Goal: Task Accomplishment & Management: Manage account settings

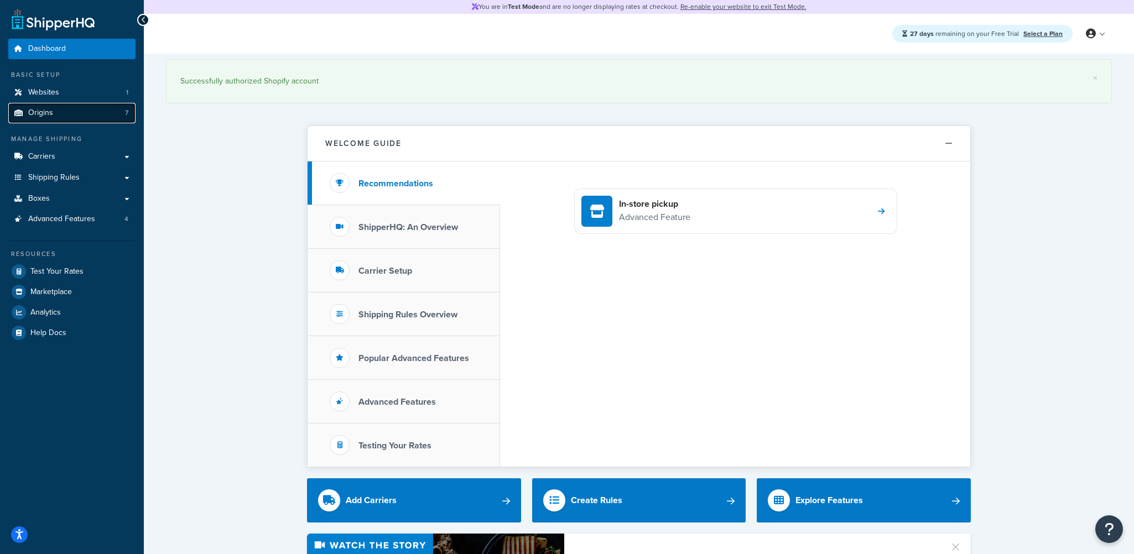
click at [40, 111] on span "Origins" at bounding box center [40, 112] width 25 height 9
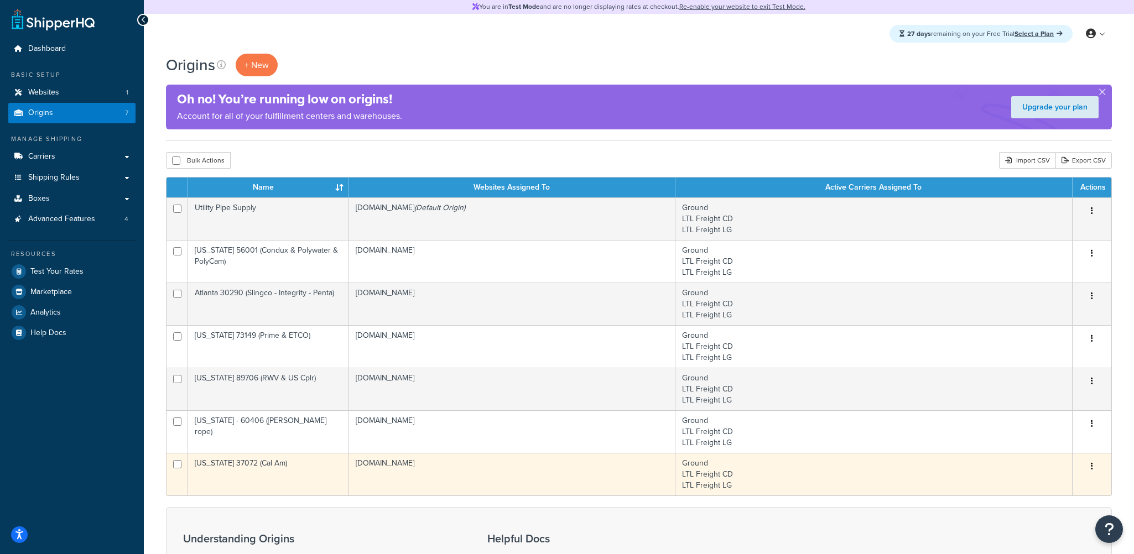
click at [296, 466] on td "Tennessee 37072 (Cal Am)" at bounding box center [268, 474] width 161 height 43
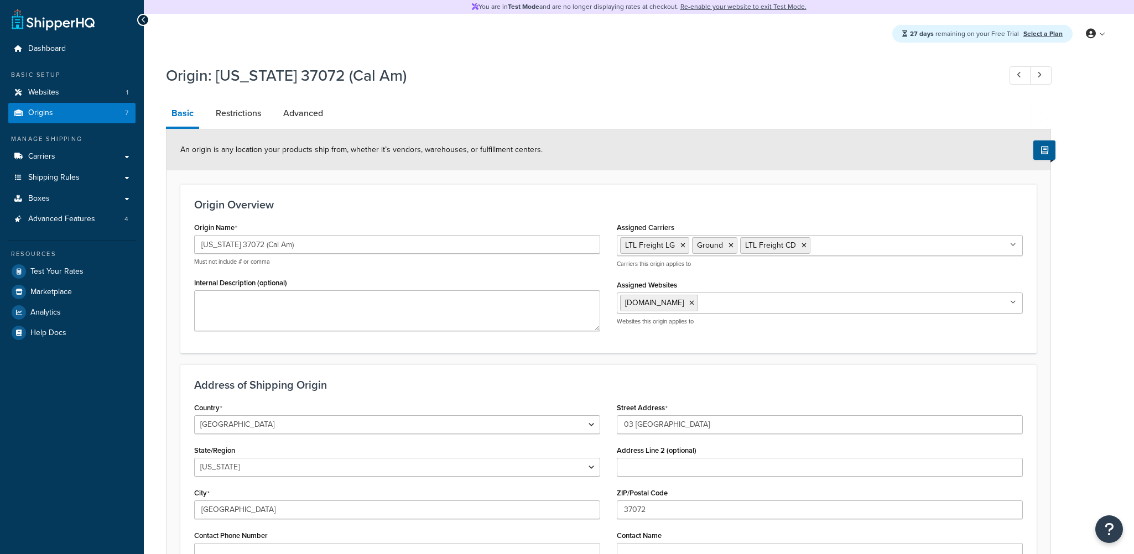
select select "42"
click at [291, 242] on input "Tennessee 37072 (Cal Am)" at bounding box center [397, 244] width 406 height 19
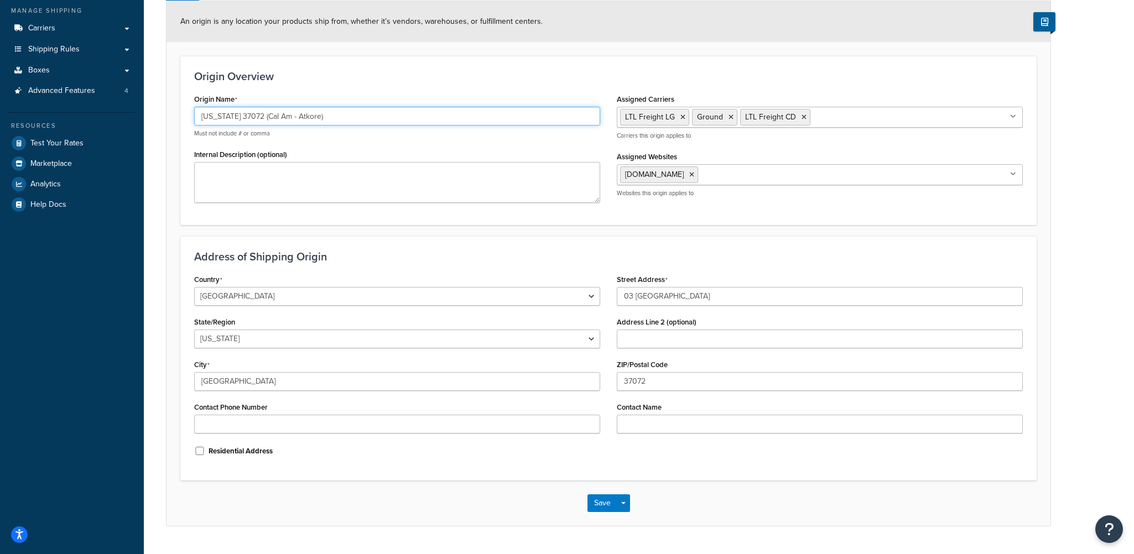
scroll to position [154, 0]
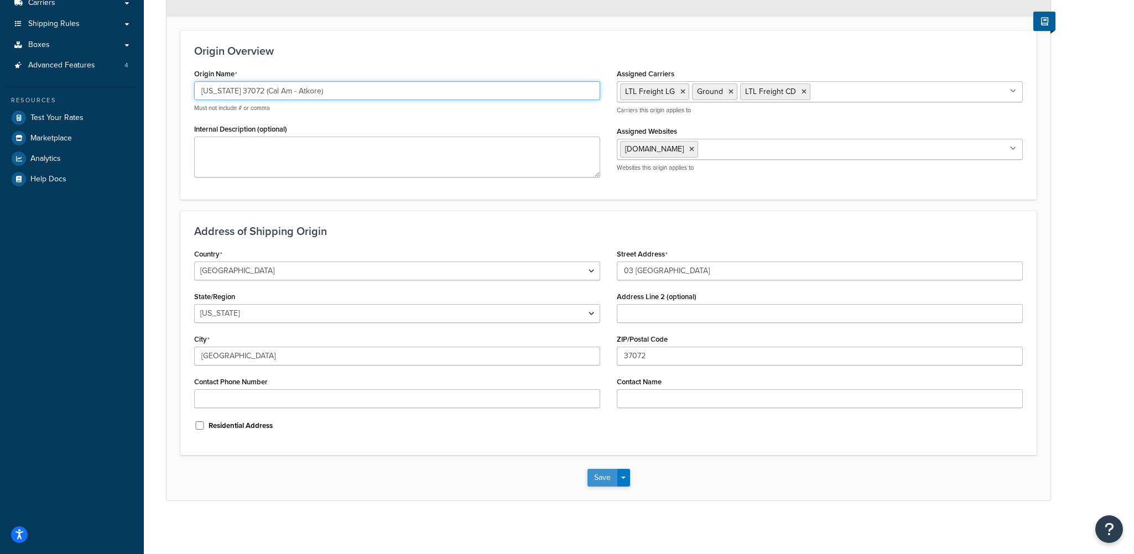
type input "[US_STATE] 37072 (Cal Am - Atkore)"
click at [600, 476] on button "Save" at bounding box center [602, 478] width 30 height 18
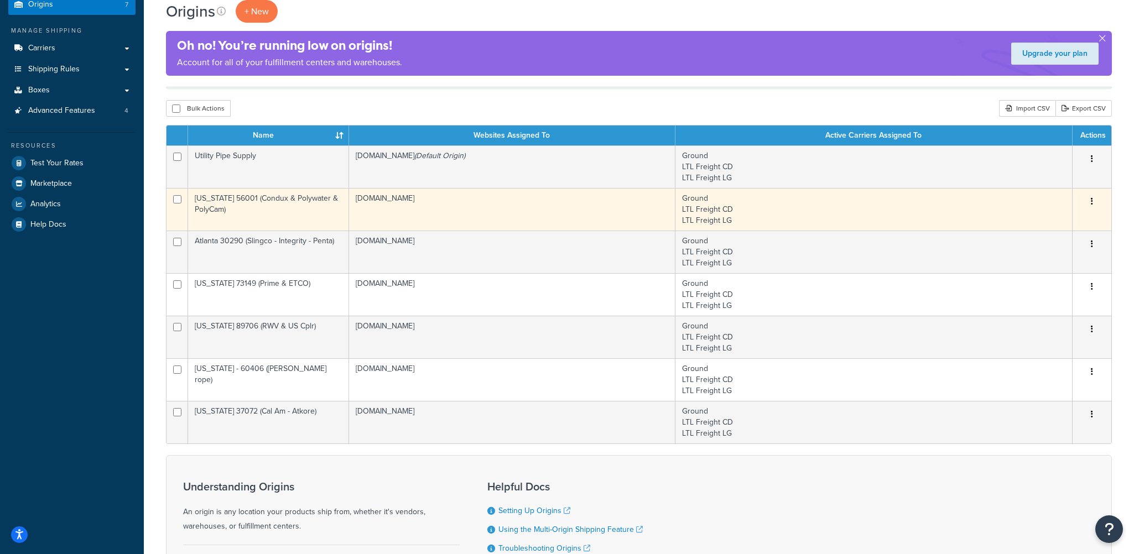
scroll to position [111, 0]
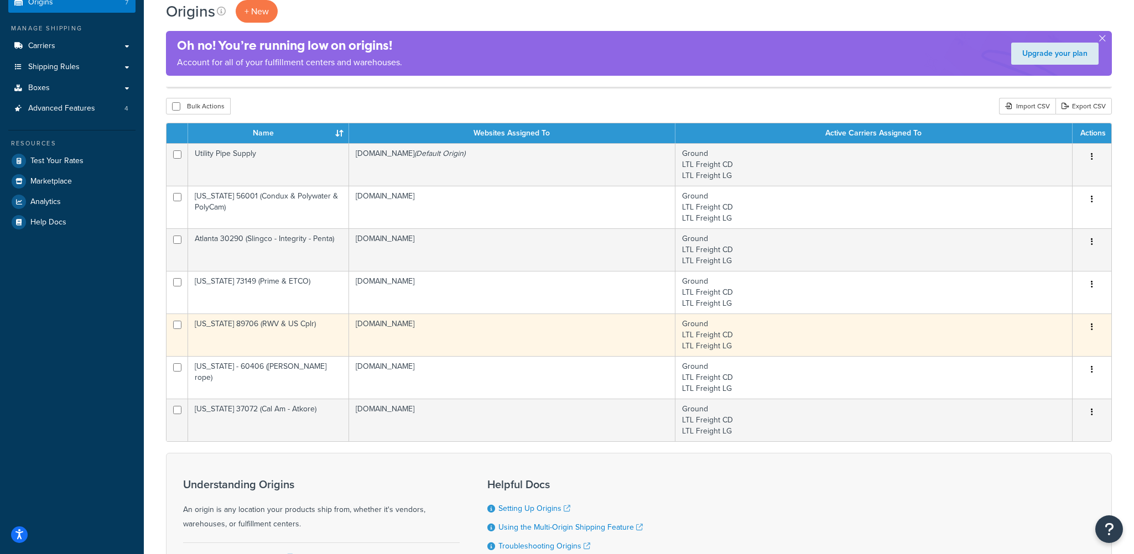
click at [295, 325] on td "[US_STATE] 89706 (RWV & US Cplr)" at bounding box center [268, 335] width 161 height 43
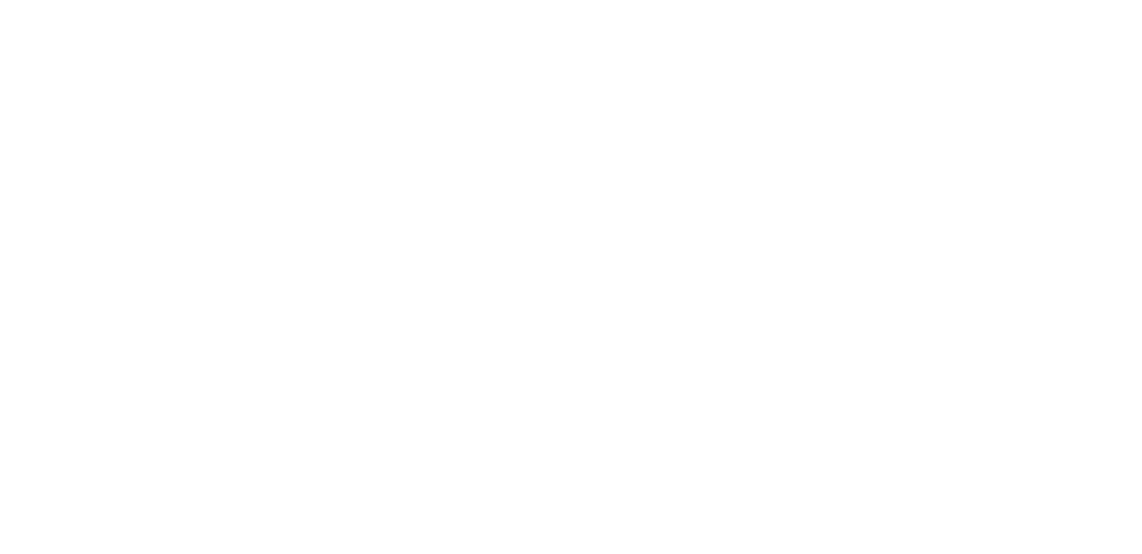
select select "28"
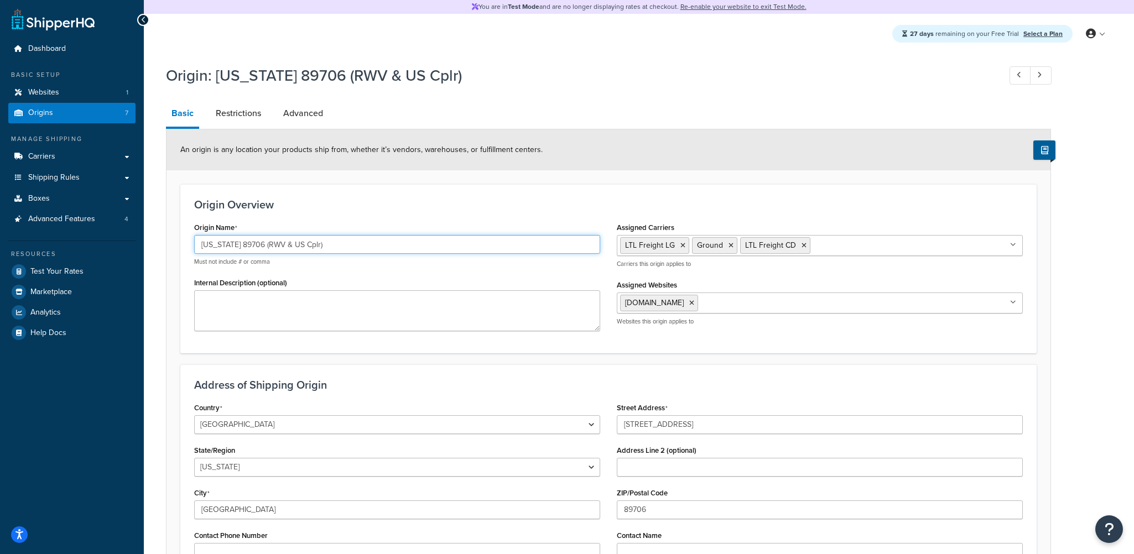
click at [277, 244] on input "[US_STATE] 89706 (RWV & US Cplr)" at bounding box center [397, 244] width 406 height 19
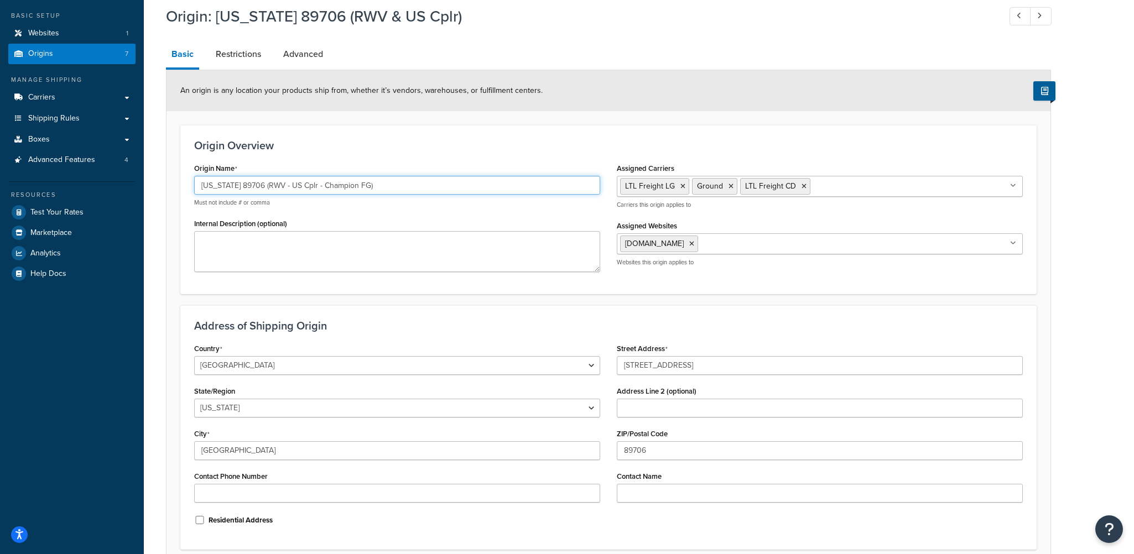
scroll to position [154, 0]
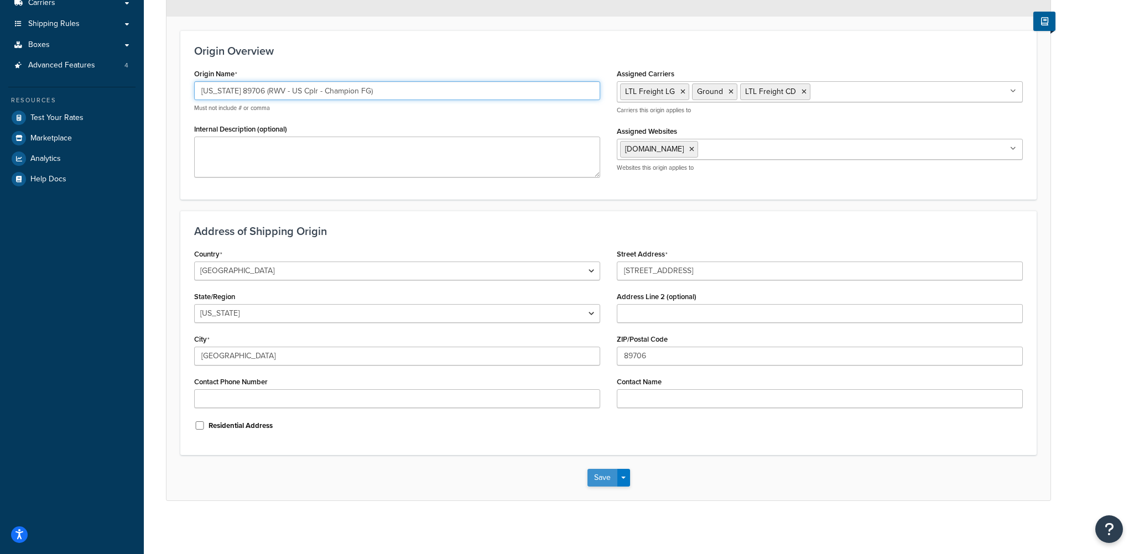
type input "Nevada 89706 (RWV - US Cplr - Champion FG)"
click at [602, 477] on button "Save" at bounding box center [602, 478] width 30 height 18
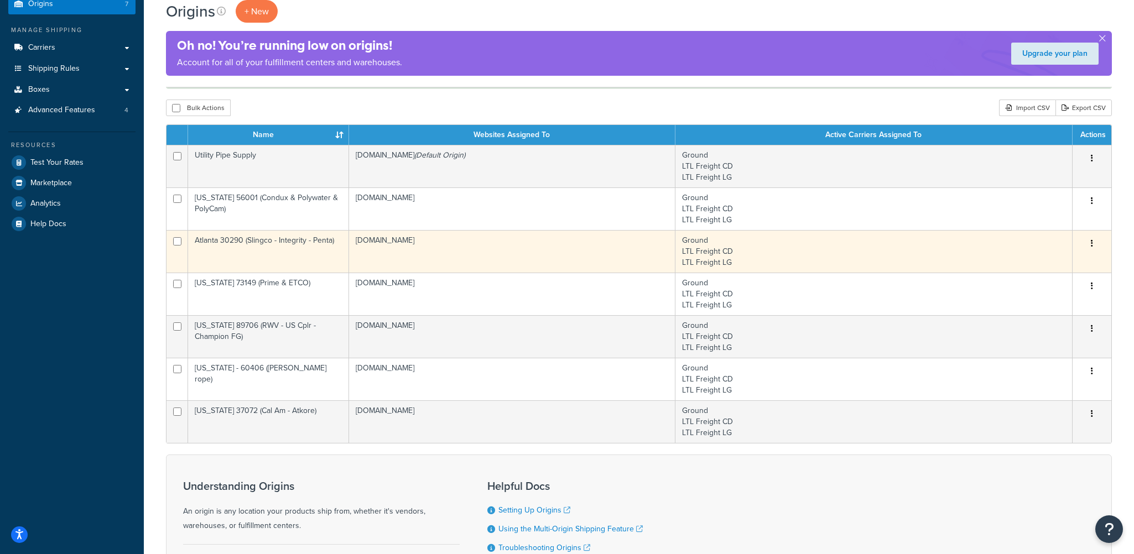
scroll to position [111, 0]
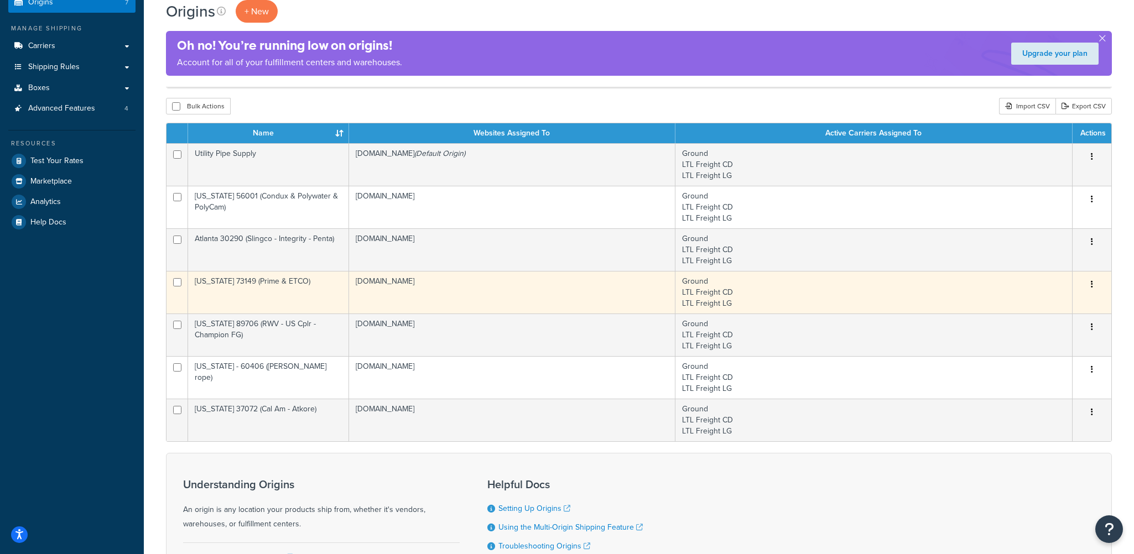
click at [282, 284] on td "Oklahoma 73149 (Prime & ETCO)" at bounding box center [268, 292] width 161 height 43
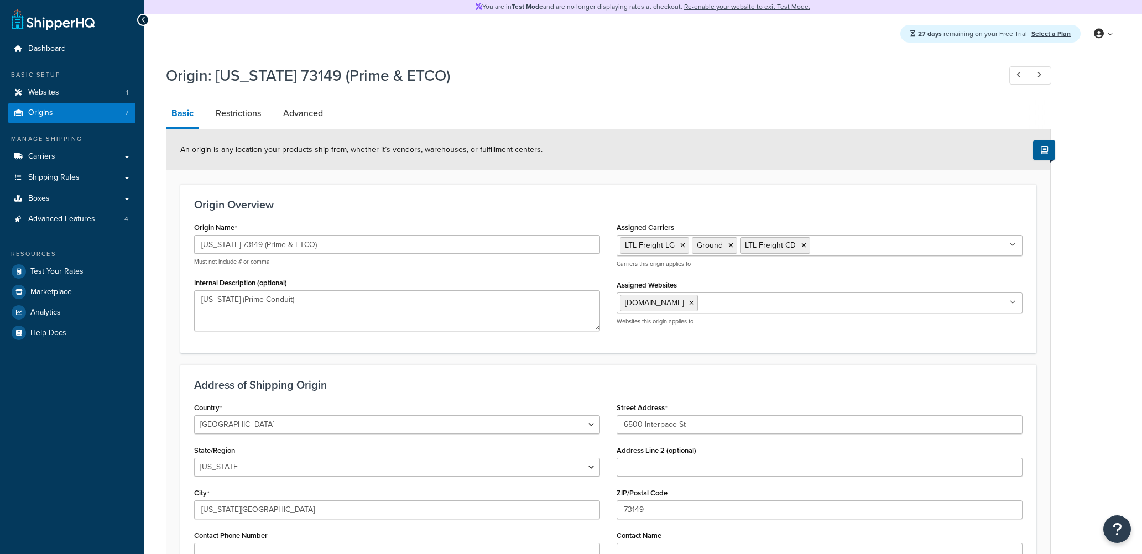
select select "36"
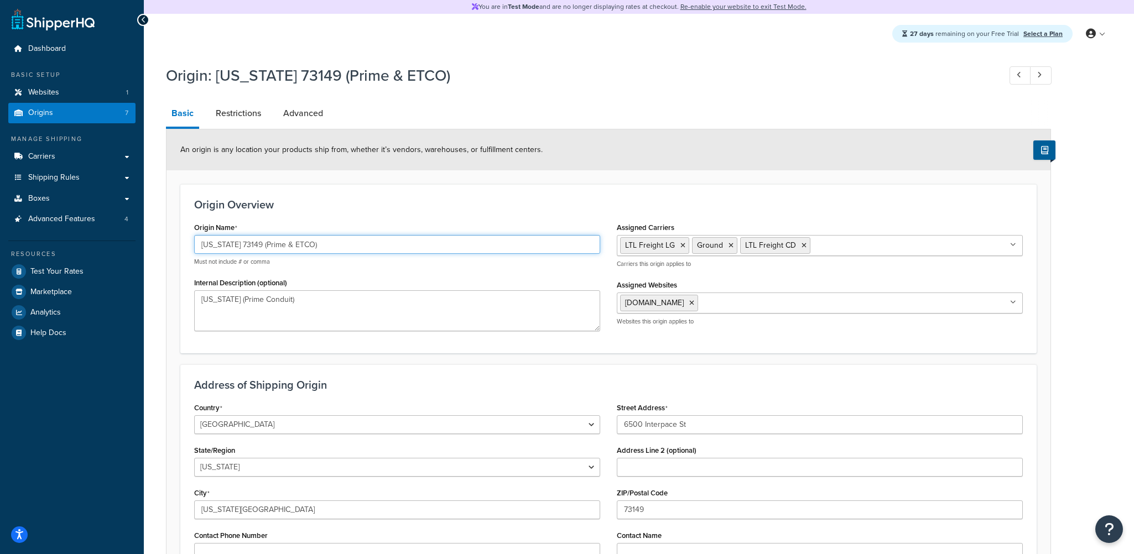
click at [309, 243] on input "Oklahoma 73149 (Prime & ETCO)" at bounding box center [397, 244] width 406 height 19
click at [245, 244] on input "Oklahoma 73149 (Prime - ETCO - Duraline)" at bounding box center [397, 244] width 406 height 19
click at [341, 243] on input "Oklahoma 73149 (Prime - ETCO - Duraline)" at bounding box center [397, 244] width 406 height 19
click at [246, 246] on input "[US_STATE] 73149 (Prime - ETCO - Duraline - ECN [PERSON_NAME])" at bounding box center [397, 244] width 406 height 19
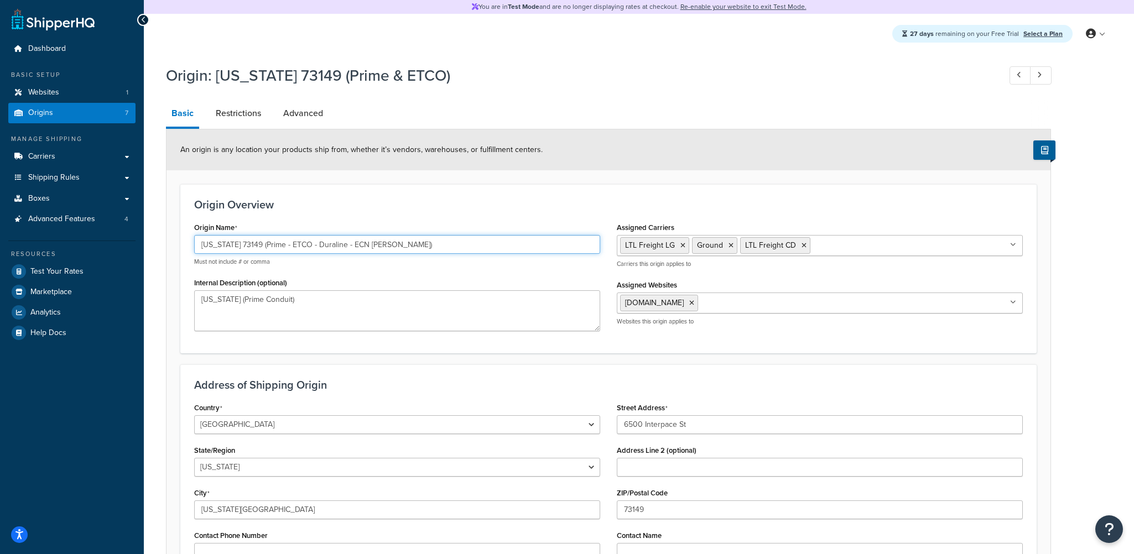
click at [246, 246] on input "[US_STATE] 73149 (Prime - ETCO - Duraline - ECN [PERSON_NAME])" at bounding box center [397, 244] width 406 height 19
type input "[US_STATE] 73149 (Prime - ETCO - Duraline - ECN [PERSON_NAME])"
click at [313, 192] on div "Origin Overview Origin Name Oklahoma 73149 (Prime - ETCO - Duraline - ECN Korns…" at bounding box center [608, 268] width 856 height 169
click at [73, 112] on link "Origins 7" at bounding box center [71, 113] width 127 height 20
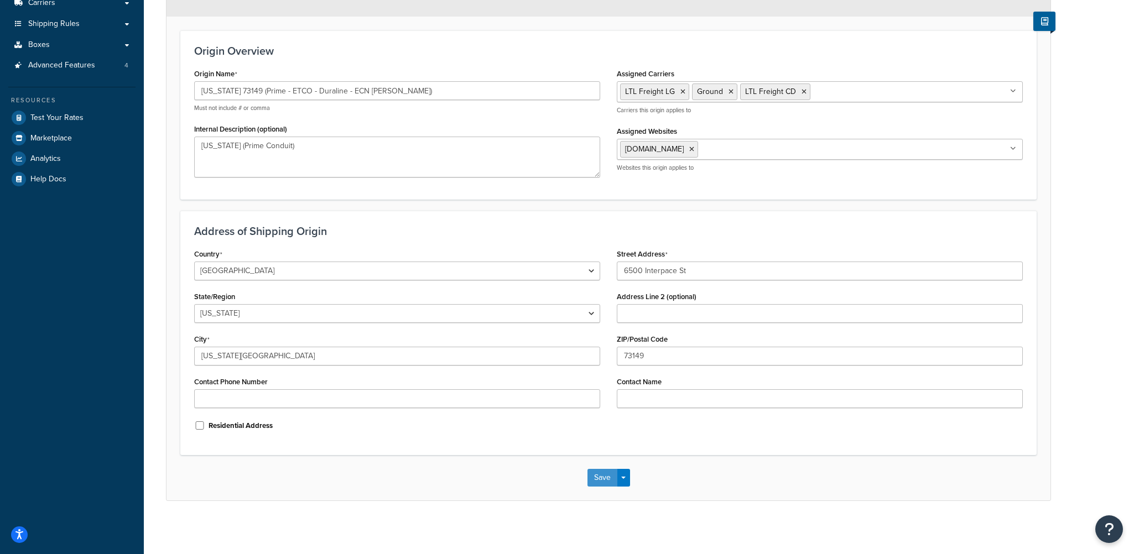
click at [591, 477] on button "Save" at bounding box center [602, 478] width 30 height 18
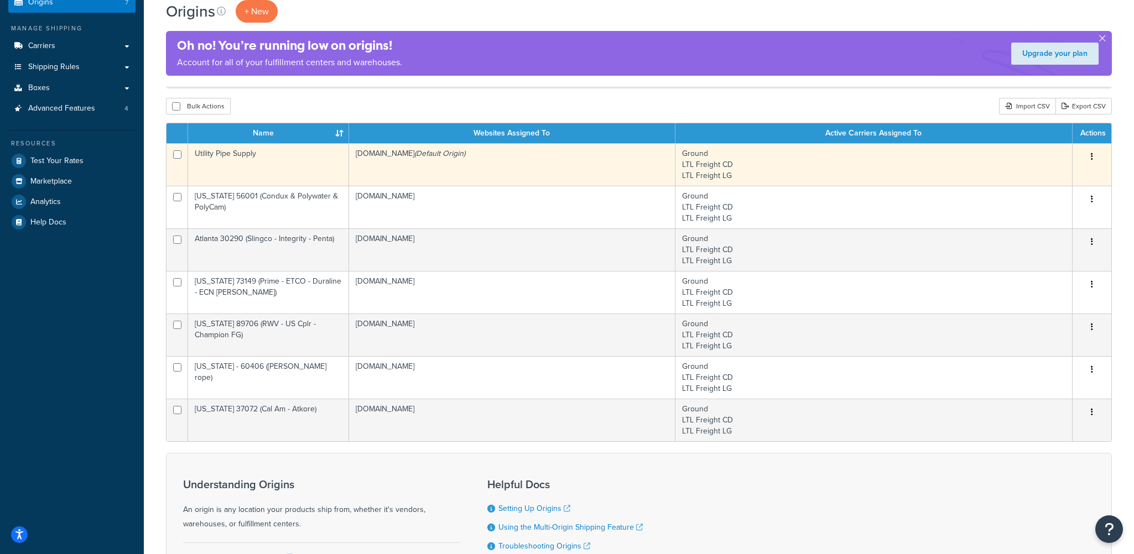
scroll to position [166, 0]
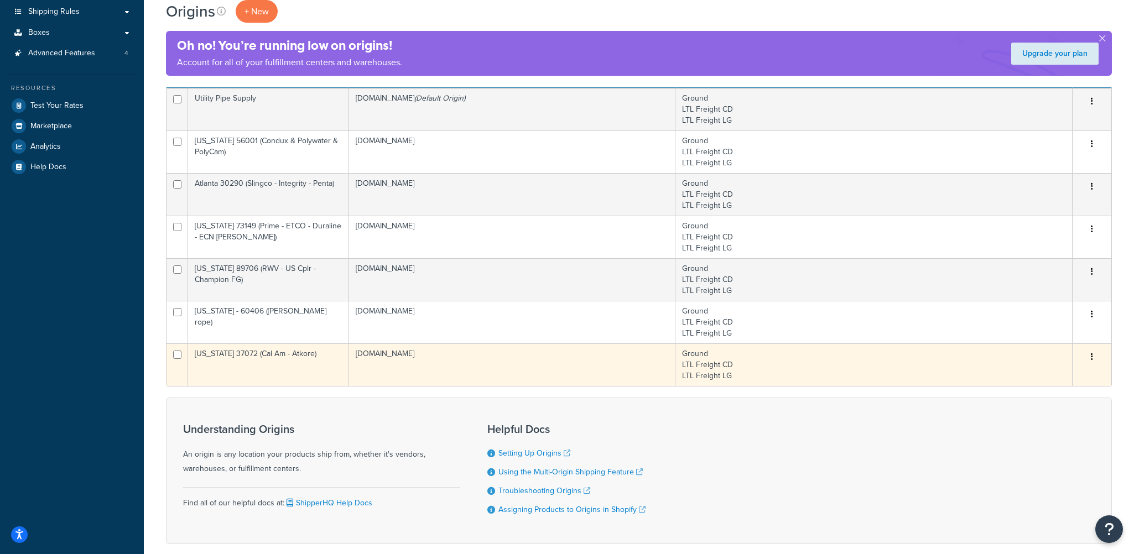
click at [279, 353] on td "Tennessee 37072 (Cal Am - Atkore)" at bounding box center [268, 364] width 161 height 43
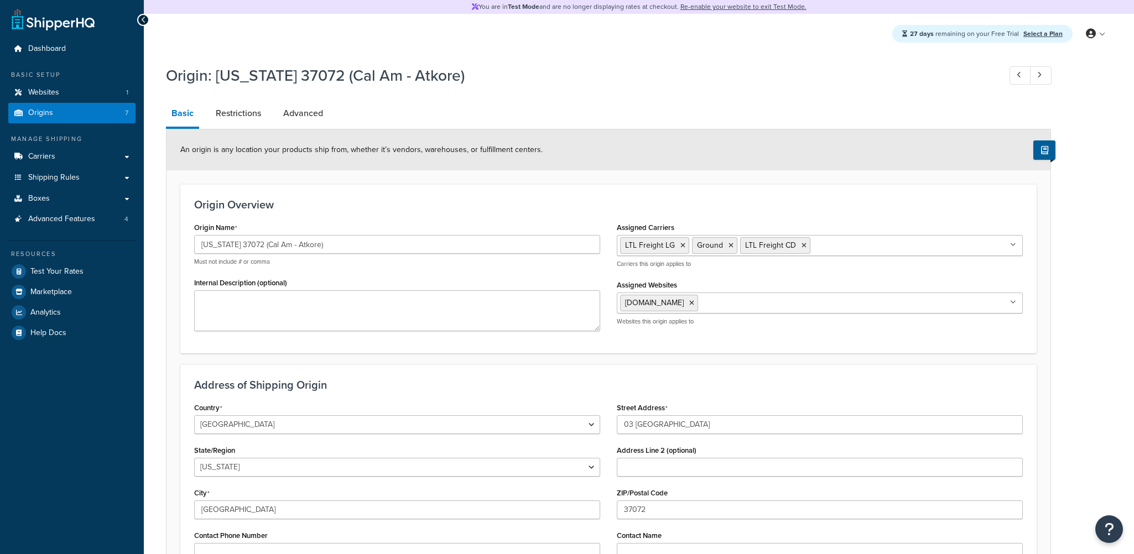
select select "42"
click at [318, 244] on input "Tennessee 37072 (Cal Am - Atkore)" at bounding box center [397, 244] width 406 height 19
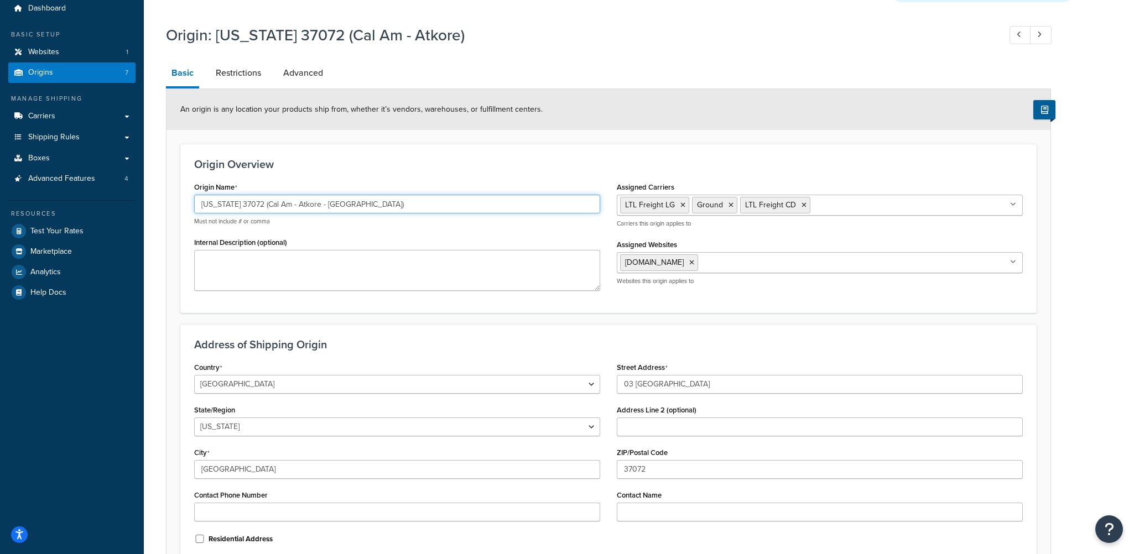
scroll to position [55, 0]
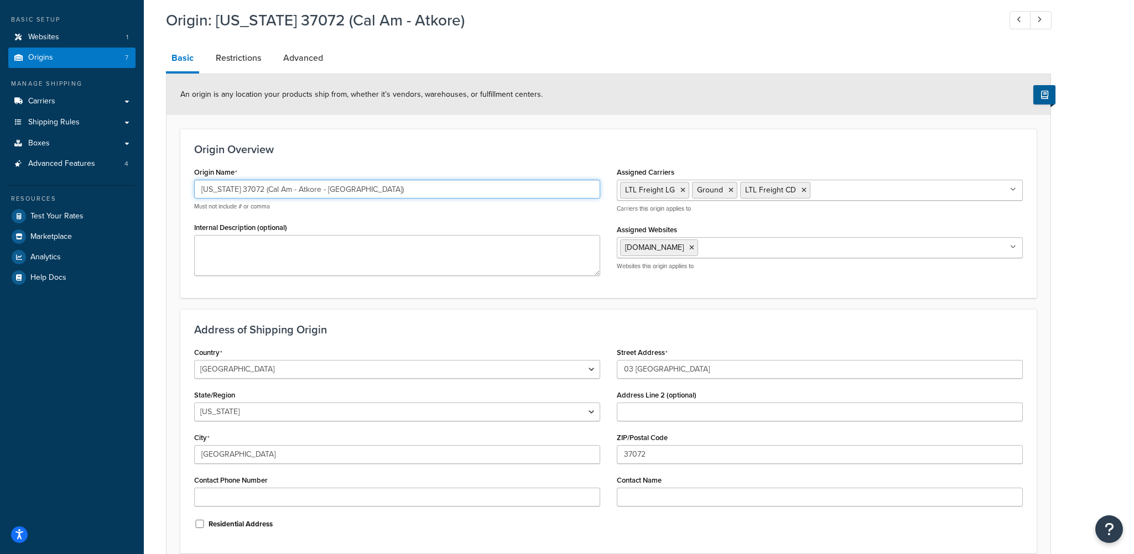
drag, startPoint x: 259, startPoint y: 189, endPoint x: 237, endPoint y: 192, distance: 22.9
click at [237, 192] on input "[US_STATE] 37072 (Cal Am - Atkore - [GEOGRAPHIC_DATA])" at bounding box center [397, 189] width 406 height 19
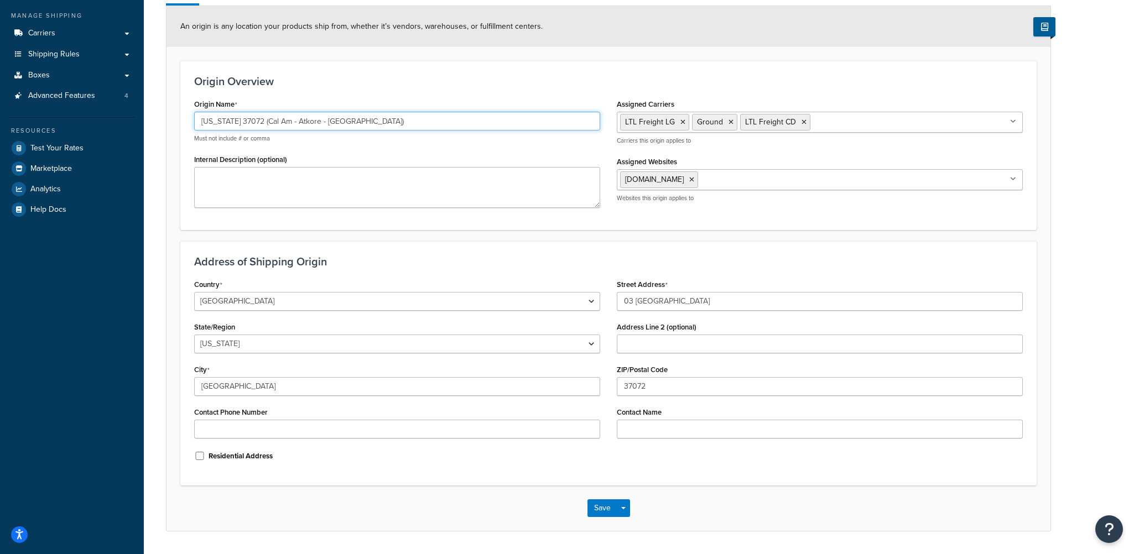
scroll to position [154, 0]
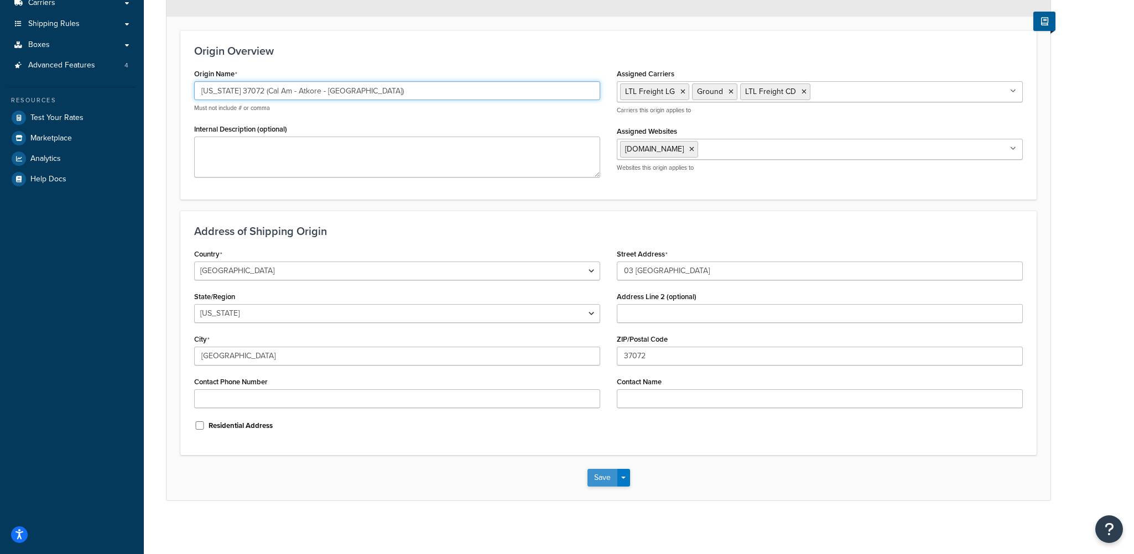
type input "[US_STATE] 37072 (Cal Am - Atkore - [GEOGRAPHIC_DATA])"
click at [599, 476] on button "Save" at bounding box center [602, 478] width 30 height 18
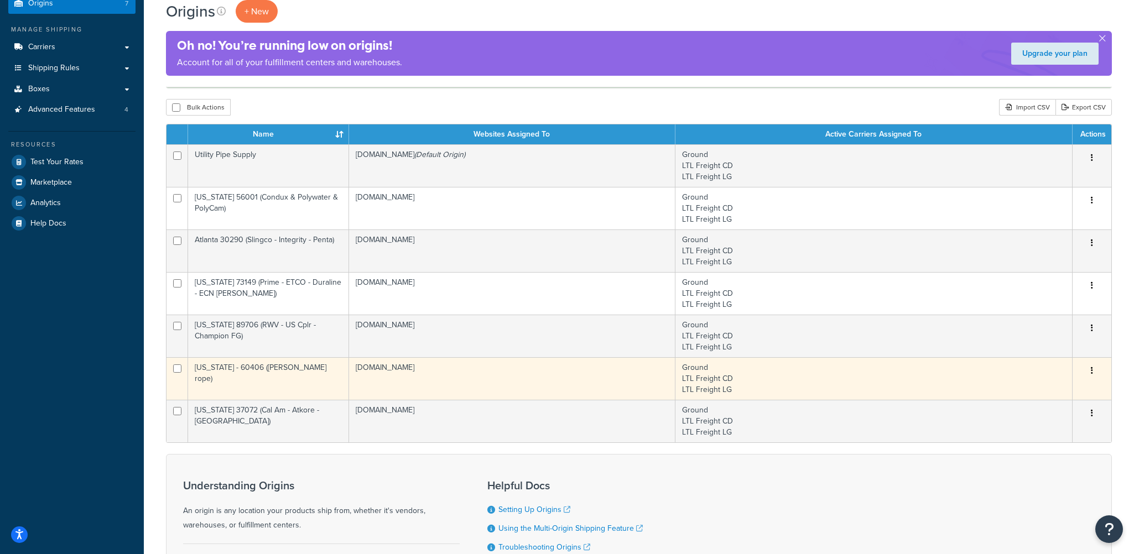
scroll to position [111, 0]
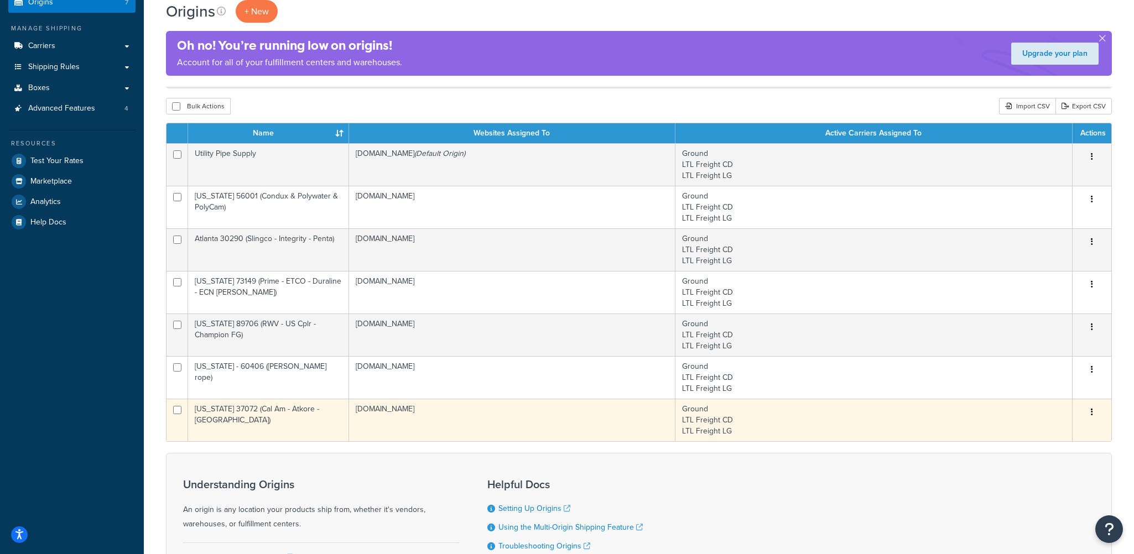
click at [258, 410] on td "[US_STATE] 37072 (Cal Am - Atkore - [GEOGRAPHIC_DATA])" at bounding box center [268, 420] width 161 height 43
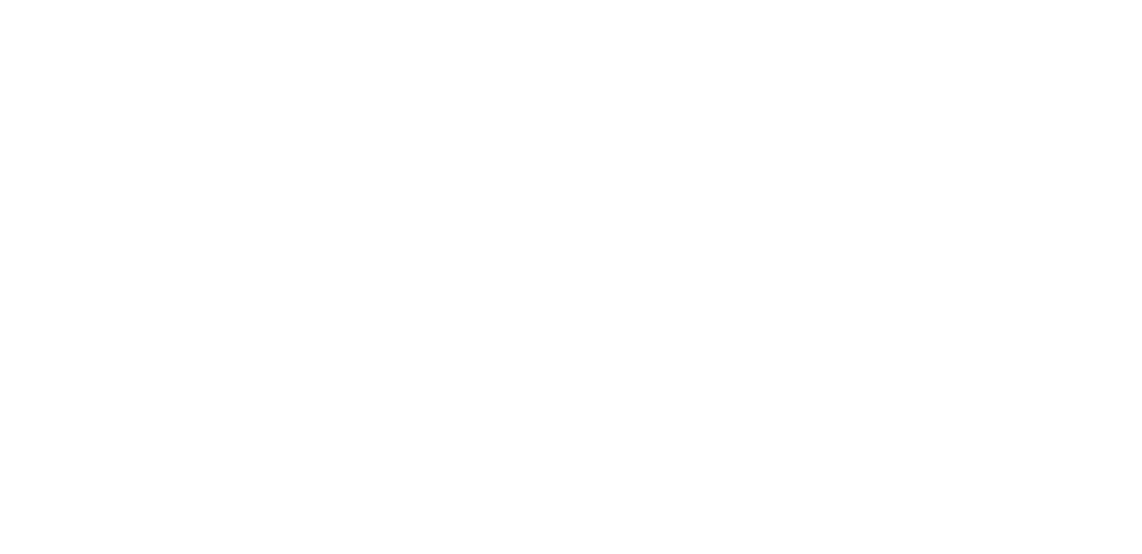
select select "42"
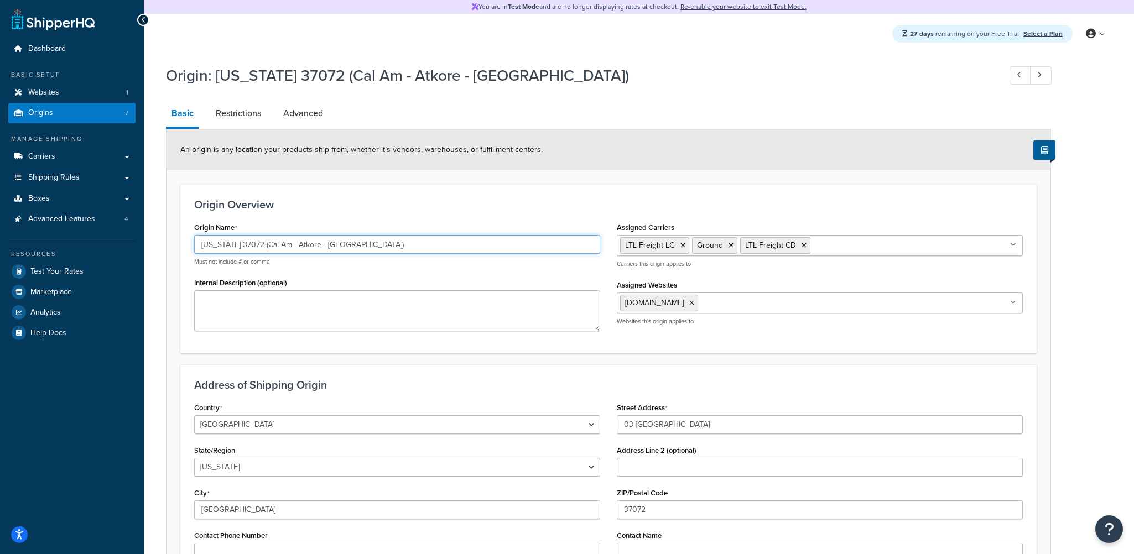
click at [267, 243] on input "[US_STATE] 37072 (Cal Am - Atkore - [GEOGRAPHIC_DATA])" at bounding box center [397, 244] width 406 height 19
drag, startPoint x: 241, startPoint y: 243, endPoint x: 261, endPoint y: 252, distance: 21.8
click at [260, 245] on input "[US_STATE] 37072 (Glasmasters - Cal Am - Atkore - Endot)" at bounding box center [397, 244] width 406 height 19
type input "[US_STATE] 37072 (Glasmasters - Cal Am - Atkore - Endot)"
click at [251, 243] on input "[US_STATE] 37072 (Glasmasters - Cal Am - Atkore - Endot)" at bounding box center [397, 244] width 406 height 19
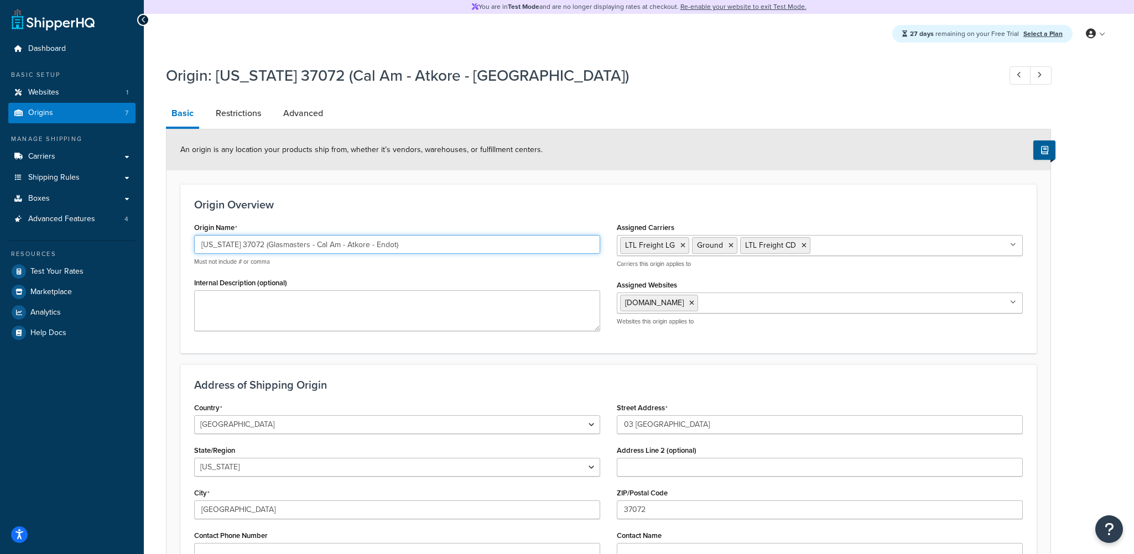
click at [251, 243] on input "[US_STATE] 37072 (Glasmasters - Cal Am - Atkore - Endot)" at bounding box center [397, 244] width 406 height 19
click at [94, 115] on link "Origins 7" at bounding box center [71, 113] width 127 height 20
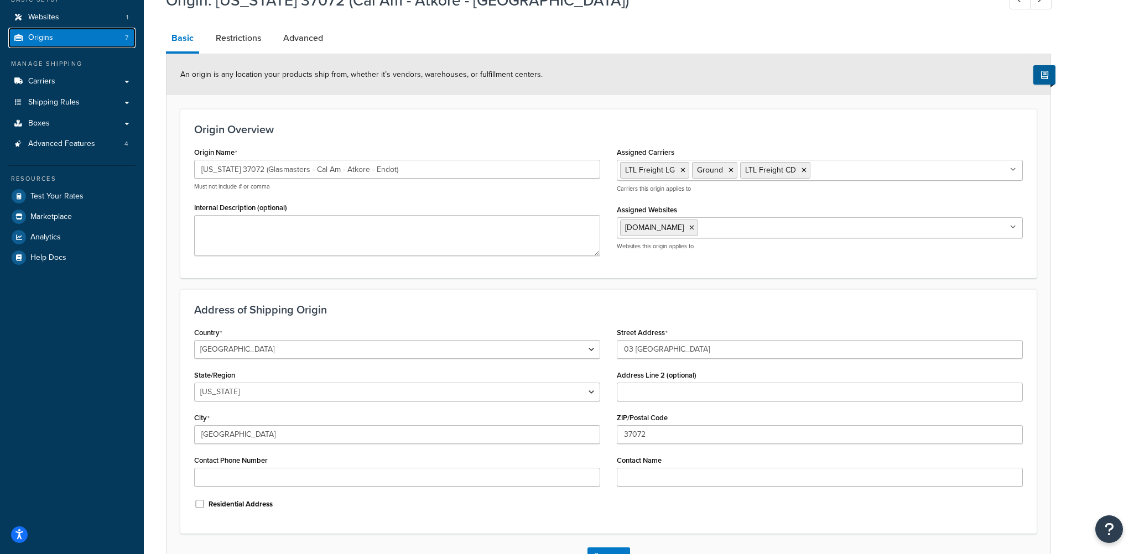
scroll to position [154, 0]
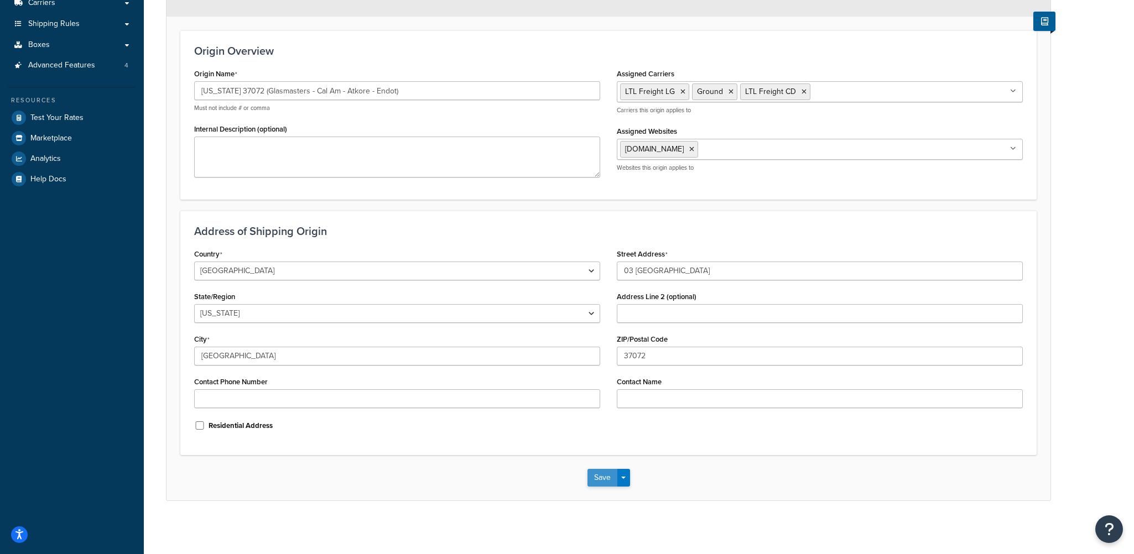
click at [594, 475] on button "Save" at bounding box center [602, 478] width 30 height 18
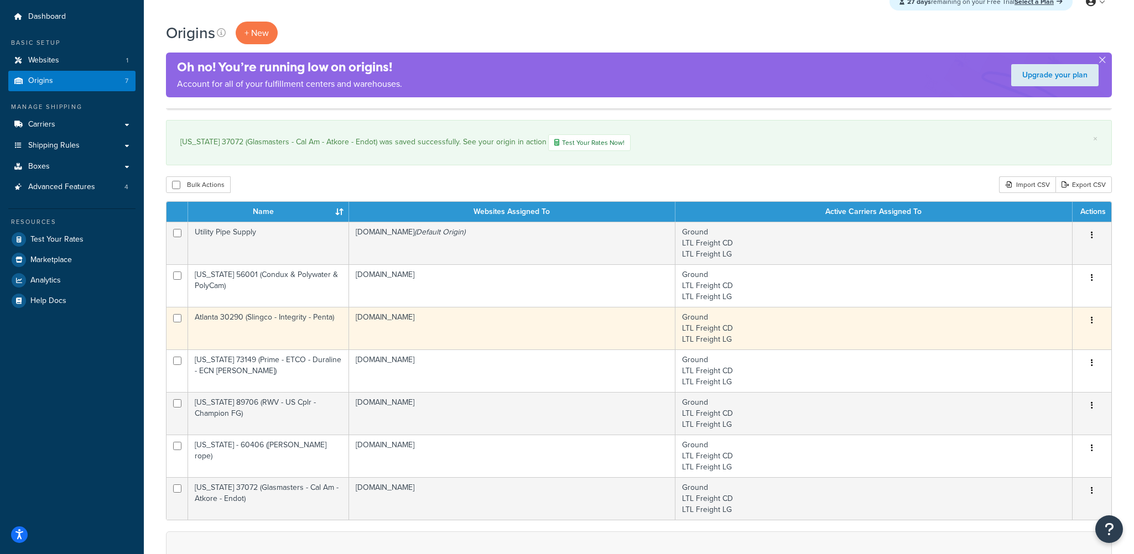
scroll to position [55, 0]
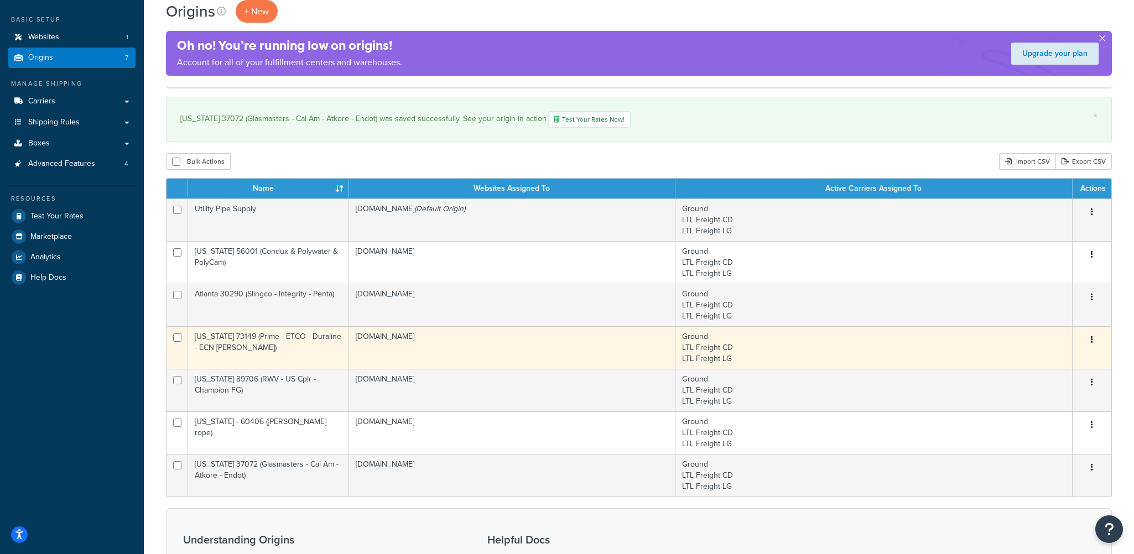
click at [277, 341] on td "[US_STATE] 73149 (Prime - ETCO - Duraline - ECN [PERSON_NAME])" at bounding box center [268, 347] width 161 height 43
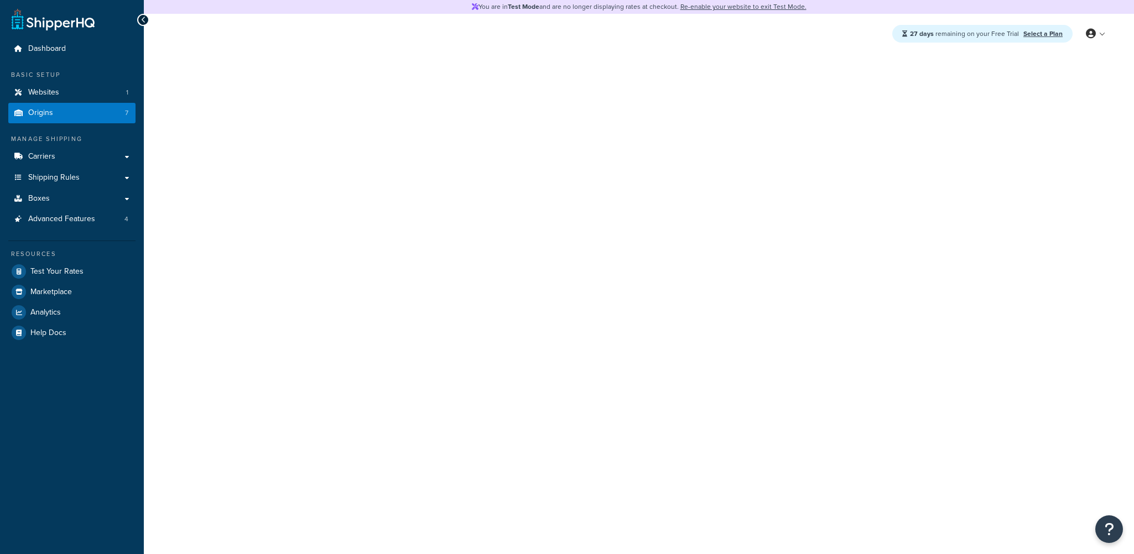
select select "36"
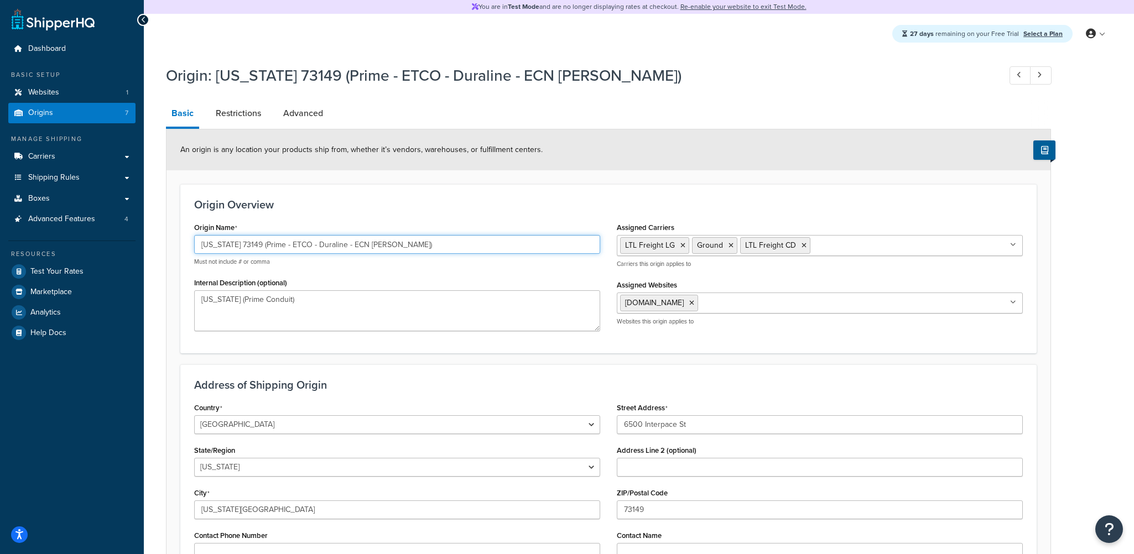
click at [383, 247] on input "Oklahoma 73149 (Prime - ETCO - Duraline - ECN Korns)" at bounding box center [397, 244] width 406 height 19
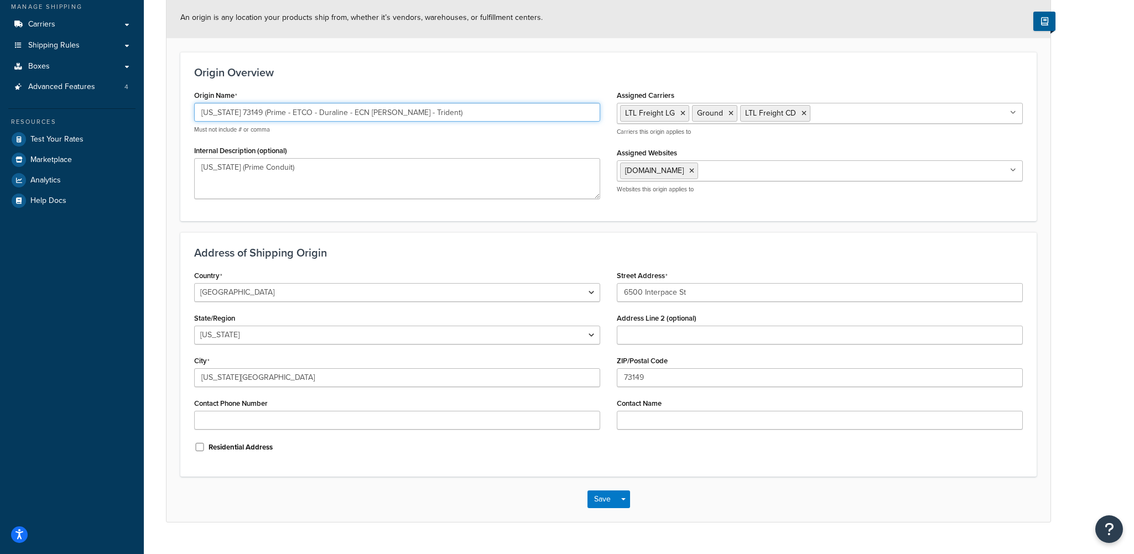
scroll to position [154, 0]
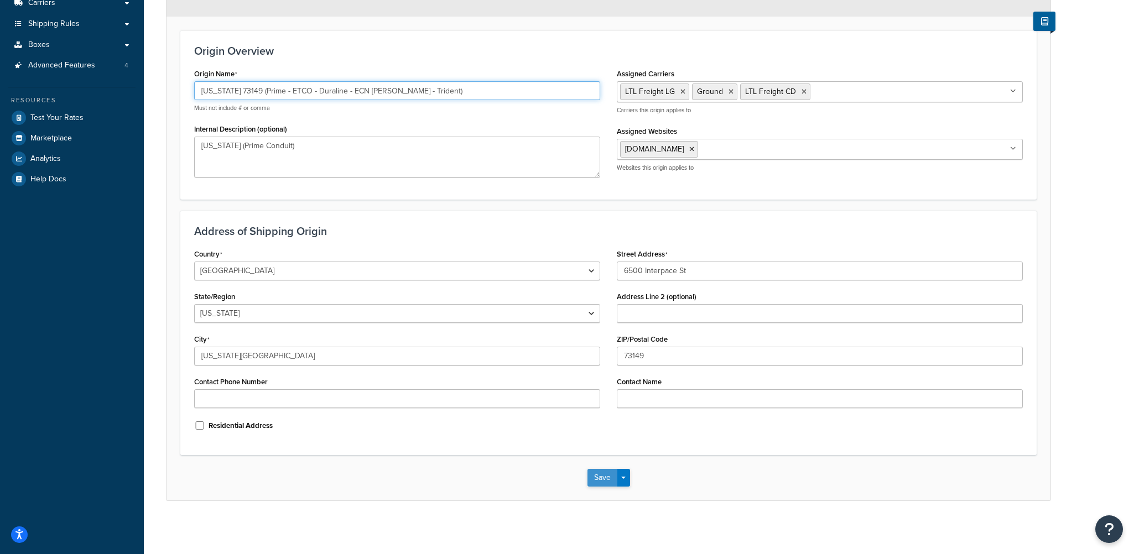
type input "[US_STATE] 73149 (Prime - ETCO - Duraline - ECN [PERSON_NAME] - Trident)"
click at [601, 481] on button "Save" at bounding box center [602, 478] width 30 height 18
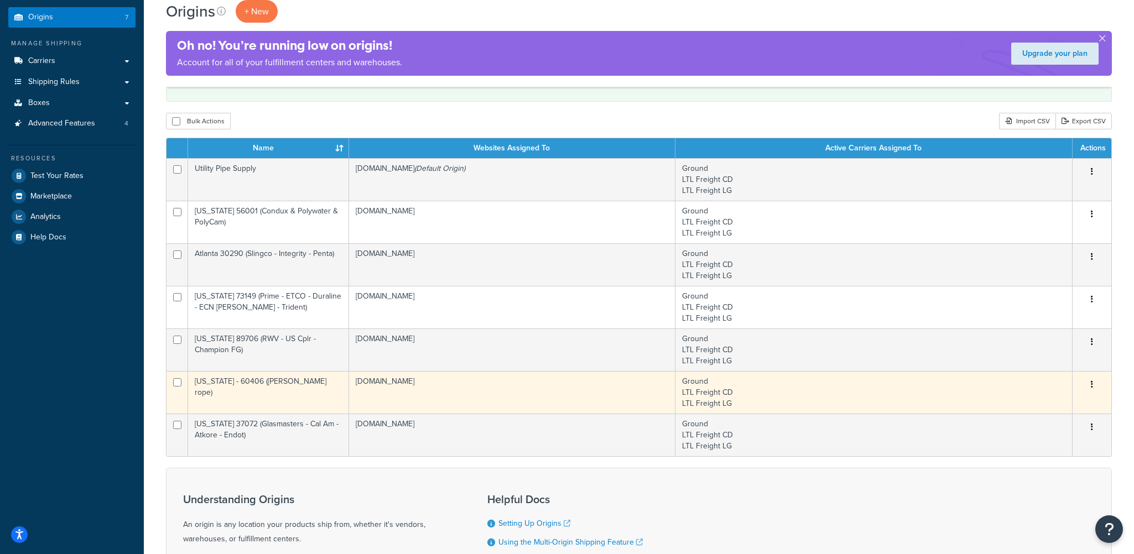
scroll to position [111, 0]
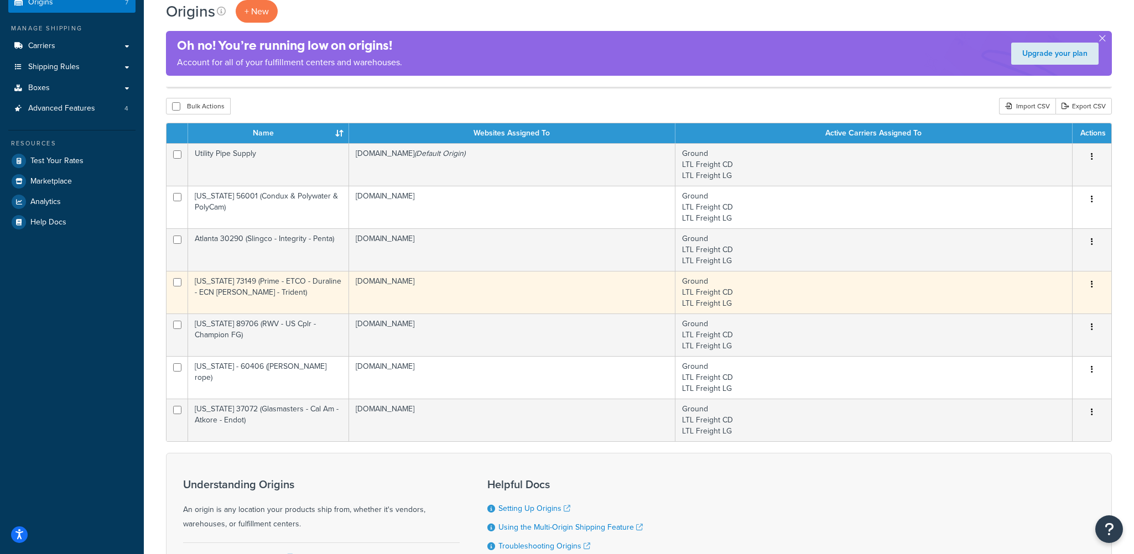
click at [295, 288] on td "[US_STATE] 73149 (Prime - ETCO - Duraline - ECN [PERSON_NAME] - Trident)" at bounding box center [268, 292] width 161 height 43
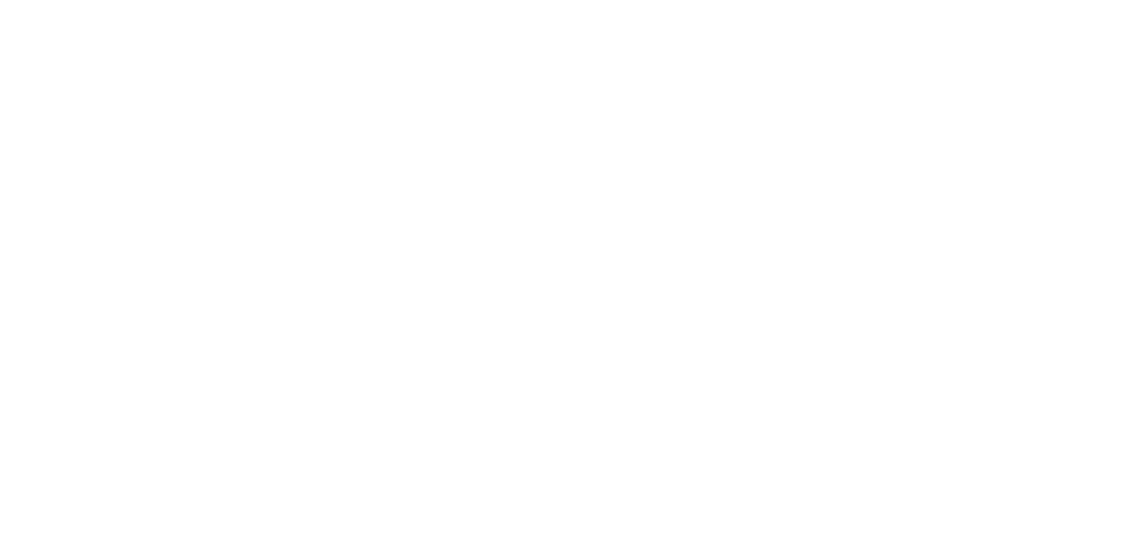
select select "36"
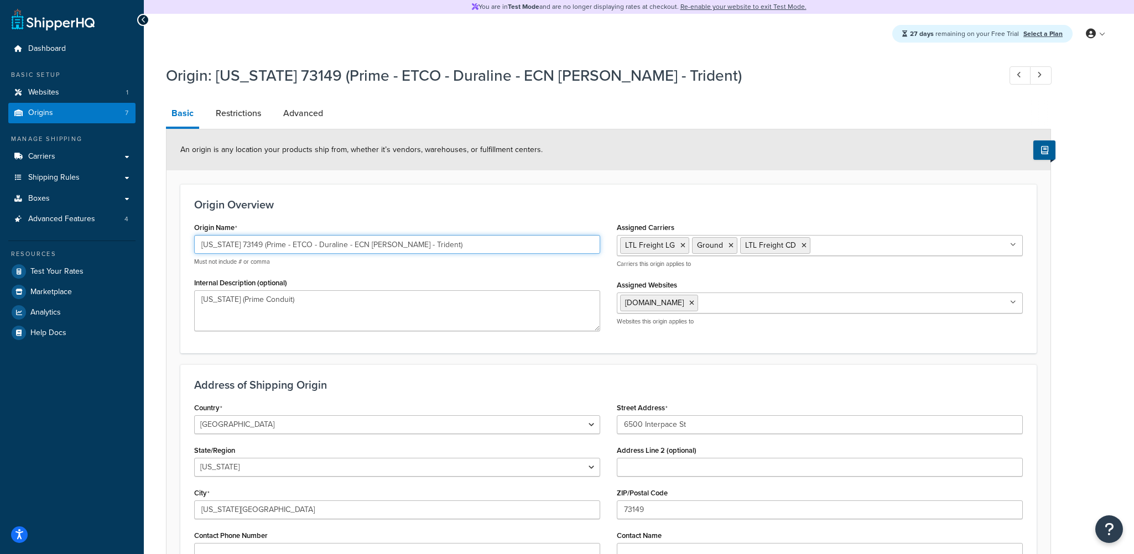
click at [423, 242] on input "[US_STATE] 73149 (Prime - ETCO - Duraline - ECN [PERSON_NAME] - Trident)" at bounding box center [397, 244] width 406 height 19
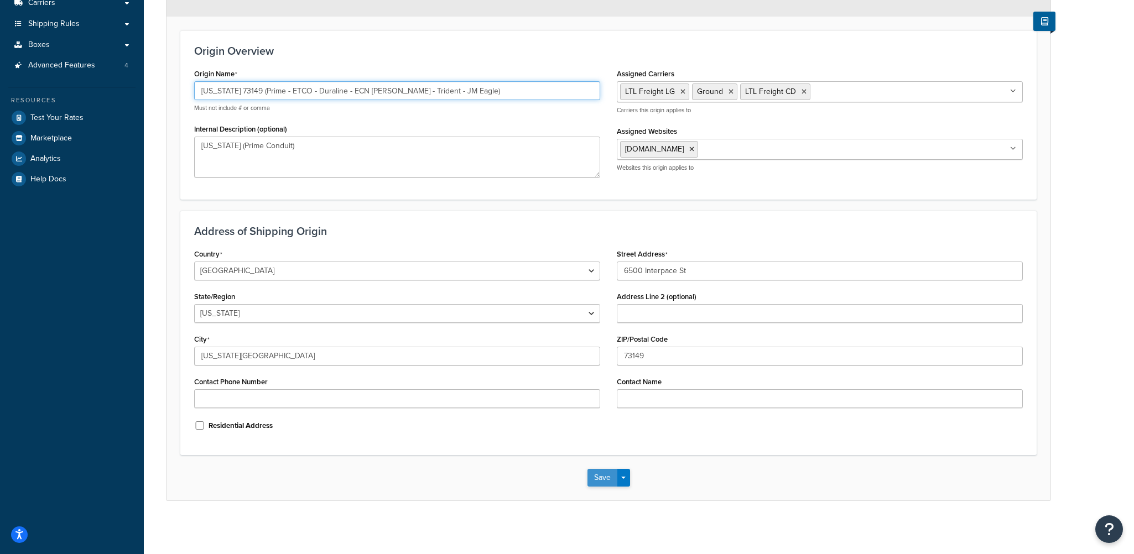
type input "[US_STATE] 73149 (Prime - ETCO - Duraline - ECN [PERSON_NAME] - Trident - JM Ea…"
click at [602, 475] on button "Save" at bounding box center [602, 478] width 30 height 18
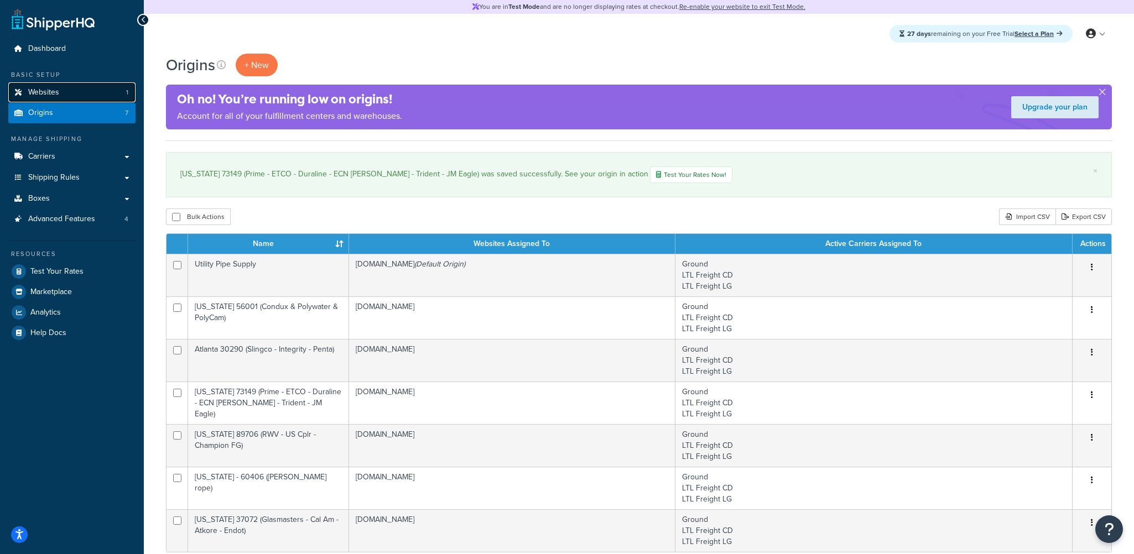
click at [67, 90] on link "Websites 1" at bounding box center [71, 92] width 127 height 20
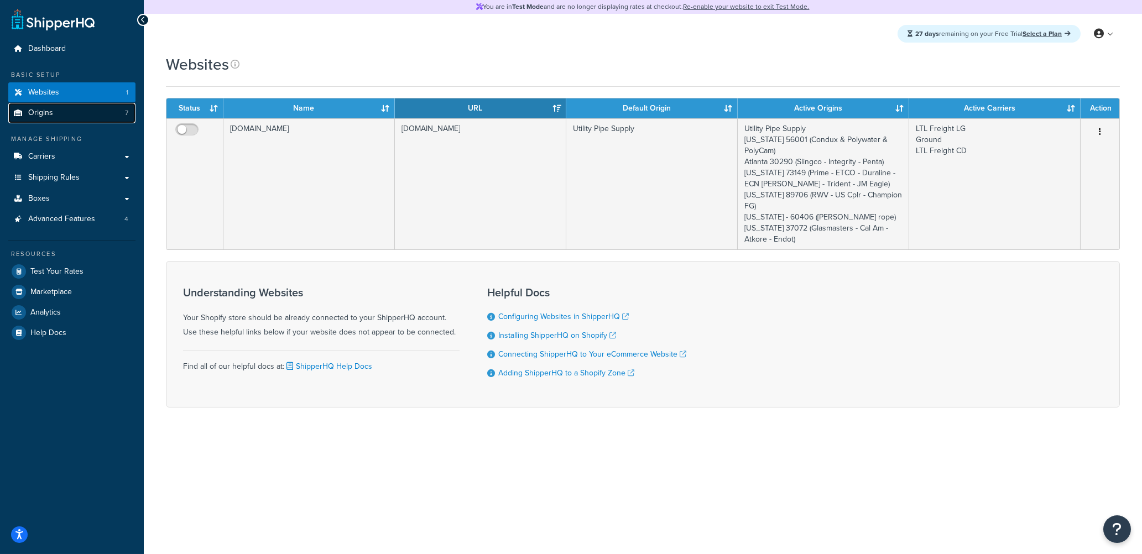
click at [70, 115] on link "Origins 7" at bounding box center [71, 113] width 127 height 20
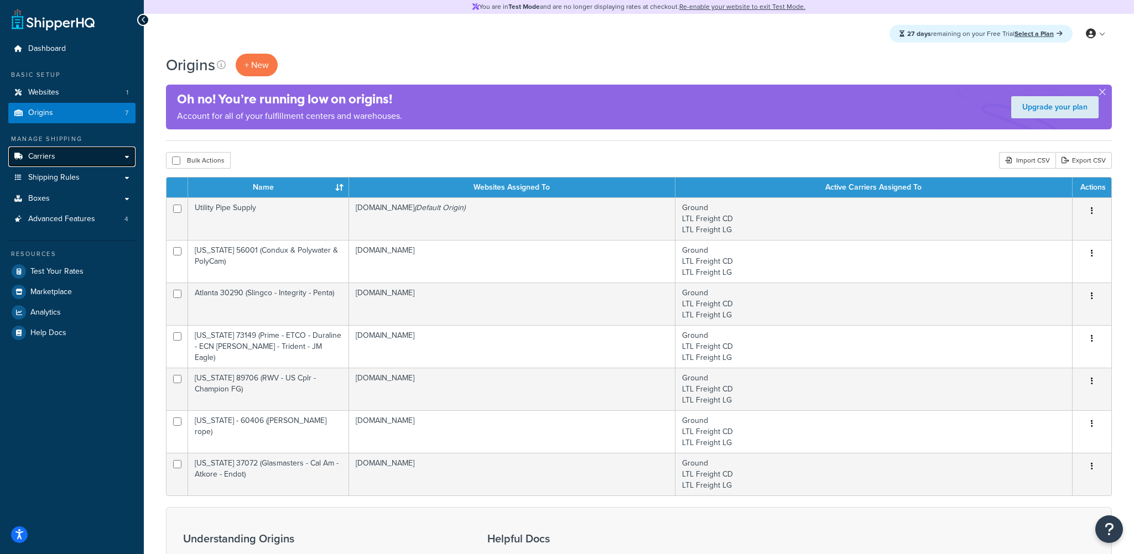
click at [55, 155] on link "Carriers" at bounding box center [71, 157] width 127 height 20
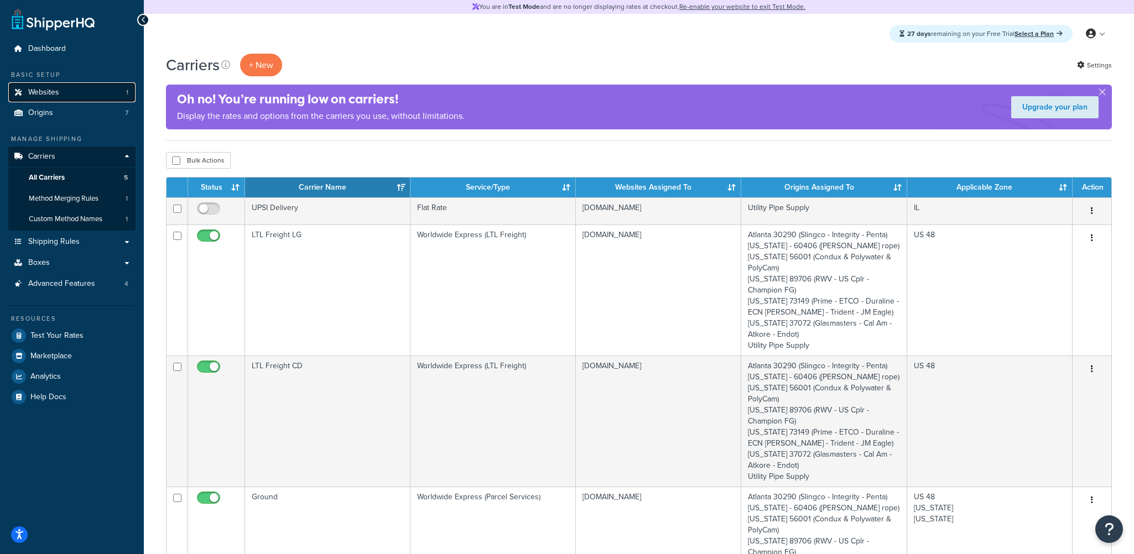
click at [55, 92] on span "Websites" at bounding box center [43, 92] width 31 height 9
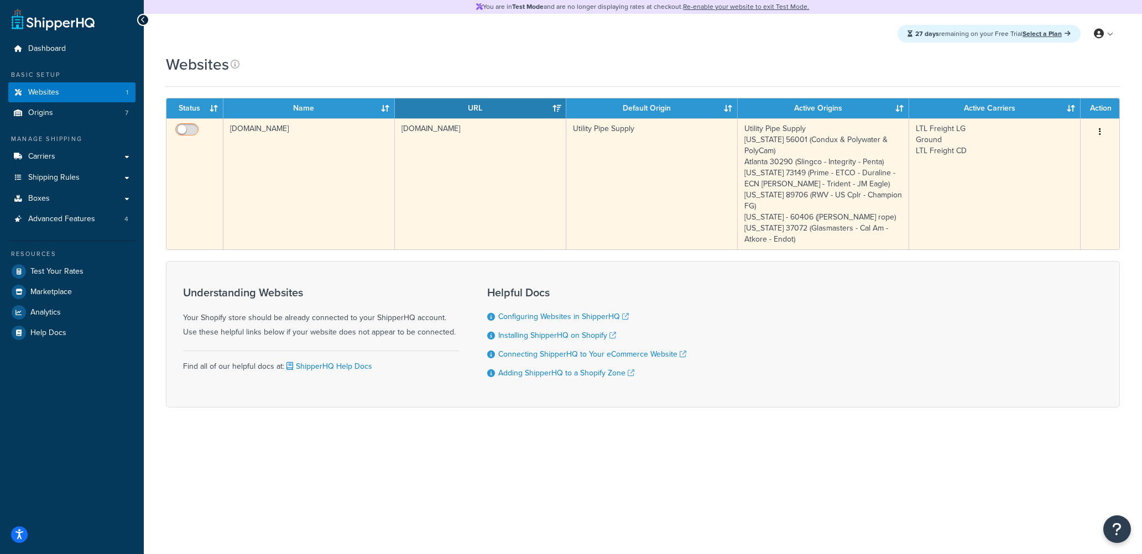
click at [188, 130] on input "checkbox" at bounding box center [188, 133] width 30 height 14
checkbox input "true"
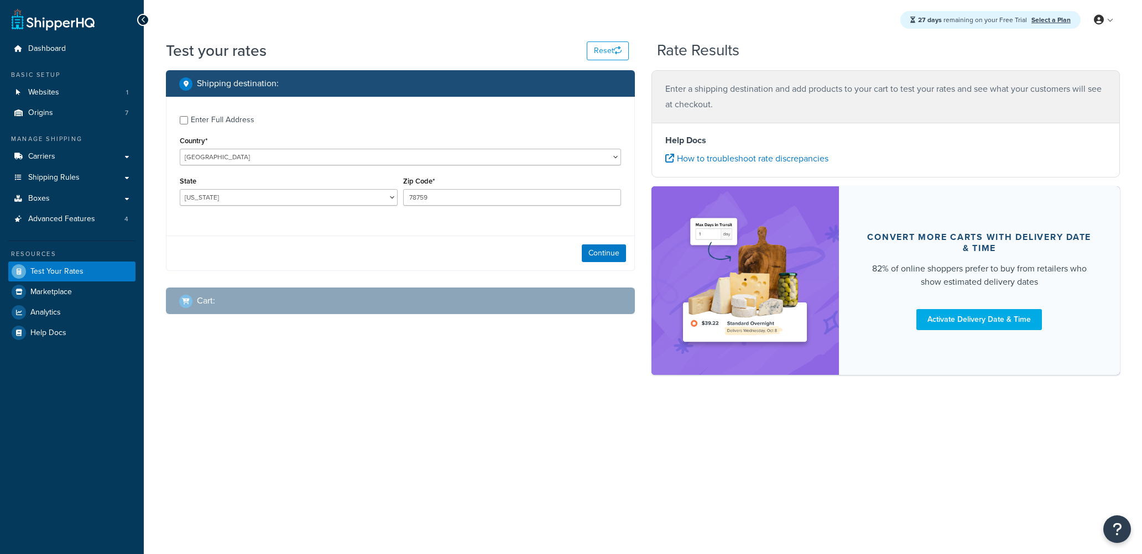
select select "[GEOGRAPHIC_DATA]"
click at [186, 121] on input "Enter Full Address" at bounding box center [184, 120] width 8 height 8
checkbox input "true"
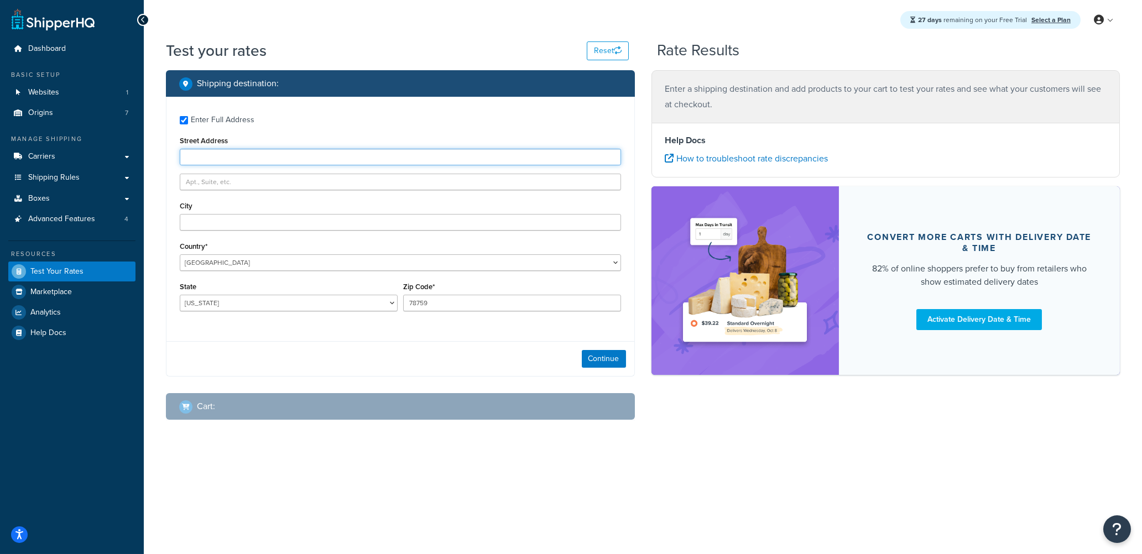
click at [440, 154] on input "Street Address" at bounding box center [400, 157] width 441 height 17
type input "423 E. 3rd Street"
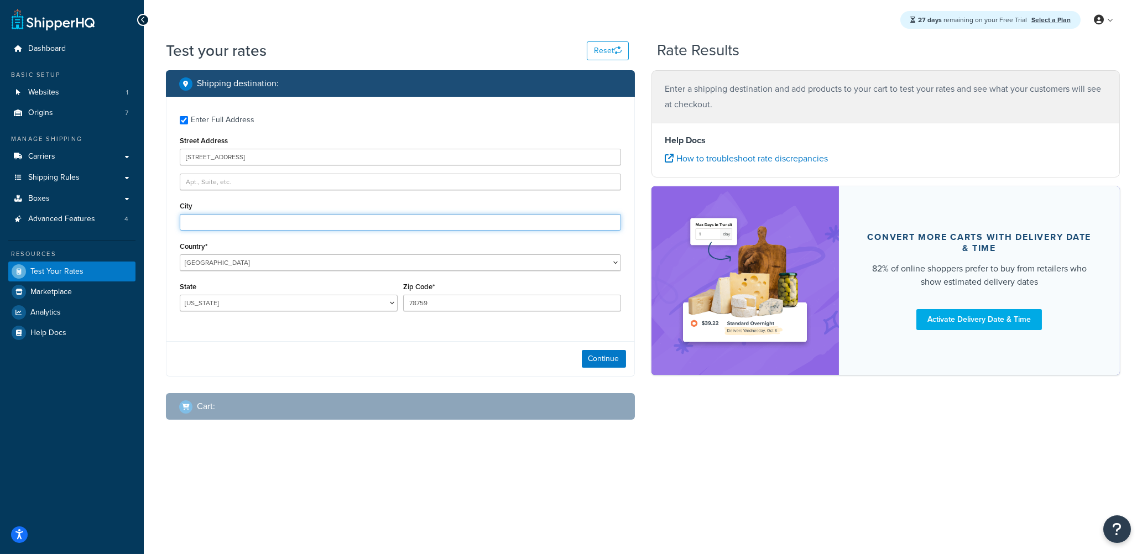
type input "Elmhurst"
select select "IL"
type input "60126"
click at [613, 358] on button "Continue" at bounding box center [604, 359] width 44 height 18
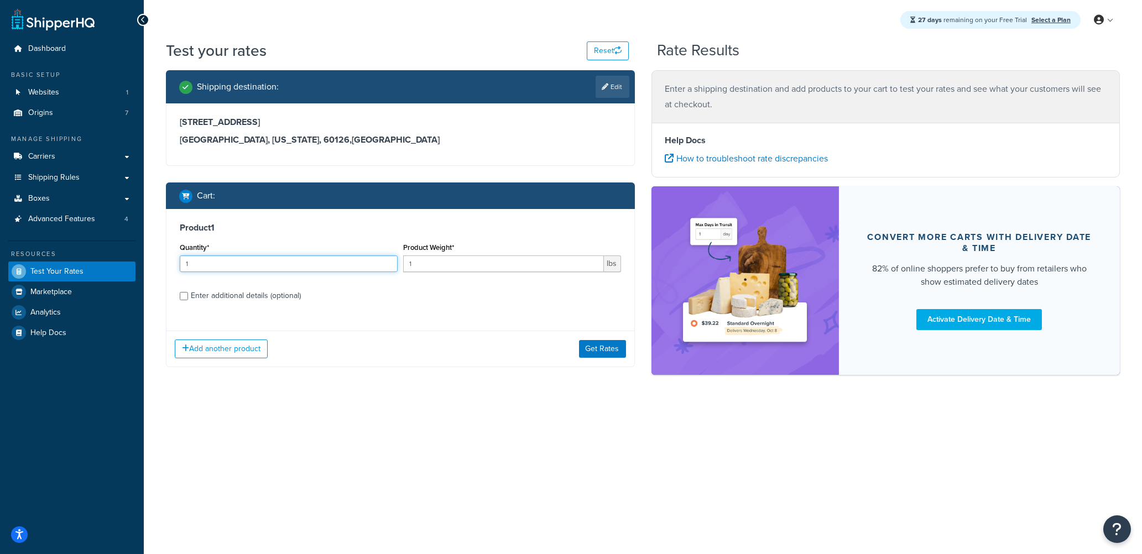
drag, startPoint x: 231, startPoint y: 261, endPoint x: 153, endPoint y: 260, distance: 78.0
click at [153, 260] on div "Test your rates Reset Rate Results Shipping destination : Edit 423 E. 3rd Stree…" at bounding box center [643, 227] width 998 height 374
type input "20"
drag, startPoint x: 423, startPoint y: 267, endPoint x: 394, endPoint y: 269, distance: 28.9
click at [394, 269] on div "Quantity* 20 Product Weight* 1 lbs" at bounding box center [400, 260] width 447 height 40
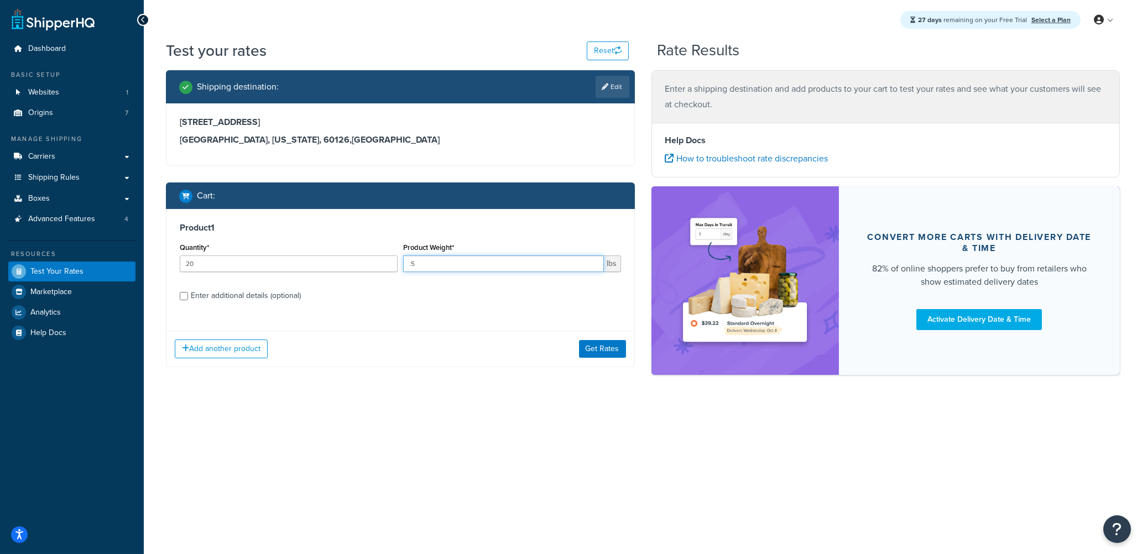
type input ".5"
click at [185, 298] on input "Enter additional details (optional)" at bounding box center [184, 296] width 8 height 8
checkbox input "true"
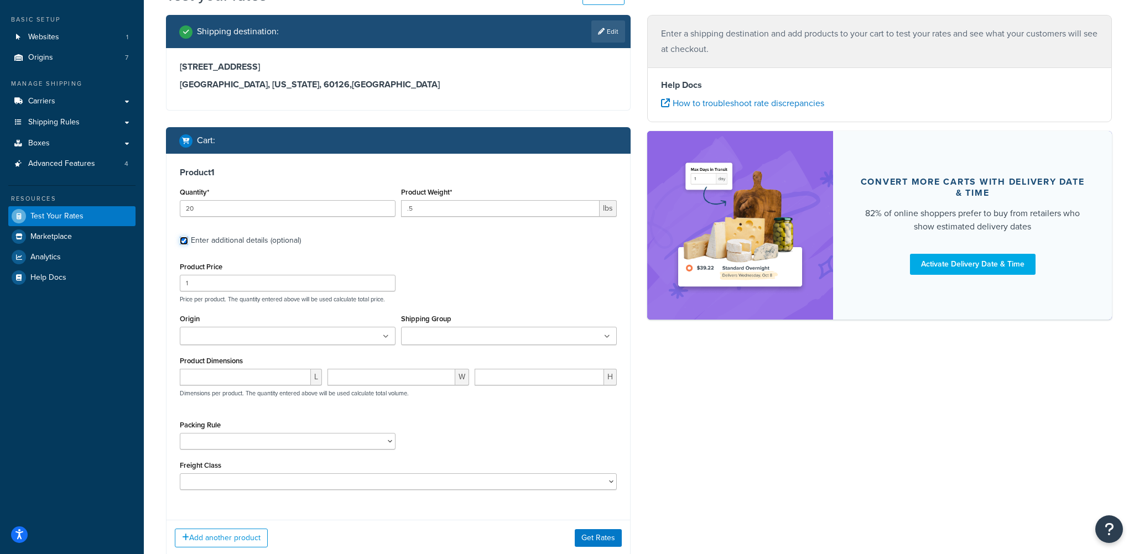
scroll to position [111, 0]
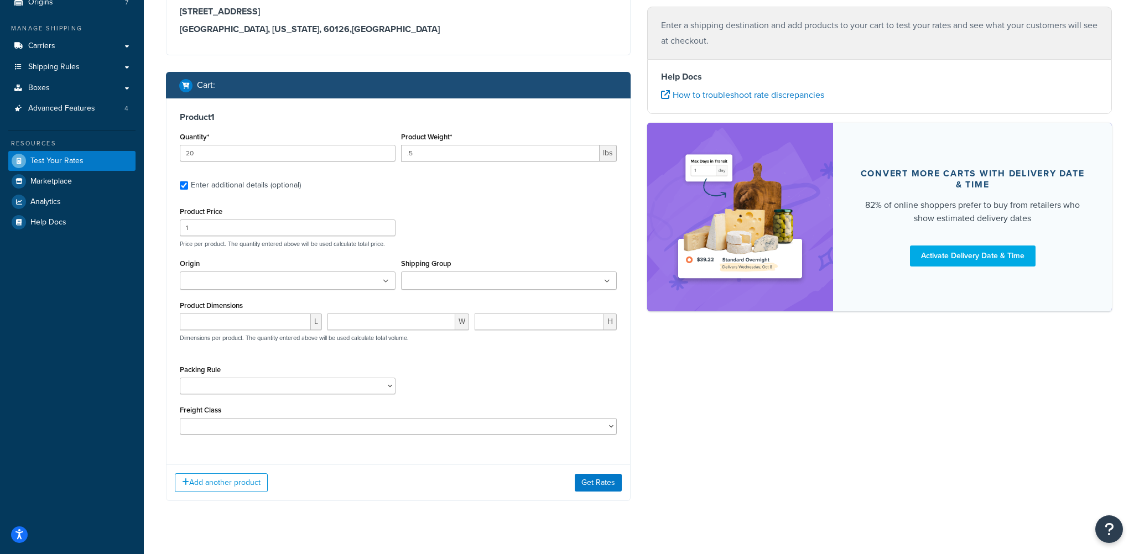
click at [230, 283] on input "Origin" at bounding box center [232, 281] width 98 height 12
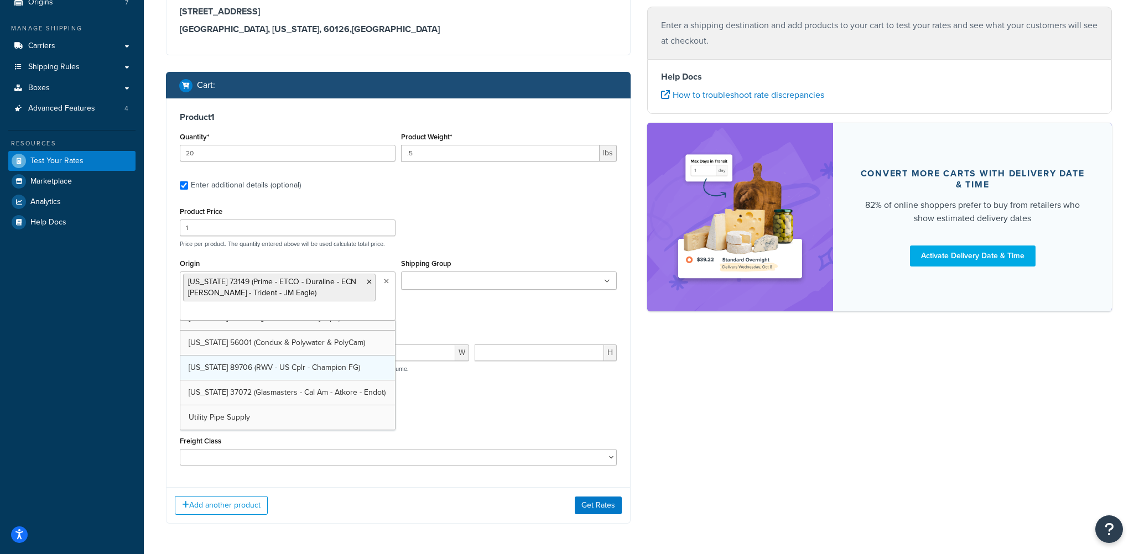
scroll to position [53, 0]
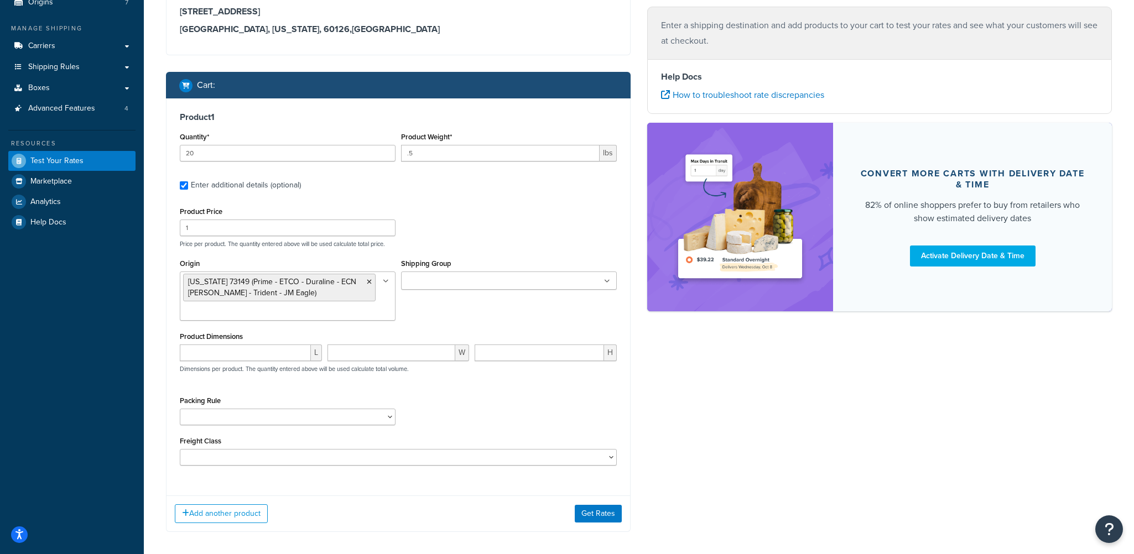
click at [489, 313] on div "Origin Oklahoma 73149 (Prime - ETCO - Duraline - ECN Korns - Trident - JM Eagle…" at bounding box center [398, 292] width 443 height 73
click at [606, 516] on button "Get Rates" at bounding box center [598, 514] width 47 height 18
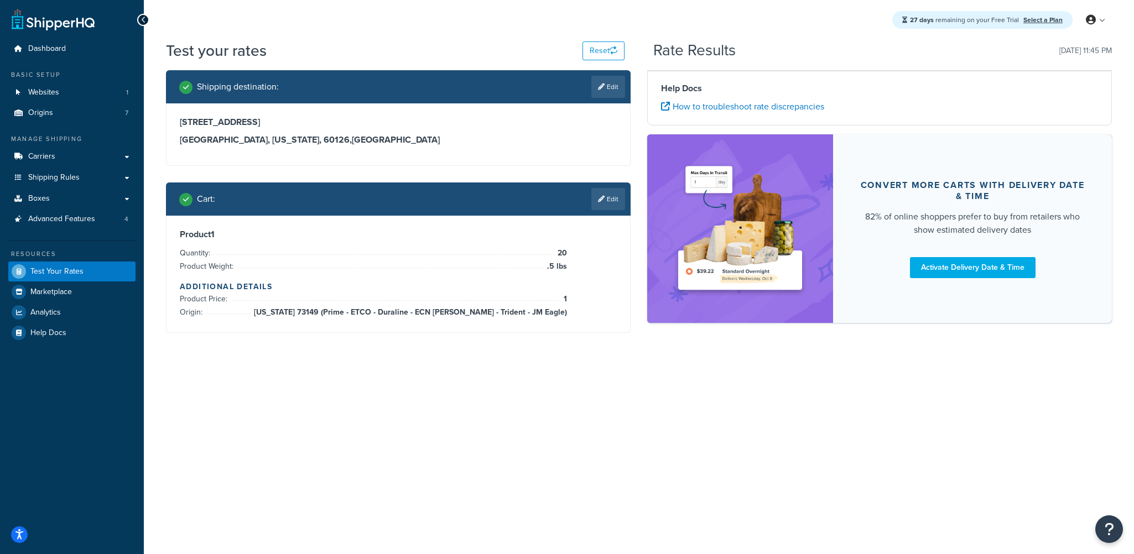
scroll to position [0, 0]
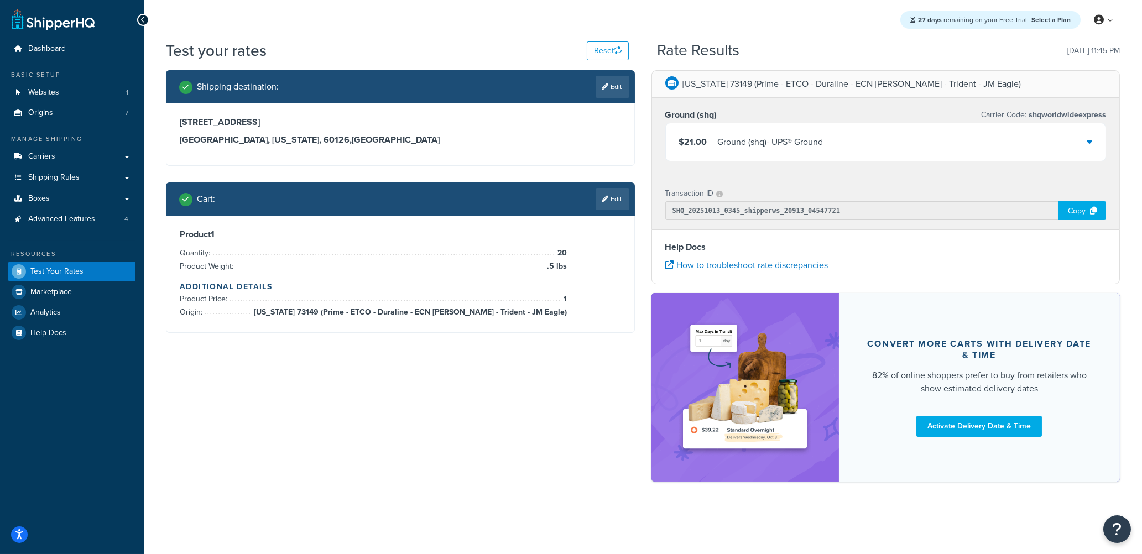
click at [986, 147] on div "$21.00 Ground (shq) - UPS® Ground" at bounding box center [886, 142] width 440 height 38
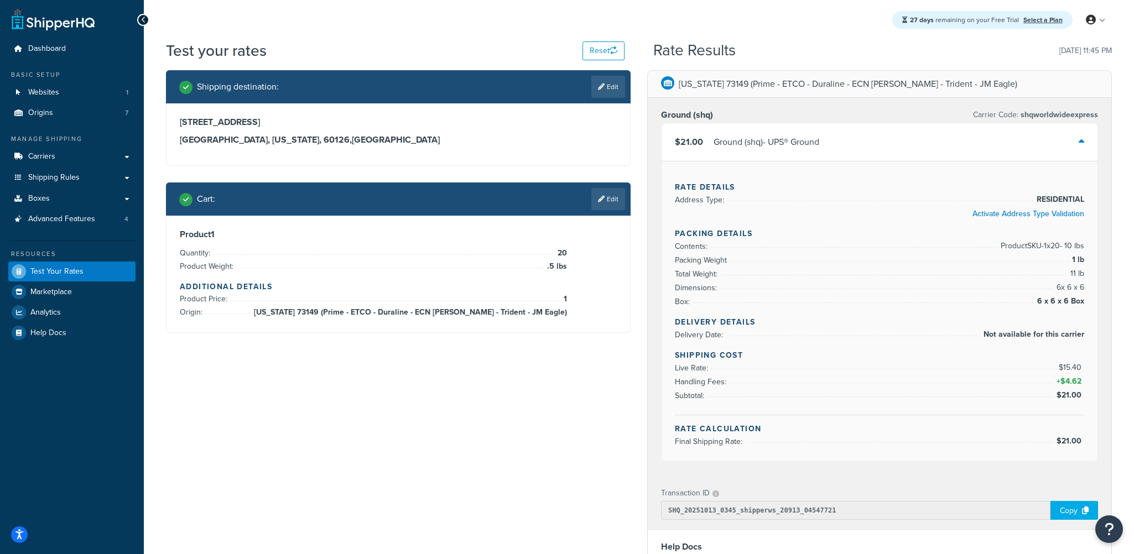
click at [144, 18] on icon at bounding box center [143, 20] width 5 height 8
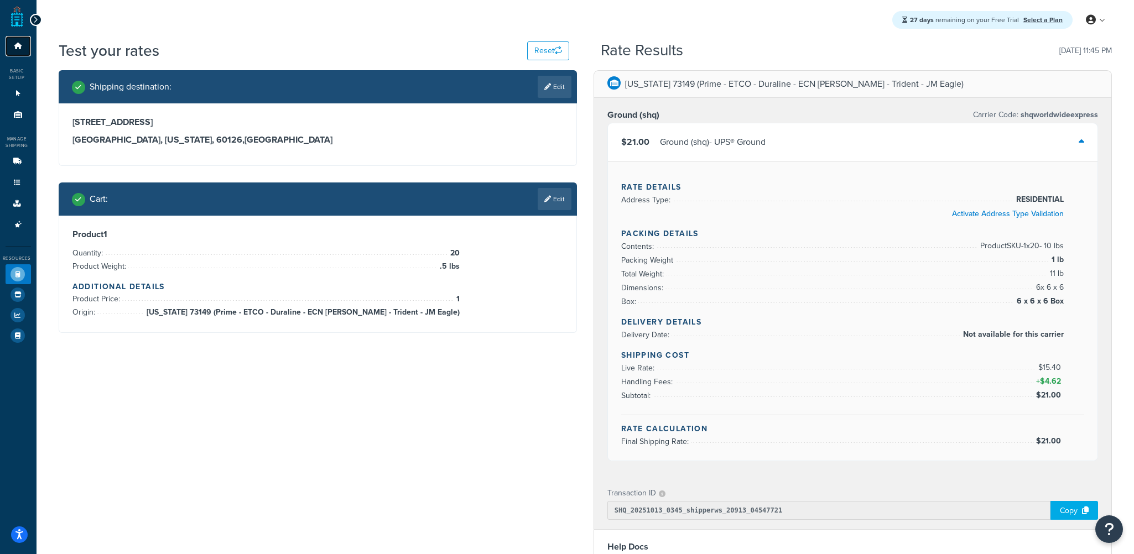
click at [15, 45] on icon at bounding box center [18, 46] width 11 height 7
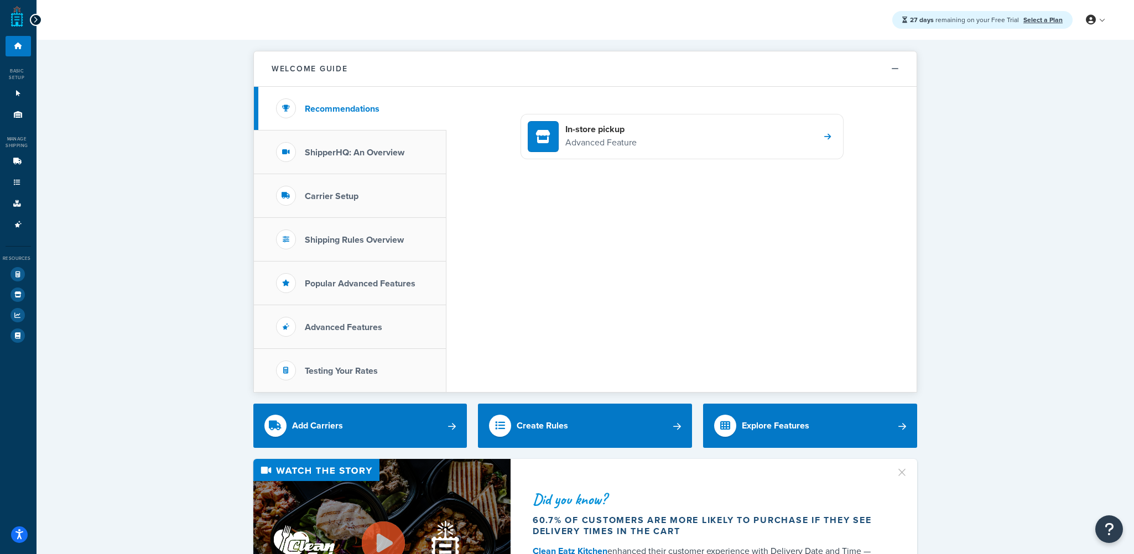
click at [18, 19] on link at bounding box center [17, 17] width 12 height 22
click at [39, 20] on div at bounding box center [36, 20] width 12 height 12
click at [37, 18] on icon at bounding box center [35, 20] width 5 height 8
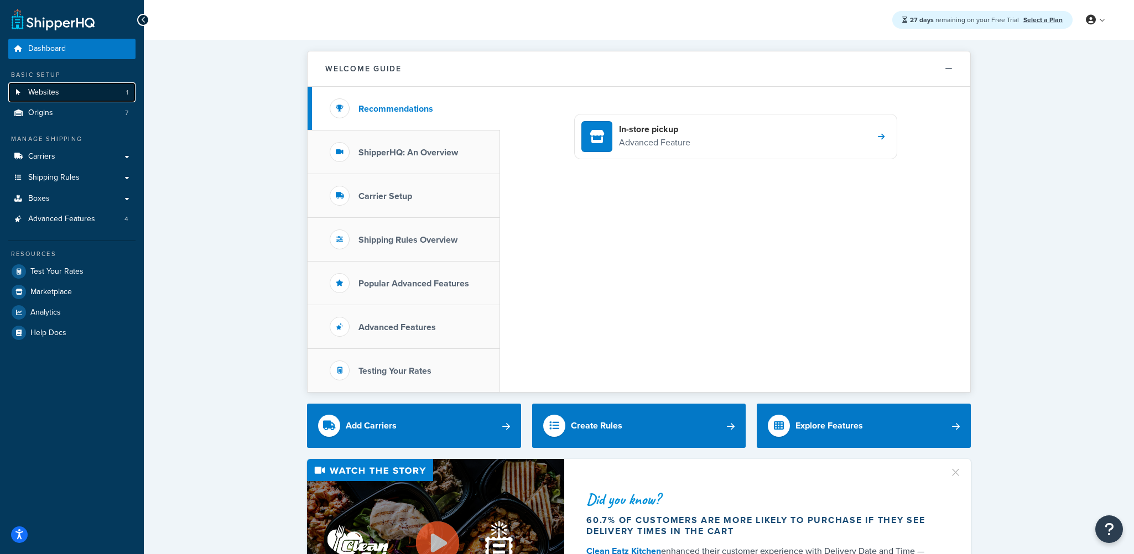
click at [65, 92] on link "Websites 1" at bounding box center [71, 92] width 127 height 20
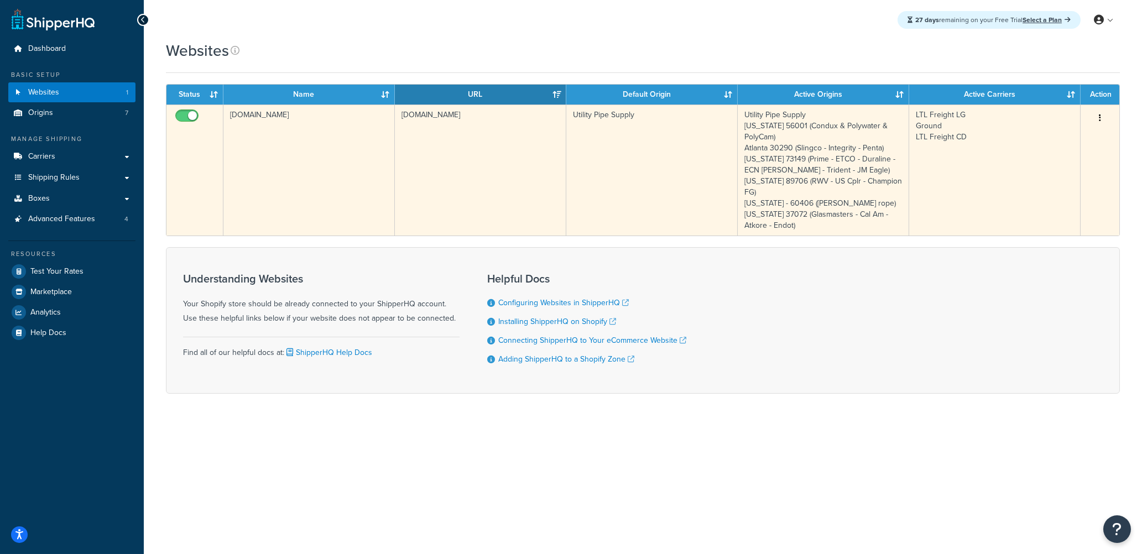
click at [184, 116] on input "checkbox" at bounding box center [188, 119] width 30 height 14
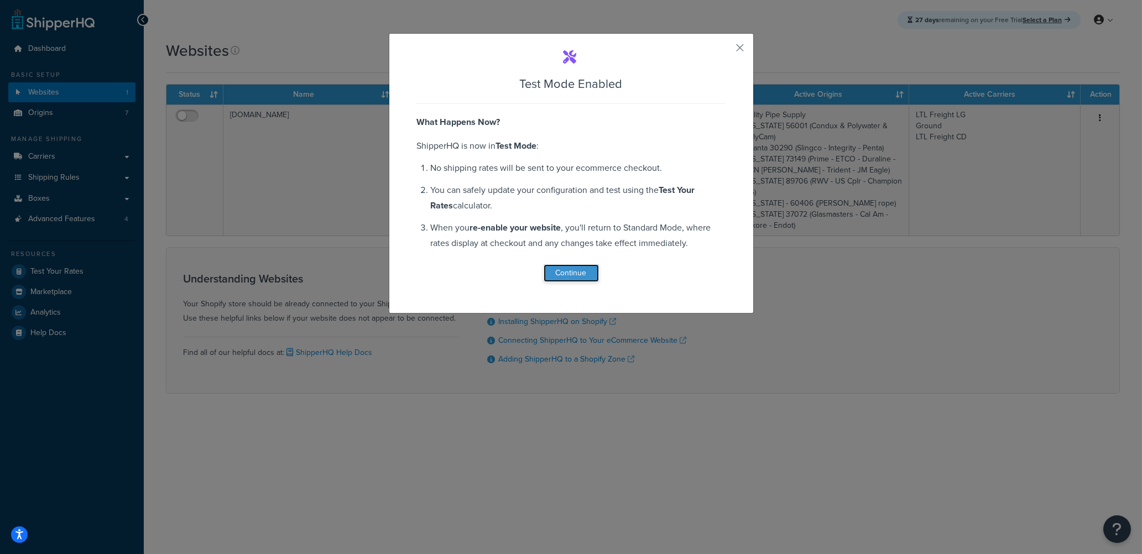
click at [570, 274] on button "Continue" at bounding box center [571, 273] width 55 height 18
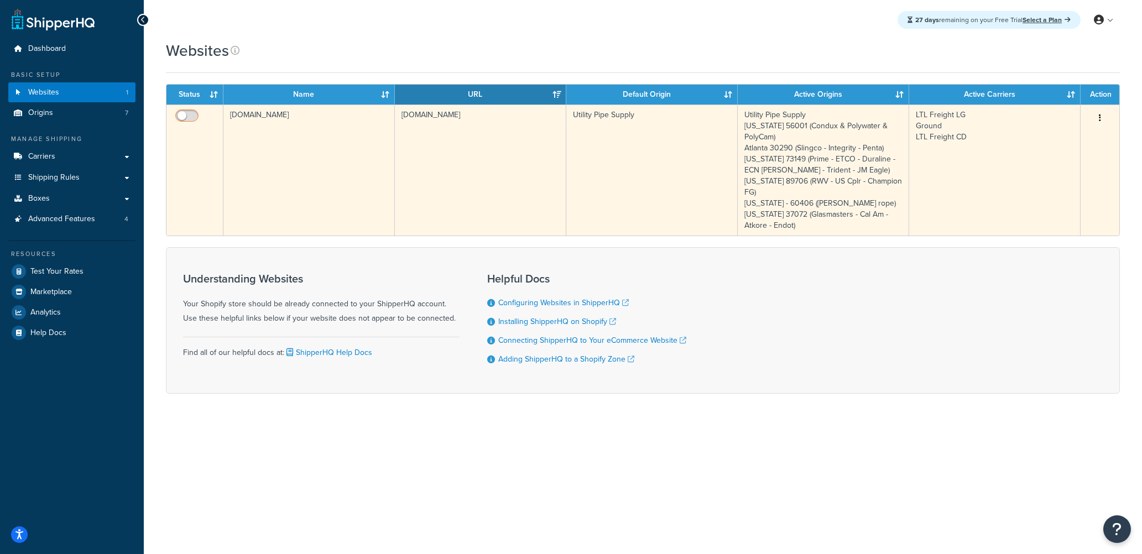
click at [189, 116] on input "checkbox" at bounding box center [188, 119] width 30 height 14
click at [184, 114] on input "checkbox" at bounding box center [188, 119] width 30 height 14
checkbox input "false"
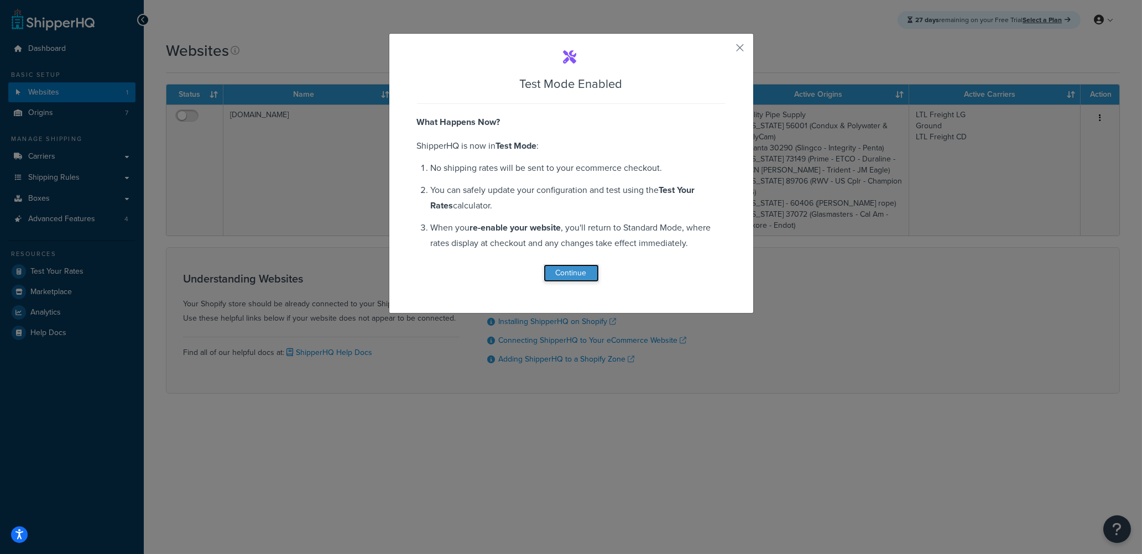
click at [567, 272] on button "Continue" at bounding box center [571, 273] width 55 height 18
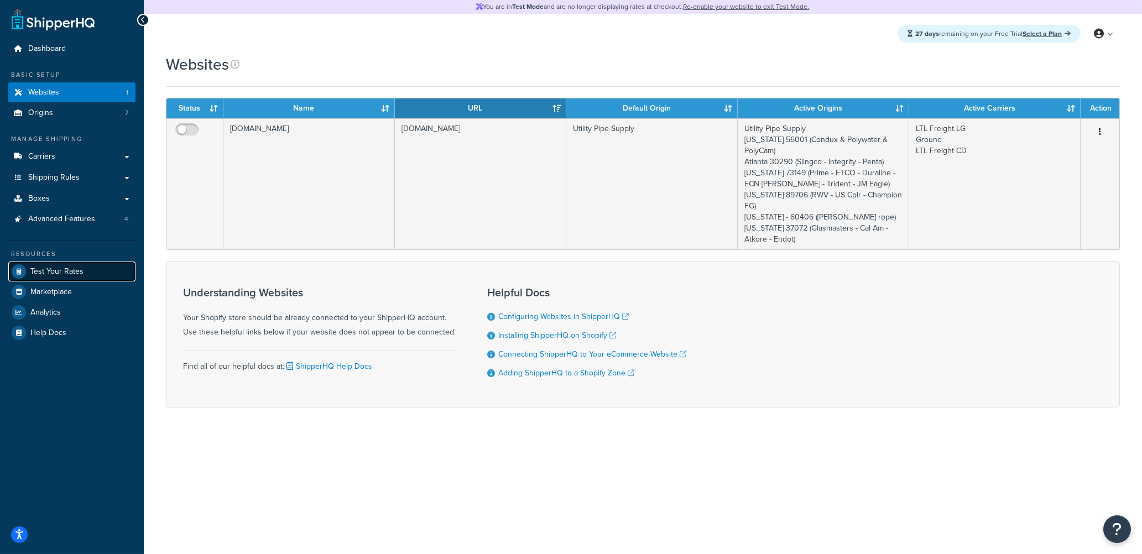
click at [70, 270] on span "Test Your Rates" at bounding box center [56, 271] width 53 height 9
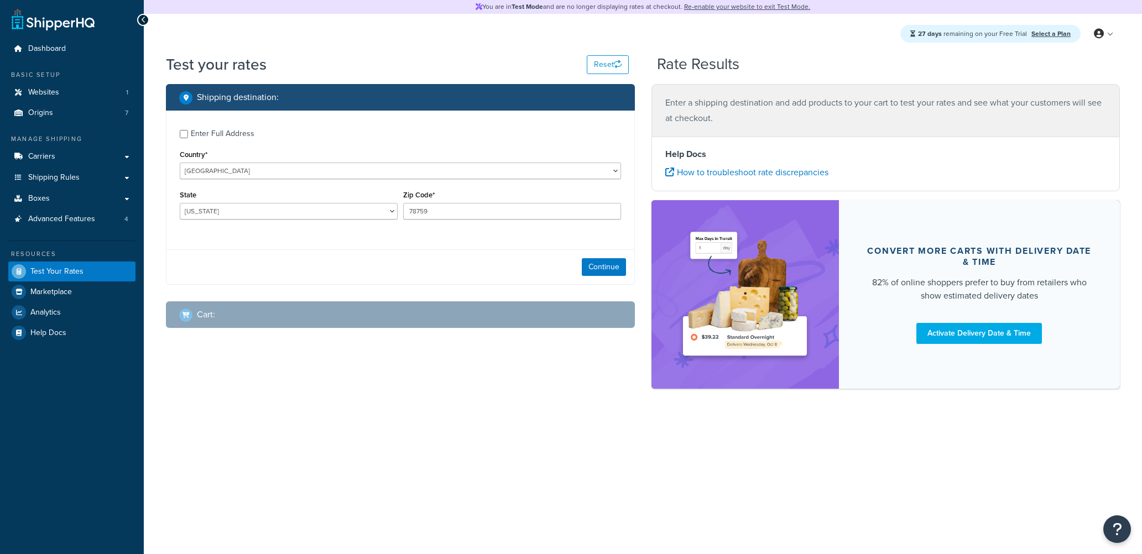
select select "TX"
click at [41, 91] on span "Websites" at bounding box center [43, 92] width 31 height 9
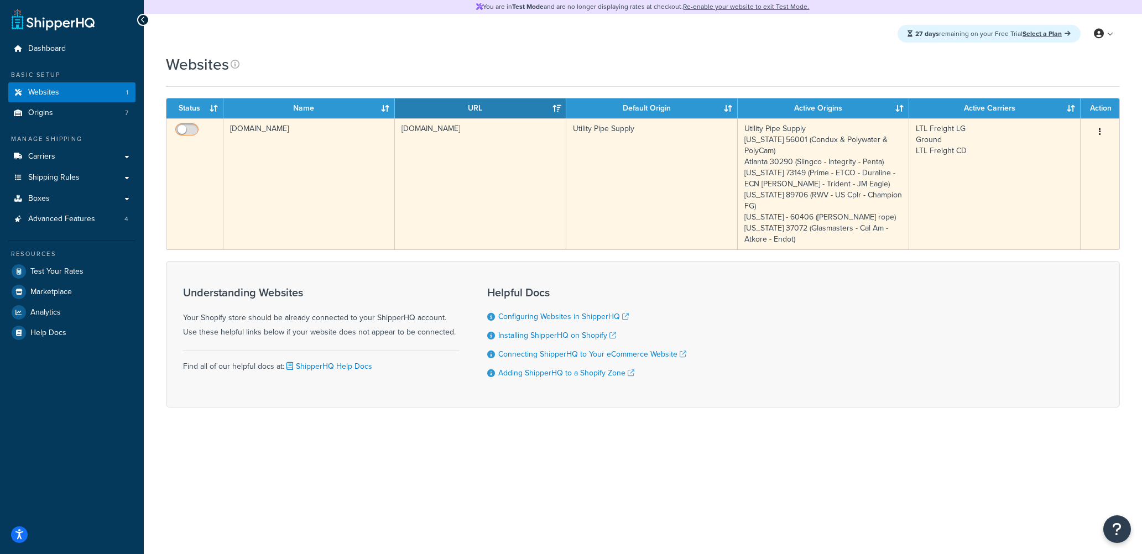
click at [185, 129] on input "checkbox" at bounding box center [188, 133] width 30 height 14
checkbox input "true"
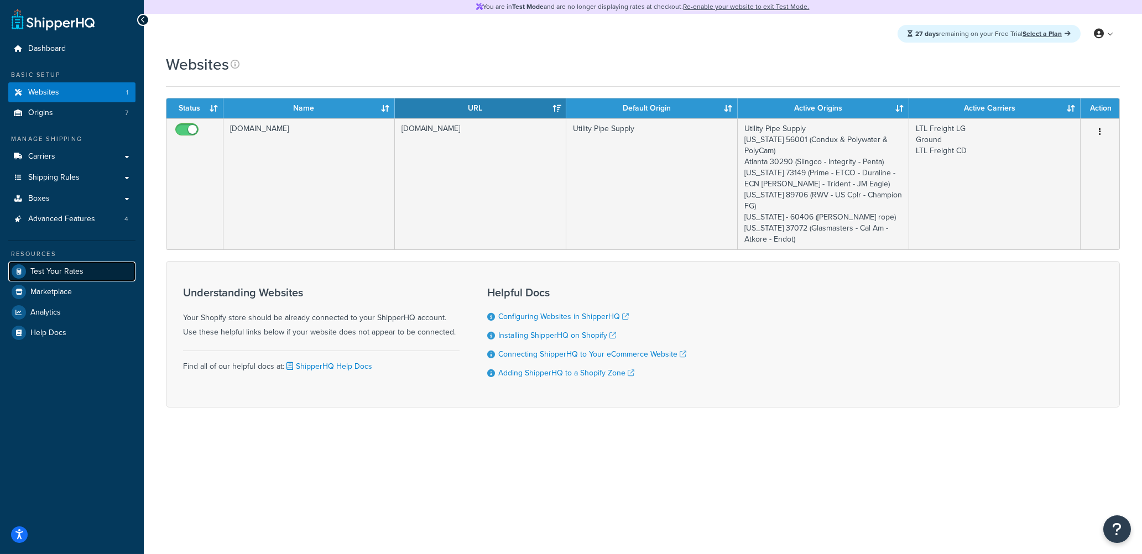
click at [66, 271] on span "Test Your Rates" at bounding box center [56, 271] width 53 height 9
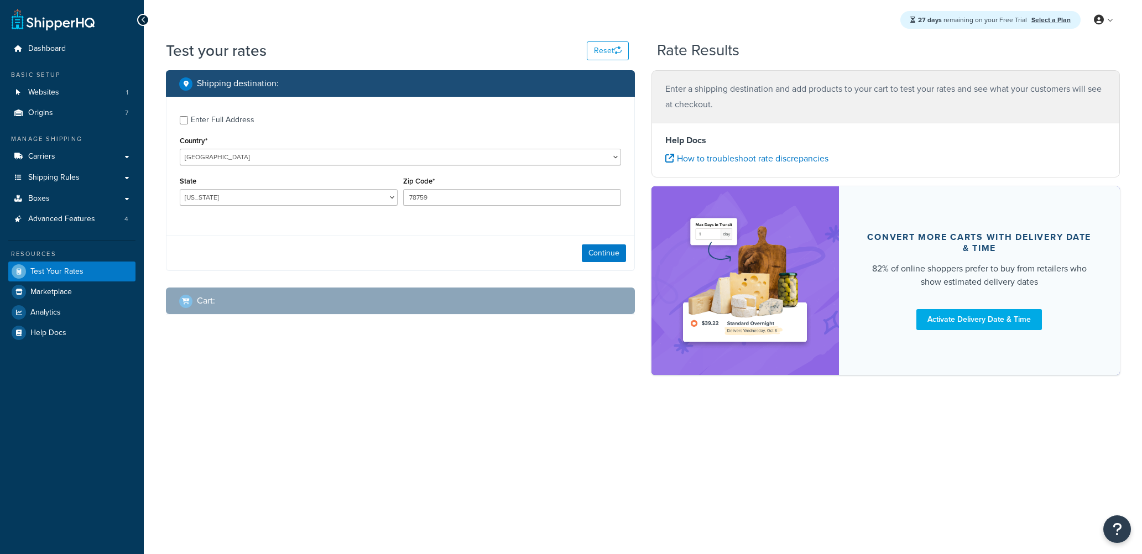
select select "[GEOGRAPHIC_DATA]"
click at [424, 154] on select "United States United Kingdom Afghanistan Åland Islands Albania Algeria American…" at bounding box center [400, 157] width 441 height 17
click at [184, 121] on input "Enter Full Address" at bounding box center [184, 120] width 8 height 8
checkbox input "true"
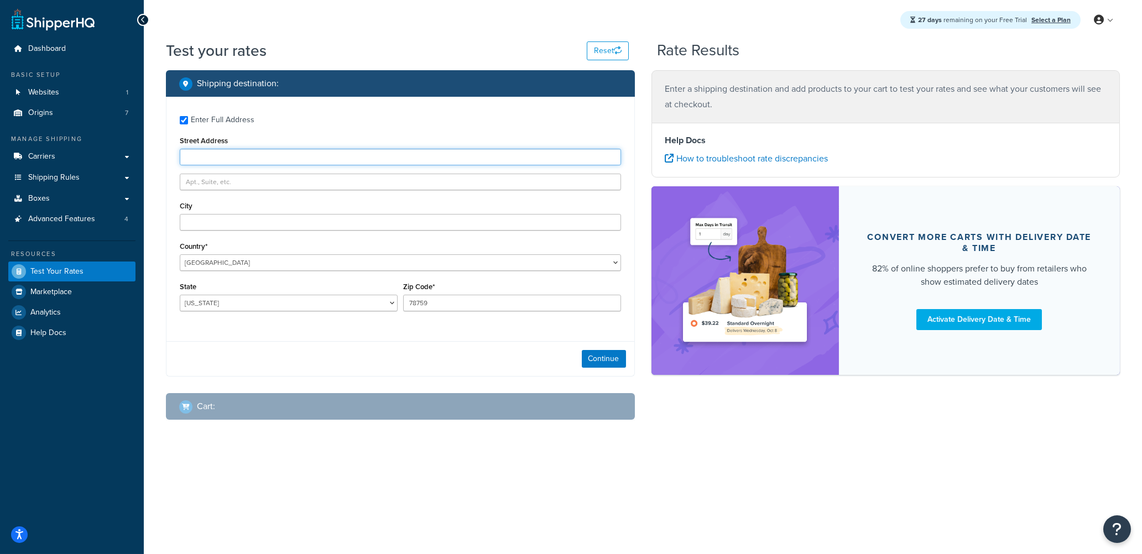
click at [293, 159] on input "Street Address" at bounding box center [400, 157] width 441 height 17
type input "423 E. 3rd Street"
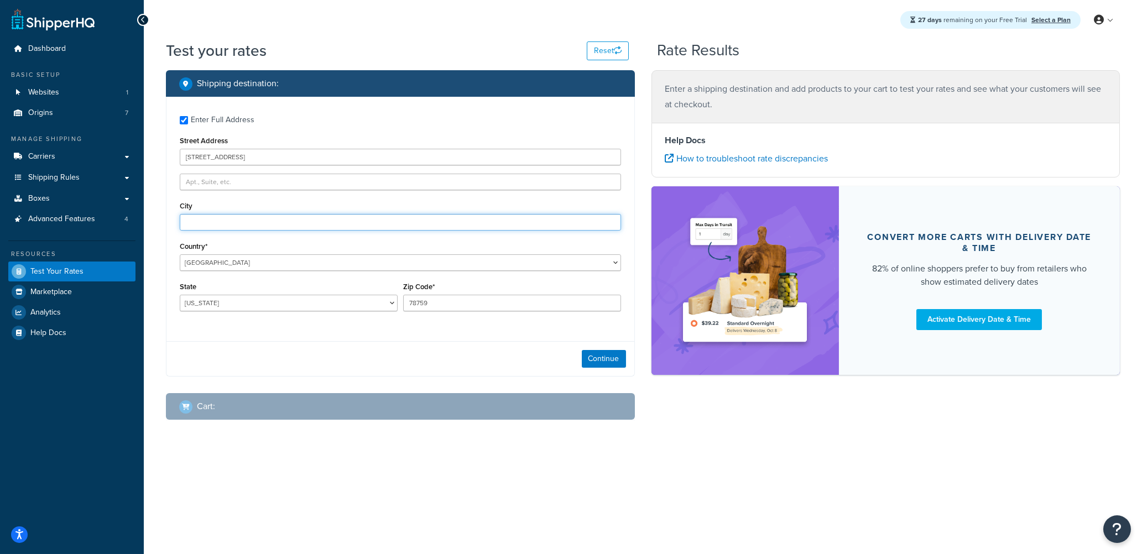
type input "Elmhurst"
select select "IL"
type input "60126"
click at [597, 360] on button "Continue" at bounding box center [604, 359] width 44 height 18
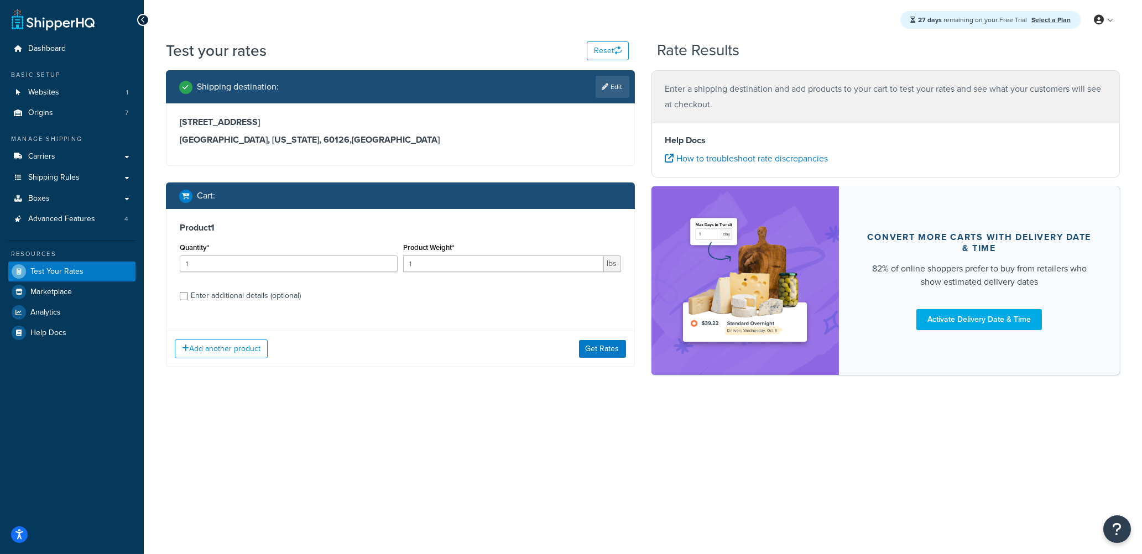
click at [215, 299] on div "Enter additional details (optional)" at bounding box center [246, 295] width 110 height 15
click at [188, 299] on input "Enter additional details (optional)" at bounding box center [184, 296] width 8 height 8
checkbox input "true"
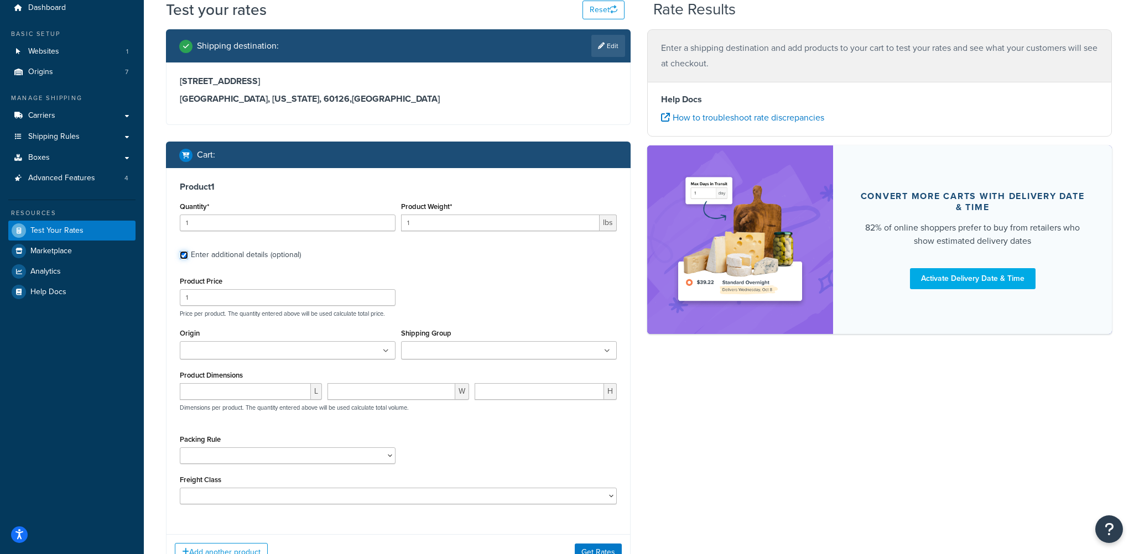
scroll to position [55, 0]
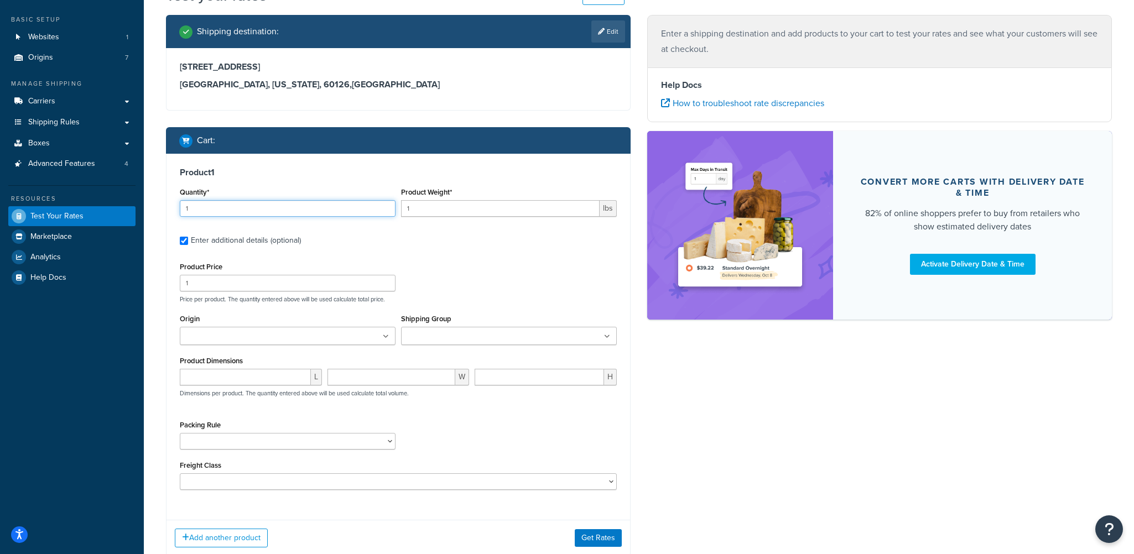
drag, startPoint x: 227, startPoint y: 206, endPoint x: 166, endPoint y: 211, distance: 61.0
click at [166, 211] on div "Product 1 Quantity* 1 Product Weight* 1 lbs Enter additional details (optional)…" at bounding box center [398, 333] width 464 height 358
type input "20"
drag, startPoint x: 418, startPoint y: 209, endPoint x: 393, endPoint y: 221, distance: 28.4
click at [393, 221] on div "Quantity* 20 Product Weight* 1 lbs" at bounding box center [398, 205] width 443 height 40
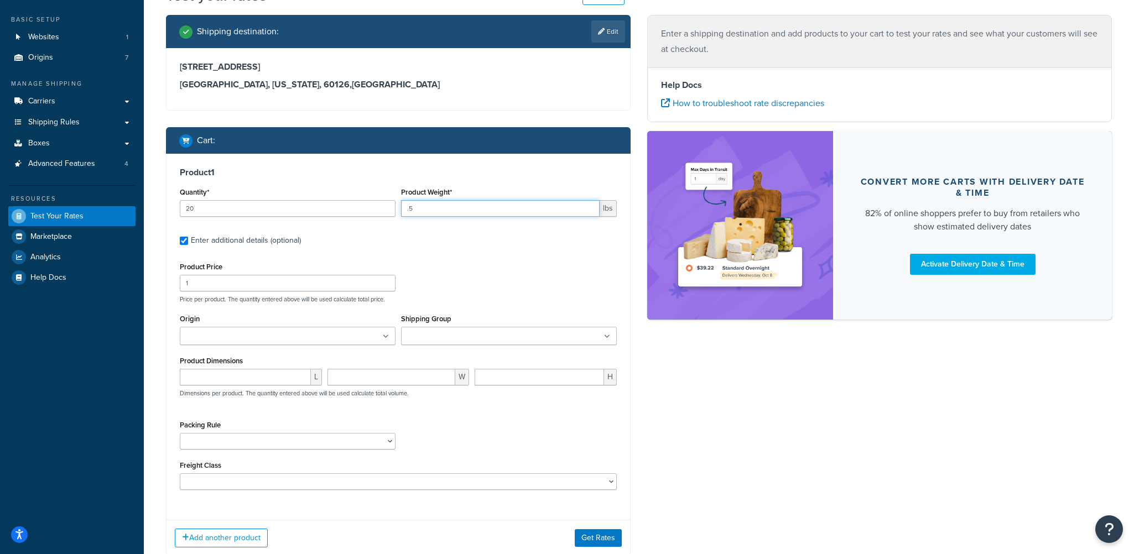
type input ".5"
click at [445, 250] on div "Product 1 Quantity* 20 Product Weight* .5 lbs Enter additional details (optiona…" at bounding box center [398, 333] width 464 height 358
click at [287, 339] on ul at bounding box center [288, 336] width 216 height 18
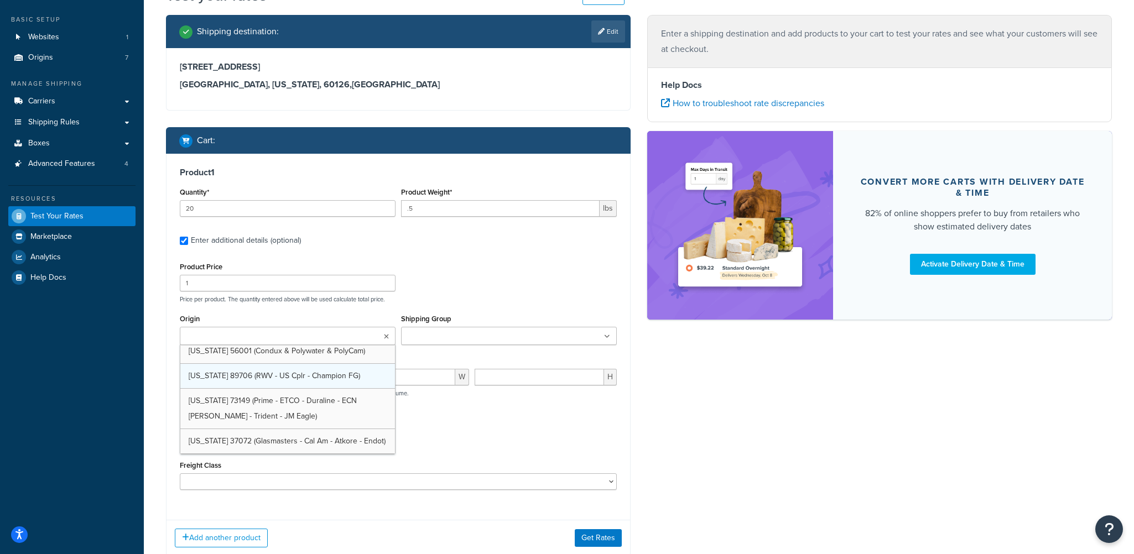
scroll to position [53, 0]
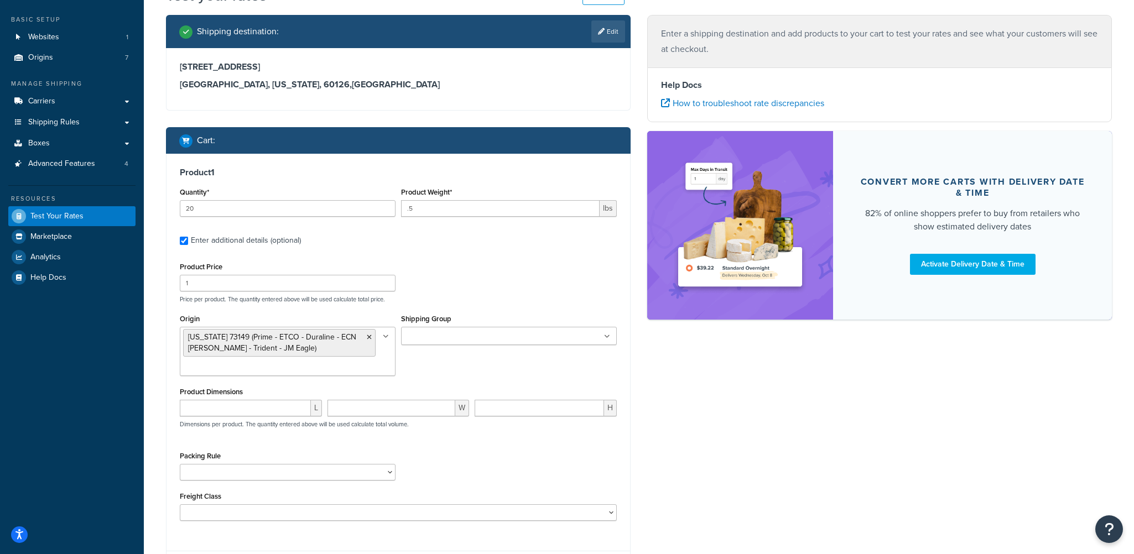
click at [477, 366] on div "Origin Oklahoma 73149 (Prime - ETCO - Duraline - ECN Korns - Trident - JM Eagle…" at bounding box center [398, 347] width 443 height 73
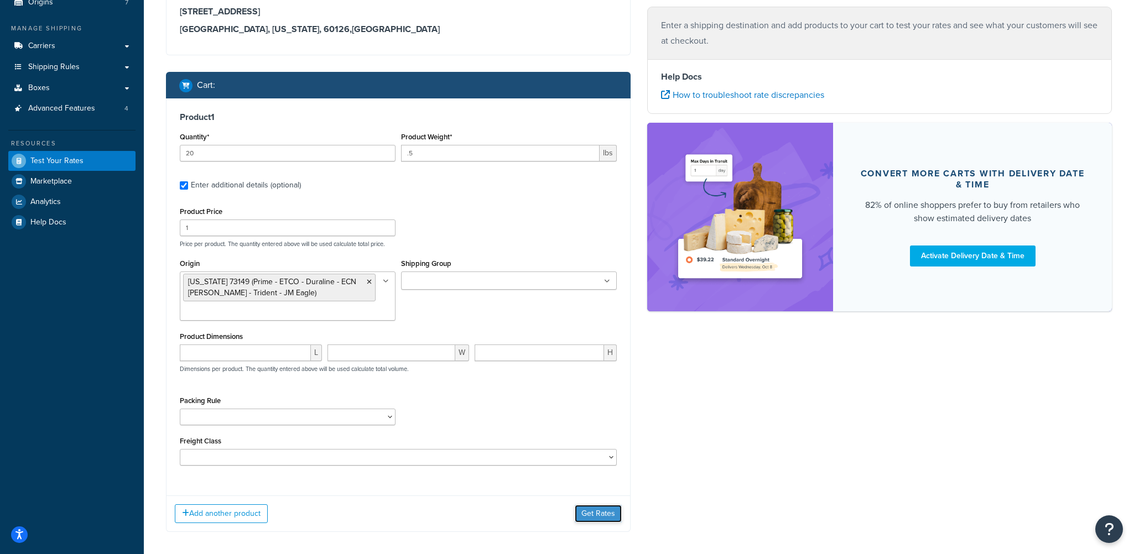
click at [602, 514] on button "Get Rates" at bounding box center [598, 514] width 47 height 18
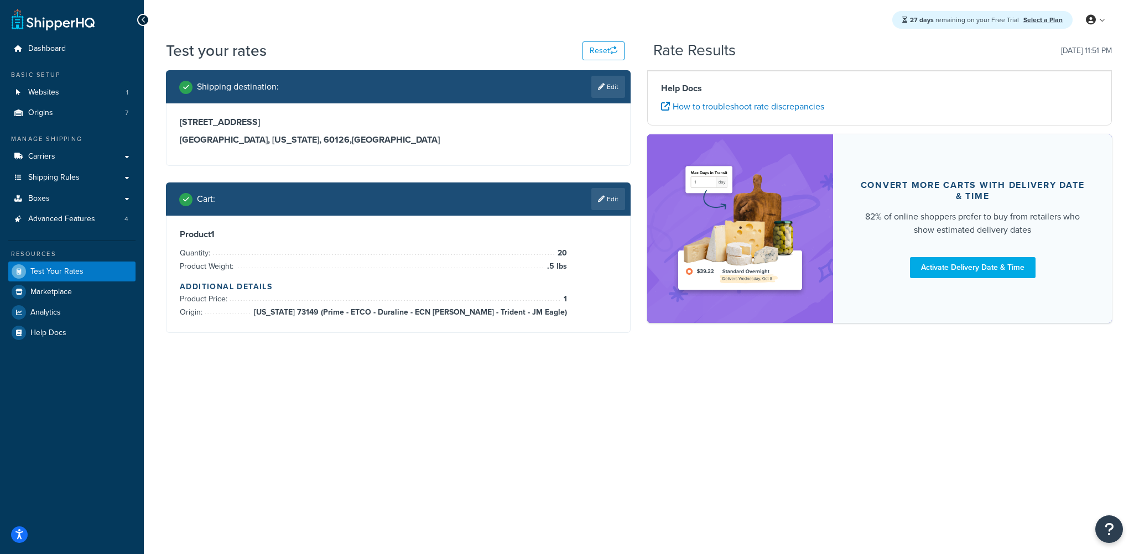
scroll to position [0, 0]
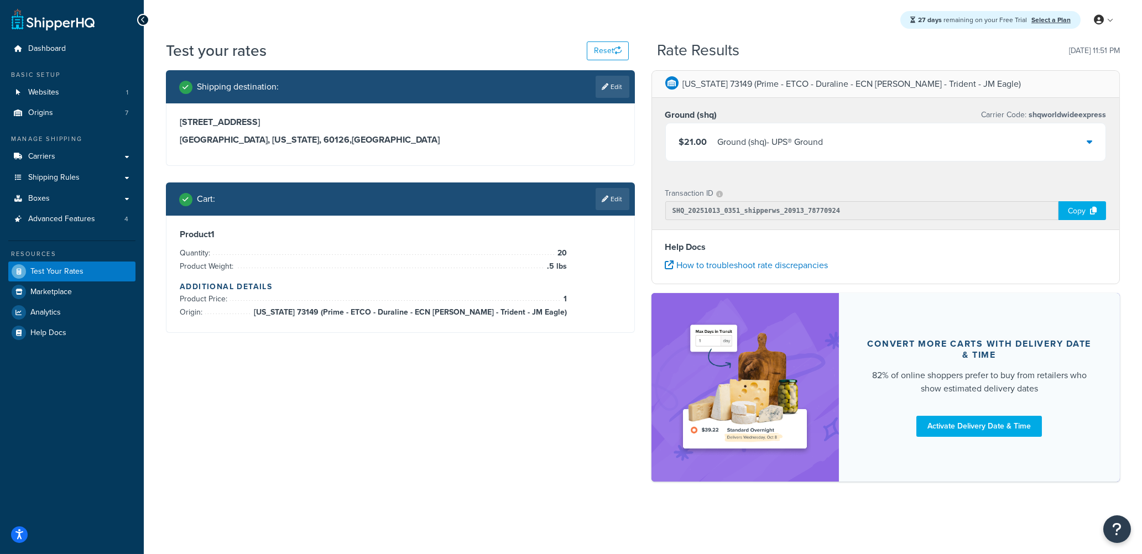
click at [1074, 210] on div "Copy" at bounding box center [1083, 210] width 48 height 19
click at [1019, 145] on div "$21.00 Ground (shq) - UPS® Ground" at bounding box center [886, 142] width 440 height 38
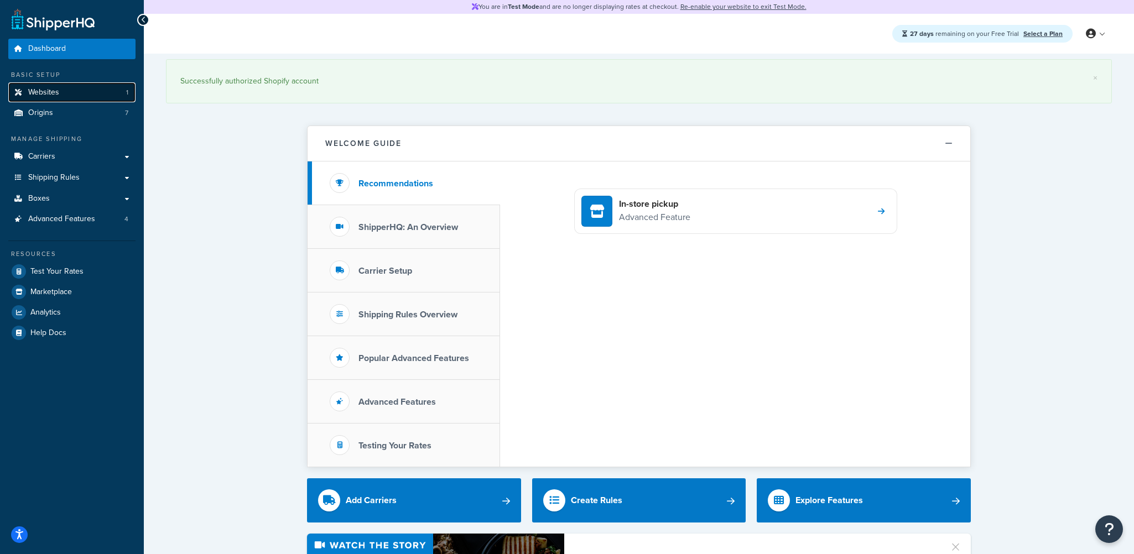
click at [45, 92] on span "Websites" at bounding box center [43, 92] width 31 height 9
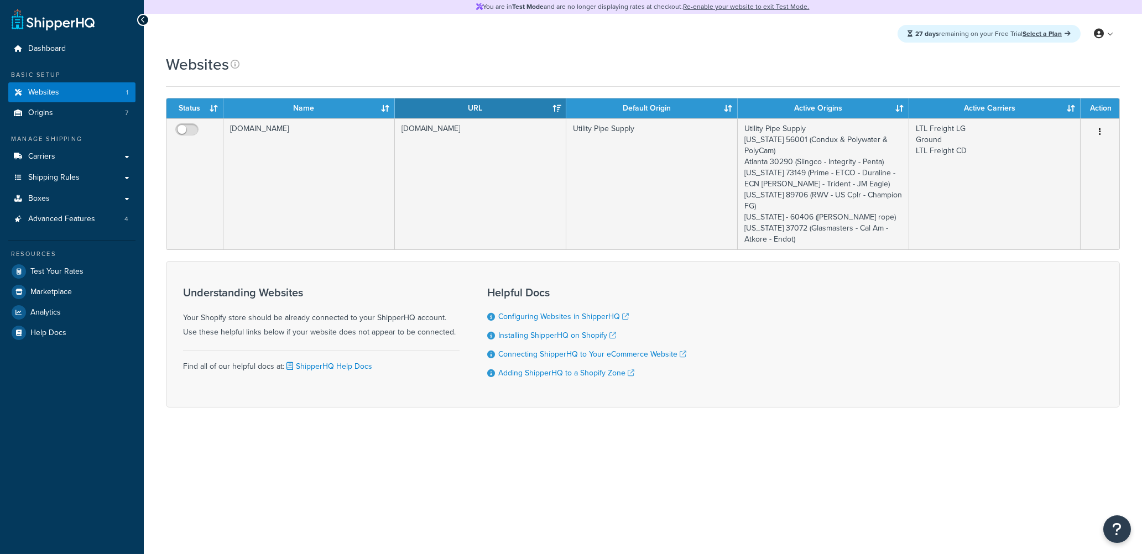
click at [50, 94] on span "Websites" at bounding box center [43, 92] width 31 height 9
click at [60, 201] on link "Boxes" at bounding box center [71, 199] width 127 height 20
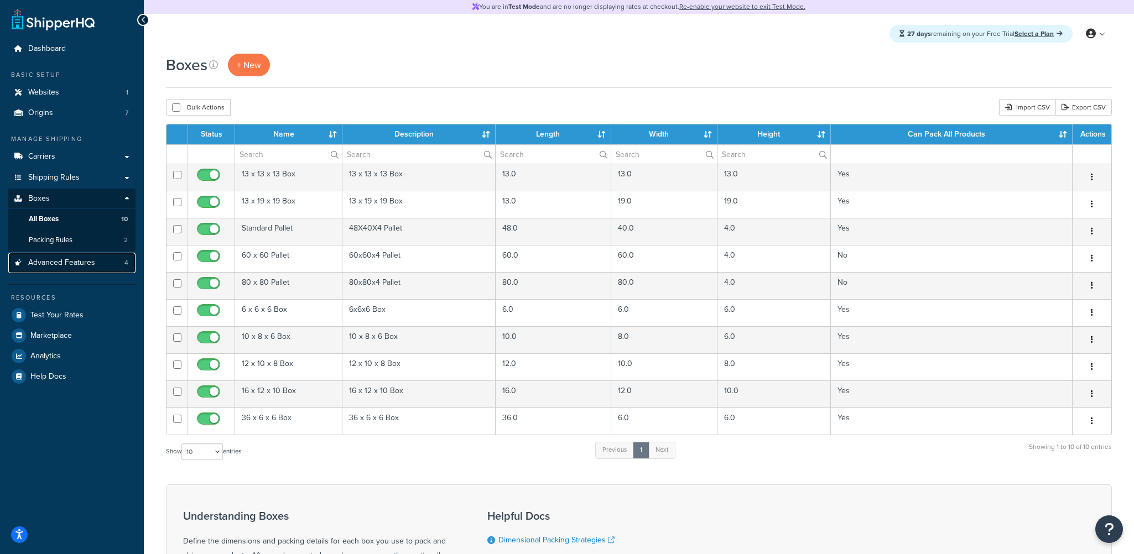
click at [65, 263] on span "Advanced Features" at bounding box center [61, 262] width 67 height 9
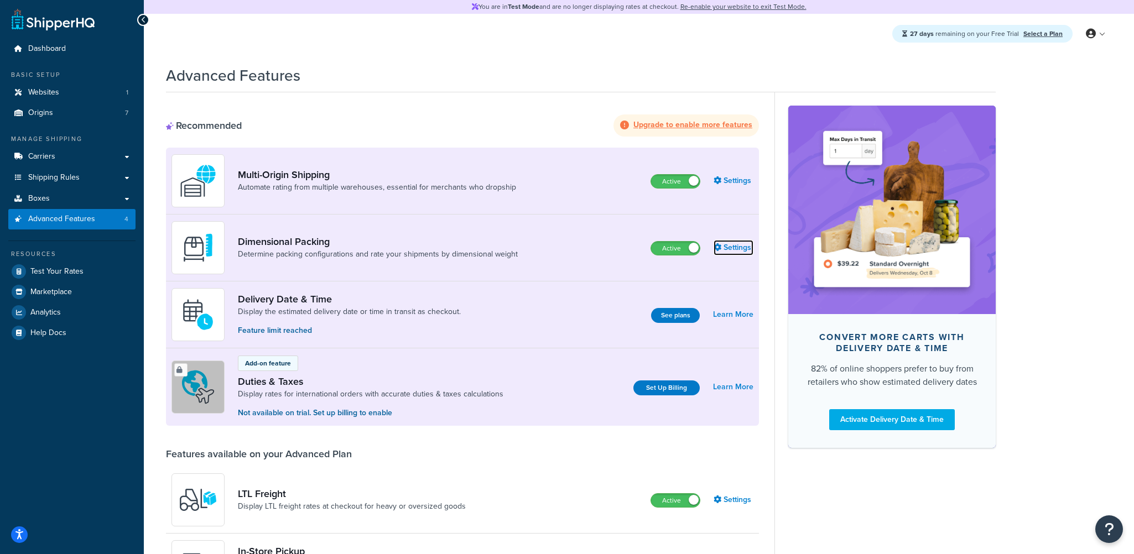
click at [733, 246] on link "Settings" at bounding box center [734, 247] width 40 height 15
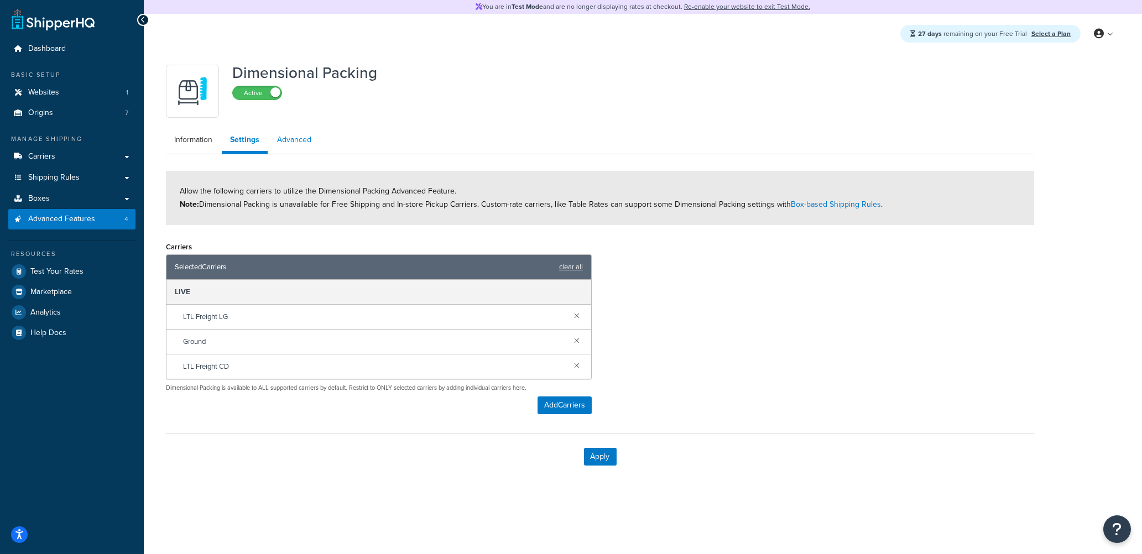
click at [303, 142] on link "Advanced" at bounding box center [294, 140] width 51 height 22
select select "false"
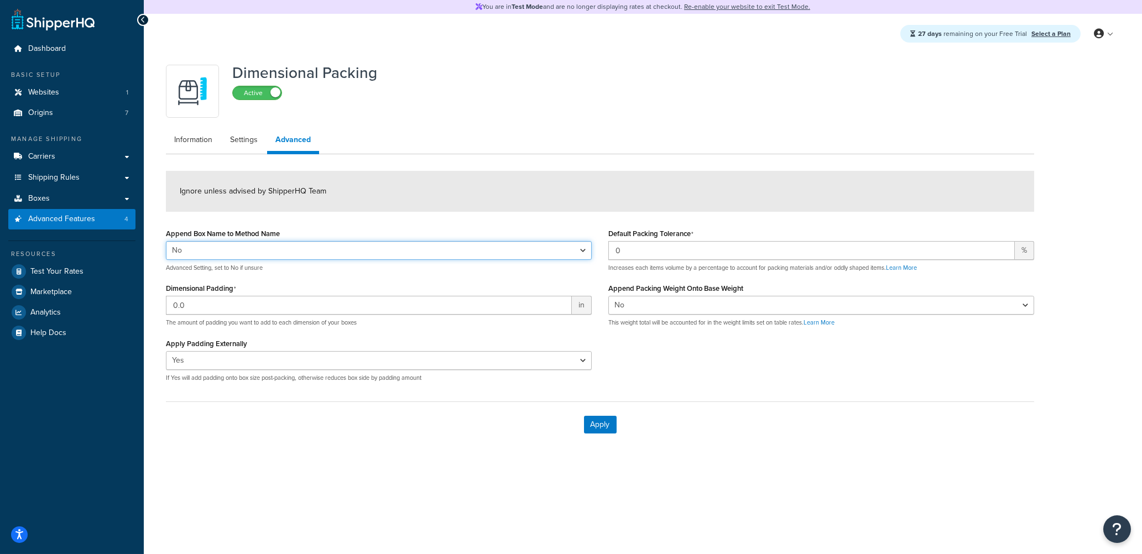
click at [243, 247] on select "Yes No" at bounding box center [379, 250] width 426 height 19
click at [326, 226] on div "Append Box Name to Method Name Yes No Advanced Setting, set to No if unsure" at bounding box center [379, 249] width 426 height 46
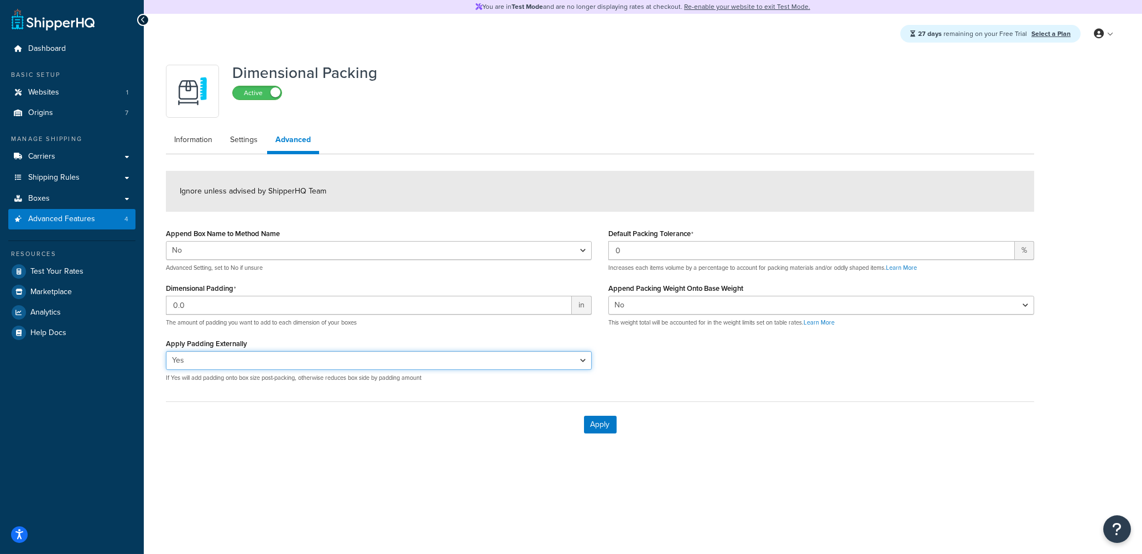
click at [217, 363] on select "Yes No" at bounding box center [379, 360] width 426 height 19
click at [243, 452] on div "Dimensional Packing Active Information Settings Advanced Ignore unless advised …" at bounding box center [643, 264] width 998 height 421
click at [239, 140] on link "Settings" at bounding box center [244, 140] width 44 height 22
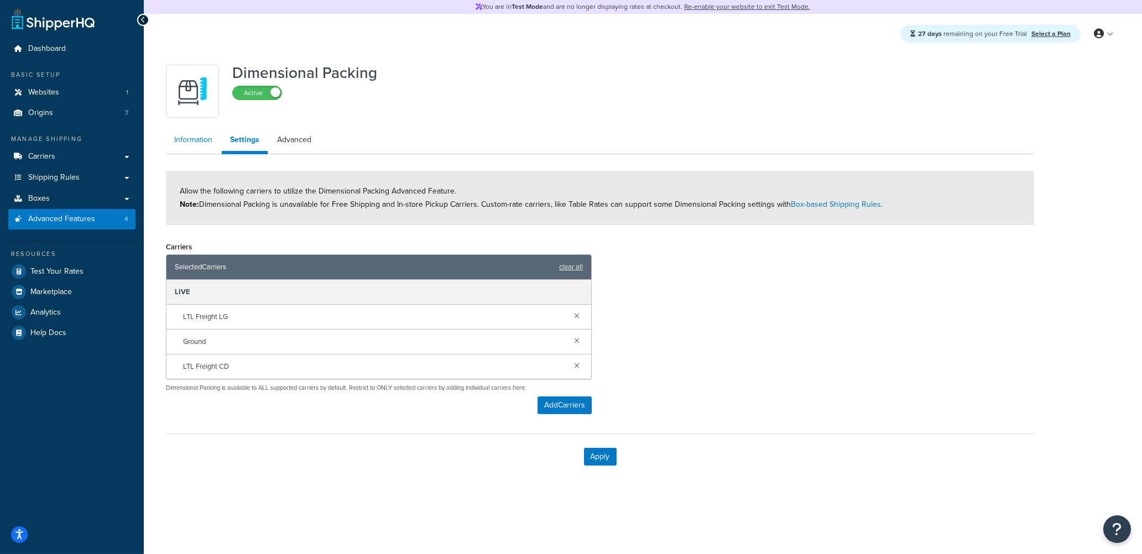
click at [204, 139] on link "Information" at bounding box center [193, 140] width 55 height 22
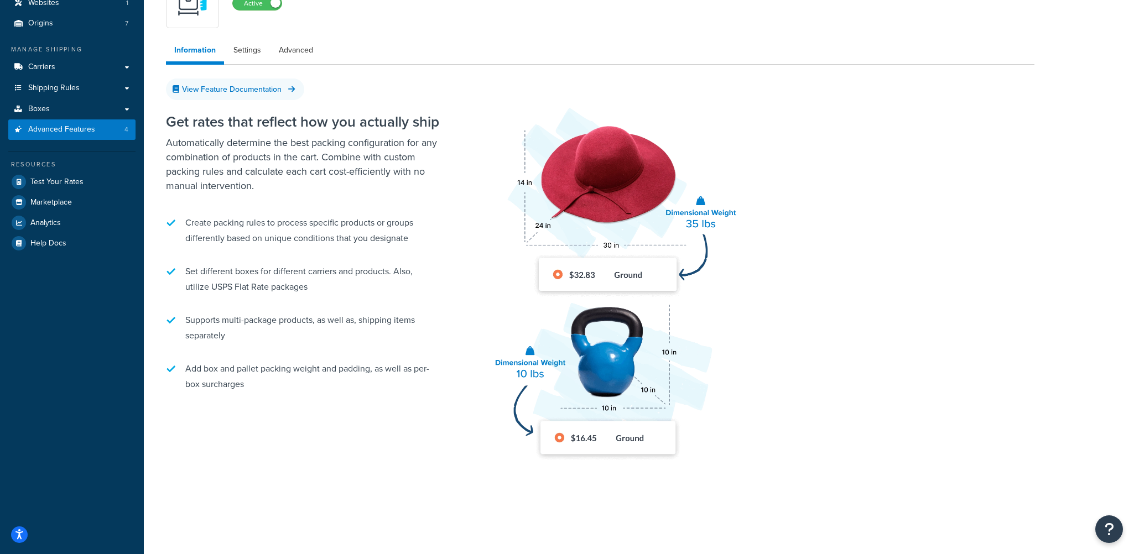
scroll to position [92, 0]
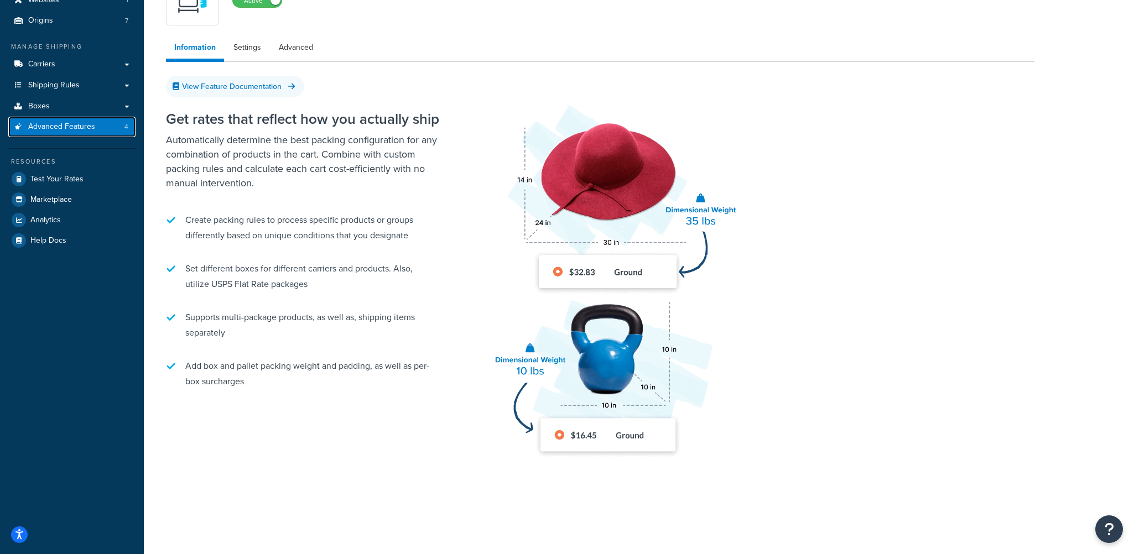
click at [89, 124] on span "Advanced Features" at bounding box center [61, 126] width 67 height 9
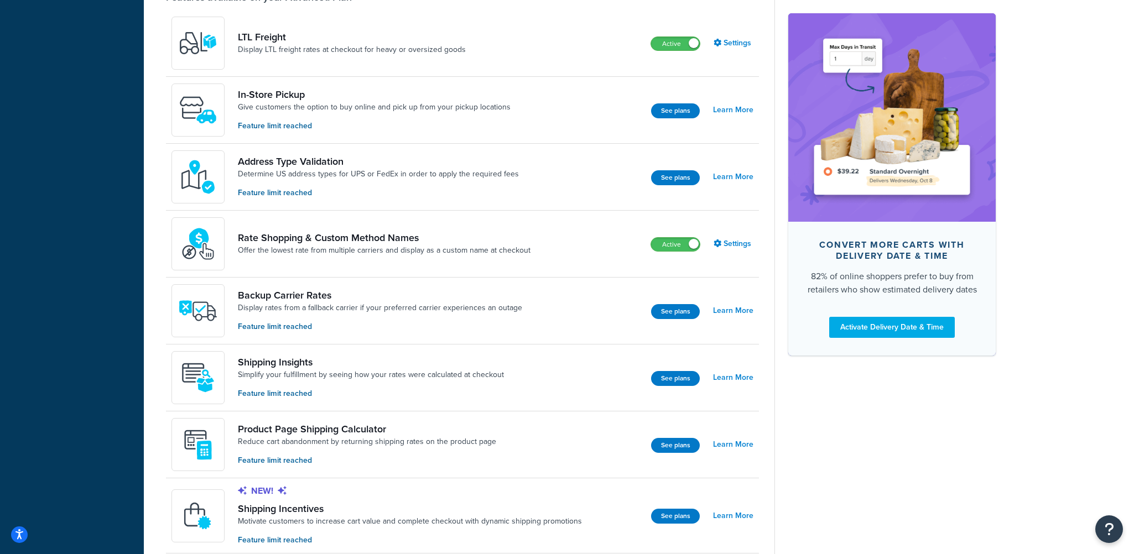
scroll to position [480, 0]
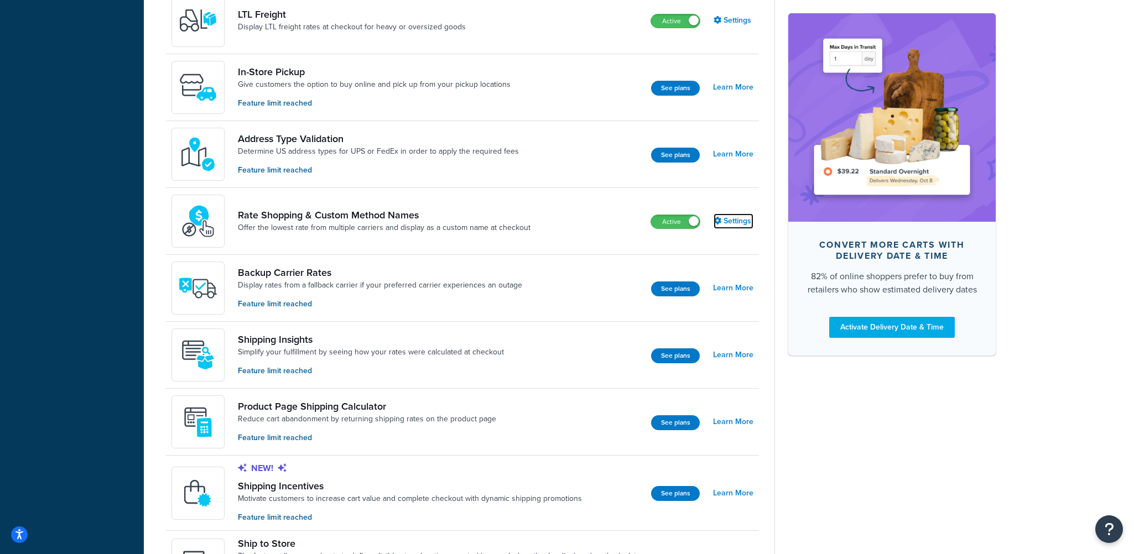
click at [742, 222] on link "Settings" at bounding box center [734, 221] width 40 height 15
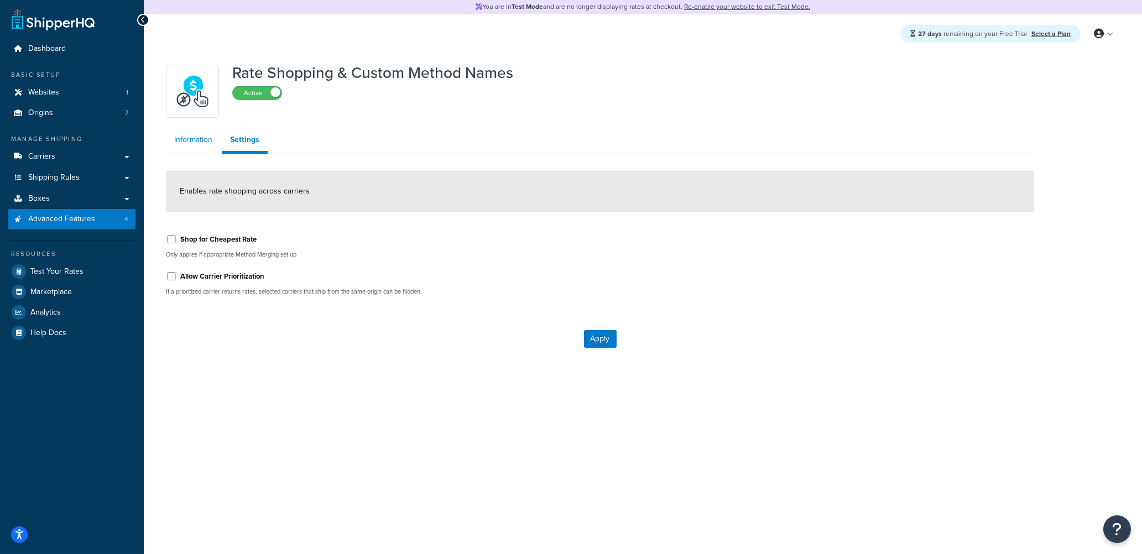
click at [208, 144] on link "Information" at bounding box center [193, 140] width 55 height 22
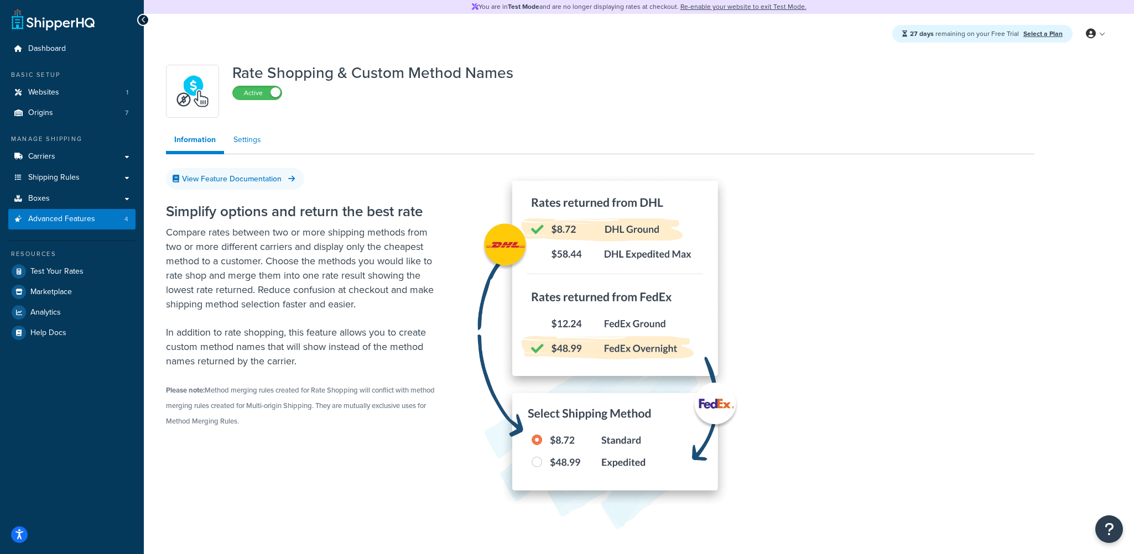
click at [248, 144] on link "Settings" at bounding box center [247, 140] width 44 height 22
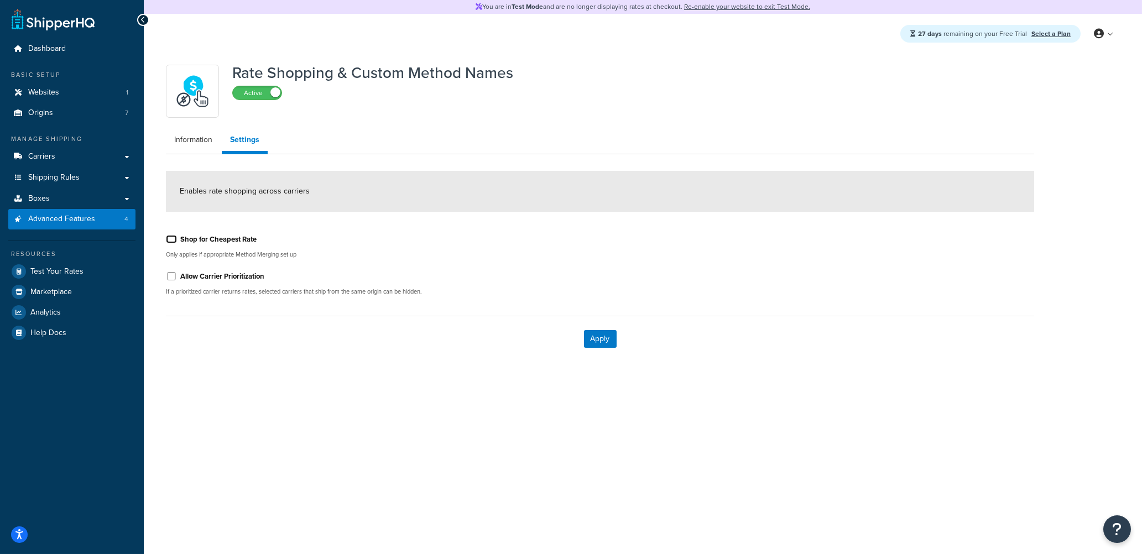
click at [173, 240] on input "Shop for Cheapest Rate" at bounding box center [171, 239] width 11 height 8
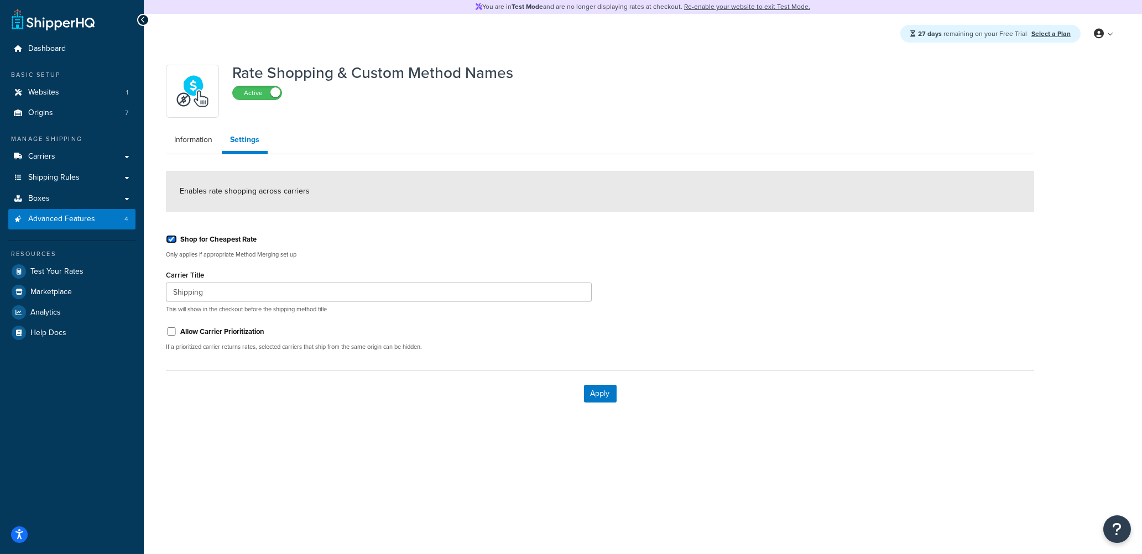
click at [173, 240] on input "Shop for Cheapest Rate" at bounding box center [171, 239] width 11 height 8
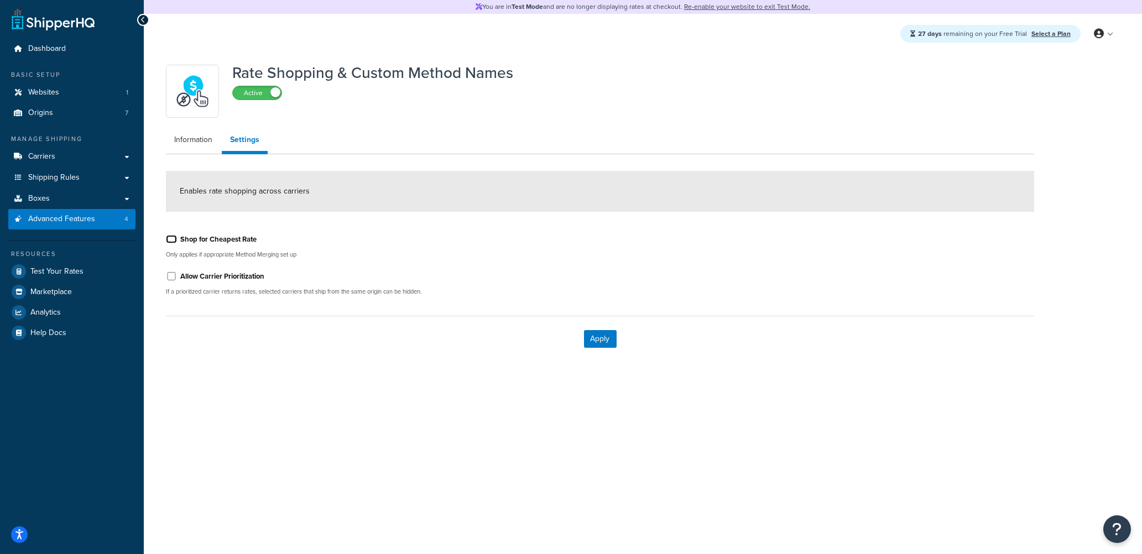
click at [173, 240] on input "Shop for Cheapest Rate" at bounding box center [171, 239] width 11 height 8
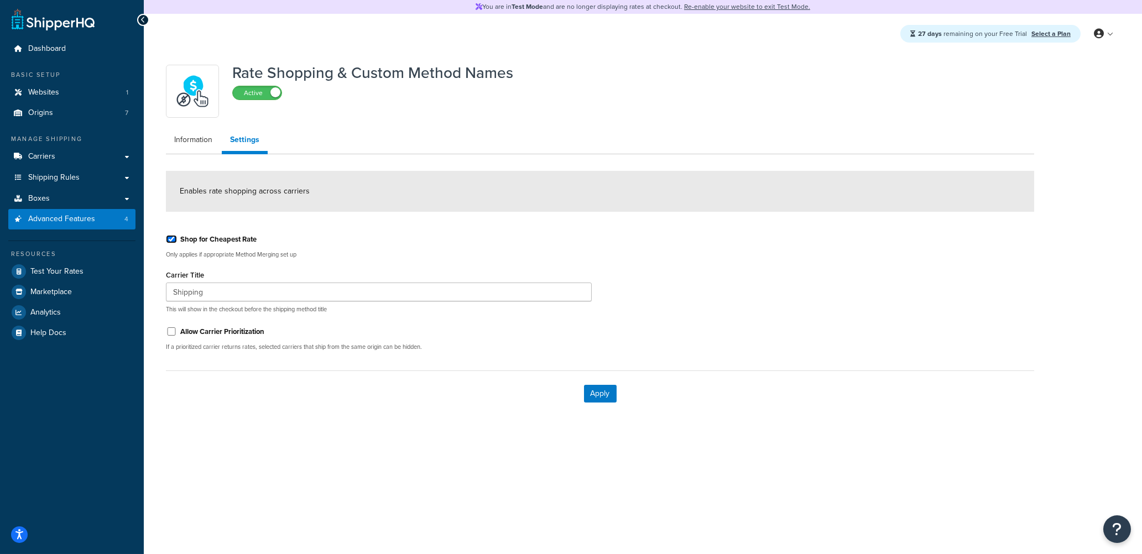
click at [173, 240] on input "Shop for Cheapest Rate" at bounding box center [171, 239] width 11 height 8
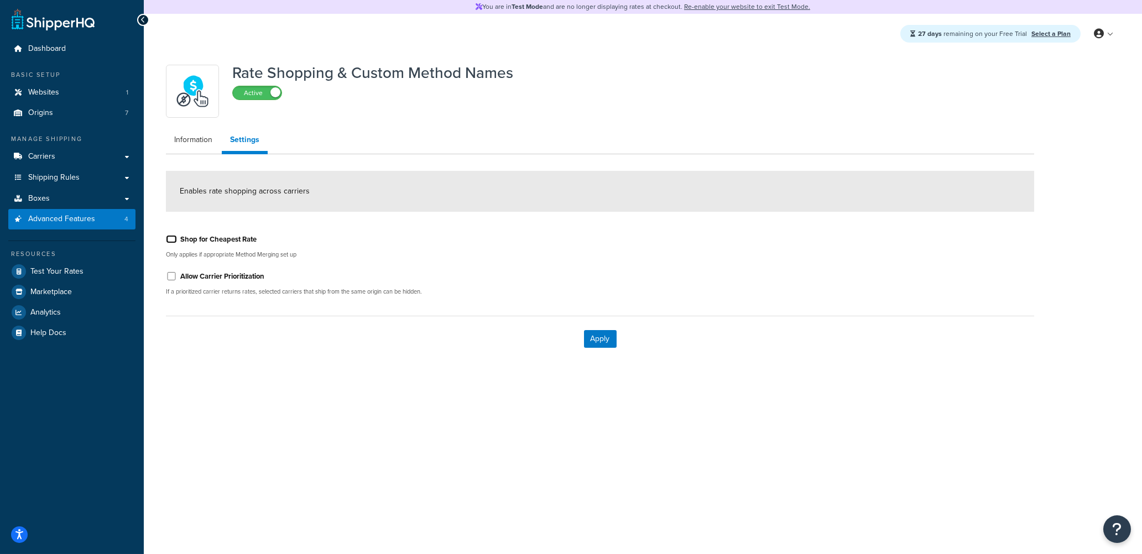
click at [173, 240] on input "Shop for Cheapest Rate" at bounding box center [171, 239] width 11 height 8
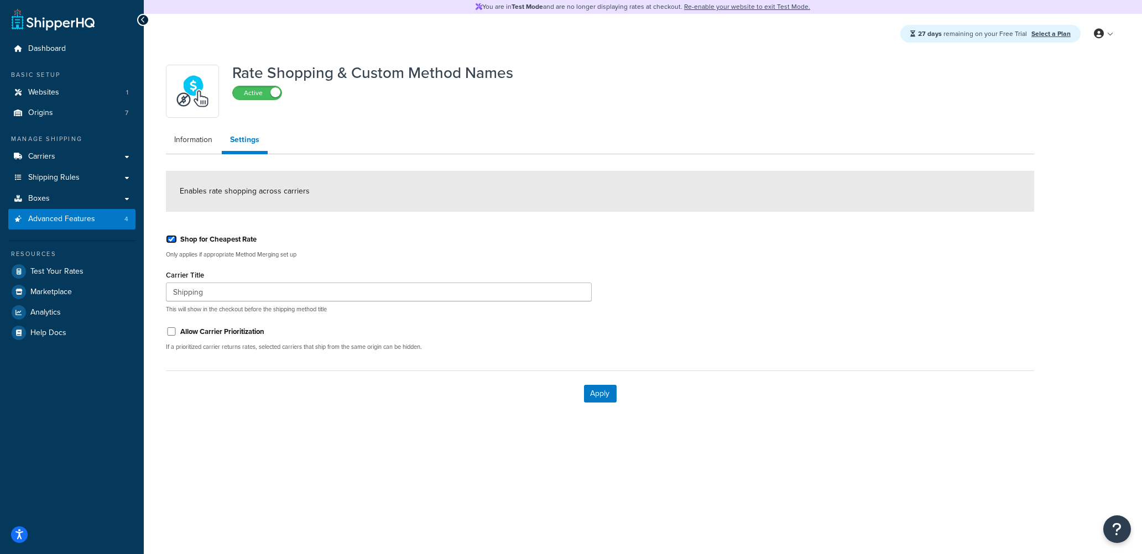
click at [173, 240] on input "Shop for Cheapest Rate" at bounding box center [171, 239] width 11 height 8
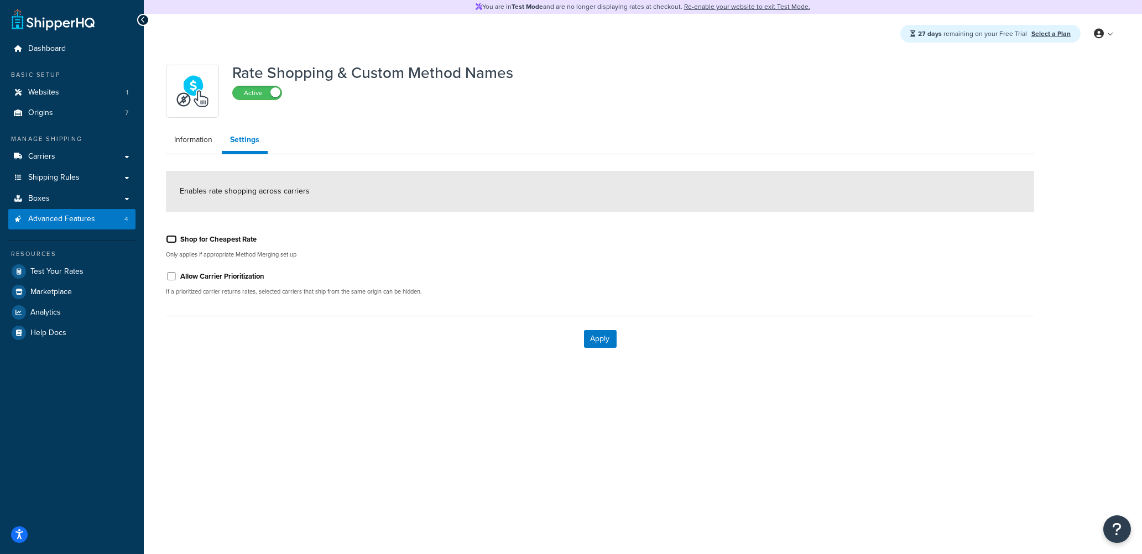
click at [171, 240] on input "Shop for Cheapest Rate" at bounding box center [171, 239] width 11 height 8
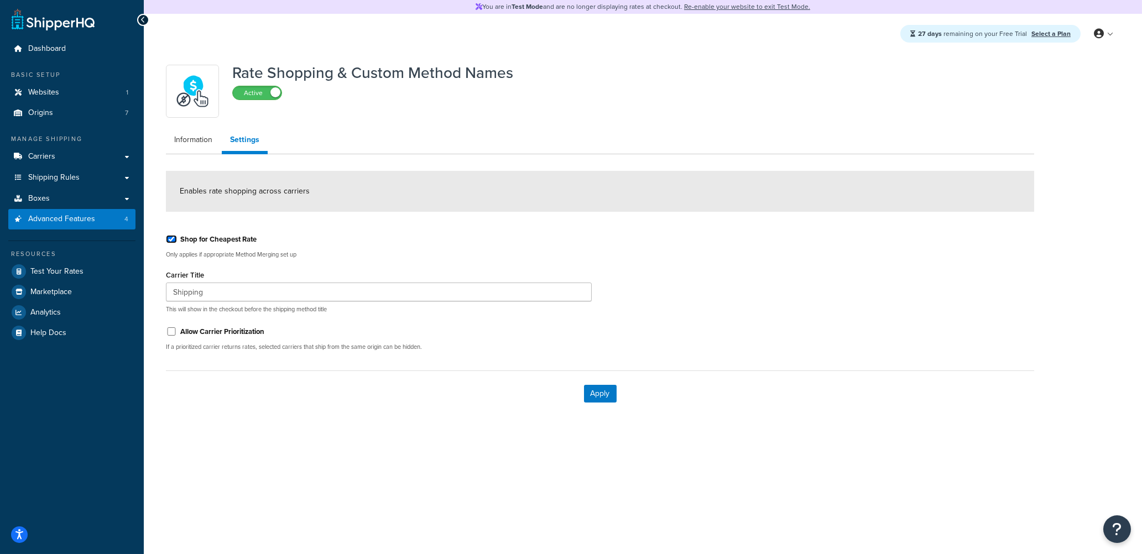
click at [171, 242] on input "Shop for Cheapest Rate" at bounding box center [171, 239] width 11 height 8
checkbox input "false"
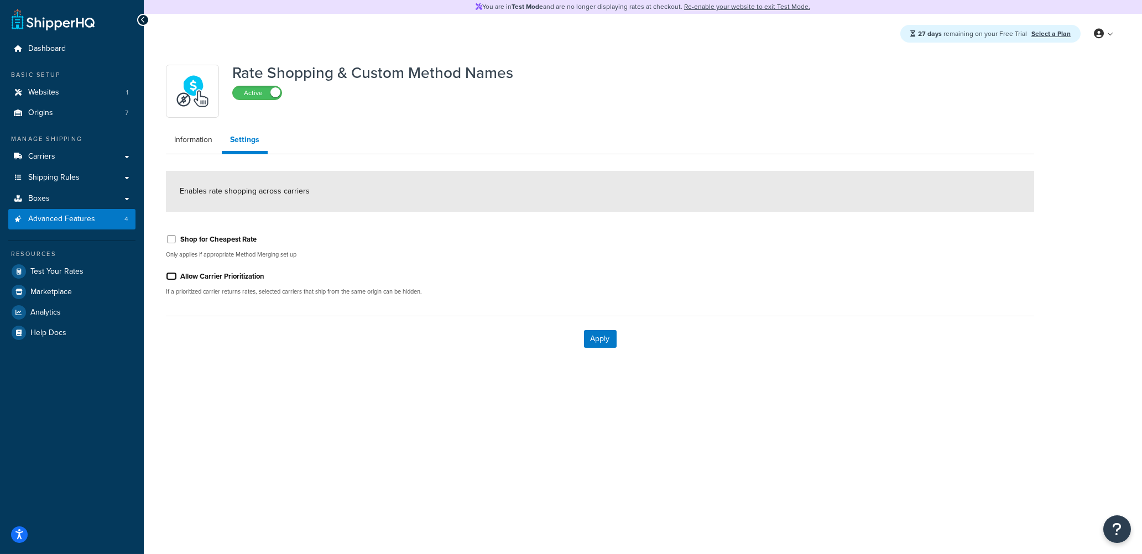
click at [169, 274] on input "Allow Carrier Prioritization" at bounding box center [171, 276] width 11 height 8
click at [173, 276] on input "Allow Carrier Prioritization" at bounding box center [171, 276] width 11 height 8
checkbox input "false"
click at [204, 143] on link "Information" at bounding box center [193, 140] width 55 height 22
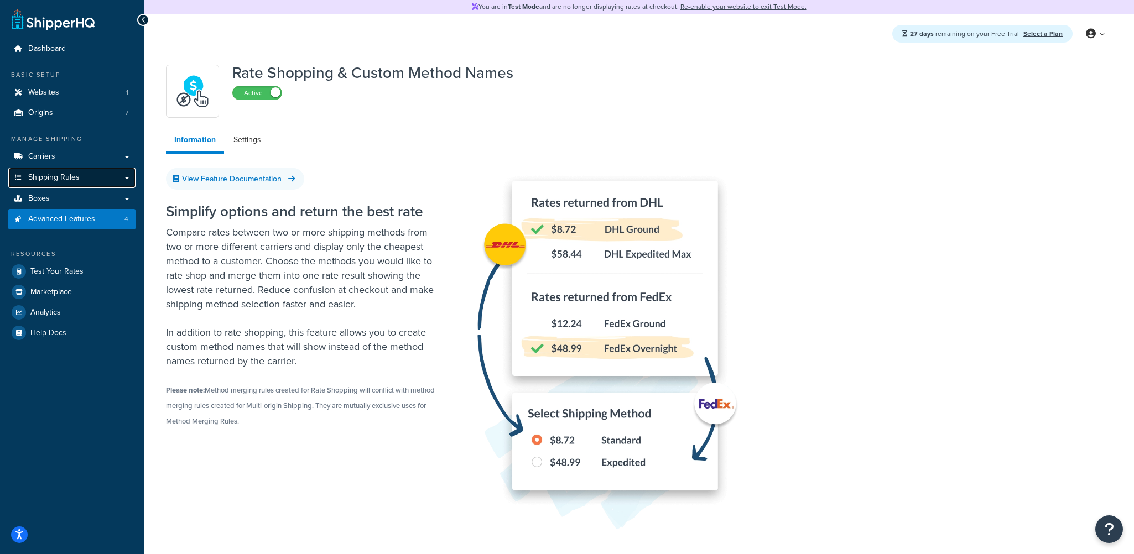
click at [69, 180] on span "Shipping Rules" at bounding box center [53, 177] width 51 height 9
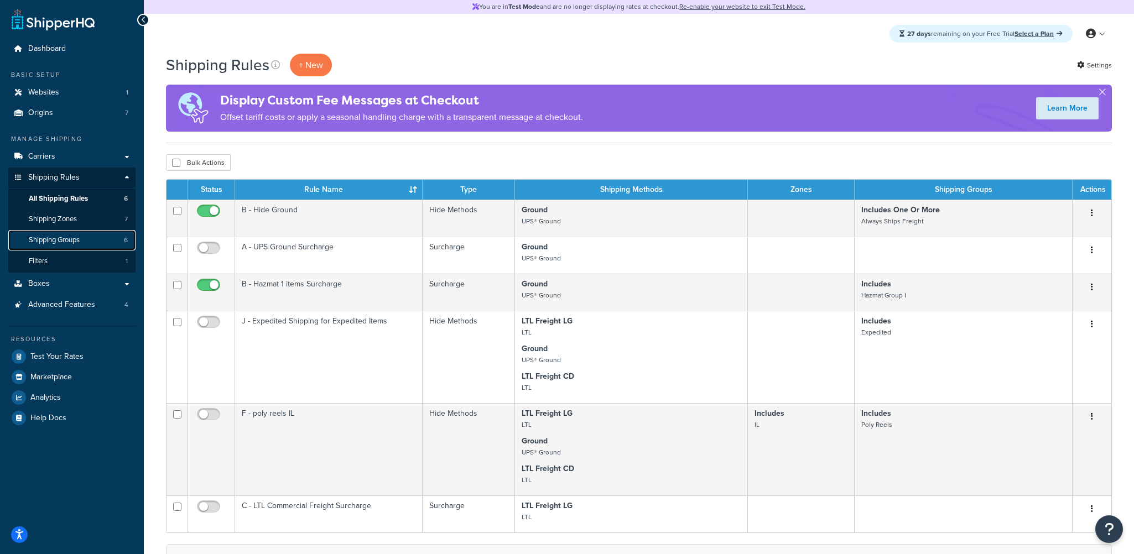
click at [70, 240] on span "Shipping Groups" at bounding box center [54, 240] width 51 height 9
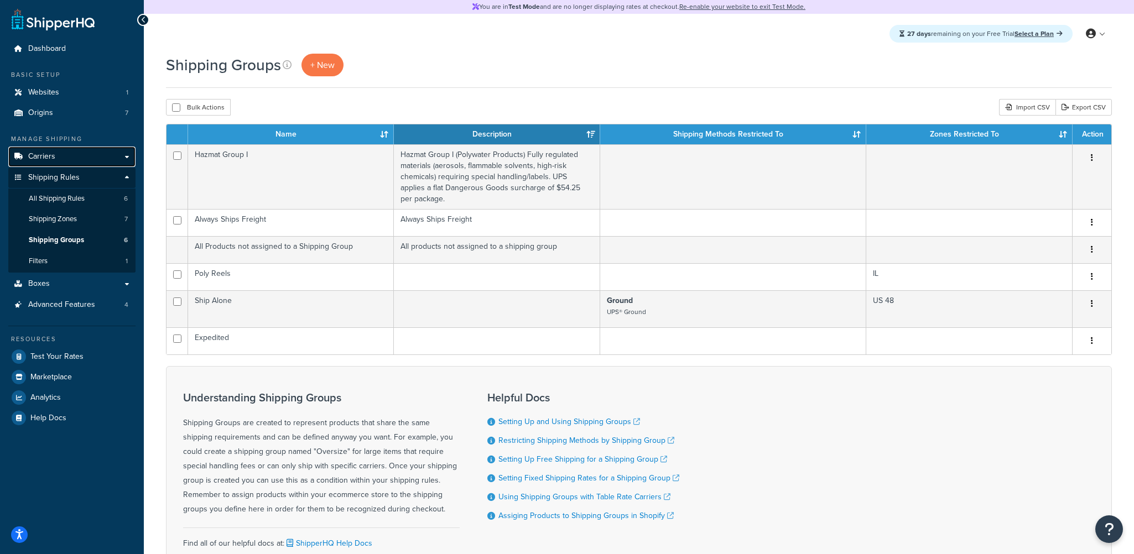
click at [72, 153] on link "Carriers" at bounding box center [71, 157] width 127 height 20
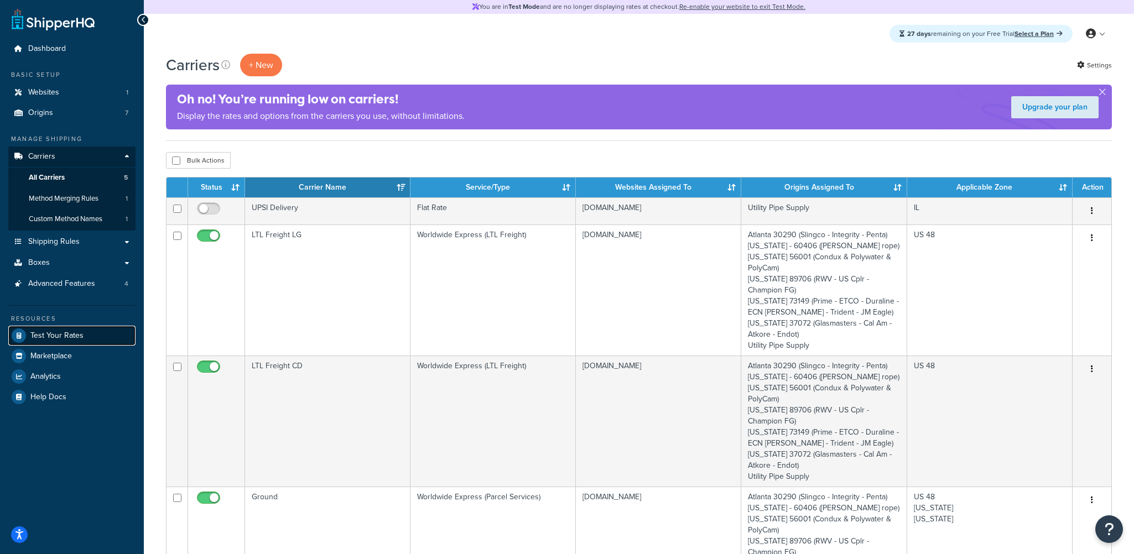
click at [70, 337] on span "Test Your Rates" at bounding box center [56, 335] width 53 height 9
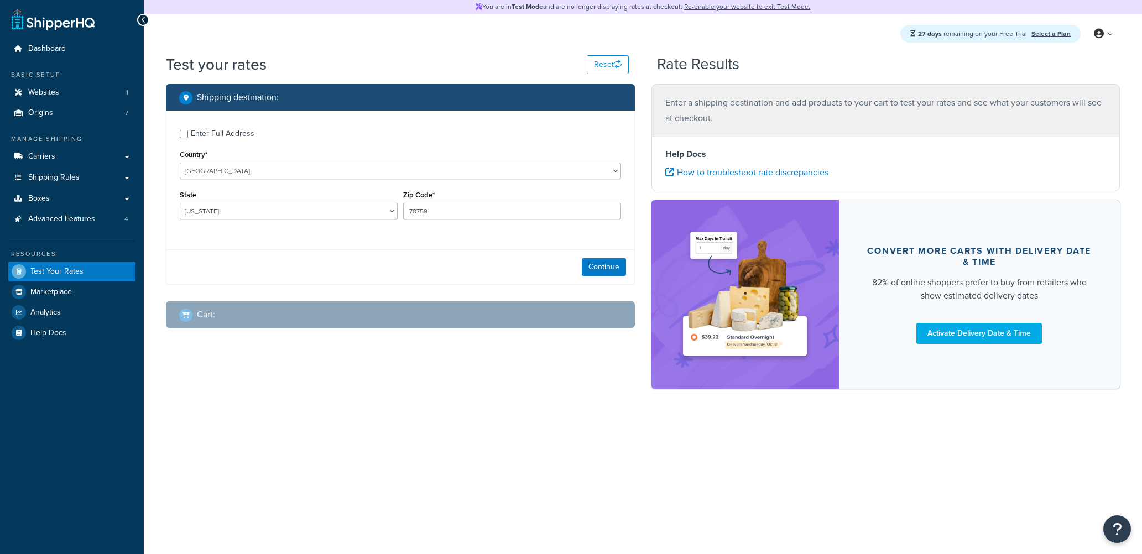
select select "[GEOGRAPHIC_DATA]"
click at [186, 133] on input "Enter Full Address" at bounding box center [184, 134] width 8 height 8
checkbox input "true"
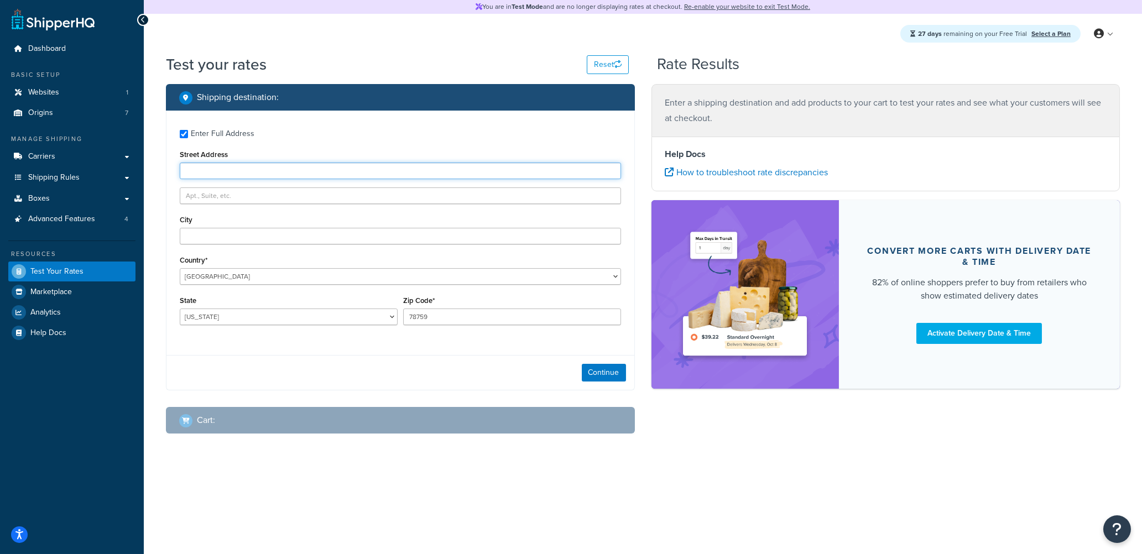
click at [308, 175] on input "Street Address" at bounding box center [400, 171] width 441 height 17
type input "[STREET_ADDRESS]"
type input "[GEOGRAPHIC_DATA]"
select select "WI"
type input "53703"
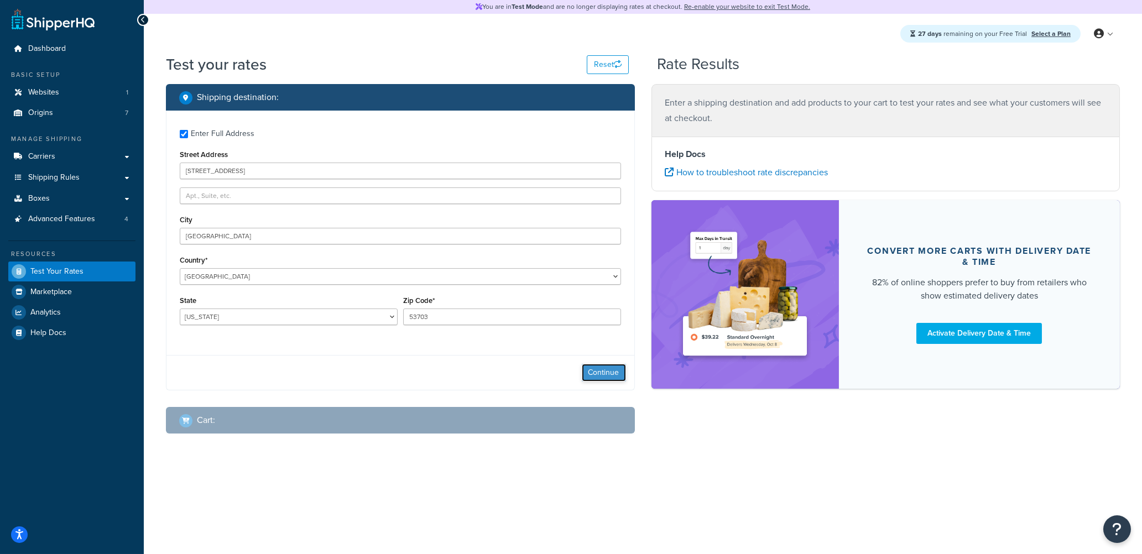
click at [603, 376] on button "Continue" at bounding box center [604, 373] width 44 height 18
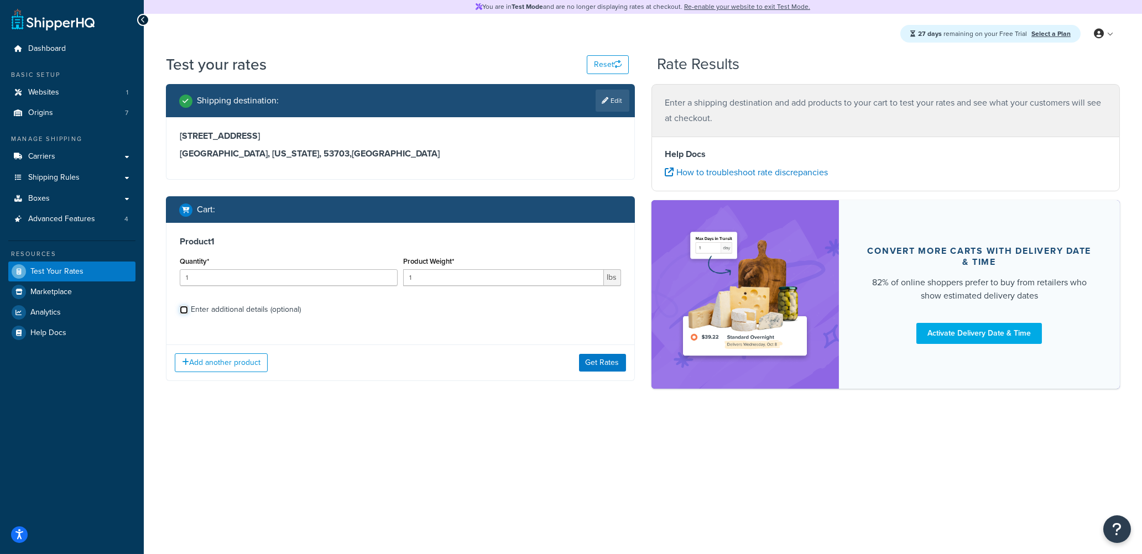
click at [181, 310] on input "Enter additional details (optional)" at bounding box center [184, 310] width 8 height 8
checkbox input "true"
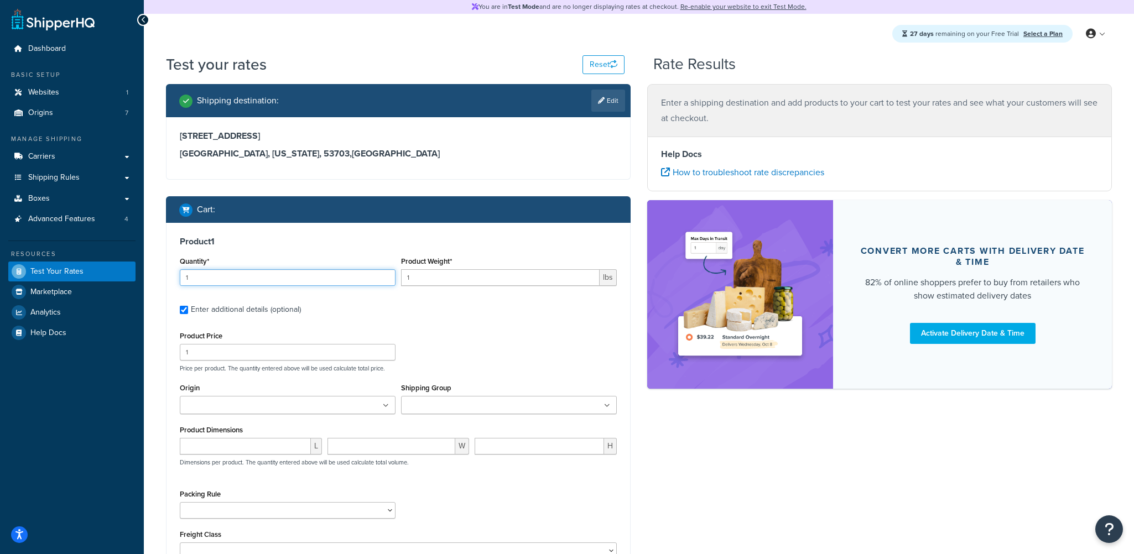
click at [245, 274] on input "1" at bounding box center [288, 277] width 216 height 17
drag, startPoint x: 435, startPoint y: 282, endPoint x: 389, endPoint y: 282, distance: 46.5
click at [389, 282] on div "Quantity* 1 Product Weight* 1 lbs" at bounding box center [398, 274] width 443 height 40
type input "20"
click at [246, 398] on ul at bounding box center [288, 405] width 216 height 18
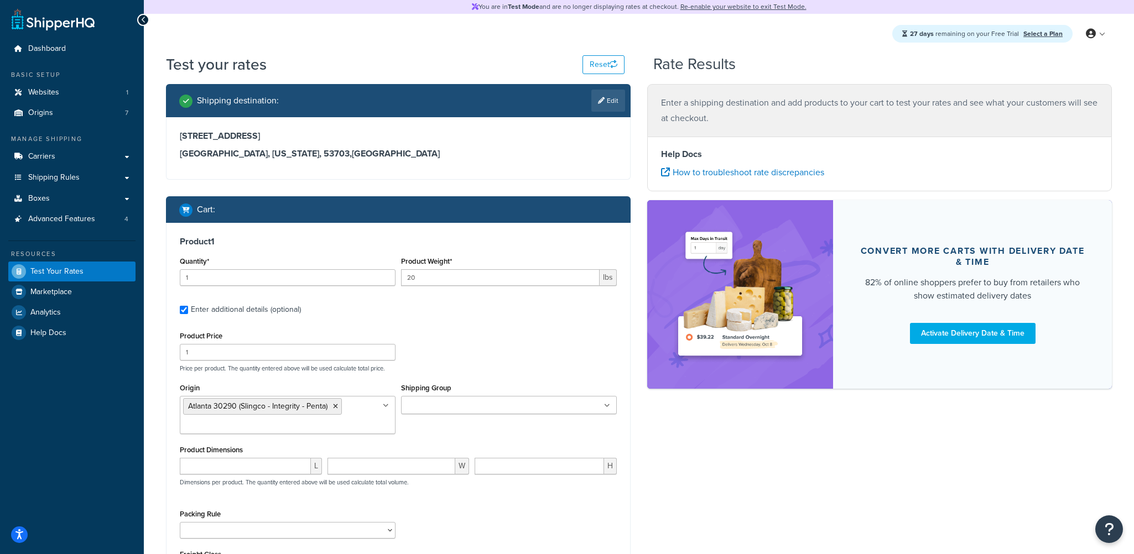
click at [501, 341] on div "Product Price 1 Price per product. The quantity entered above will be used calc…" at bounding box center [398, 351] width 443 height 44
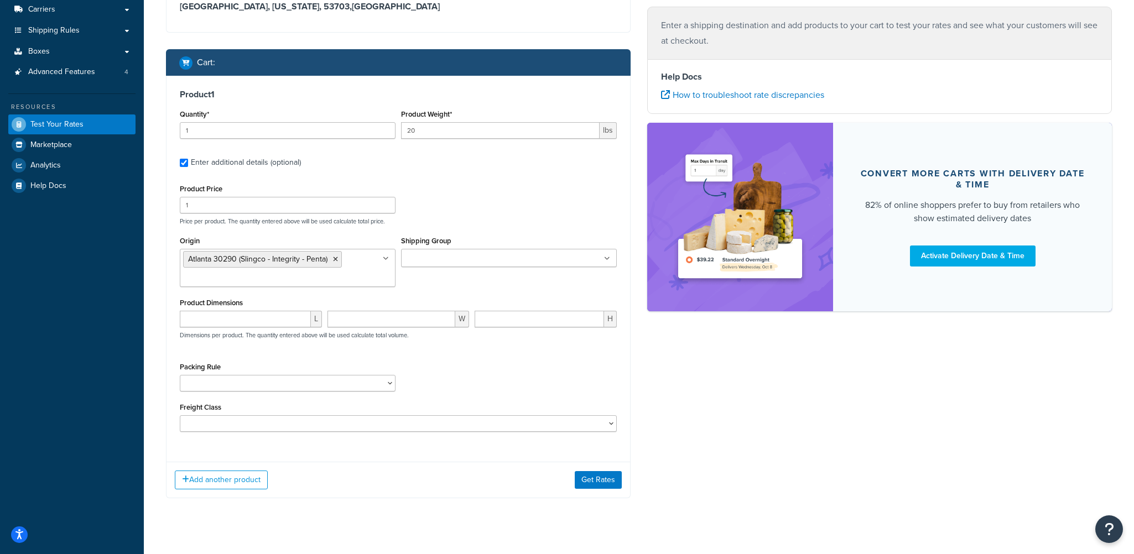
scroll to position [162, 0]
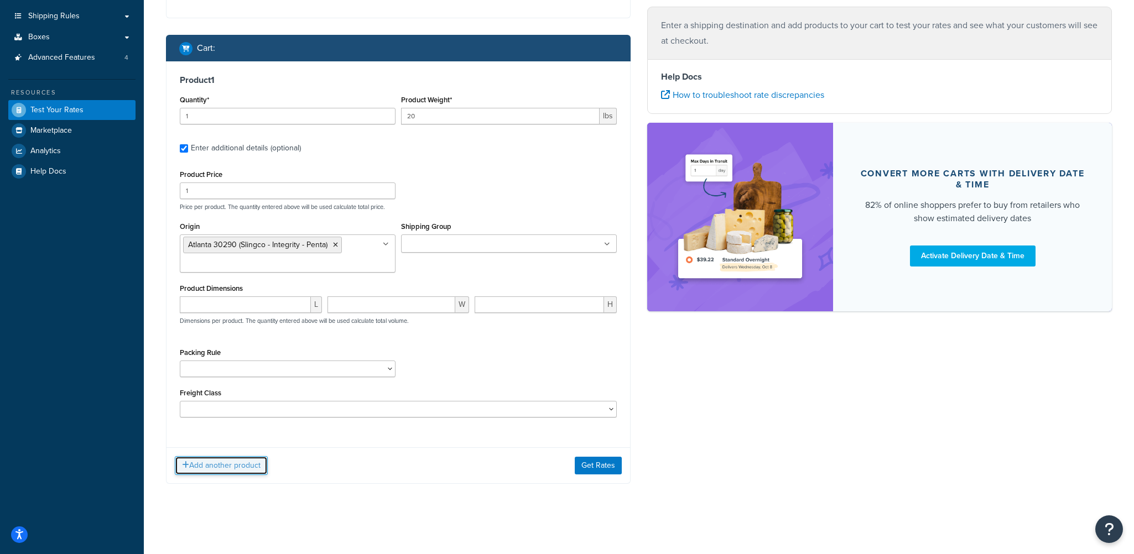
click at [231, 460] on button "Add another product" at bounding box center [221, 465] width 93 height 19
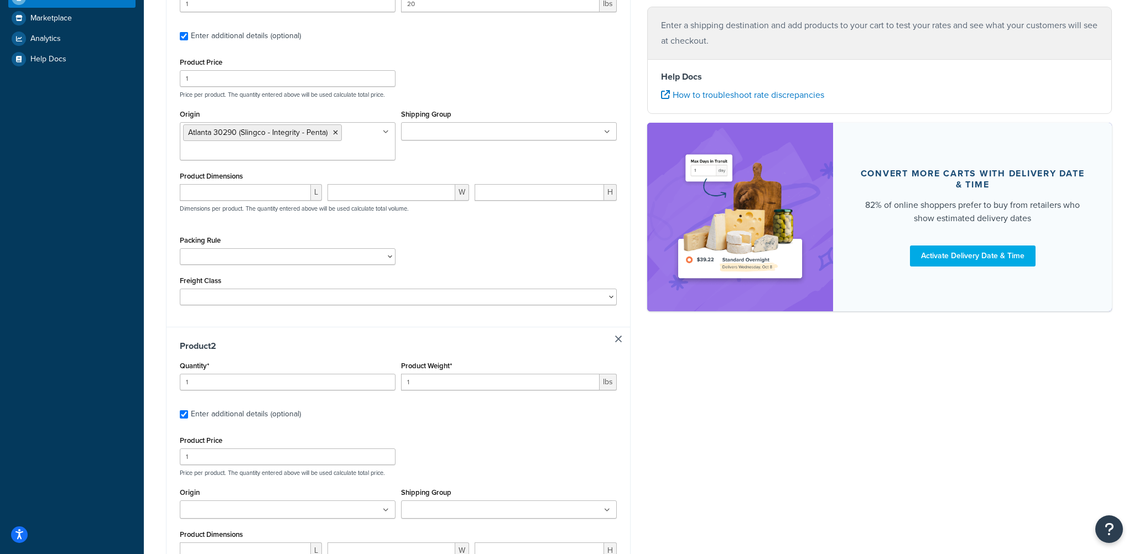
scroll to position [274, 0]
drag, startPoint x: 419, startPoint y: 381, endPoint x: 394, endPoint y: 386, distance: 25.8
click at [394, 386] on div "Quantity* 1 Product Weight* 1 lbs" at bounding box center [398, 378] width 443 height 40
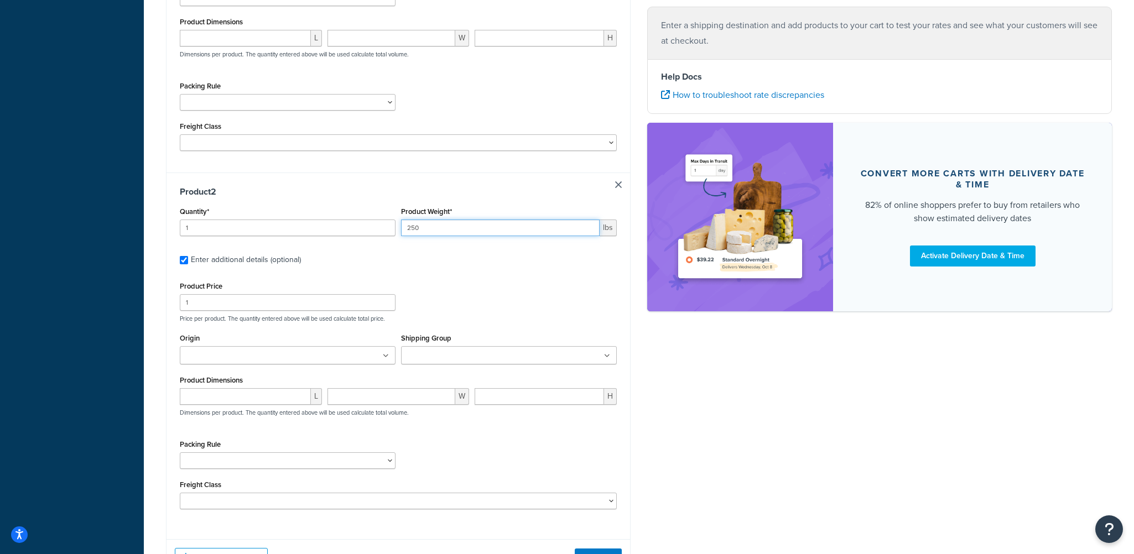
scroll to position [440, 0]
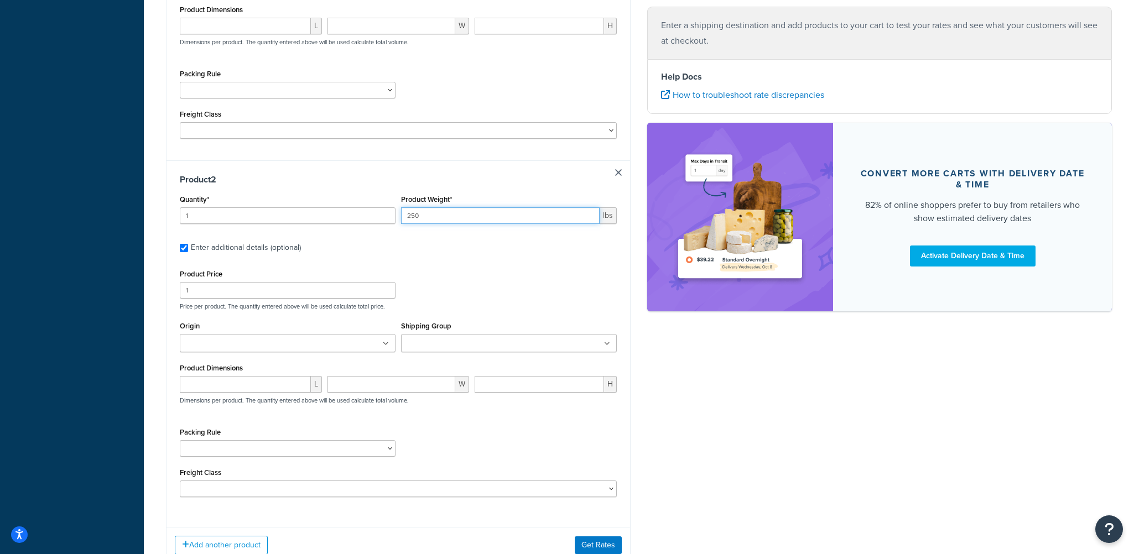
type input "250"
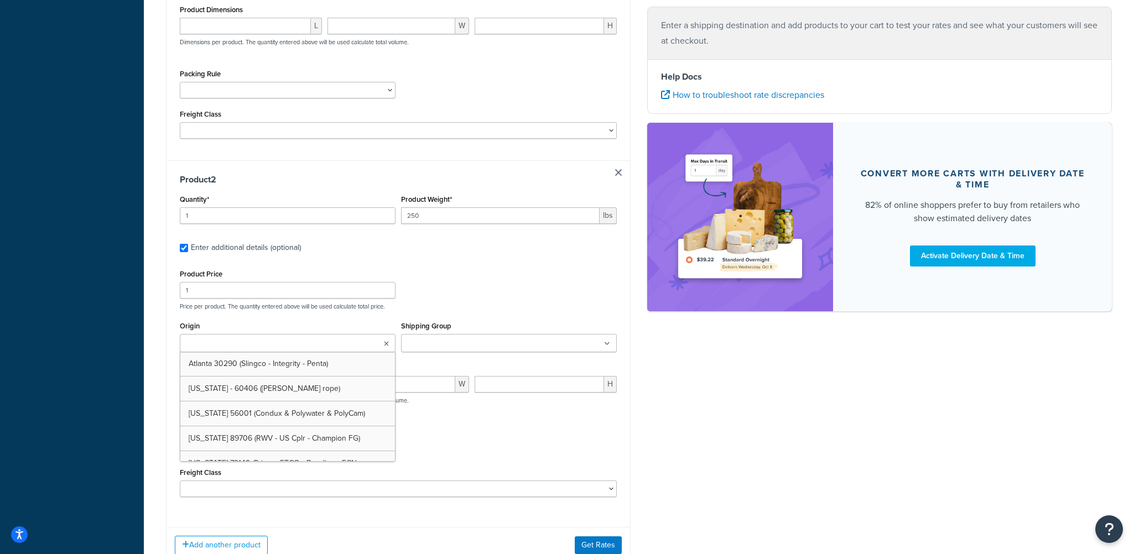
click at [340, 347] on ul at bounding box center [288, 343] width 216 height 18
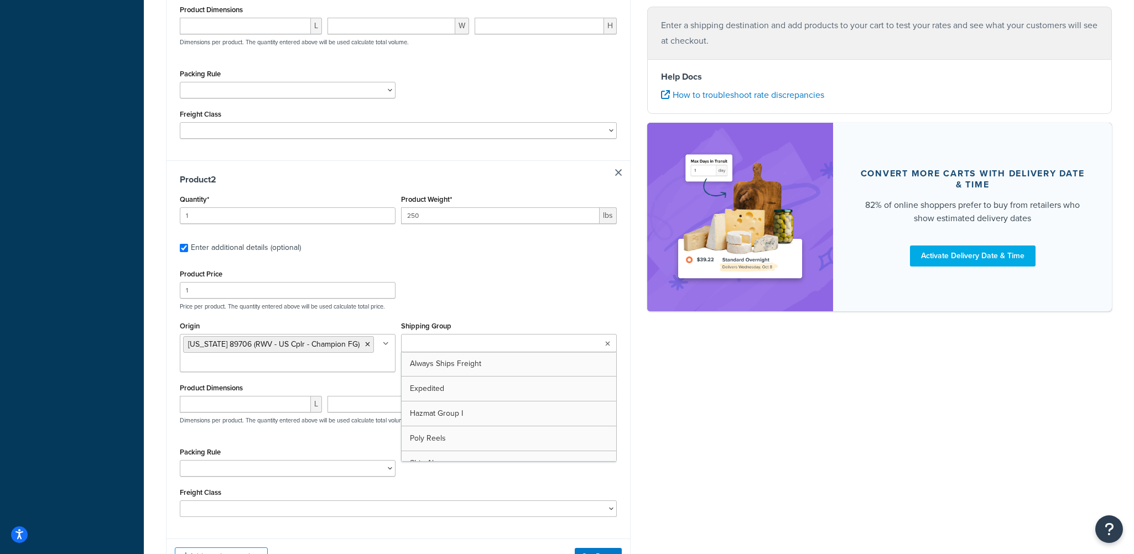
click at [441, 345] on input "Shipping Group" at bounding box center [453, 344] width 98 height 12
click at [558, 258] on div "Product 2 Quantity* 1 Product Weight* 250 lbs Enter additional details (optiona…" at bounding box center [398, 349] width 464 height 378
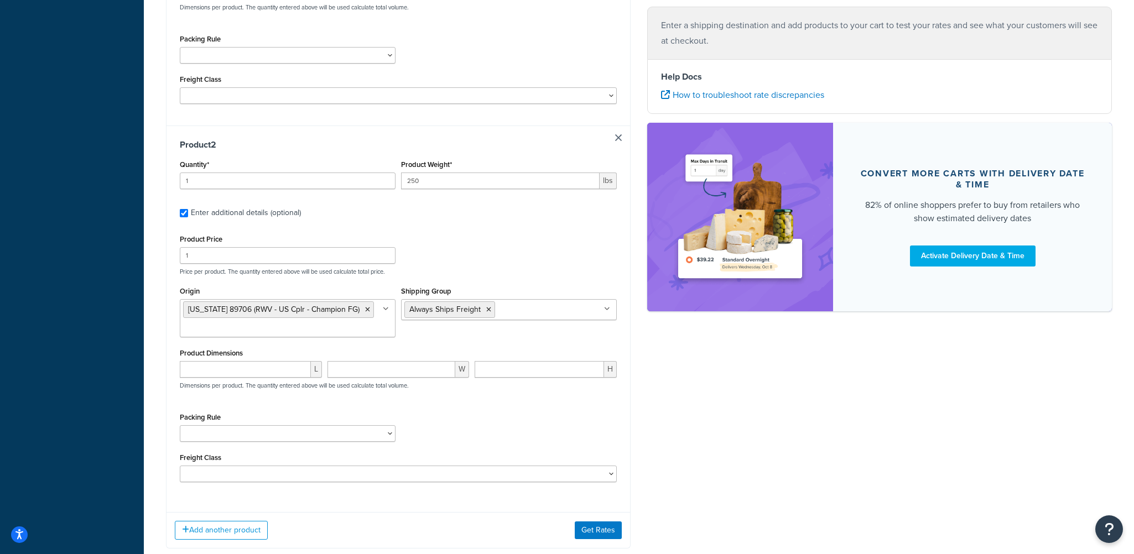
scroll to position [539, 0]
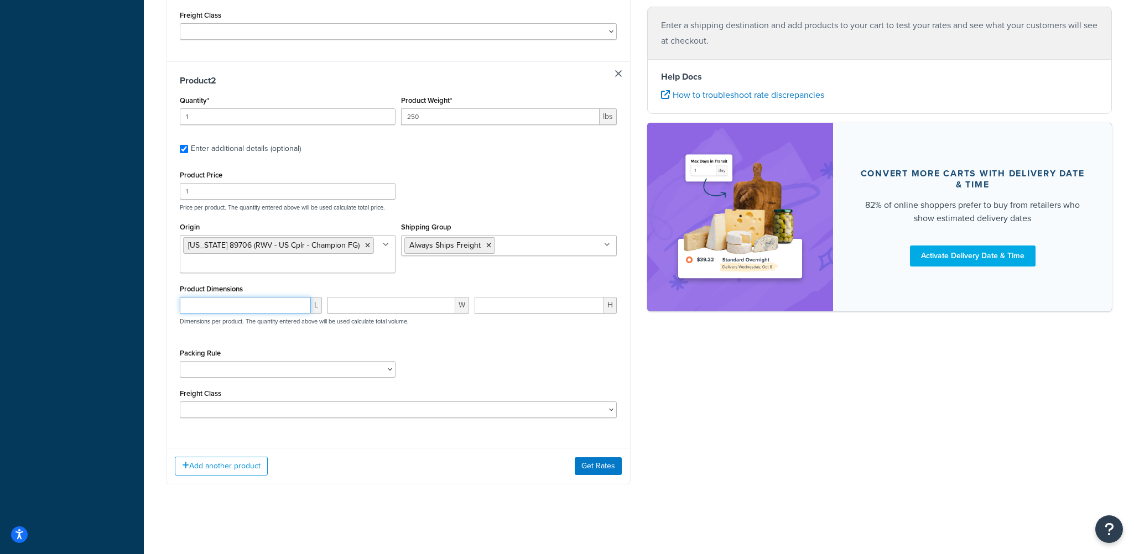
click at [213, 307] on input "number" at bounding box center [245, 305] width 131 height 17
type input "48"
click at [341, 306] on input "number" at bounding box center [391, 305] width 128 height 17
type input "40"
click at [507, 306] on input "number" at bounding box center [539, 305] width 129 height 17
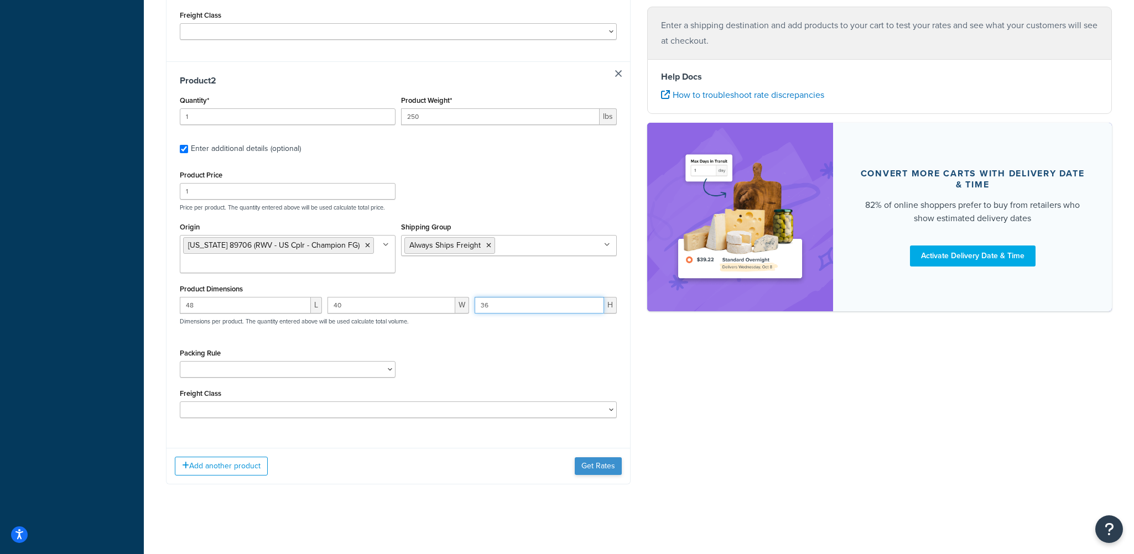
type input "36"
click at [593, 463] on button "Get Rates" at bounding box center [598, 466] width 47 height 18
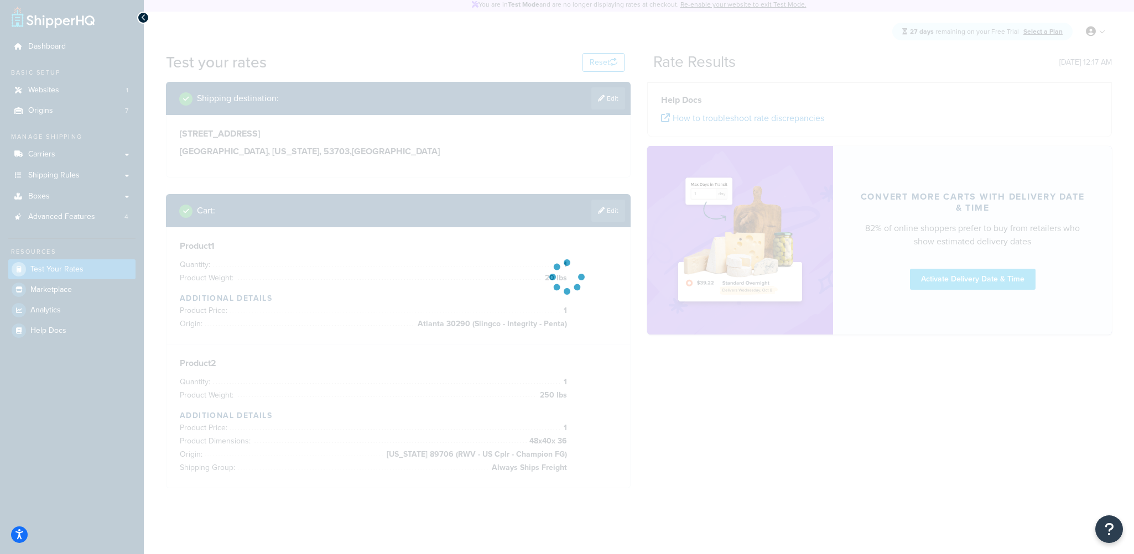
scroll to position [0, 0]
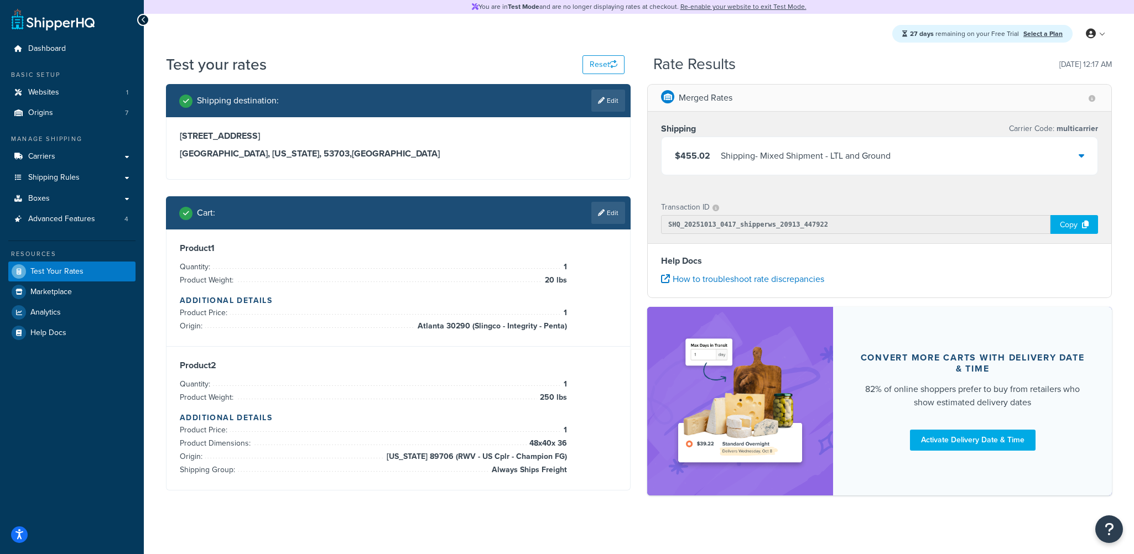
click at [798, 165] on div "$455.02 Shipping - Mixed Shipment - LTL and Ground" at bounding box center [880, 156] width 436 height 38
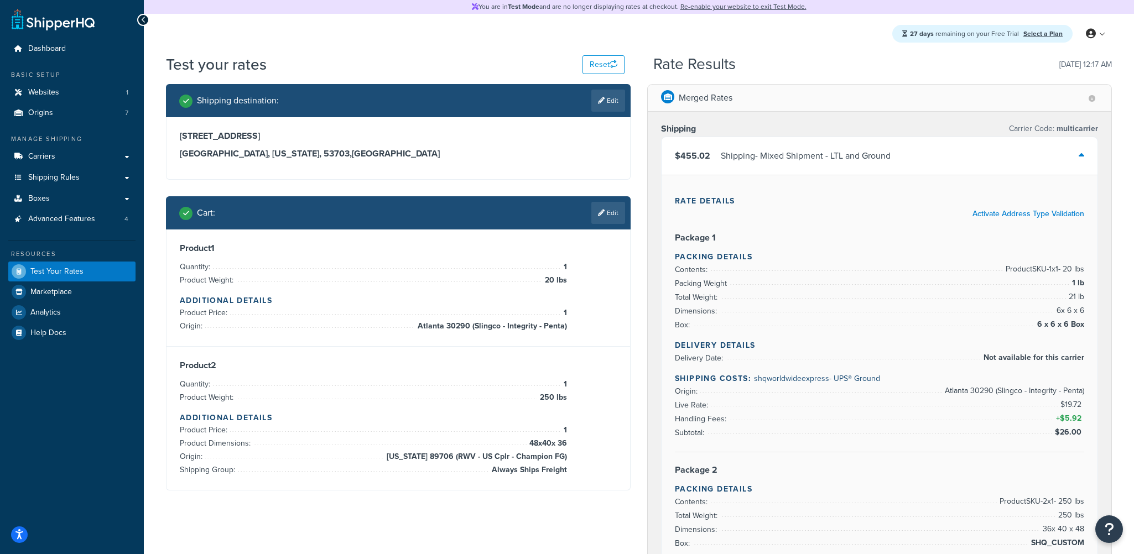
click at [809, 158] on div "Shipping - Mixed Shipment - LTL and Ground" at bounding box center [806, 155] width 170 height 15
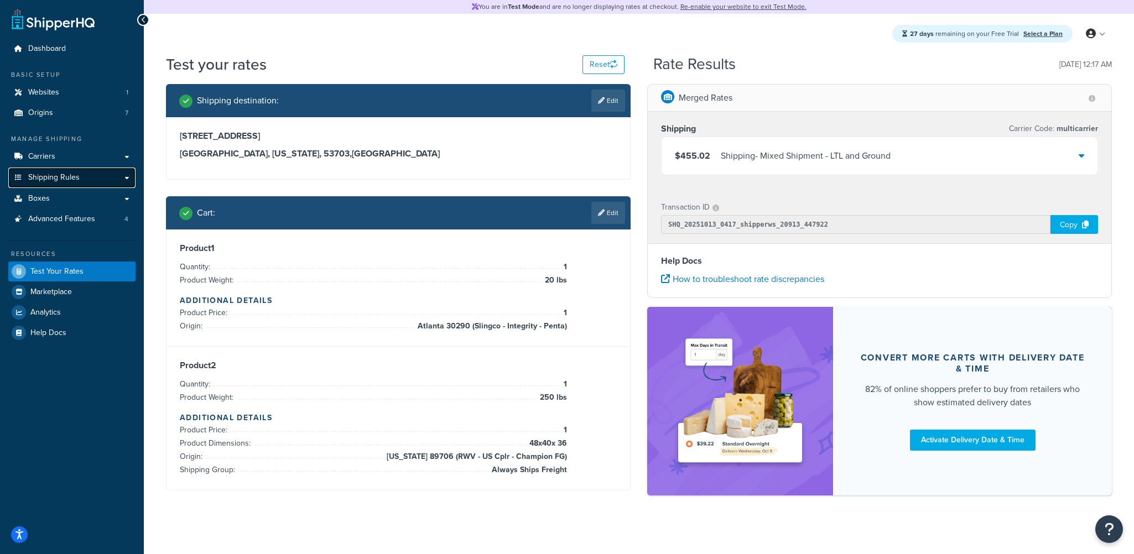
click at [61, 175] on span "Shipping Rules" at bounding box center [53, 177] width 51 height 9
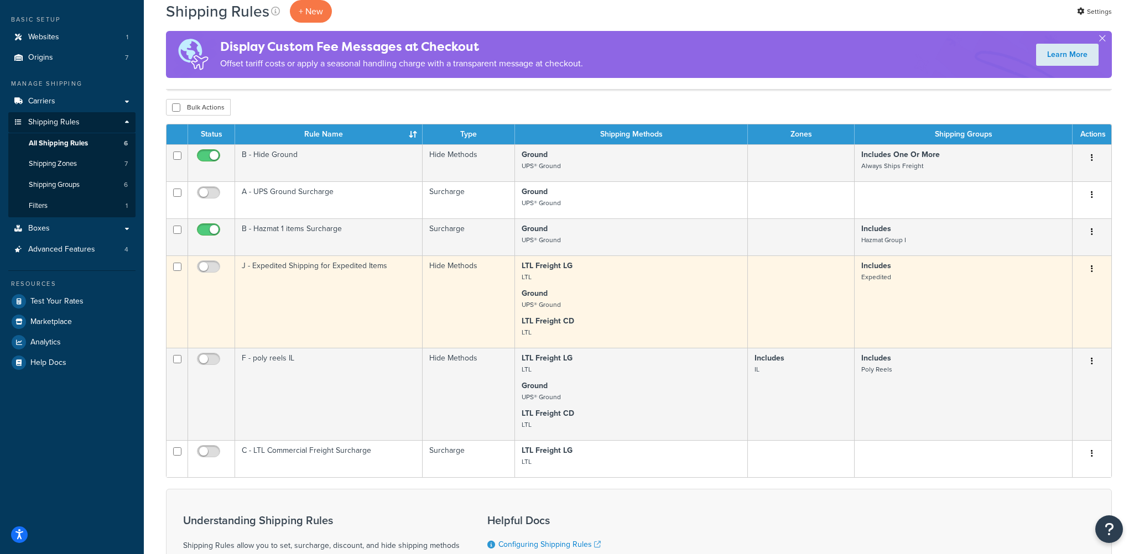
scroll to position [111, 0]
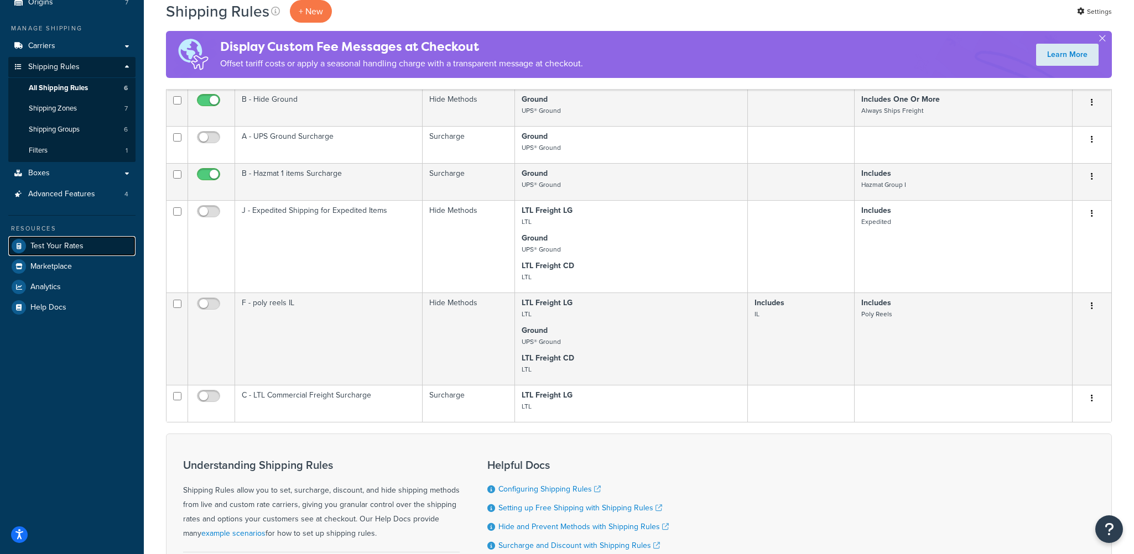
click at [68, 246] on span "Test Your Rates" at bounding box center [56, 246] width 53 height 9
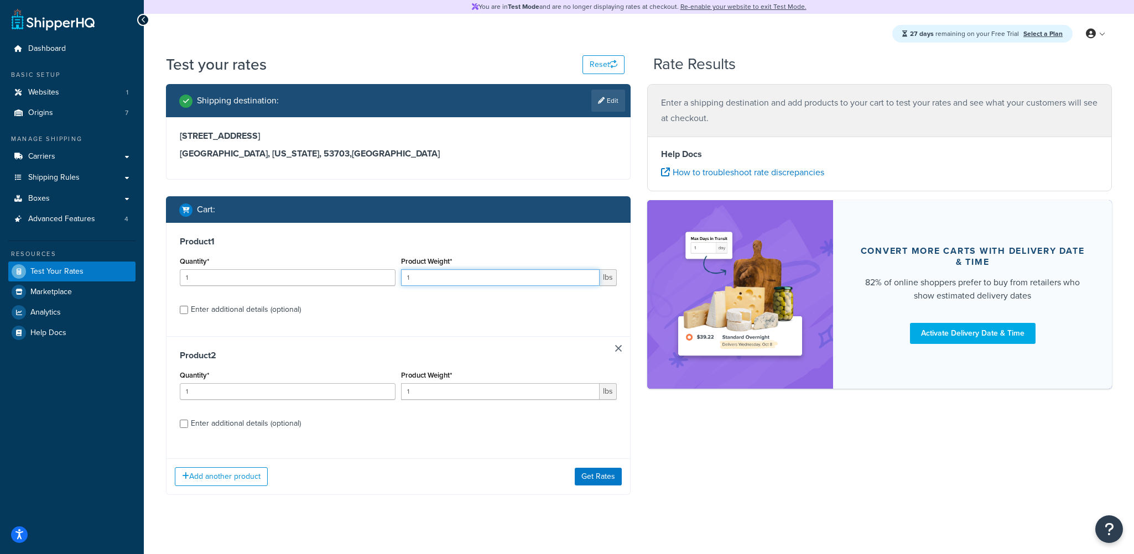
click at [439, 279] on input "1" at bounding box center [500, 277] width 199 height 17
drag, startPoint x: 429, startPoint y: 279, endPoint x: 384, endPoint y: 283, distance: 44.9
click at [384, 283] on div "Quantity* 1 Product Weight* 1 lbs" at bounding box center [398, 274] width 443 height 40
type input "20"
click at [188, 313] on div "Enter additional details (optional)" at bounding box center [398, 309] width 437 height 18
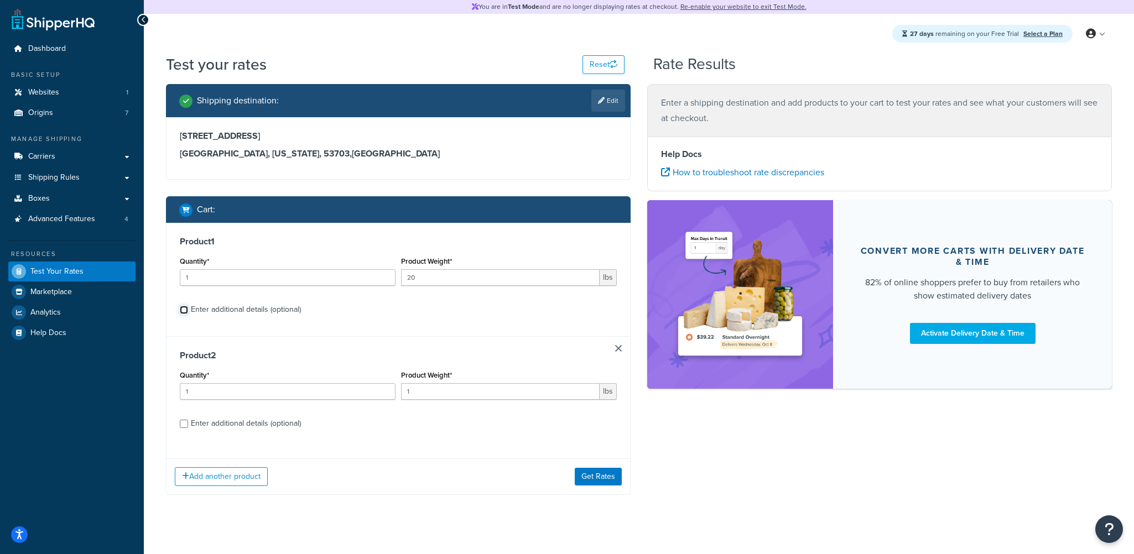
click at [185, 310] on input "Enter additional details (optional)" at bounding box center [184, 310] width 8 height 8
checkbox input "true"
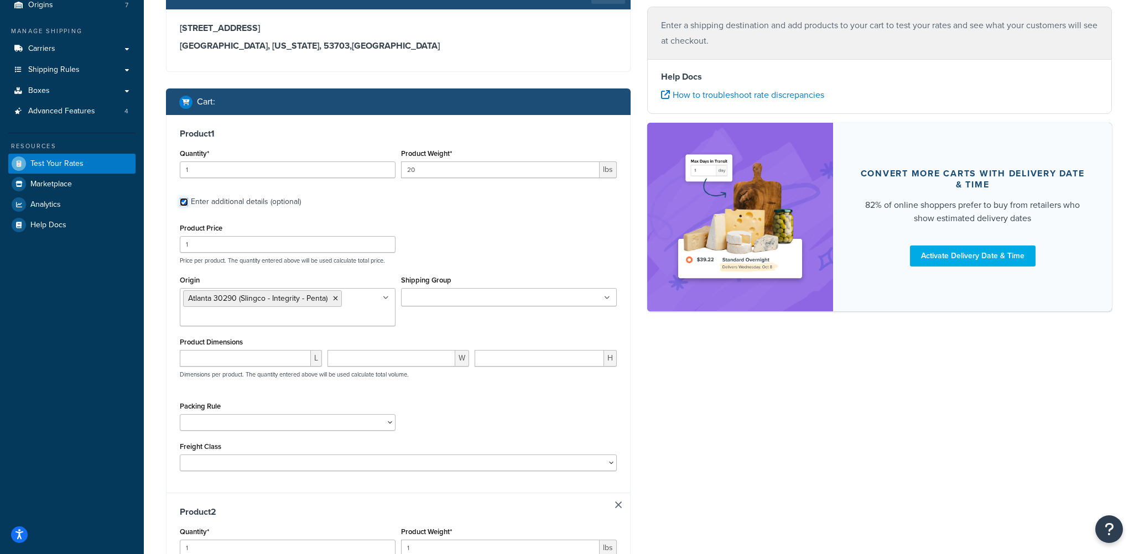
scroll to position [166, 0]
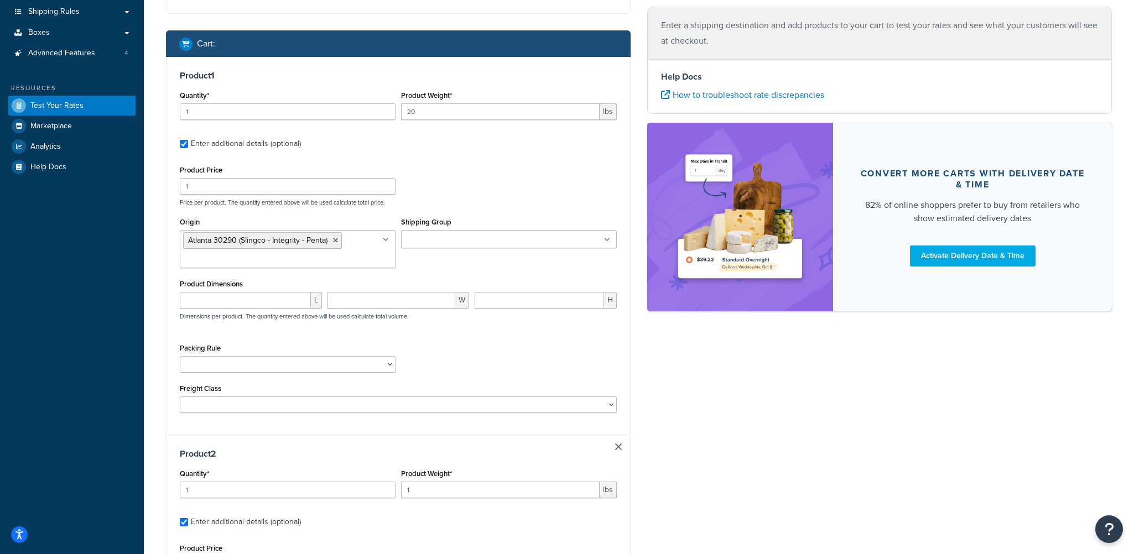
click at [449, 240] on input "Shipping Group" at bounding box center [453, 240] width 98 height 12
click at [555, 185] on div "Product Price 1 Price per product. The quantity entered above will be used calc…" at bounding box center [398, 185] width 443 height 44
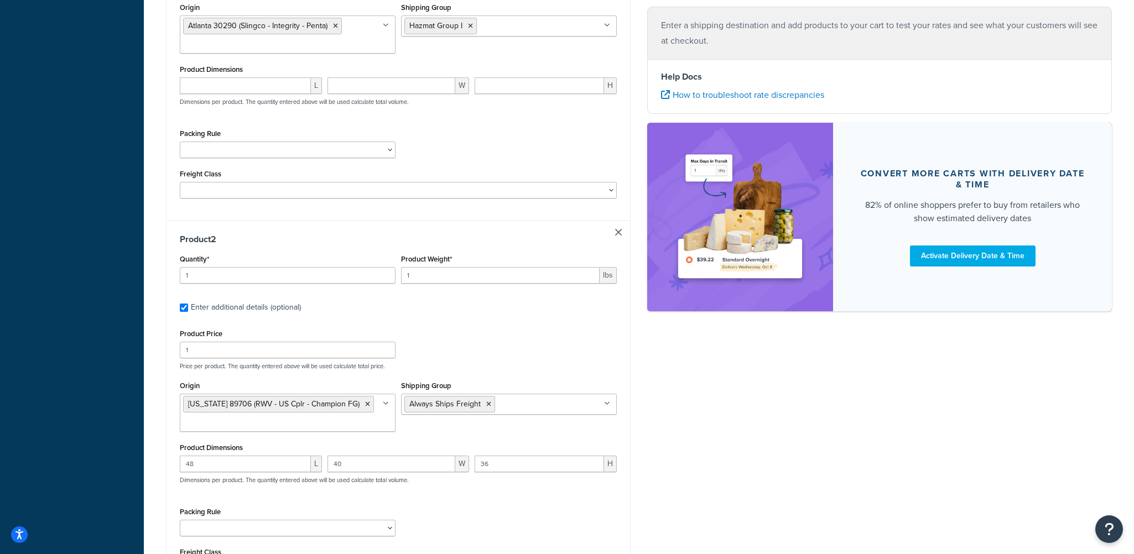
scroll to position [387, 0]
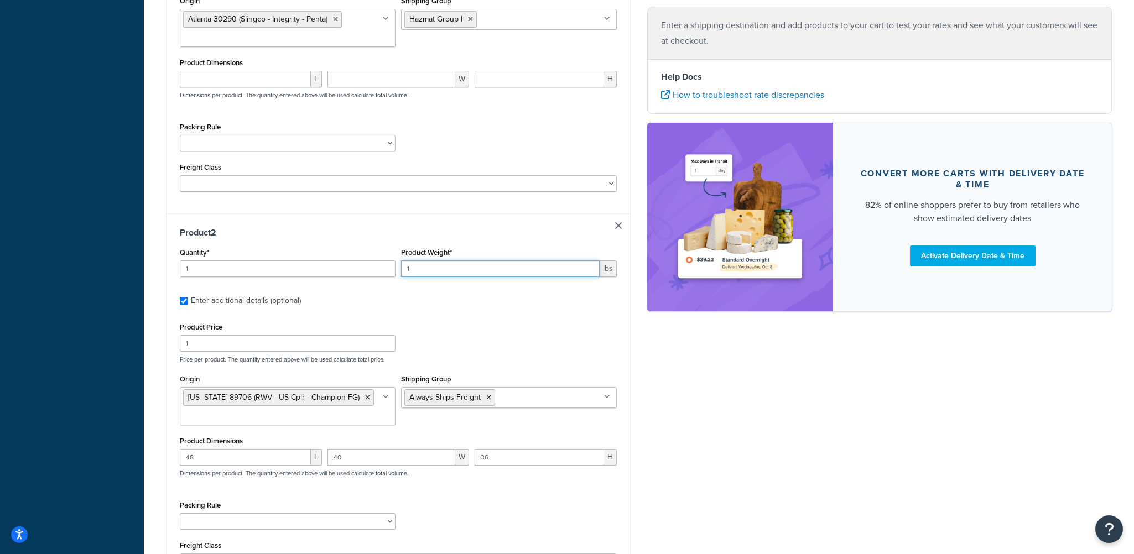
click at [422, 271] on input "1" at bounding box center [500, 269] width 199 height 17
drag, startPoint x: 422, startPoint y: 271, endPoint x: 403, endPoint y: 273, distance: 19.5
click at [403, 273] on input "1" at bounding box center [500, 269] width 199 height 17
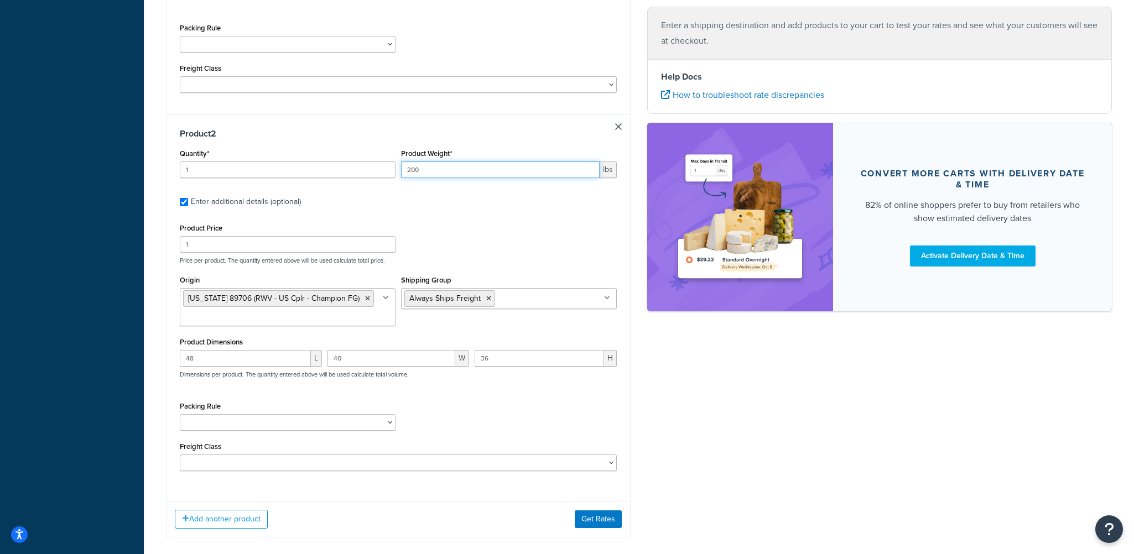
scroll to position [539, 0]
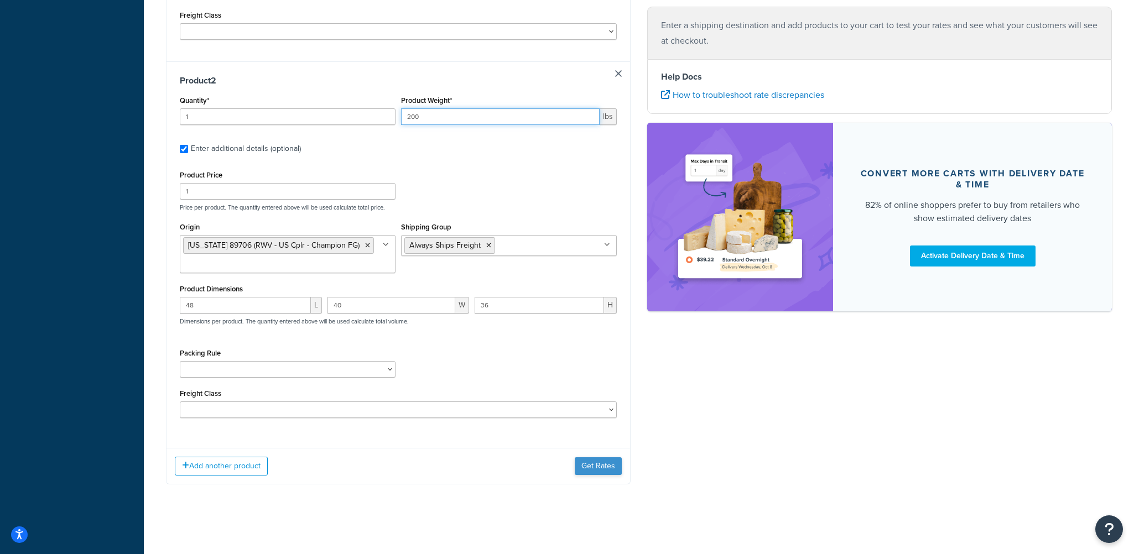
type input "200"
click at [595, 466] on button "Get Rates" at bounding box center [598, 466] width 47 height 18
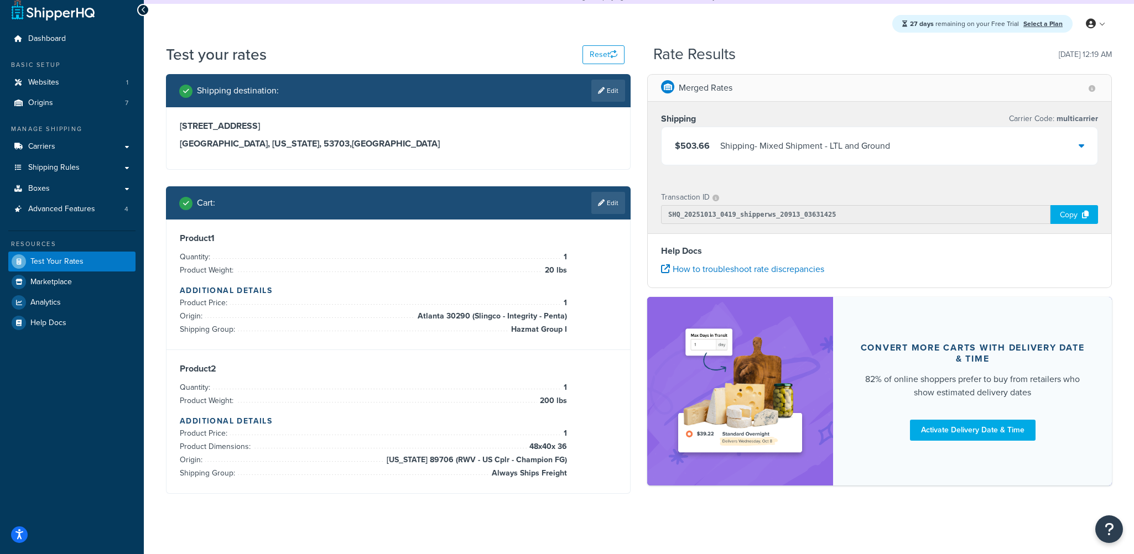
scroll to position [20, 0]
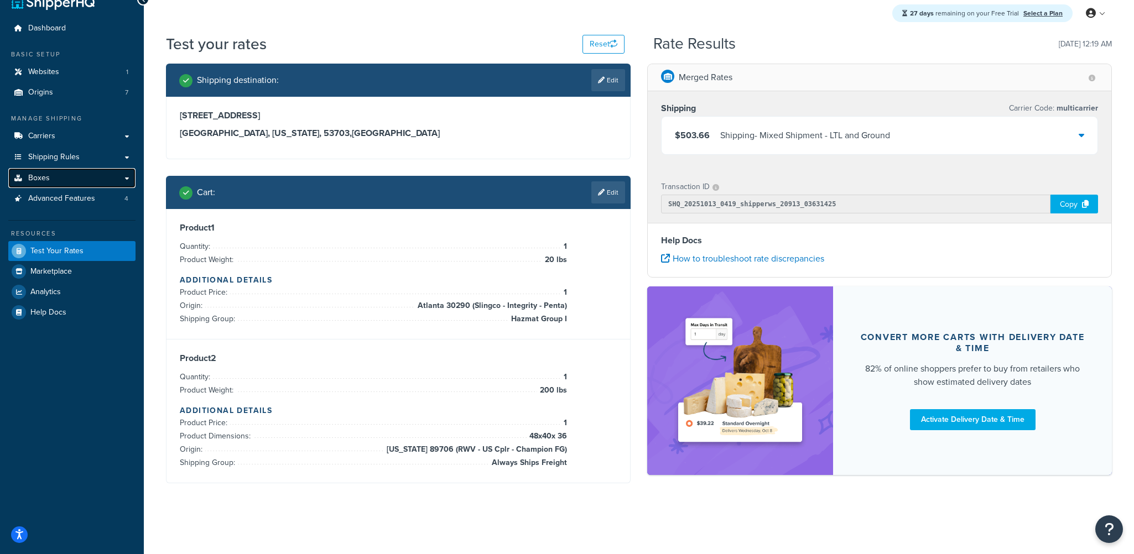
click at [64, 174] on link "Boxes" at bounding box center [71, 178] width 127 height 20
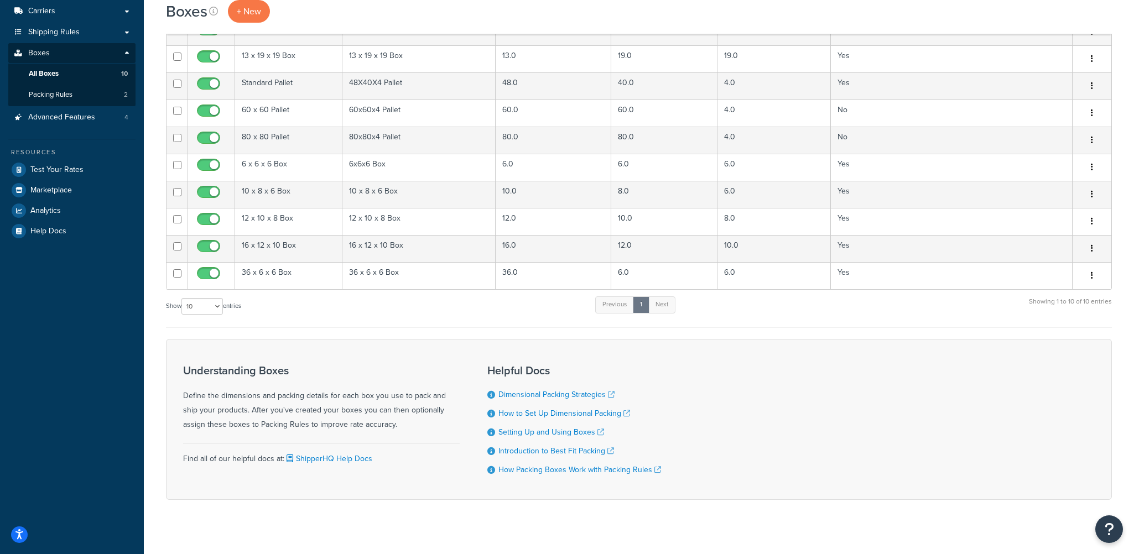
scroll to position [153, 0]
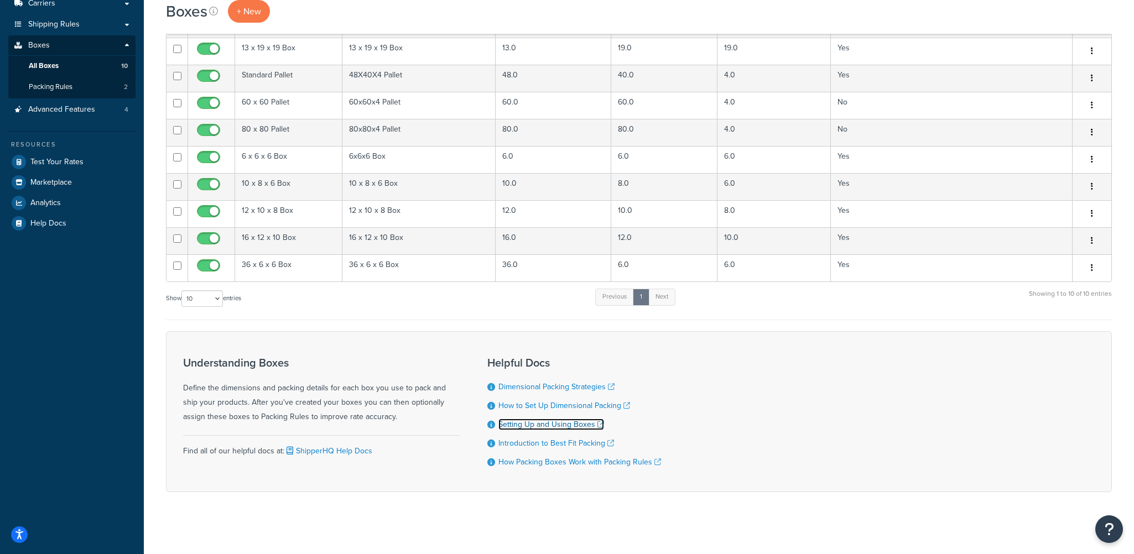
click at [572, 421] on link "Setting Up and Using Boxes" at bounding box center [551, 425] width 106 height 12
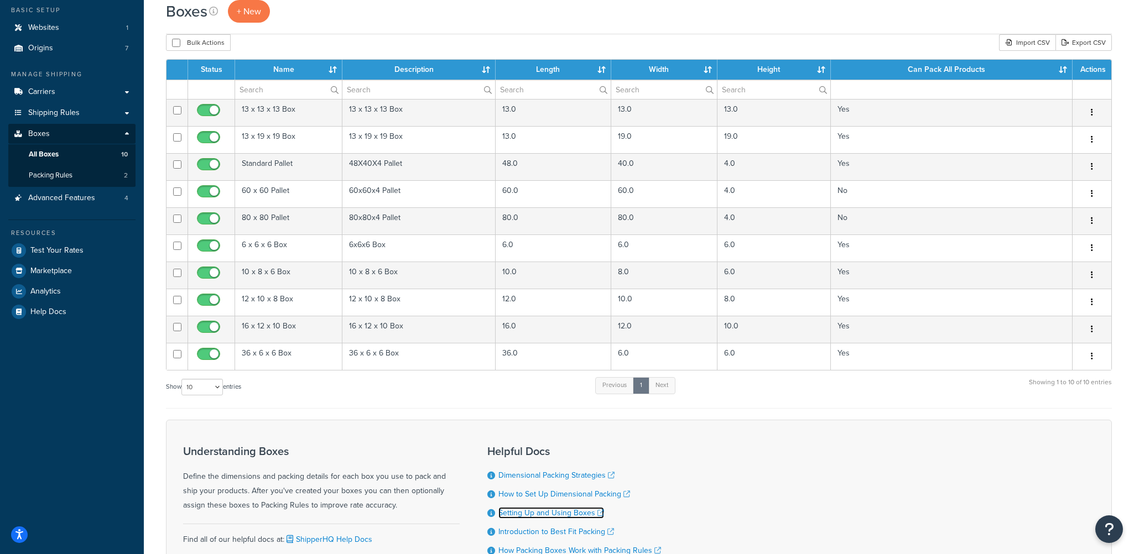
scroll to position [43, 0]
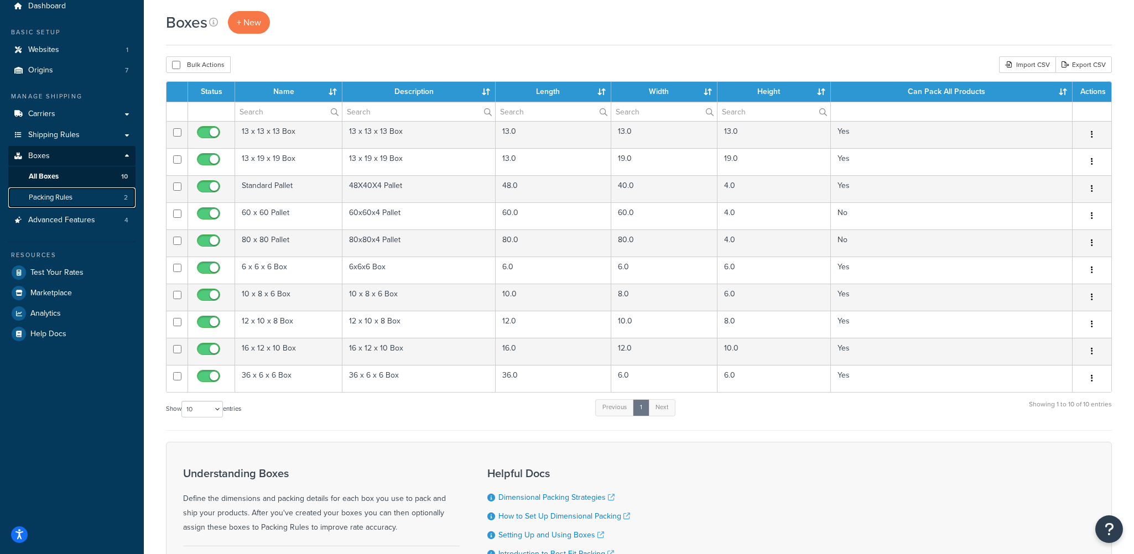
click at [76, 196] on link "Packing Rules 2" at bounding box center [71, 198] width 127 height 20
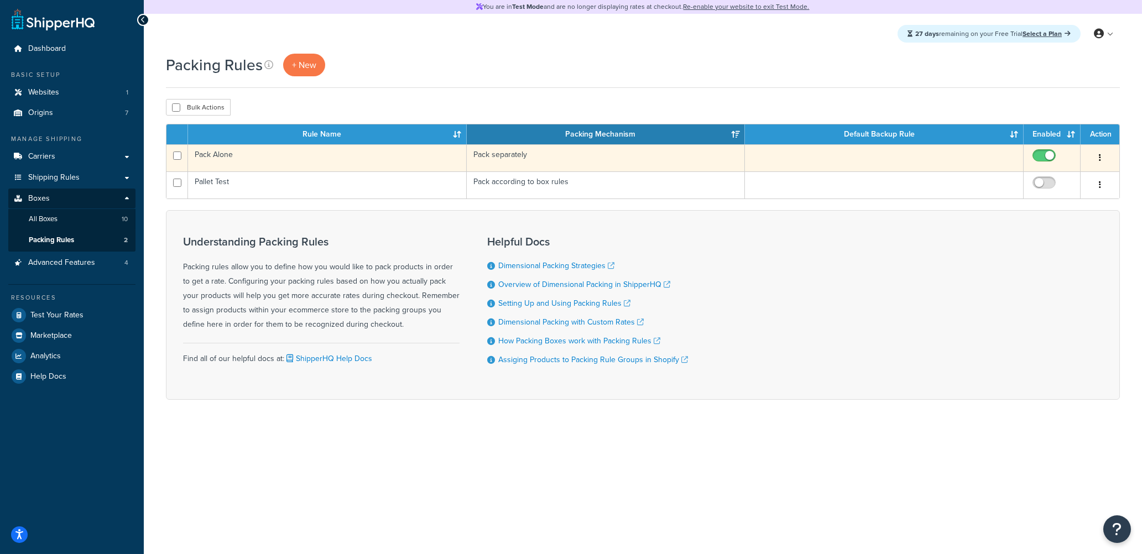
click at [981, 156] on td at bounding box center [884, 157] width 279 height 27
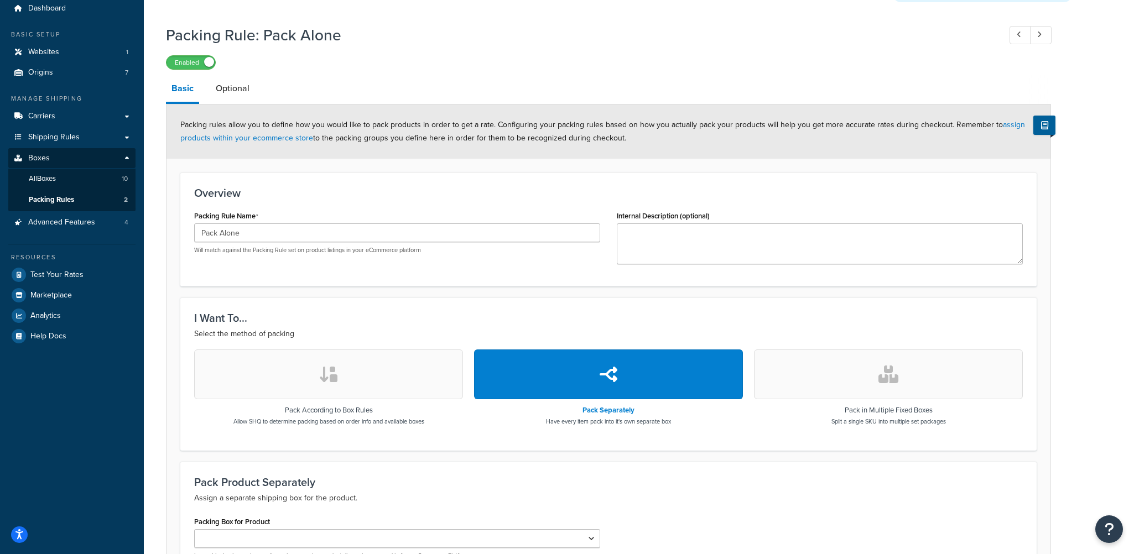
scroll to position [55, 0]
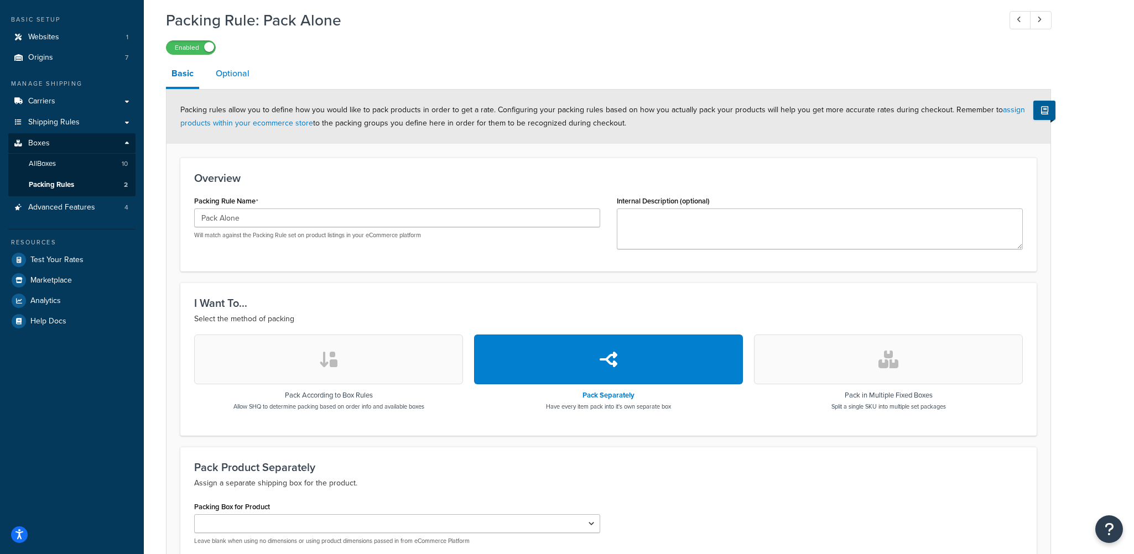
click at [238, 76] on link "Optional" at bounding box center [232, 73] width 45 height 27
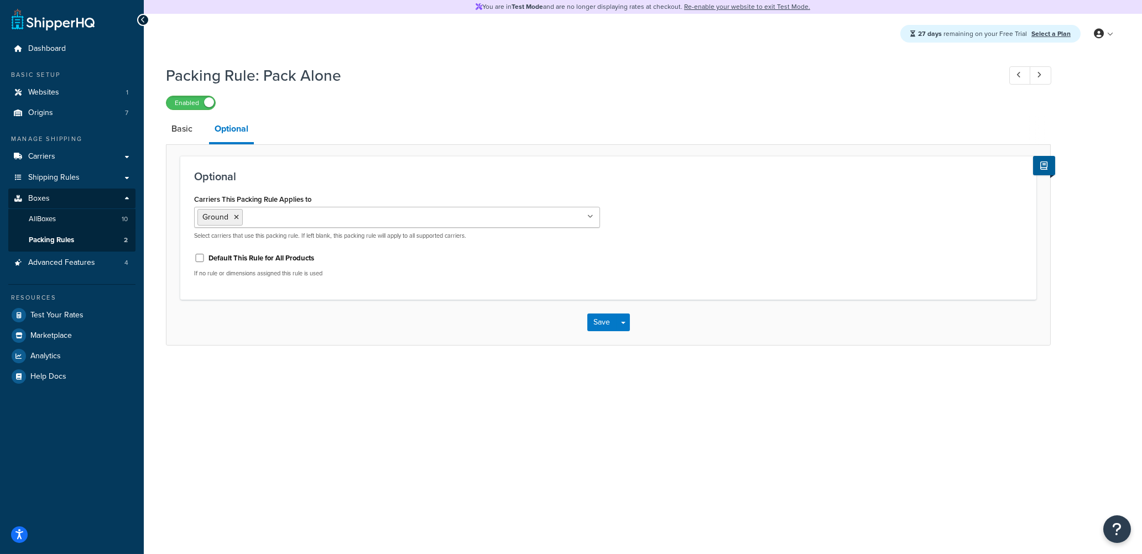
click at [373, 279] on div "Carriers This Packing Rule Applies to Ground LTL Freight LG LTL Freight CD UPSI…" at bounding box center [397, 238] width 423 height 95
click at [183, 127] on link "Basic" at bounding box center [182, 129] width 32 height 27
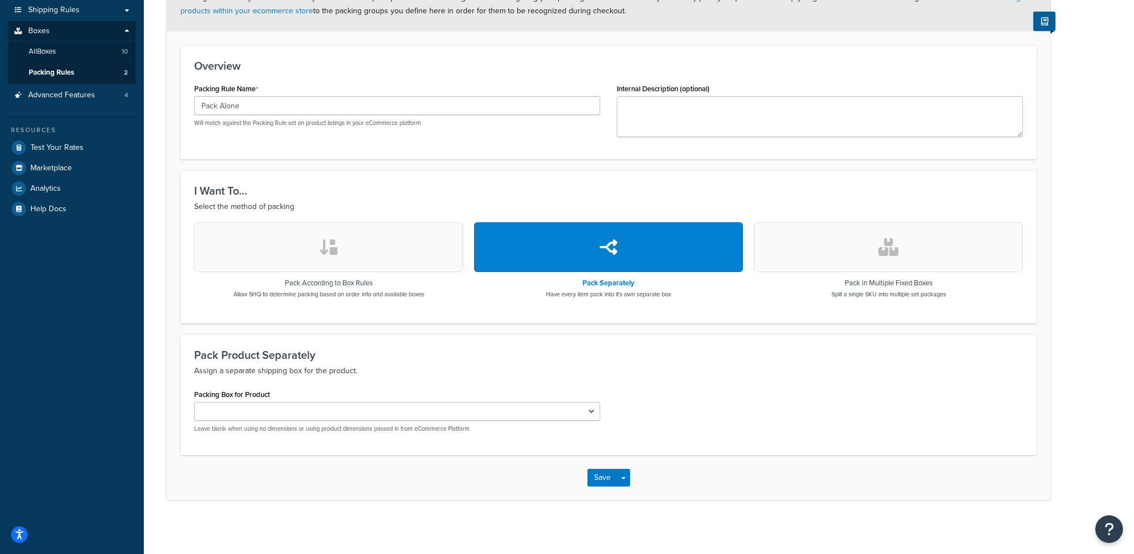
scroll to position [168, 0]
click at [259, 412] on select "60 x 60 Pallet 80 x 80 Pallet" at bounding box center [397, 411] width 406 height 19
click at [693, 392] on div "Packing Box for Product 60 x 60 Pallet 80 x 80 Pallet Leave blank when using no…" at bounding box center [608, 414] width 845 height 55
click at [369, 413] on select "60 x 60 Pallet 80 x 80 Pallet" at bounding box center [397, 411] width 406 height 19
drag, startPoint x: 700, startPoint y: 393, endPoint x: 670, endPoint y: 391, distance: 30.0
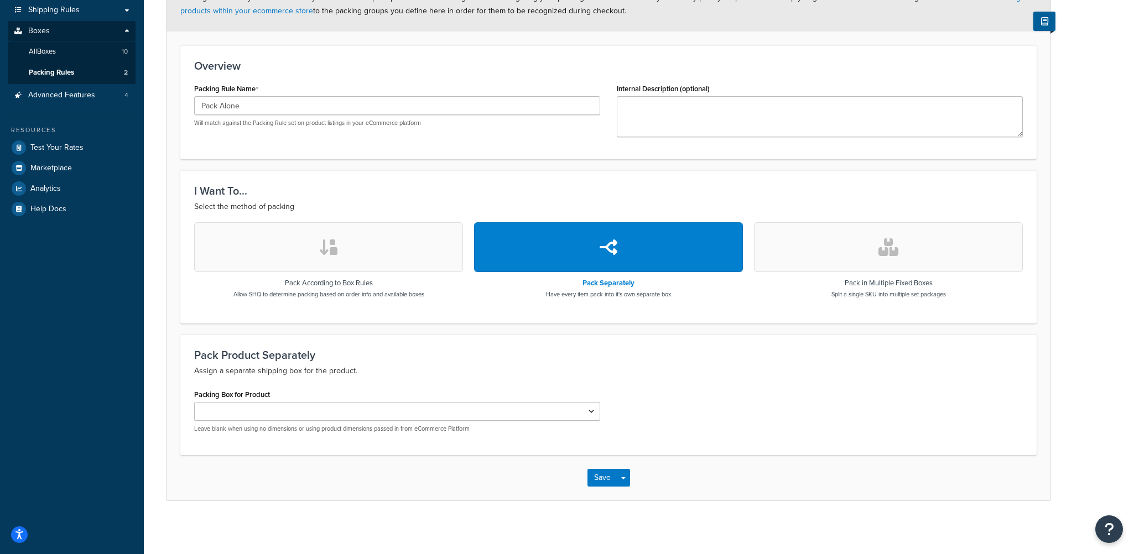
click at [699, 393] on div "Packing Box for Product 60 x 60 Pallet 80 x 80 Pallet Leave blank when using no…" at bounding box center [608, 414] width 845 height 55
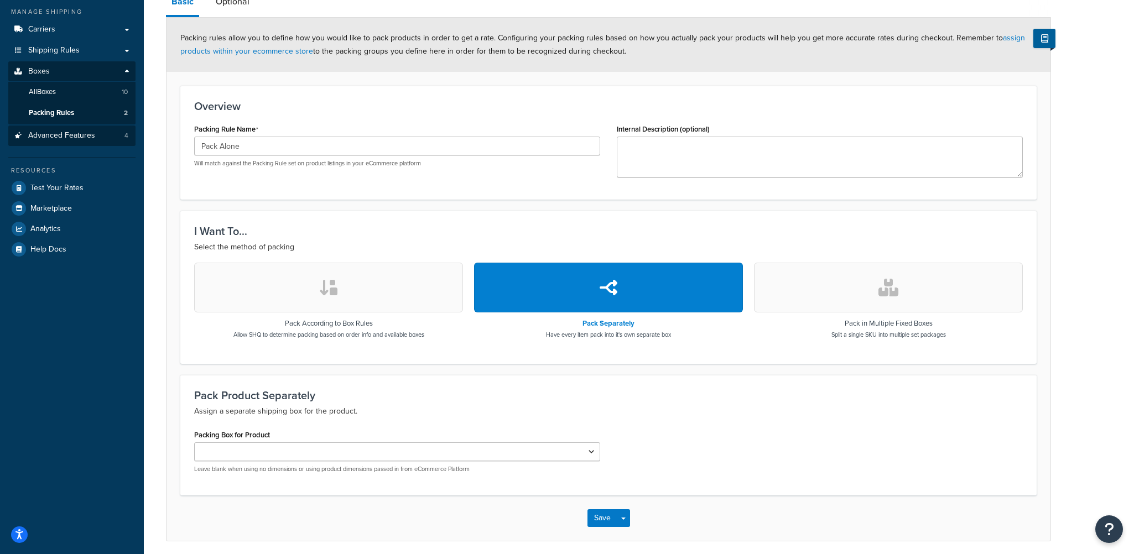
scroll to position [112, 0]
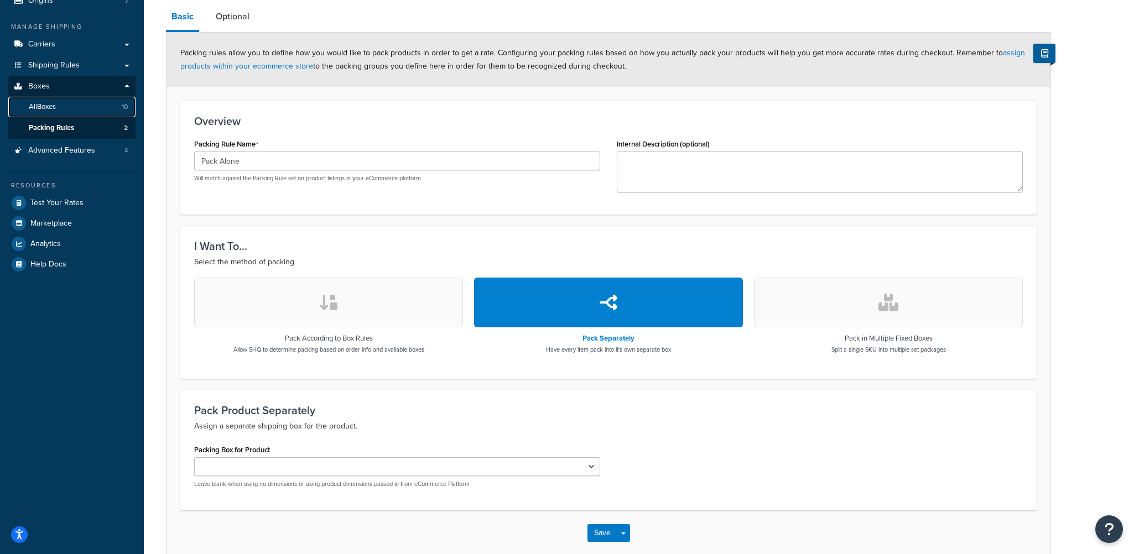
click at [52, 106] on span "All Boxes" at bounding box center [42, 106] width 27 height 9
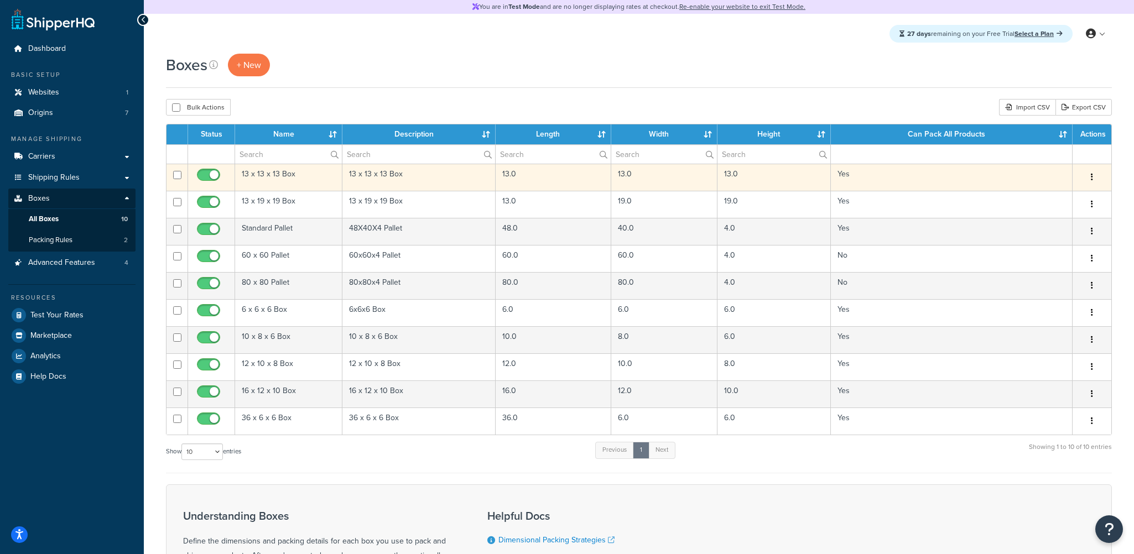
click at [275, 169] on td "13 x 13 x 13 Box" at bounding box center [288, 177] width 107 height 27
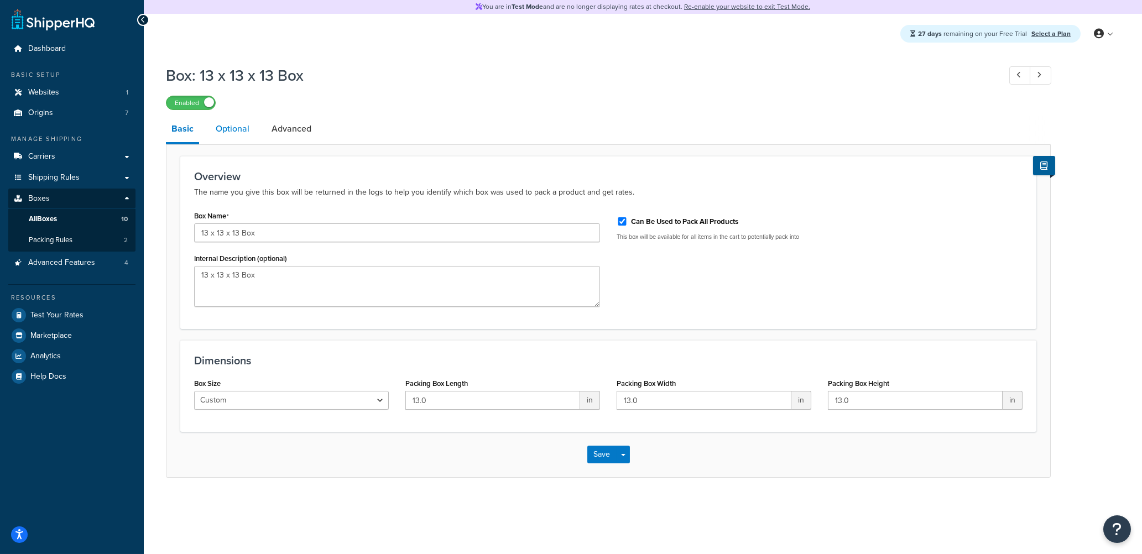
click at [242, 131] on link "Optional" at bounding box center [232, 129] width 45 height 27
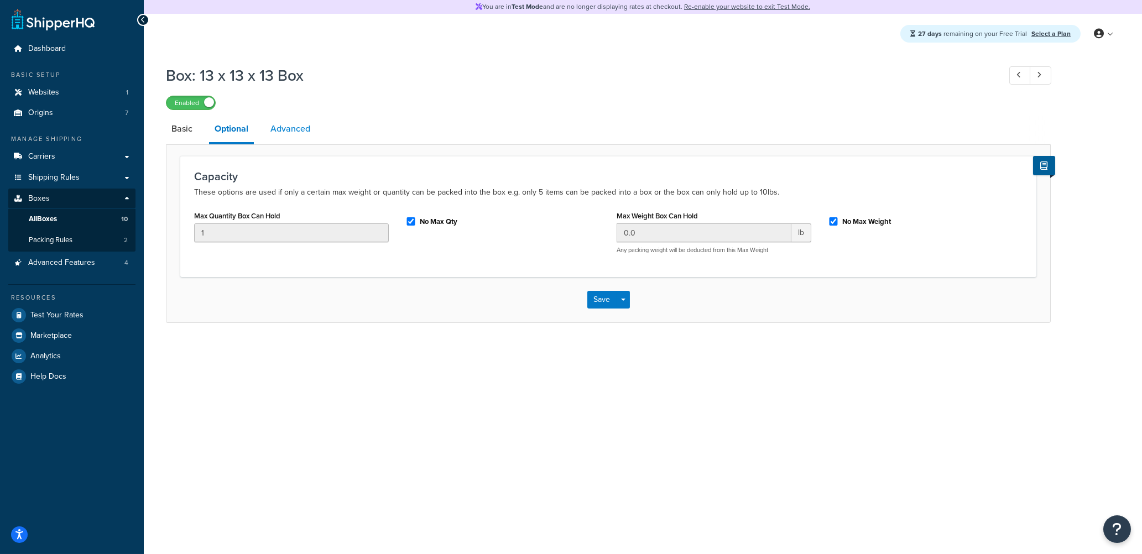
click at [281, 128] on link "Advanced" at bounding box center [290, 129] width 51 height 27
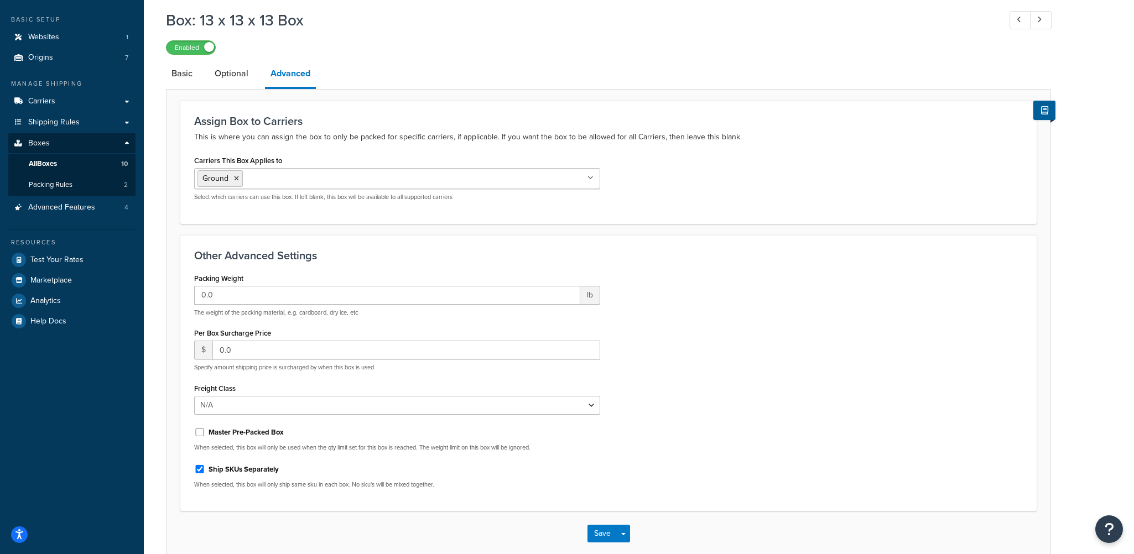
scroll to position [111, 0]
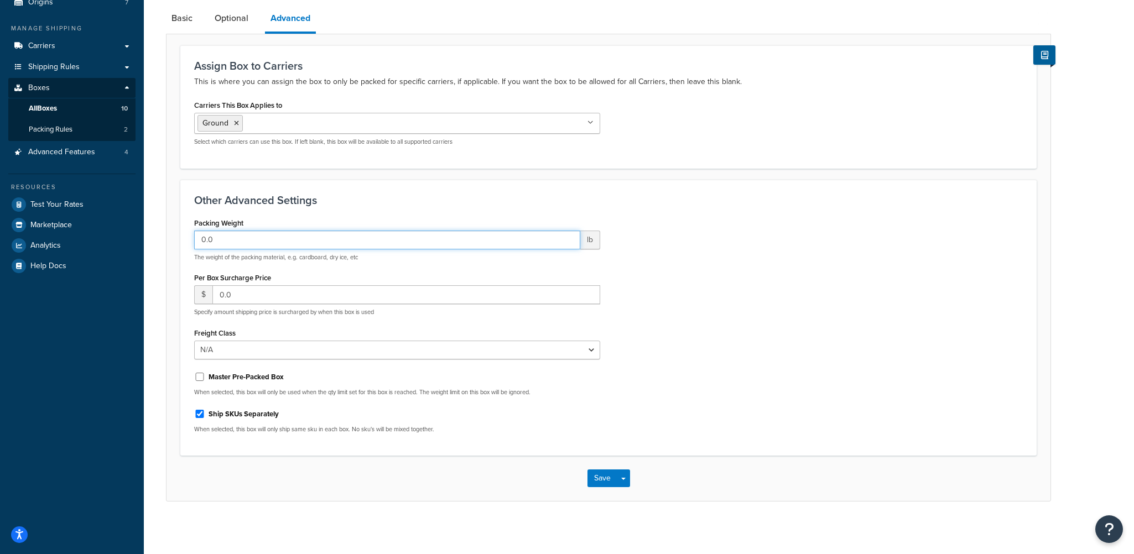
drag, startPoint x: 222, startPoint y: 241, endPoint x: 183, endPoint y: 244, distance: 39.4
click at [183, 244] on div "Other Advanced Settings Packing Weight 0.0 lb The weight of the packing materia…" at bounding box center [608, 318] width 856 height 277
type input "1"
click at [742, 261] on div "Packing Weight 1 lb The weight of the packing material, e.g. cardboard, dry ice…" at bounding box center [608, 328] width 845 height 227
click at [199, 412] on input "Ship SKUs Separately" at bounding box center [199, 414] width 11 height 8
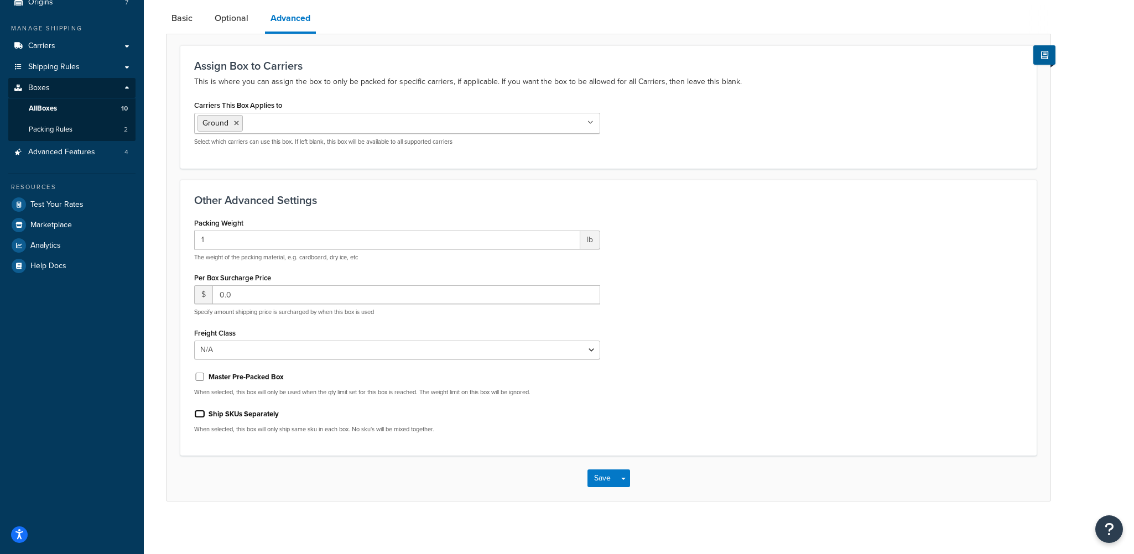
checkbox input "false"
click at [596, 484] on button "Save" at bounding box center [602, 479] width 30 height 18
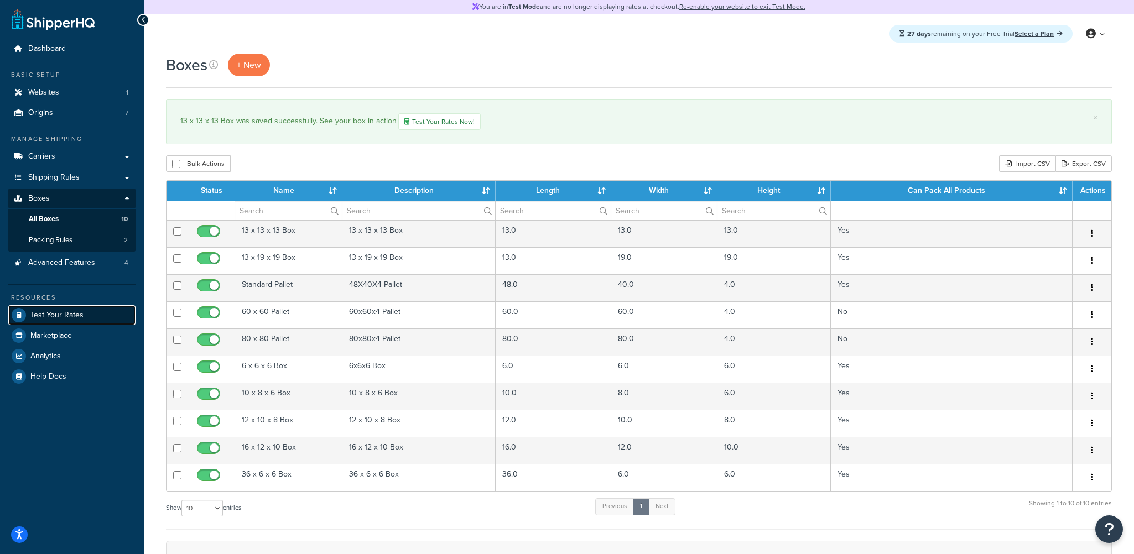
click at [59, 313] on span "Test Your Rates" at bounding box center [56, 315] width 53 height 9
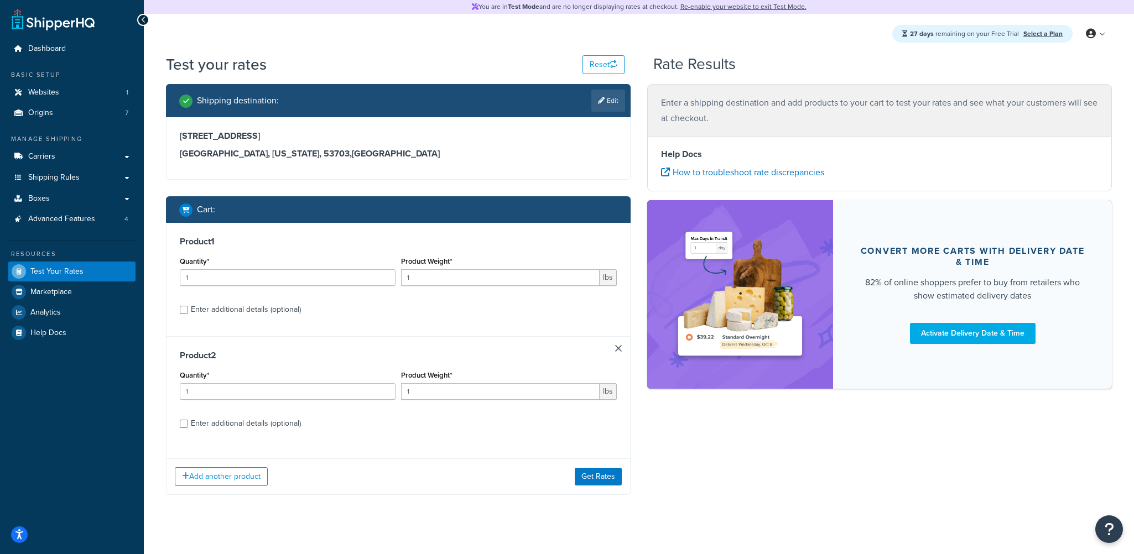
click at [181, 429] on div "Enter additional details (optional)" at bounding box center [398, 423] width 437 height 18
click at [185, 421] on input "Enter additional details (optional)" at bounding box center [184, 424] width 8 height 8
checkbox input "true"
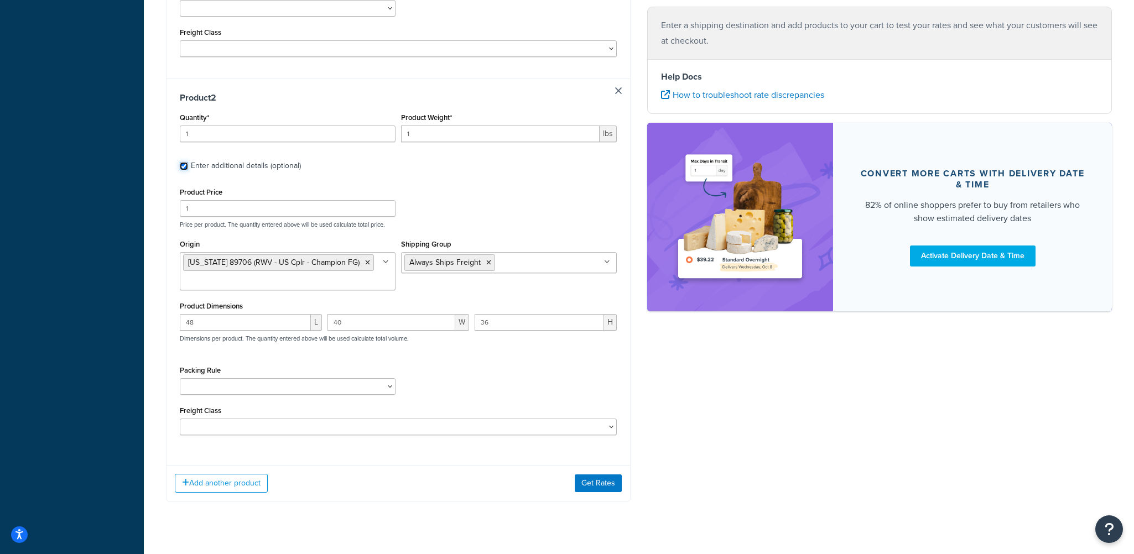
scroll to position [539, 0]
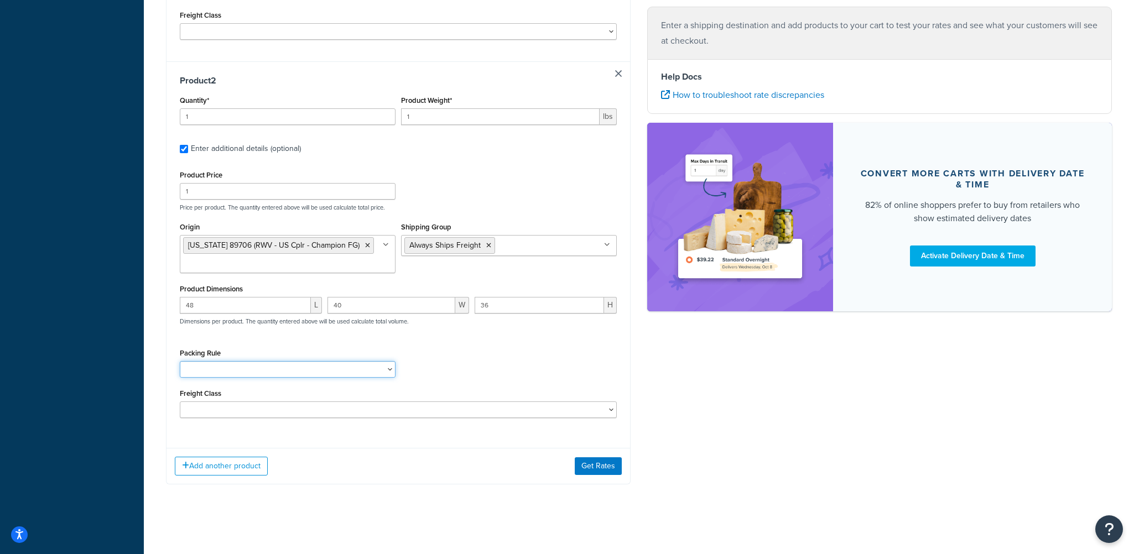
click at [254, 371] on select "Pack Alone Pallet Test" at bounding box center [288, 369] width 216 height 17
click at [473, 371] on div "Packing Rule Pack Alone Pallet Test" at bounding box center [398, 366] width 443 height 40
click at [293, 365] on select "Pack Alone Pallet Test" at bounding box center [288, 369] width 216 height 17
click at [180, 361] on select "Pack Alone Pallet Test" at bounding box center [288, 369] width 216 height 17
click at [273, 370] on select "Pack Alone Pallet Test" at bounding box center [288, 369] width 216 height 17
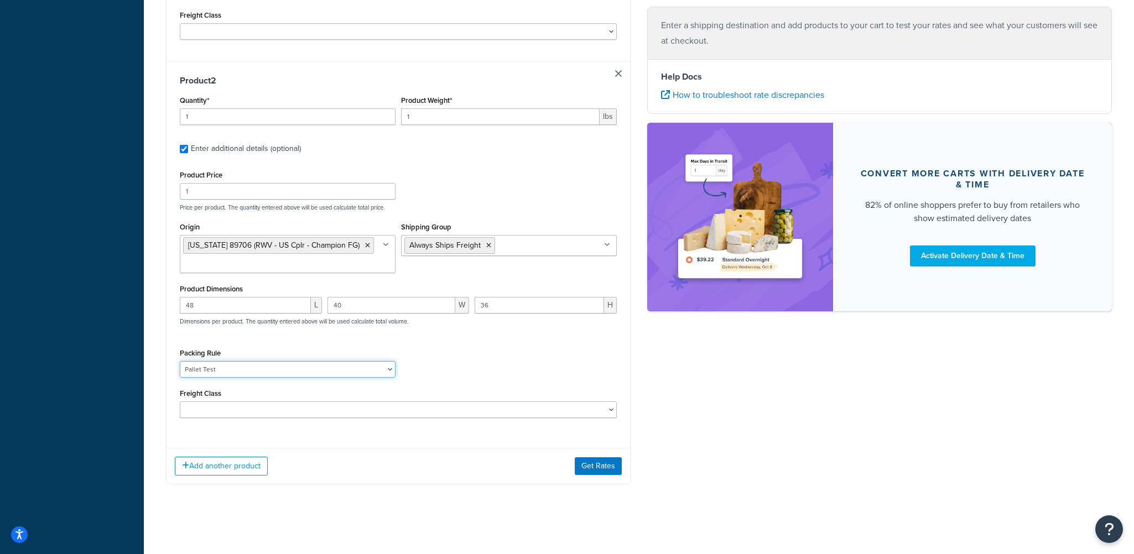
click at [180, 361] on select "Pack Alone Pallet Test" at bounding box center [288, 369] width 216 height 17
click at [285, 367] on select "Pack Alone Pallet Test" at bounding box center [288, 369] width 216 height 17
select select "86965"
click at [180, 361] on select "Pack Alone Pallet Test" at bounding box center [288, 369] width 216 height 17
click at [459, 374] on div "Packing Rule Pack Alone Pallet Test" at bounding box center [398, 366] width 443 height 40
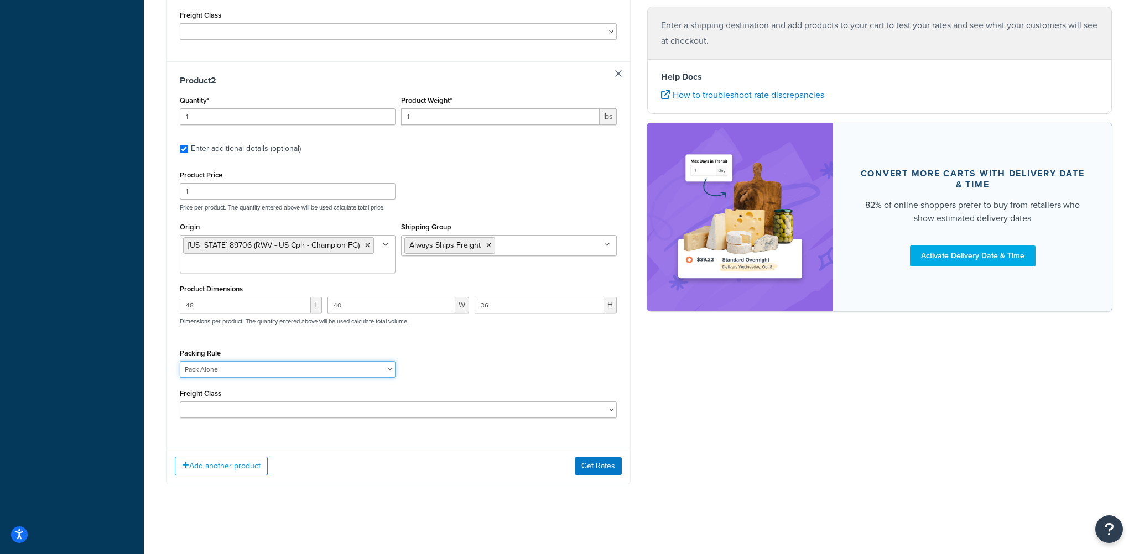
click at [305, 369] on select "Pack Alone Pallet Test" at bounding box center [288, 369] width 216 height 17
select select
click at [180, 361] on select "Pack Alone Pallet Test" at bounding box center [288, 369] width 216 height 17
click at [543, 356] on div "Packing Rule Pack Alone Pallet Test" at bounding box center [398, 366] width 443 height 40
click at [609, 458] on button "Get Rates" at bounding box center [598, 466] width 47 height 18
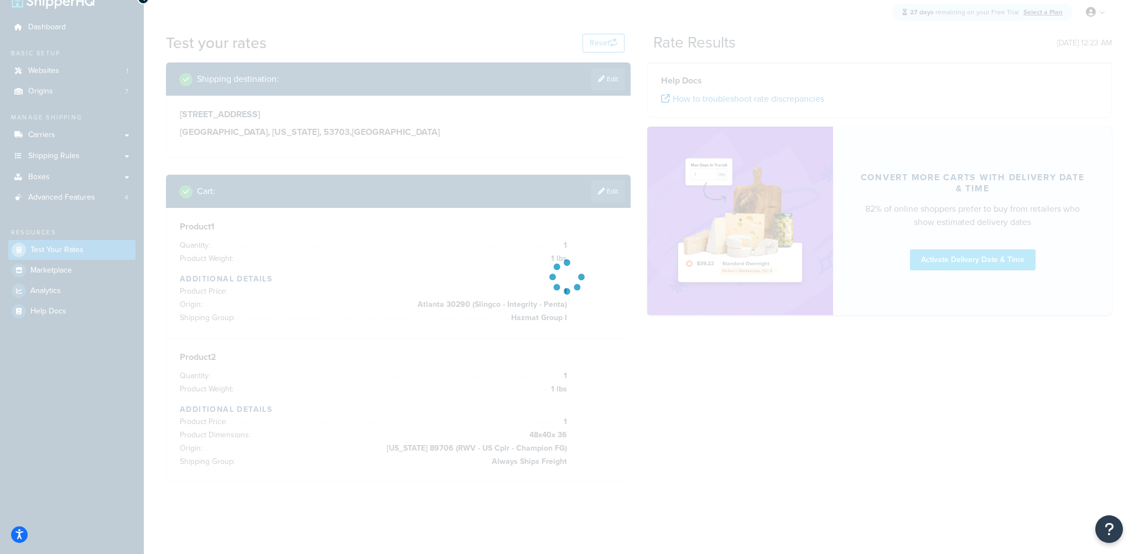
scroll to position [20, 0]
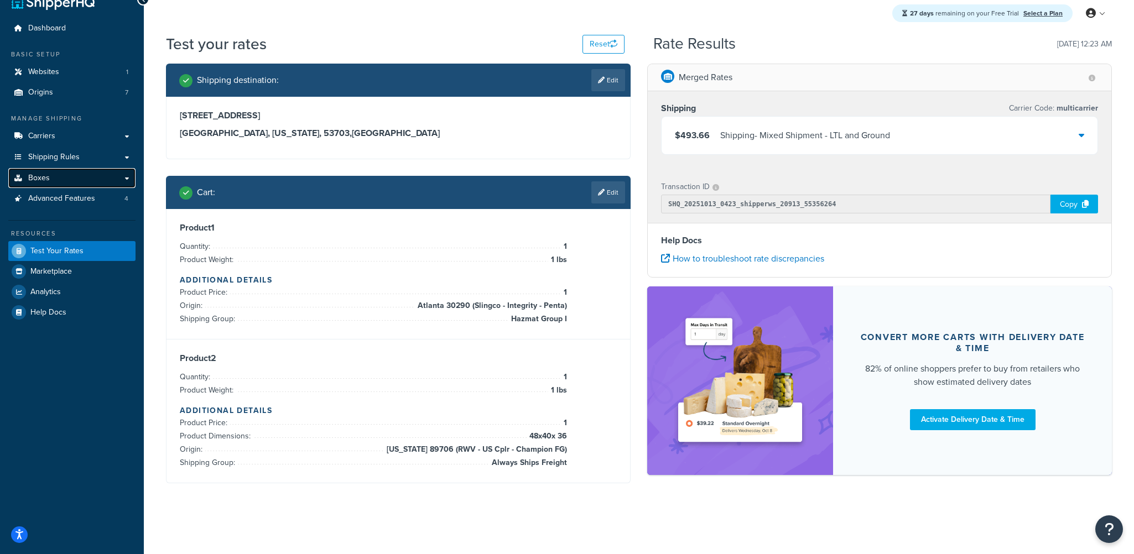
click at [43, 178] on span "Boxes" at bounding box center [39, 178] width 22 height 9
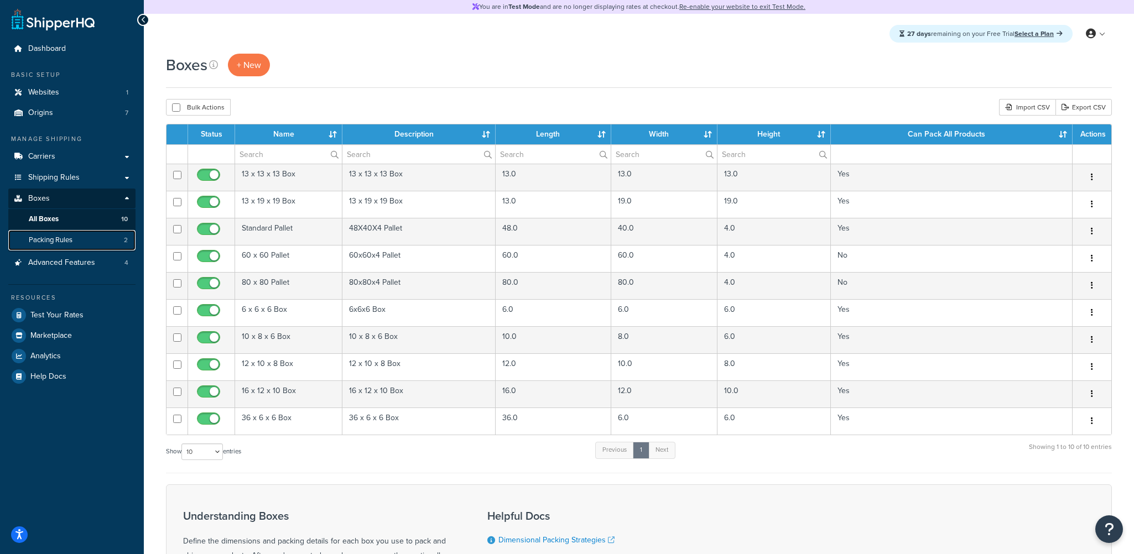
click at [52, 237] on span "Packing Rules" at bounding box center [51, 240] width 44 height 9
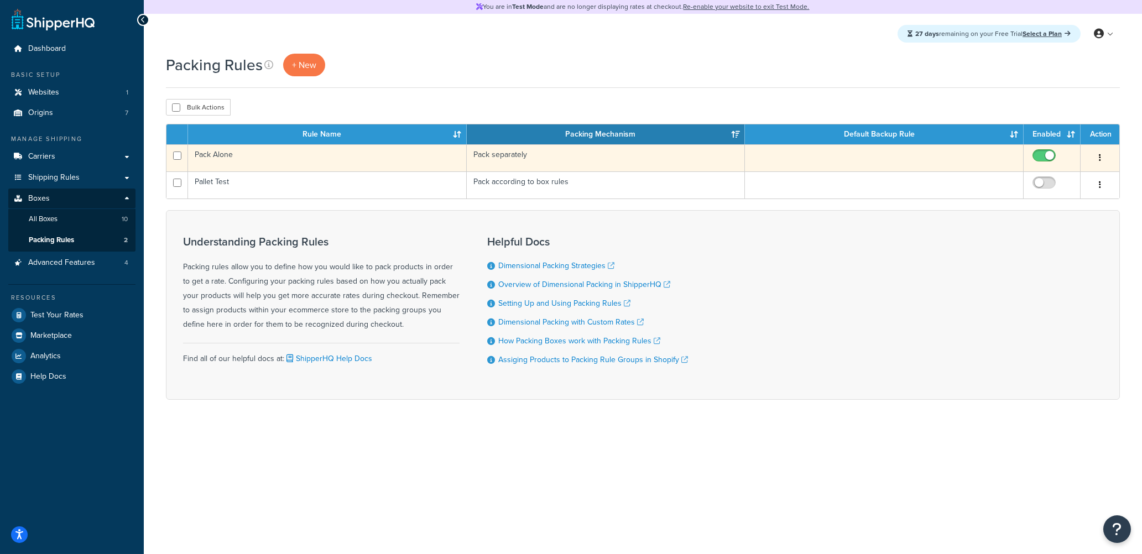
click at [299, 159] on td "Pack Alone" at bounding box center [327, 157] width 279 height 27
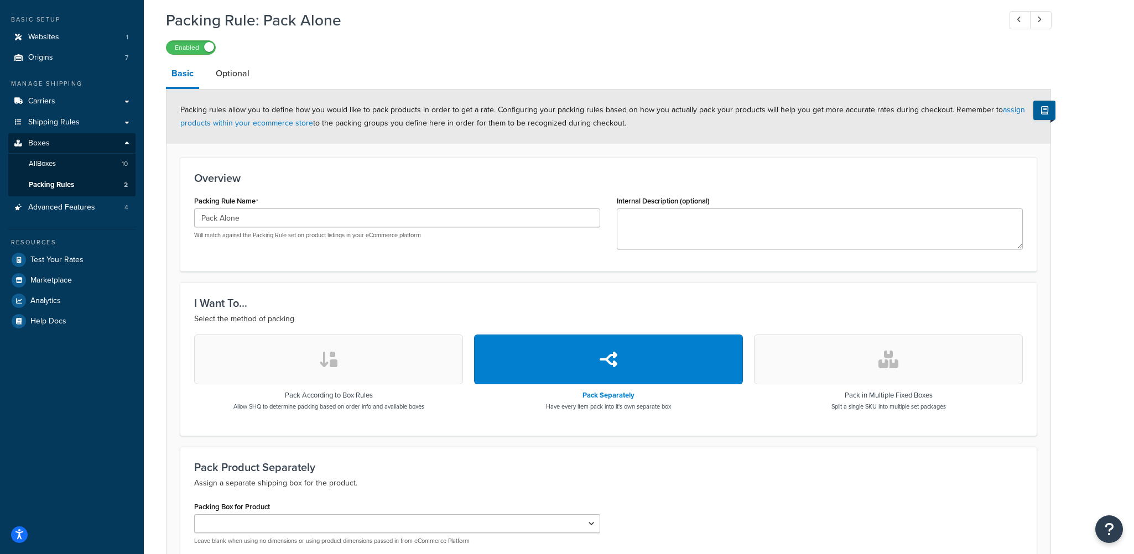
scroll to position [168, 0]
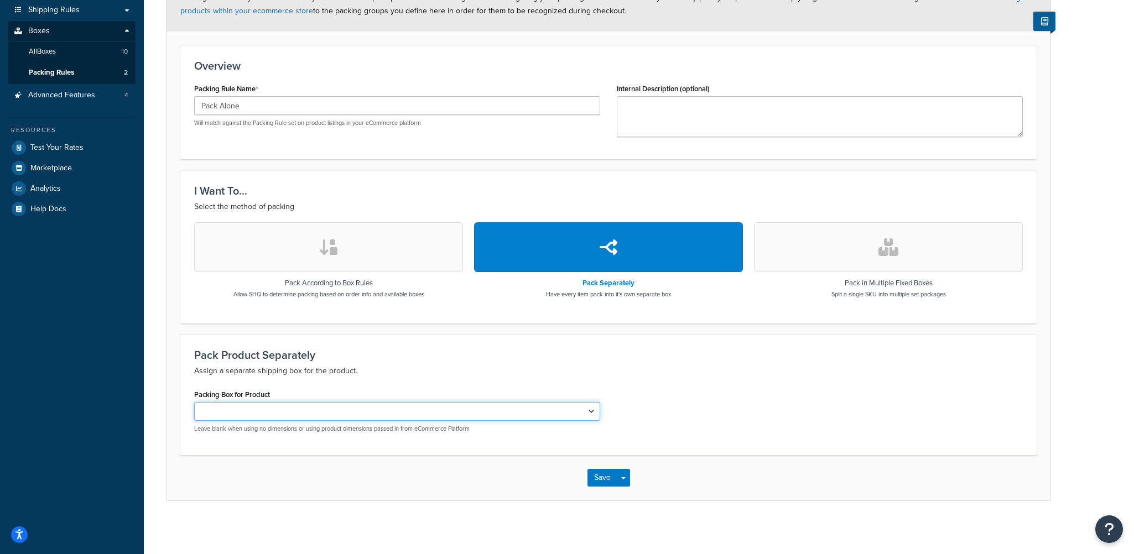
click at [269, 408] on select "60 x 60 Pallet 80 x 80 Pallet" at bounding box center [397, 411] width 406 height 19
select select "744834"
click at [194, 402] on select "60 x 60 Pallet 80 x 80 Pallet" at bounding box center [397, 411] width 406 height 19
click at [304, 412] on select "60 x 60 Pallet 80 x 80 Pallet" at bounding box center [397, 411] width 406 height 19
select select
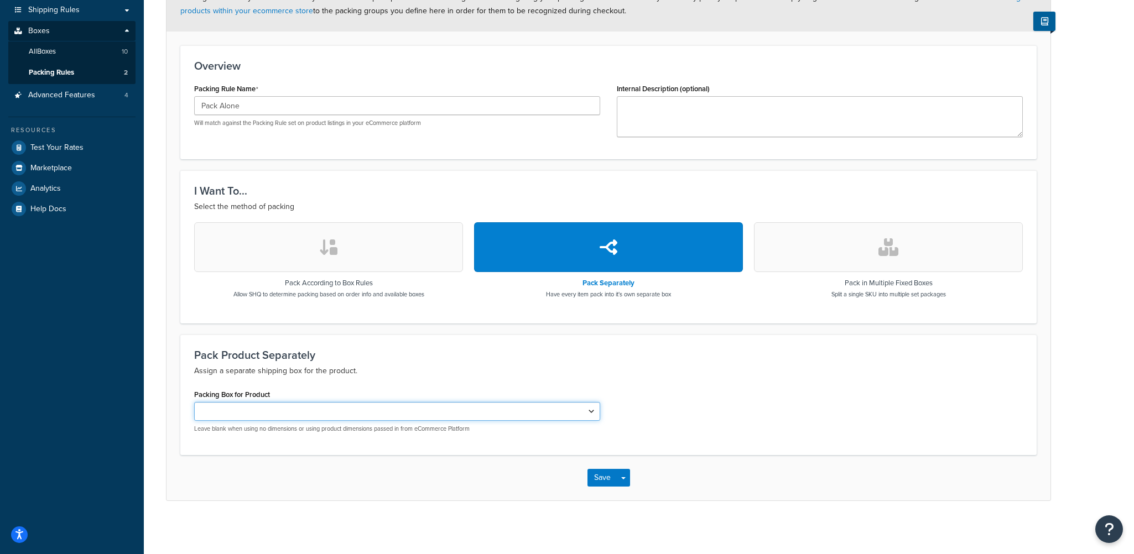
click at [194, 402] on select "60 x 60 Pallet 80 x 80 Pallet" at bounding box center [397, 411] width 406 height 19
click at [735, 381] on div "Pack Product Separately Assign a separate shipping box for the product. Packing…" at bounding box center [608, 395] width 856 height 121
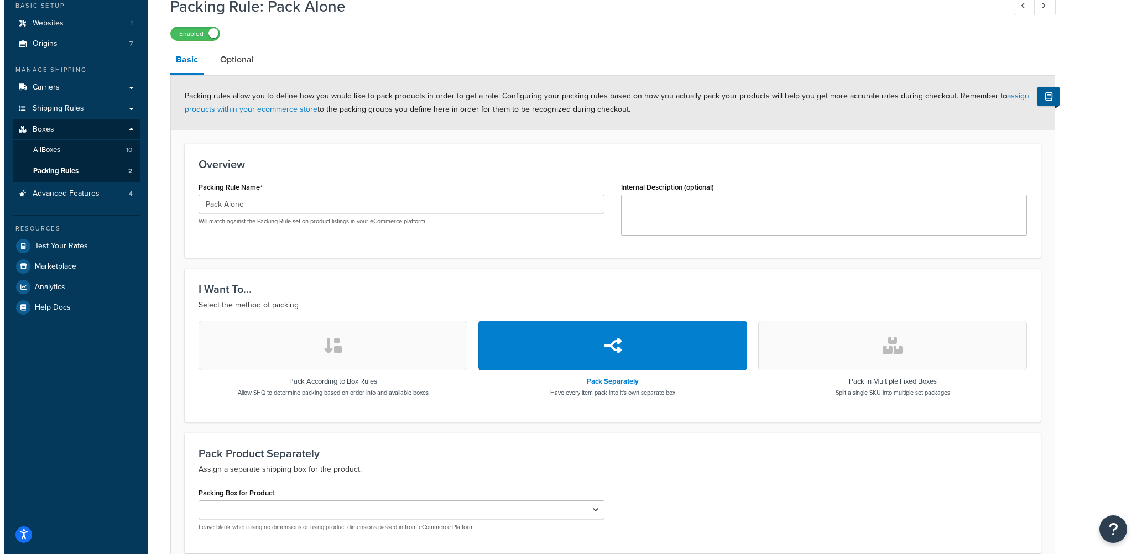
scroll to position [0, 0]
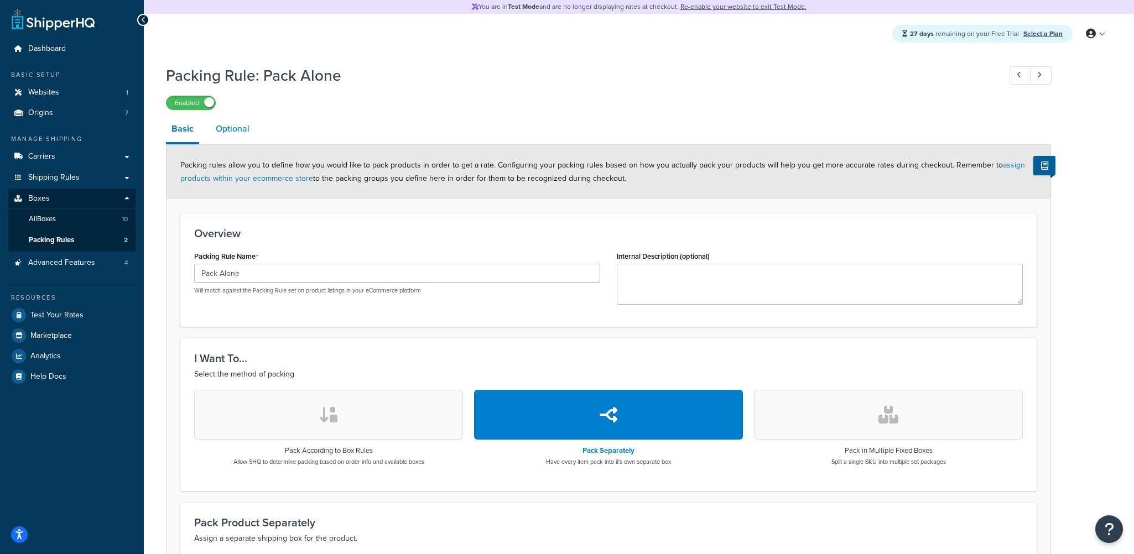
click at [226, 133] on link "Optional" at bounding box center [232, 129] width 45 height 27
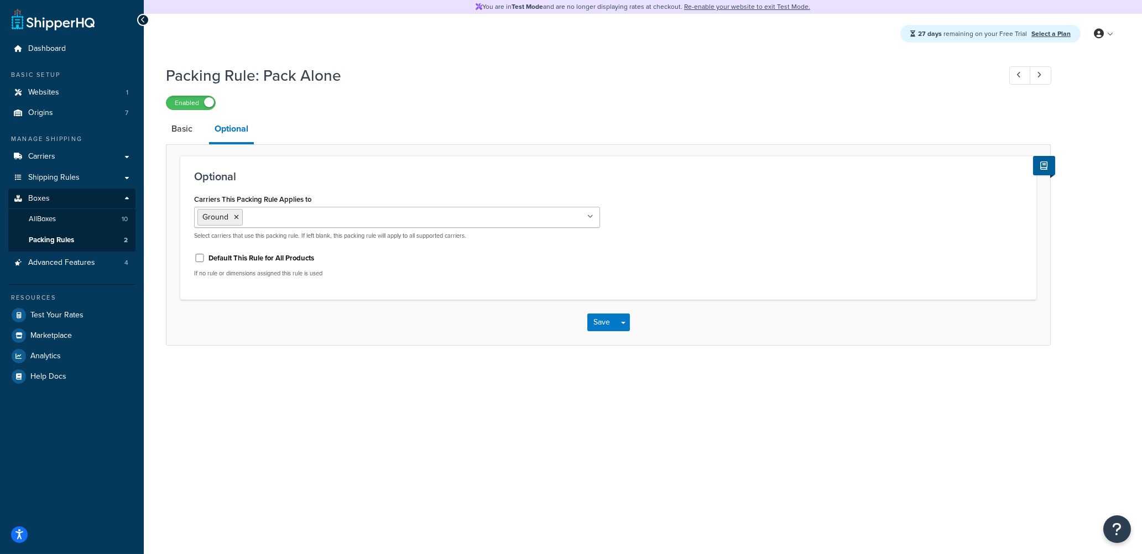
click at [67, 219] on link "All Boxes 10" at bounding box center [71, 219] width 127 height 20
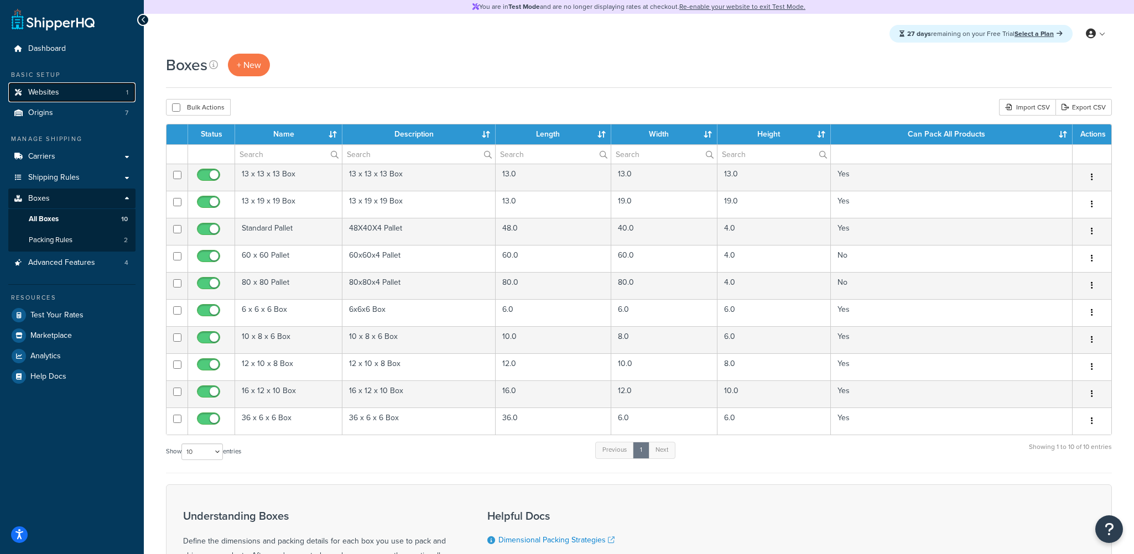
click at [59, 91] on link "Websites 1" at bounding box center [71, 92] width 127 height 20
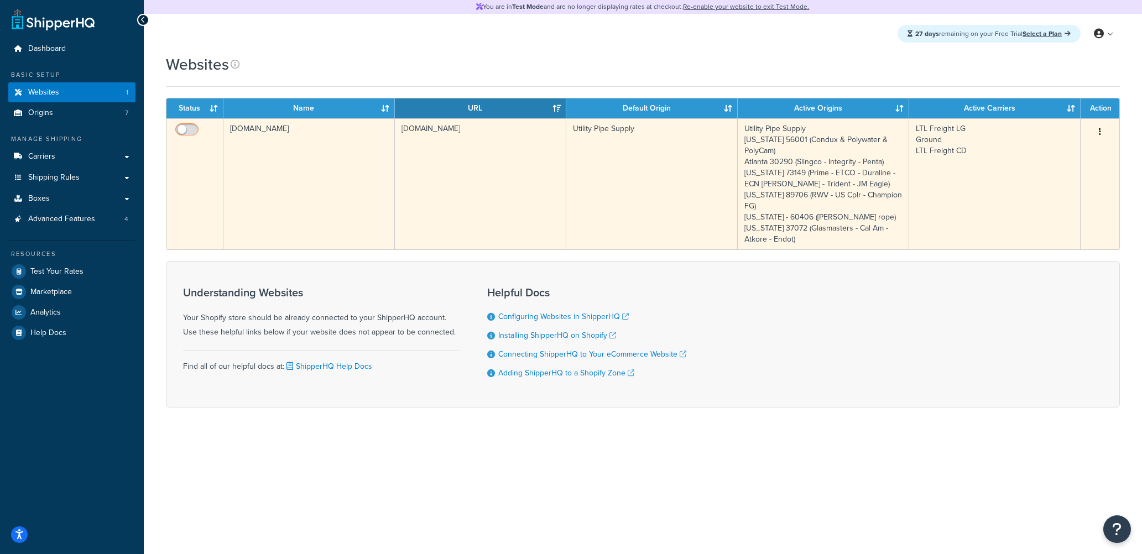
click at [190, 129] on input "checkbox" at bounding box center [188, 133] width 30 height 14
checkbox input "true"
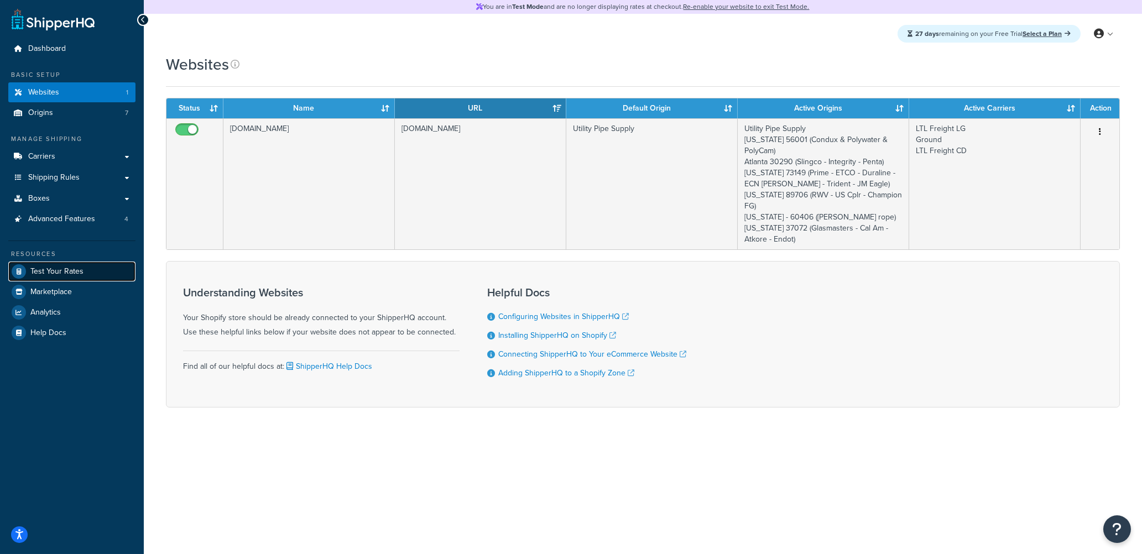
click at [61, 274] on span "Test Your Rates" at bounding box center [56, 271] width 53 height 9
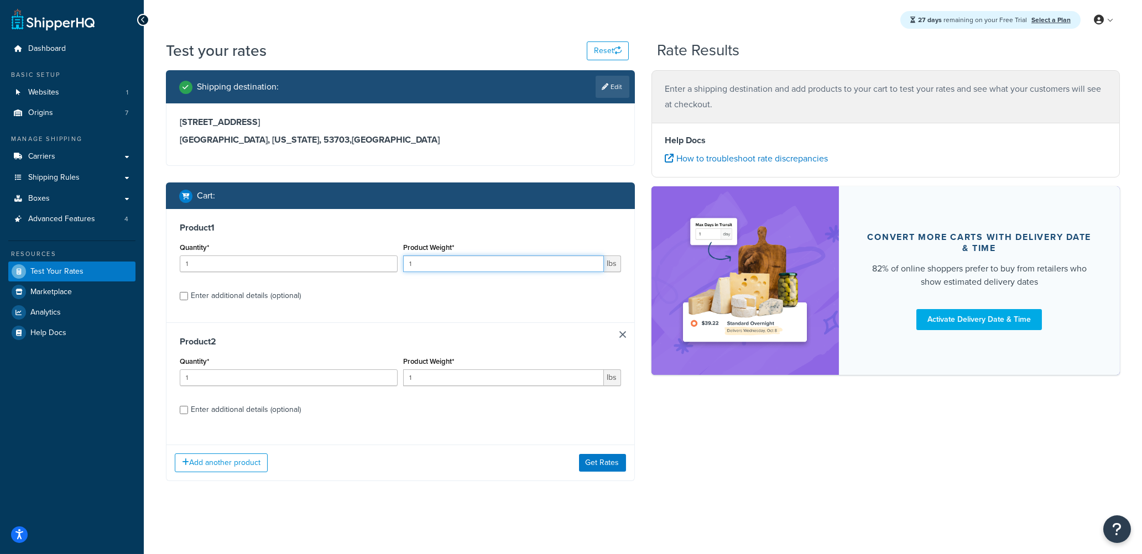
click at [424, 269] on input "1" at bounding box center [503, 264] width 201 height 17
drag, startPoint x: 431, startPoint y: 264, endPoint x: 388, endPoint y: 264, distance: 43.1
click at [388, 264] on div "Quantity* 1 Product Weight* 1 lbs" at bounding box center [400, 260] width 447 height 40
type input "3"
drag, startPoint x: 437, startPoint y: 262, endPoint x: 396, endPoint y: 264, distance: 41.0
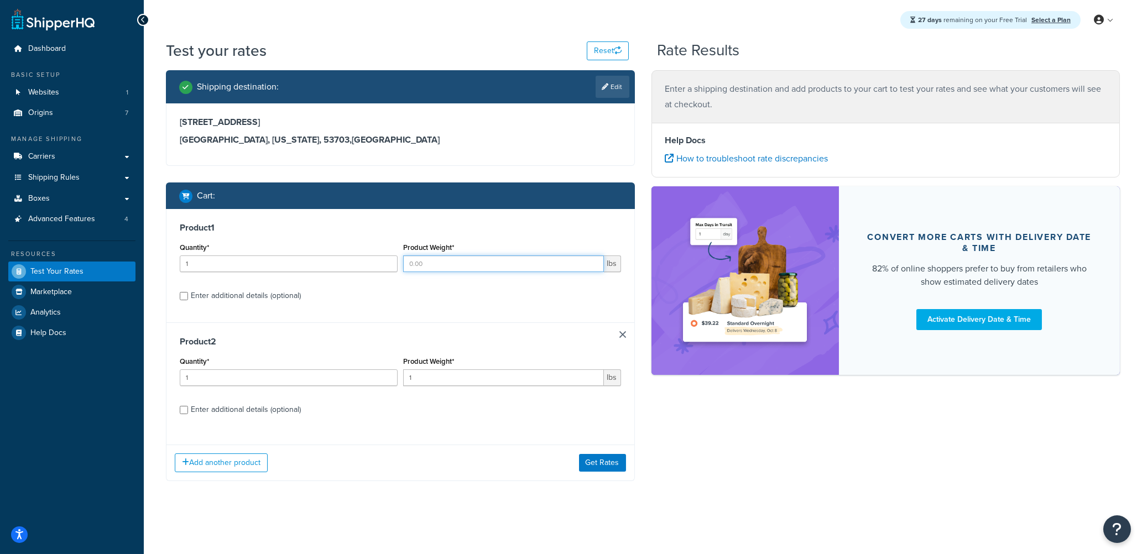
click at [396, 264] on div "Quantity* 1 Product Weight* lbs" at bounding box center [400, 260] width 447 height 40
type input "500"
click at [210, 294] on div "Enter additional details (optional)" at bounding box center [246, 295] width 110 height 15
click at [188, 294] on input "Enter additional details (optional)" at bounding box center [184, 296] width 8 height 8
checkbox input "true"
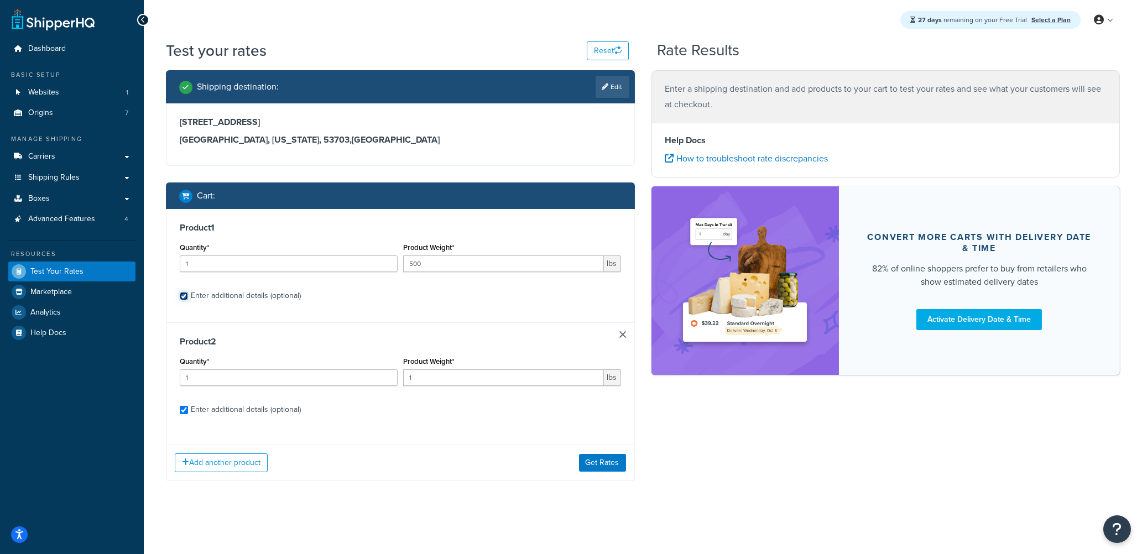
checkbox input "true"
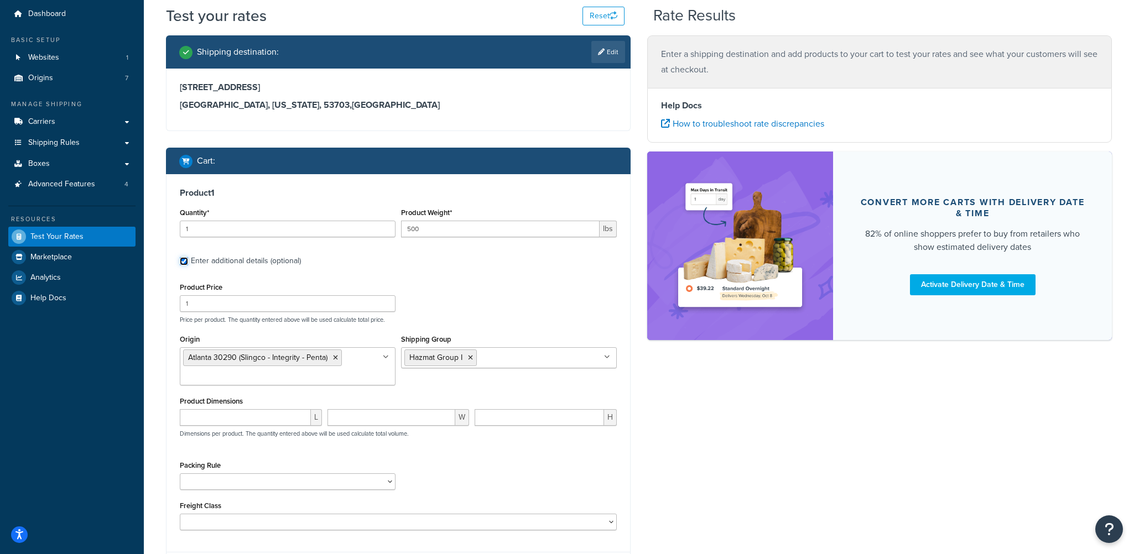
scroll to position [55, 0]
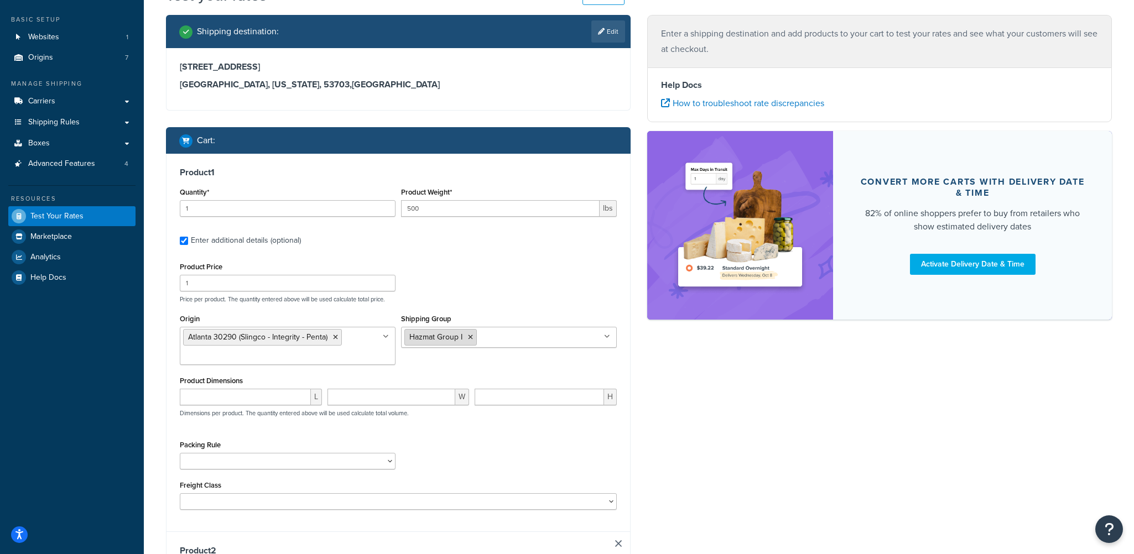
click at [471, 339] on icon at bounding box center [470, 337] width 5 height 7
click at [505, 290] on div "Product Price 1 Price per product. The quantity entered above will be used calc…" at bounding box center [398, 281] width 443 height 44
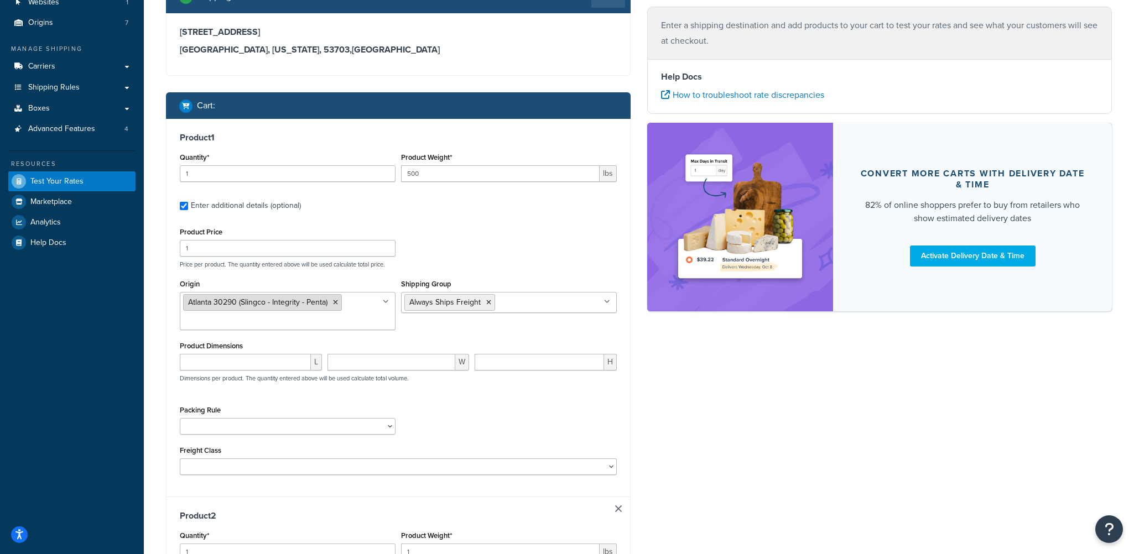
scroll to position [111, 0]
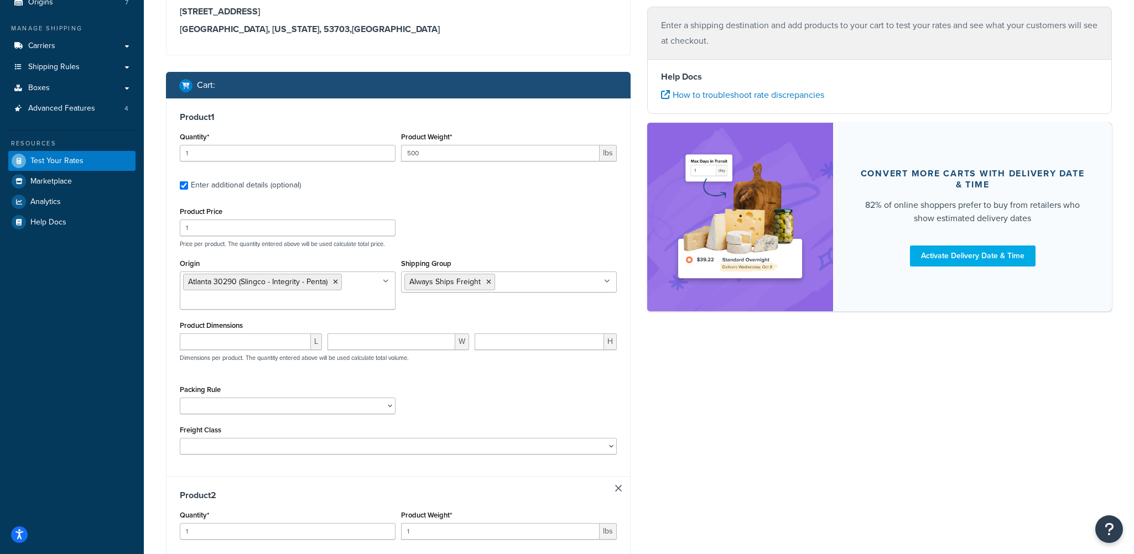
click at [334, 284] on icon at bounding box center [335, 282] width 5 height 7
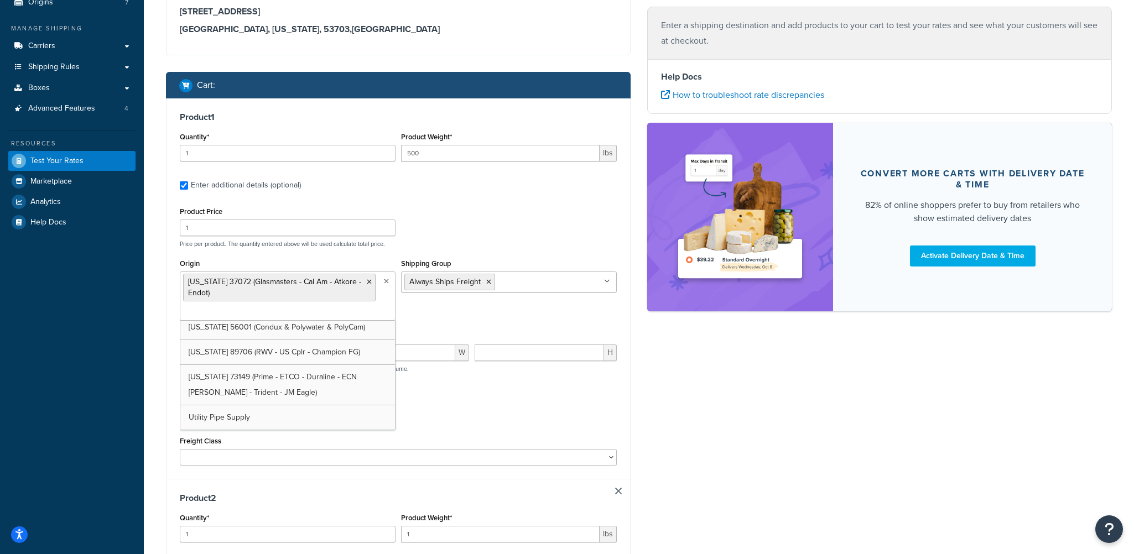
scroll to position [53, 0]
click at [531, 233] on div "Product Price 1 Price per product. The quantity entered above will be used calc…" at bounding box center [398, 226] width 443 height 44
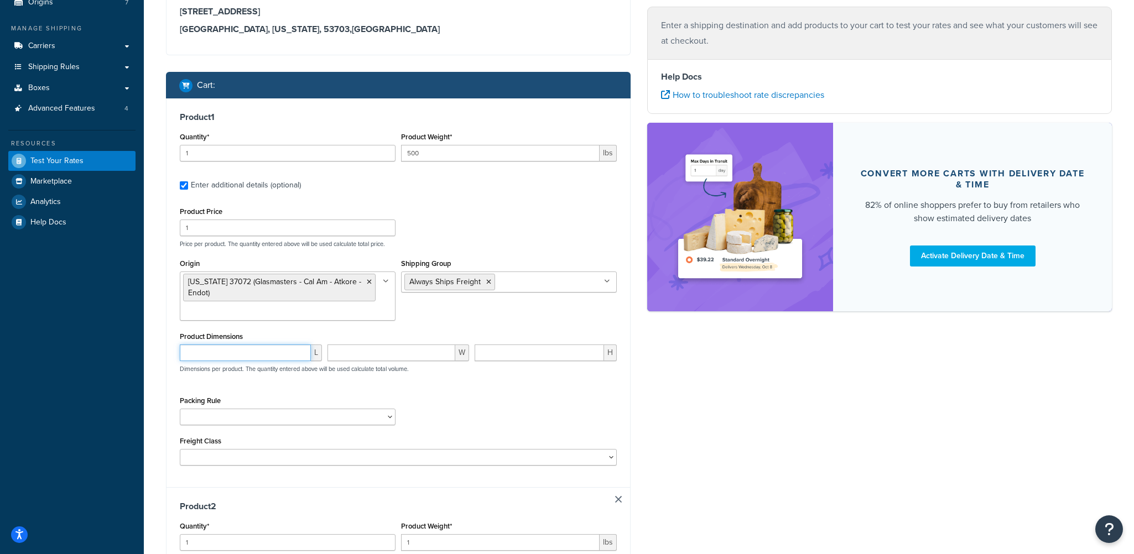
click at [245, 356] on input "number" at bounding box center [245, 353] width 131 height 17
type input "48"
type input "40"
click at [490, 393] on div "Packing Rule Pack Alone Pallet Test" at bounding box center [398, 413] width 443 height 40
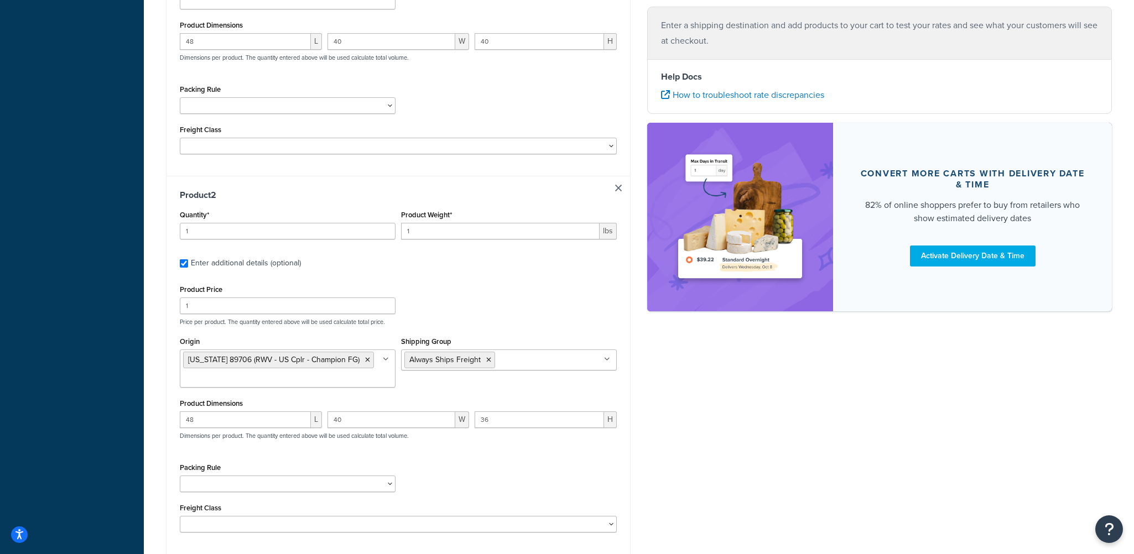
scroll to position [443, 0]
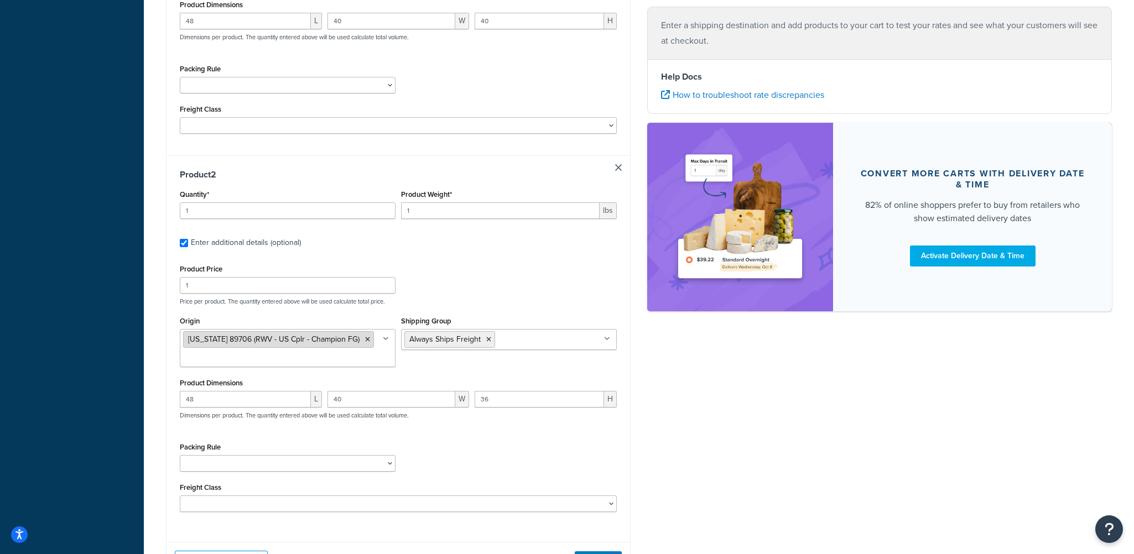
click at [365, 341] on icon at bounding box center [367, 339] width 5 height 7
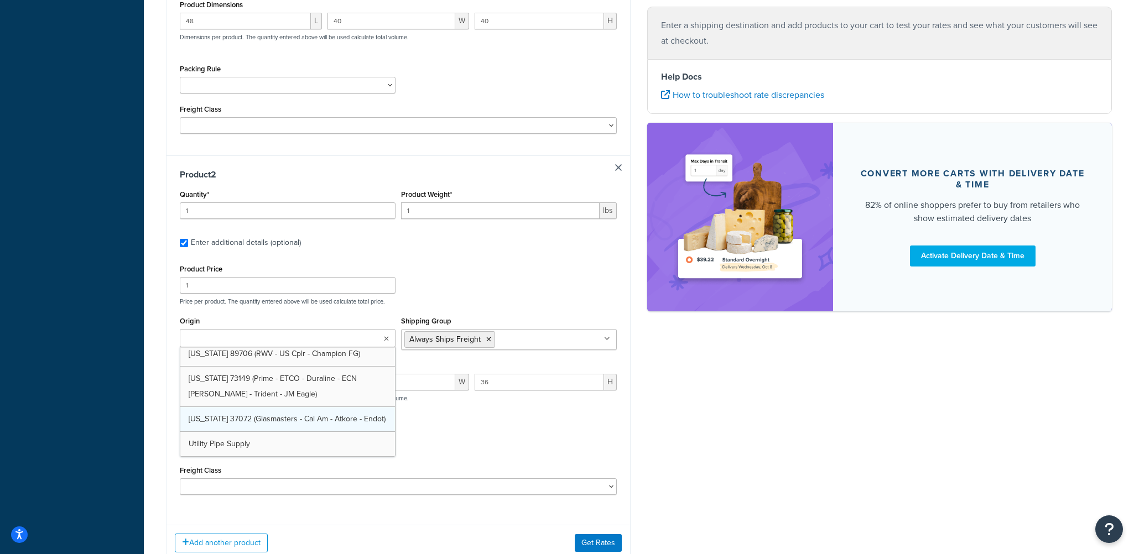
scroll to position [68, 0]
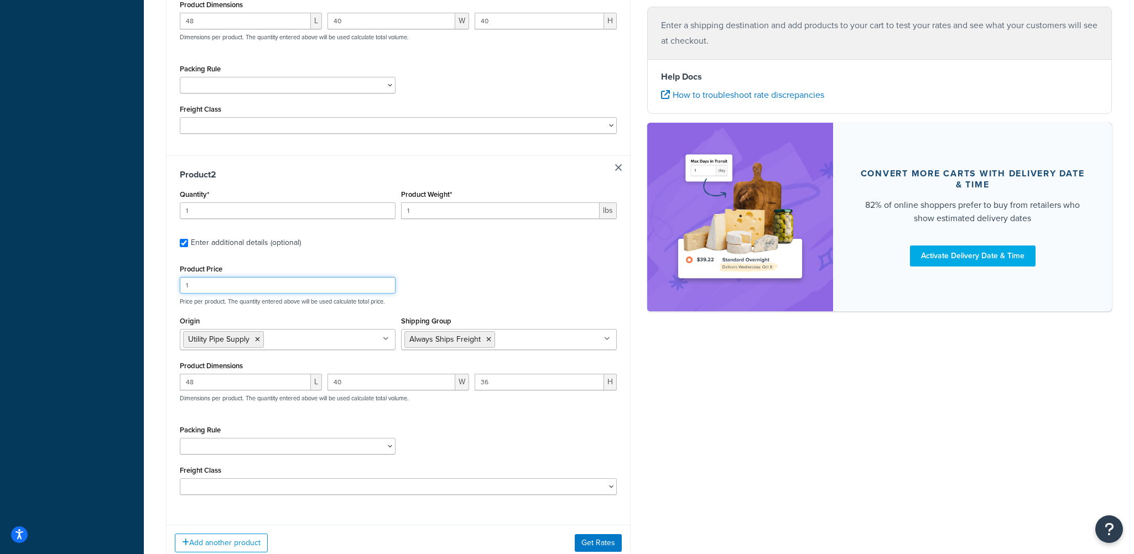
click at [463, 282] on div "Product Price 1 Price per product. The quantity entered above will be used calc…" at bounding box center [398, 284] width 443 height 44
drag, startPoint x: 413, startPoint y: 212, endPoint x: 393, endPoint y: 217, distance: 20.9
click at [393, 217] on div "Quantity* 1 Product Weight* 1 lbs" at bounding box center [398, 207] width 443 height 40
type input "450"
click at [533, 278] on div "Product Price 1 Price per product. The quantity entered above will be used calc…" at bounding box center [398, 284] width 443 height 44
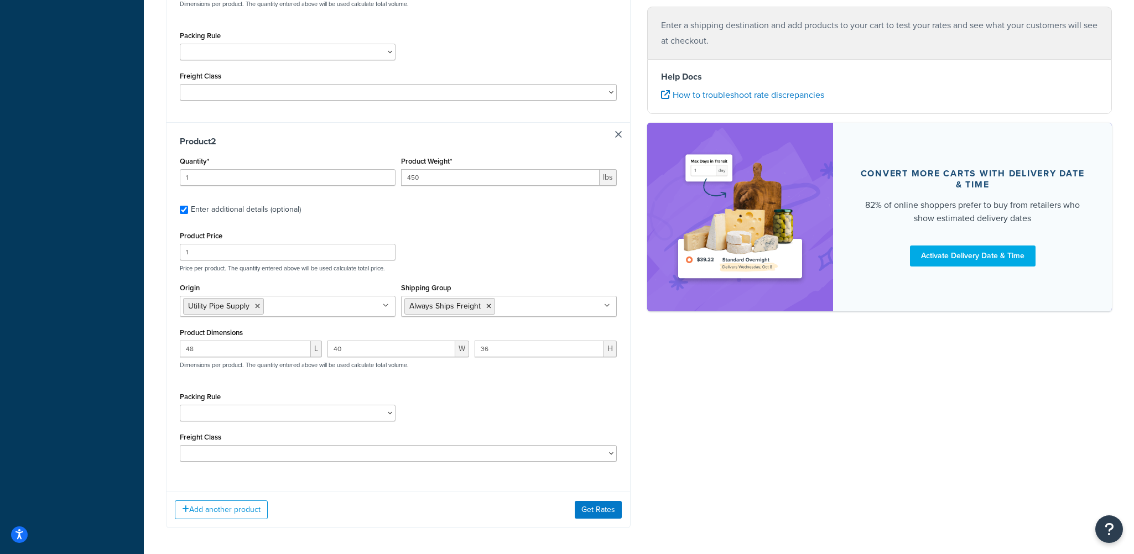
scroll to position [498, 0]
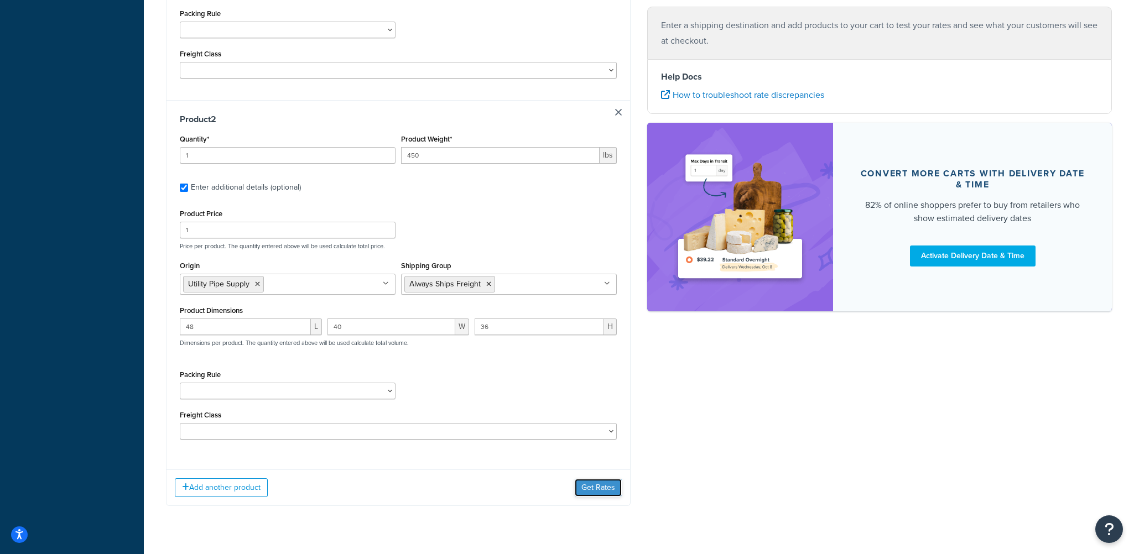
click at [595, 485] on button "Get Rates" at bounding box center [598, 488] width 47 height 18
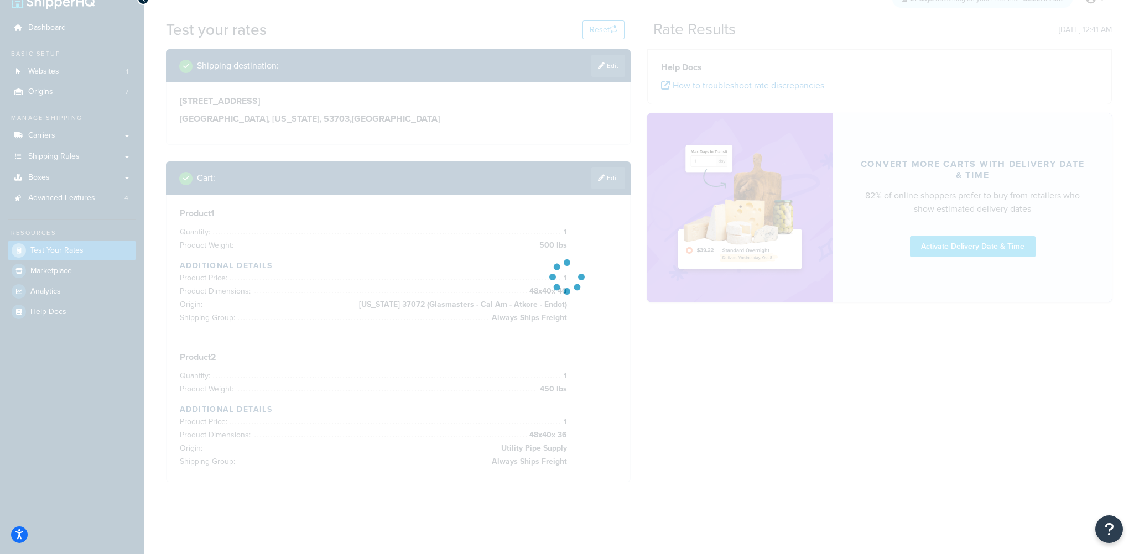
scroll to position [20, 0]
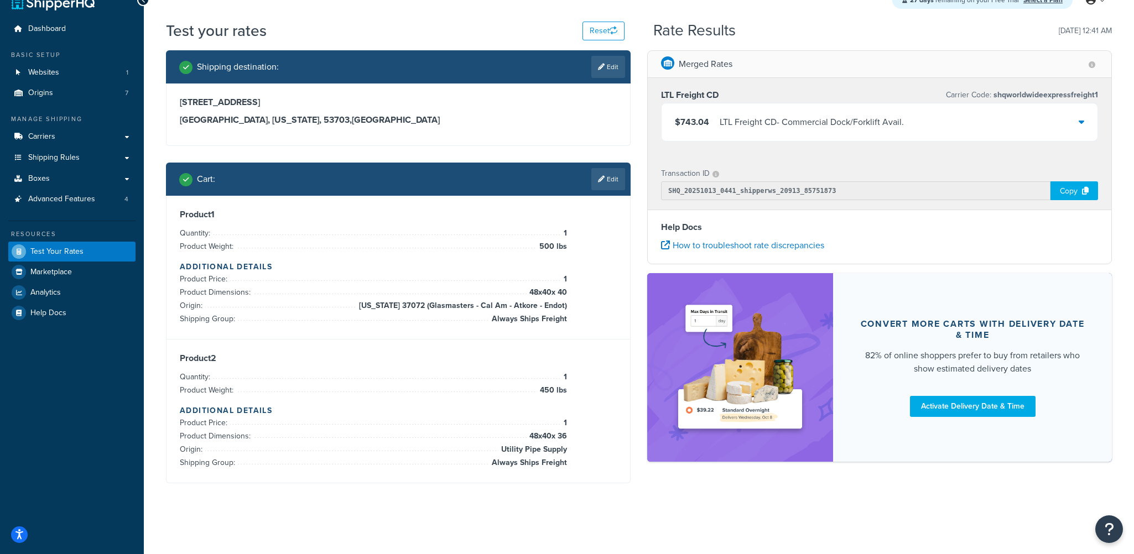
click at [769, 123] on div "LTL Freight CD - Commercial Dock/Forklift Avail." at bounding box center [812, 121] width 184 height 15
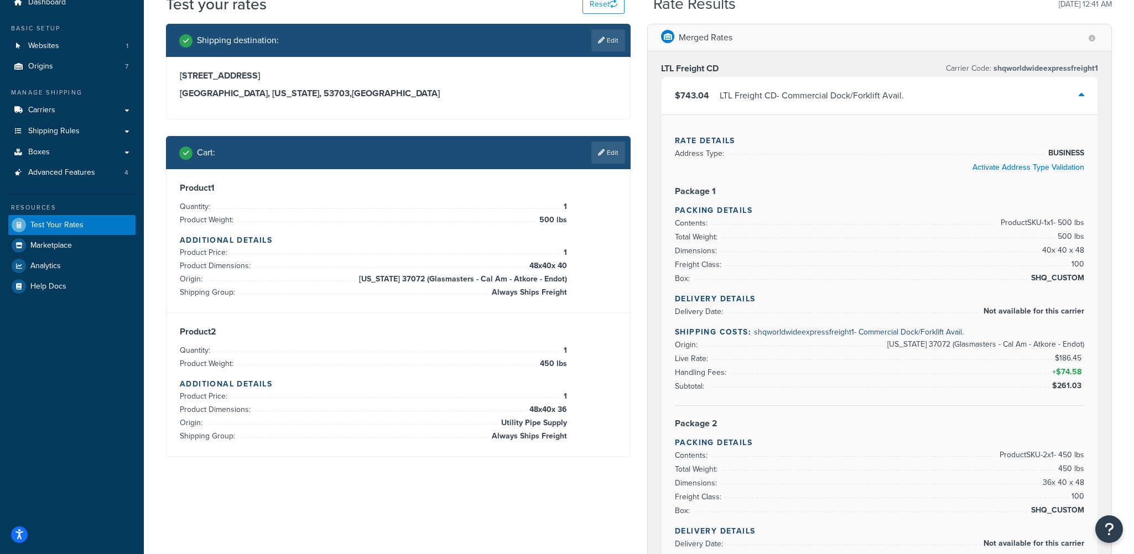
scroll to position [0, 0]
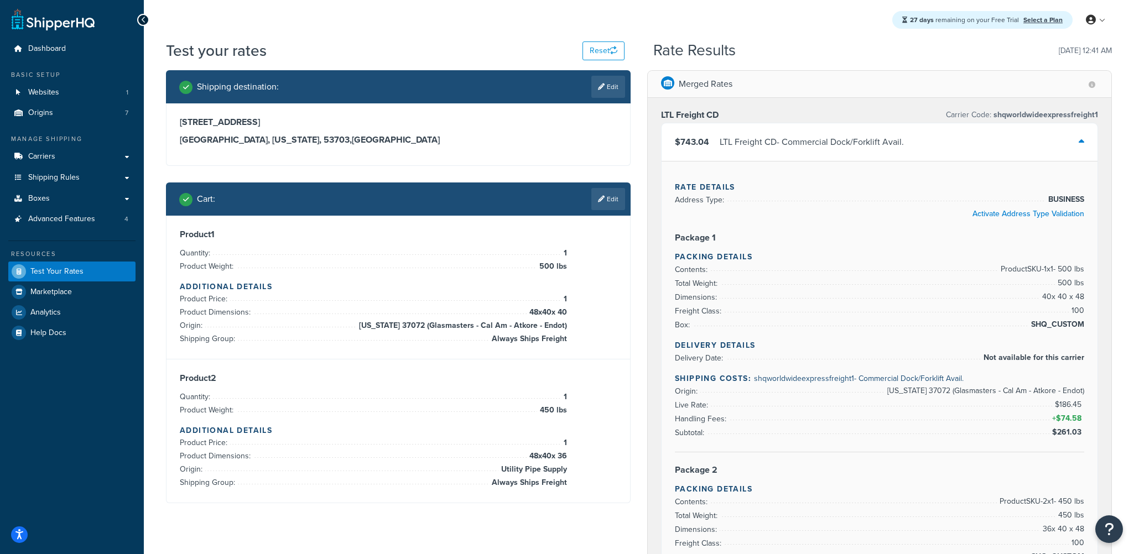
click at [1002, 141] on div "$743.04 LTL Freight CD - Commercial Dock/Forklift Avail." at bounding box center [880, 142] width 436 height 38
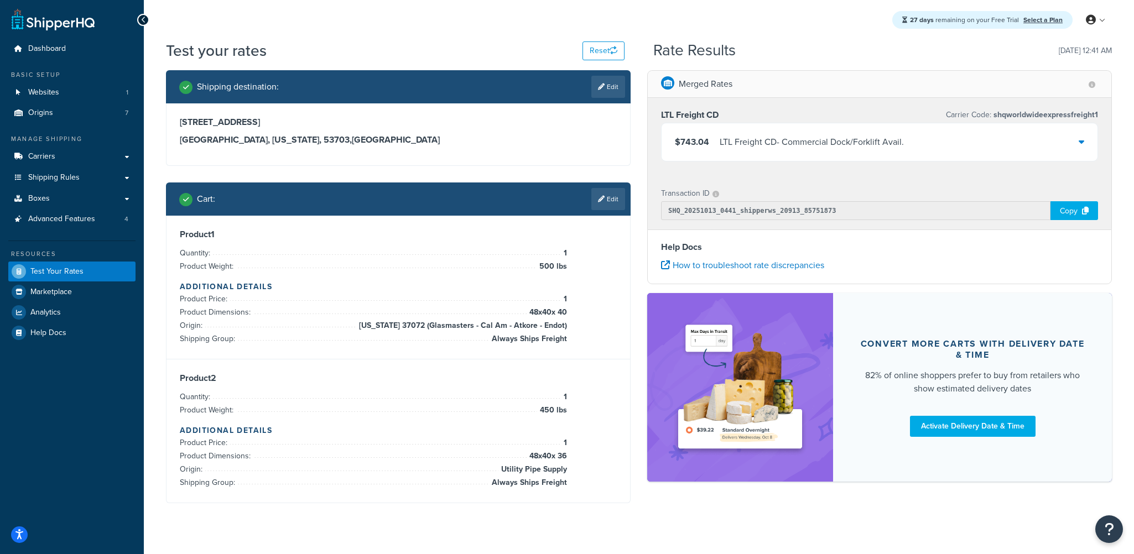
click at [888, 244] on h4 "Help Docs" at bounding box center [879, 247] width 437 height 13
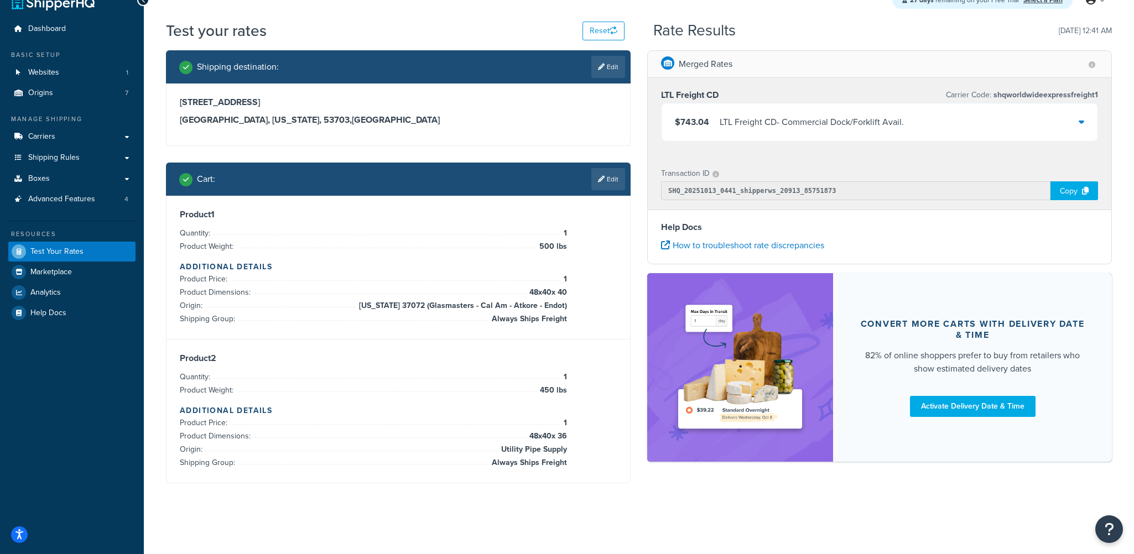
click at [1064, 195] on div "Copy" at bounding box center [1074, 190] width 48 height 19
click at [59, 138] on link "Carriers" at bounding box center [71, 137] width 127 height 20
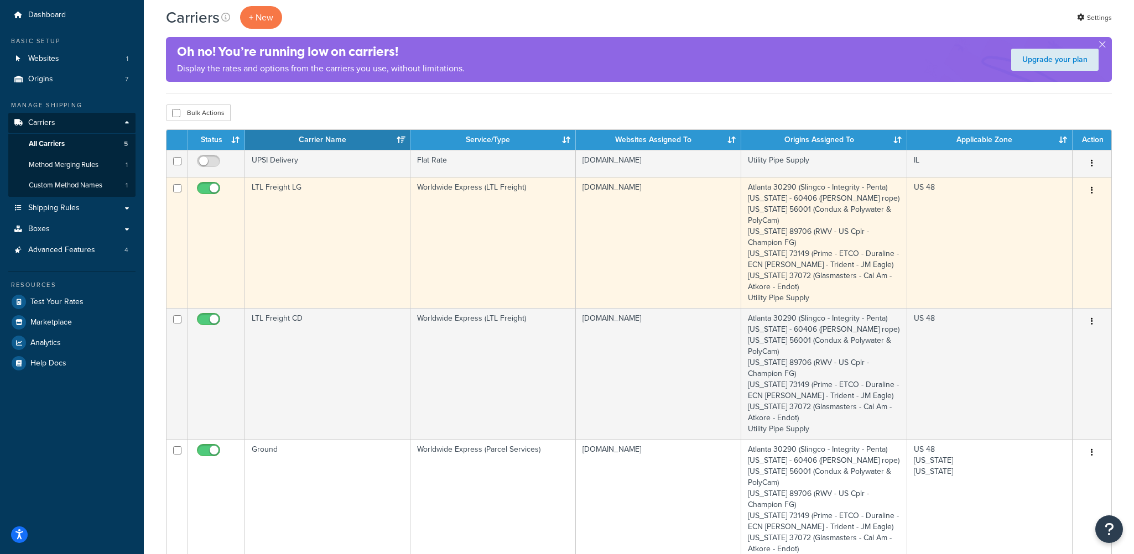
scroll to position [55, 0]
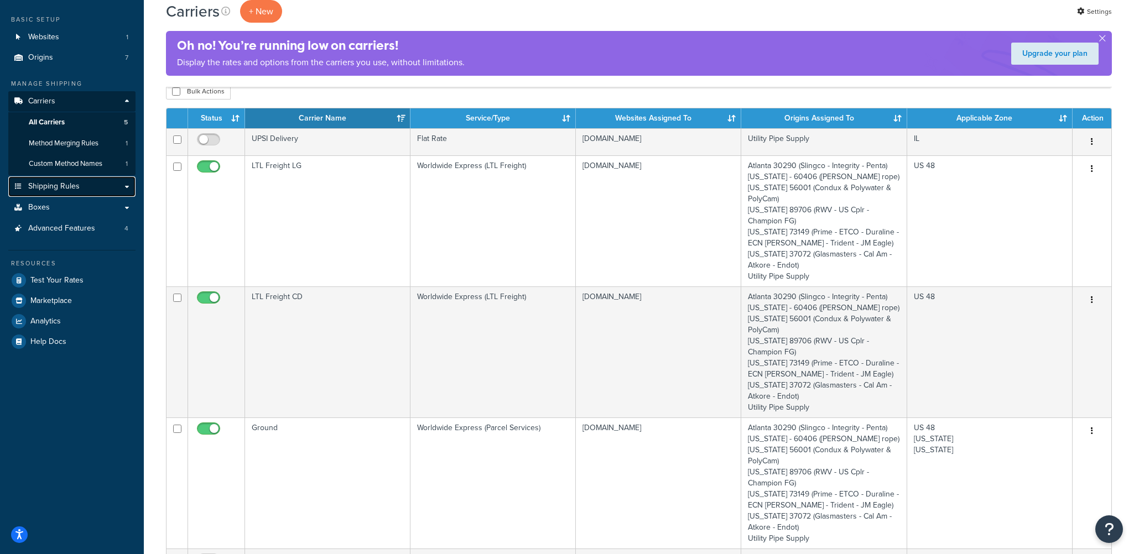
click at [66, 186] on span "Shipping Rules" at bounding box center [53, 186] width 51 height 9
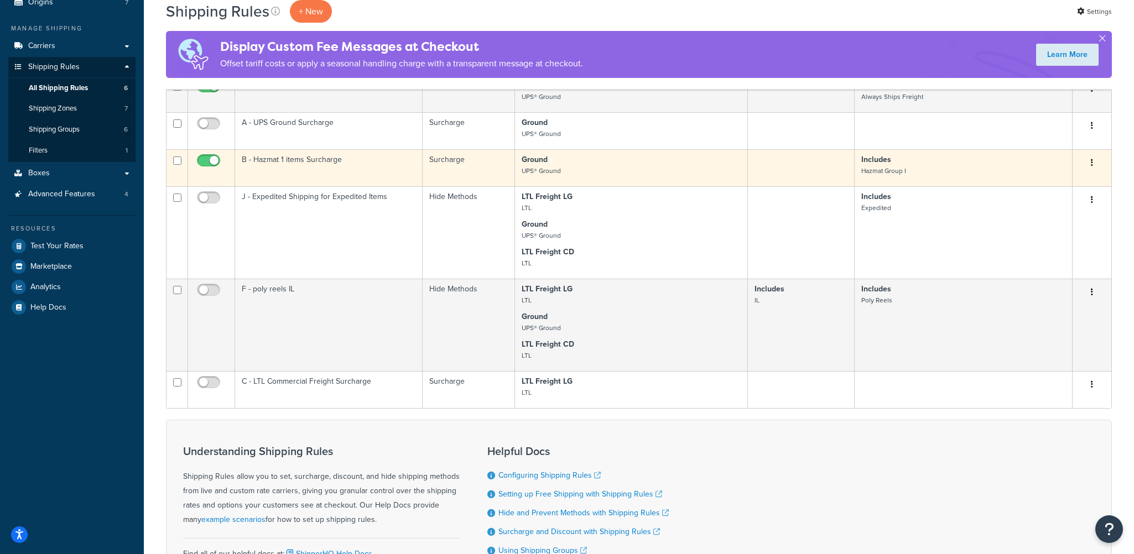
scroll to position [166, 0]
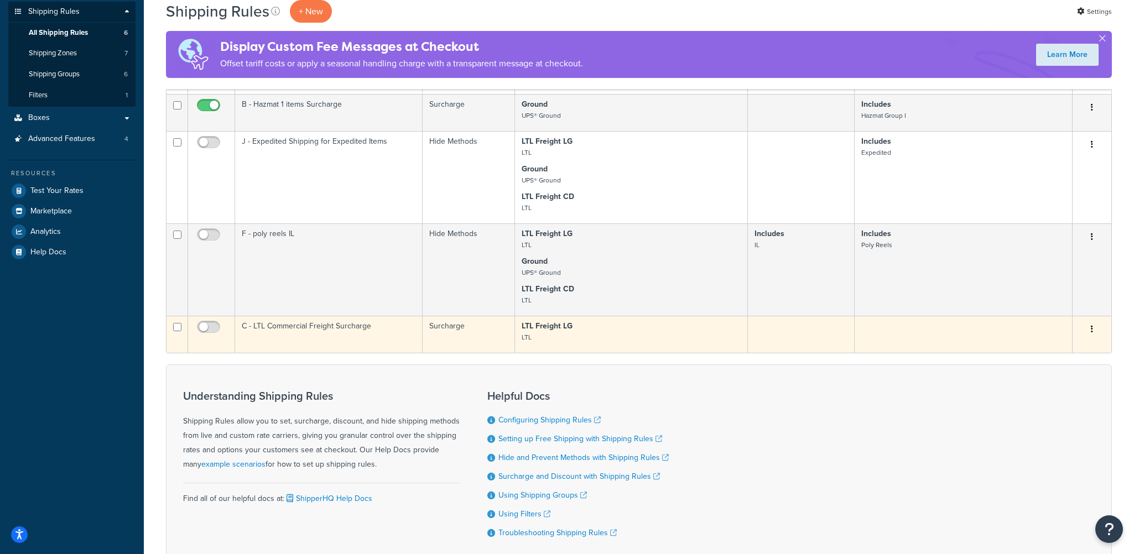
click at [363, 327] on td "C - LTL Commercial Freight Surcharge" at bounding box center [329, 334] width 188 height 37
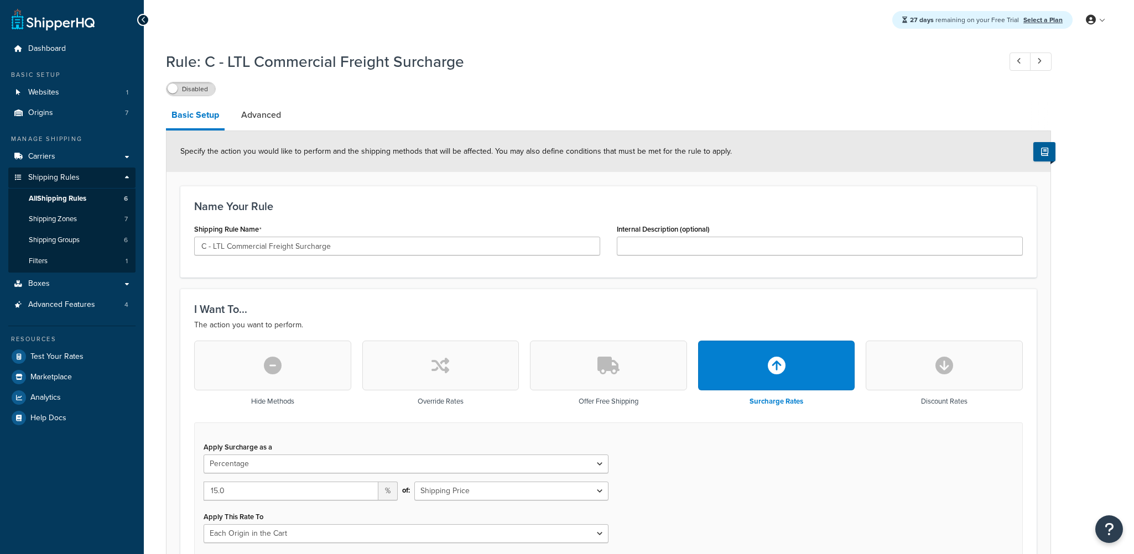
select select "PERCENTAGE"
select select "LOCATION"
click at [243, 110] on link "Advanced" at bounding box center [261, 115] width 51 height 27
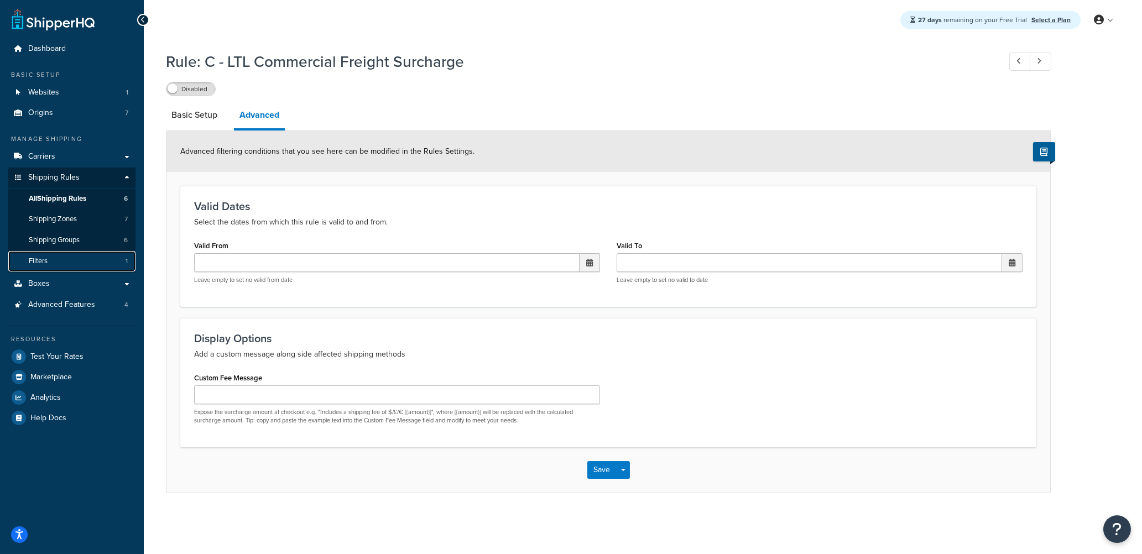
click at [56, 256] on link "Filters 1" at bounding box center [71, 261] width 127 height 20
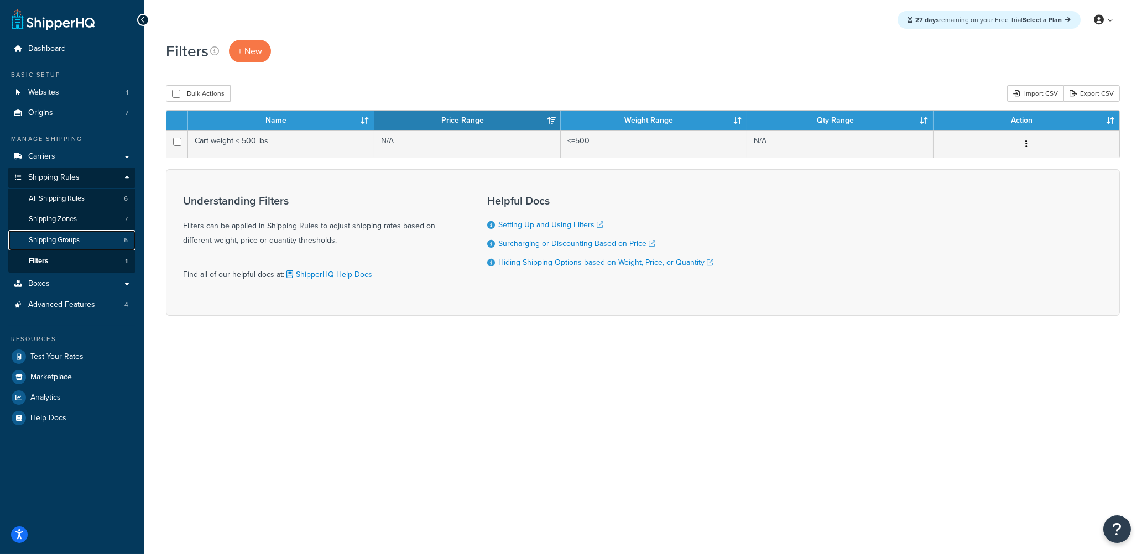
click at [72, 240] on span "Shipping Groups" at bounding box center [54, 240] width 51 height 9
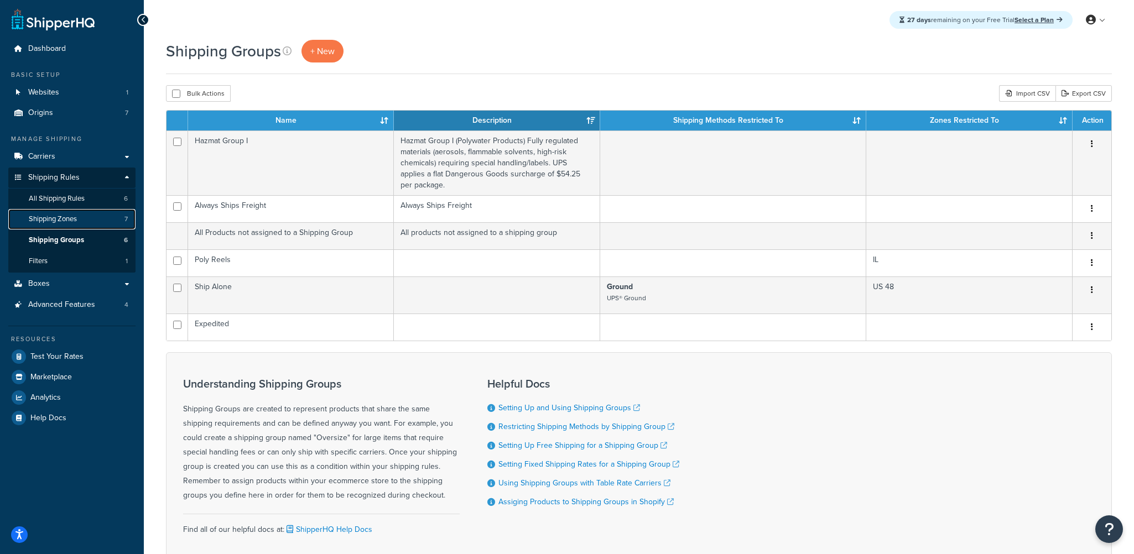
click at [70, 217] on span "Shipping Zones" at bounding box center [53, 219] width 48 height 9
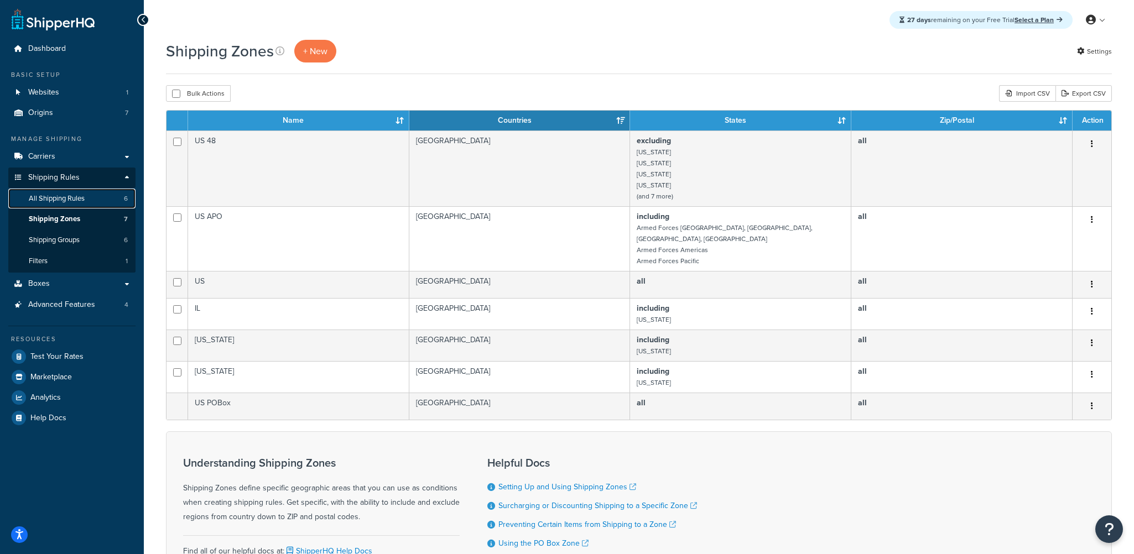
click at [79, 199] on span "All Shipping Rules" at bounding box center [57, 198] width 56 height 9
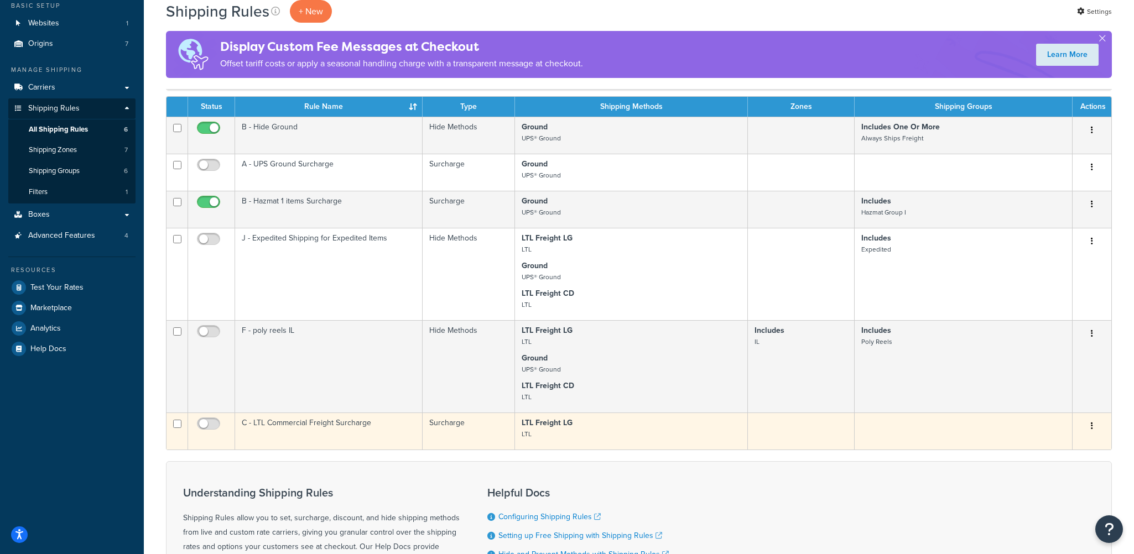
scroll to position [55, 0]
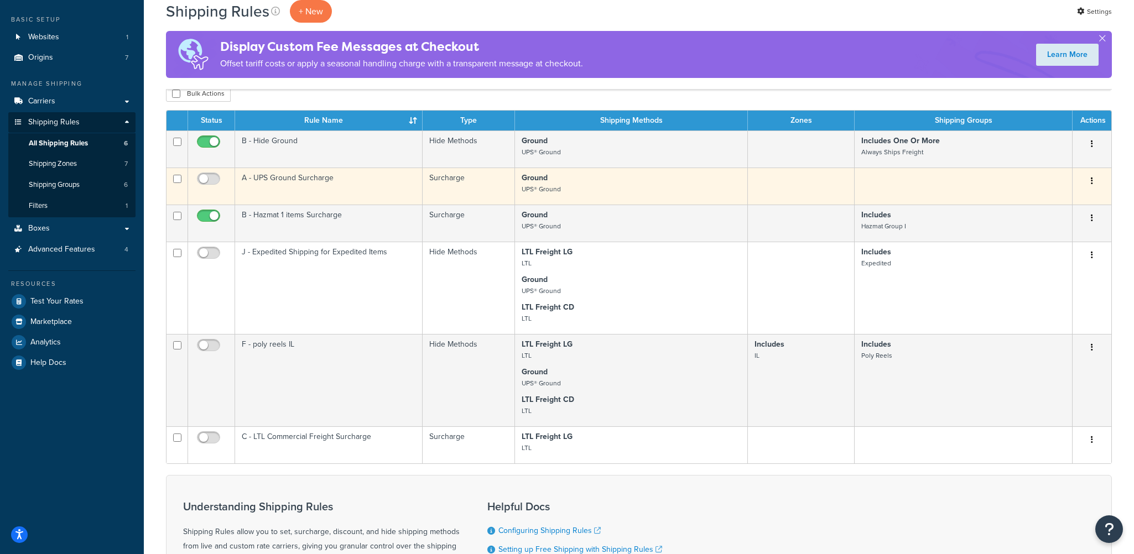
click at [1095, 182] on button "button" at bounding box center [1091, 182] width 15 height 18
click at [1044, 248] on link "Delete" at bounding box center [1055, 247] width 87 height 23
click at [361, 181] on td "A - UPS Ground Surcharge" at bounding box center [329, 186] width 188 height 37
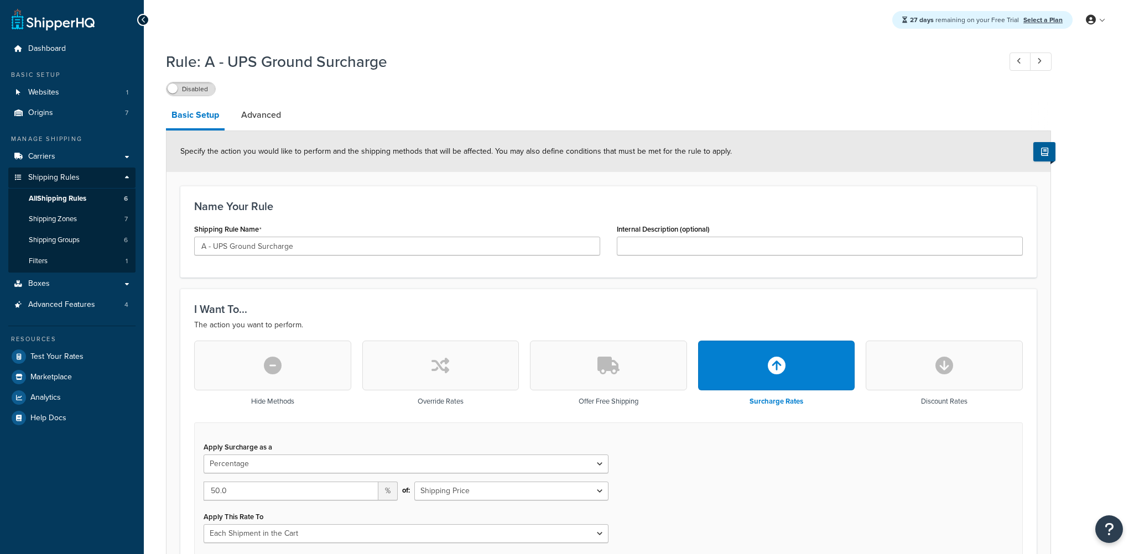
select select "PERCENTAGE"
select select "CART"
click at [1095, 177] on div "Rule: A - UPS Ground Surcharge Disabled Basic Setup Advanced Specify the action…" at bounding box center [639, 496] width 990 height 903
click at [66, 197] on span "All Shipping Rules" at bounding box center [58, 198] width 58 height 9
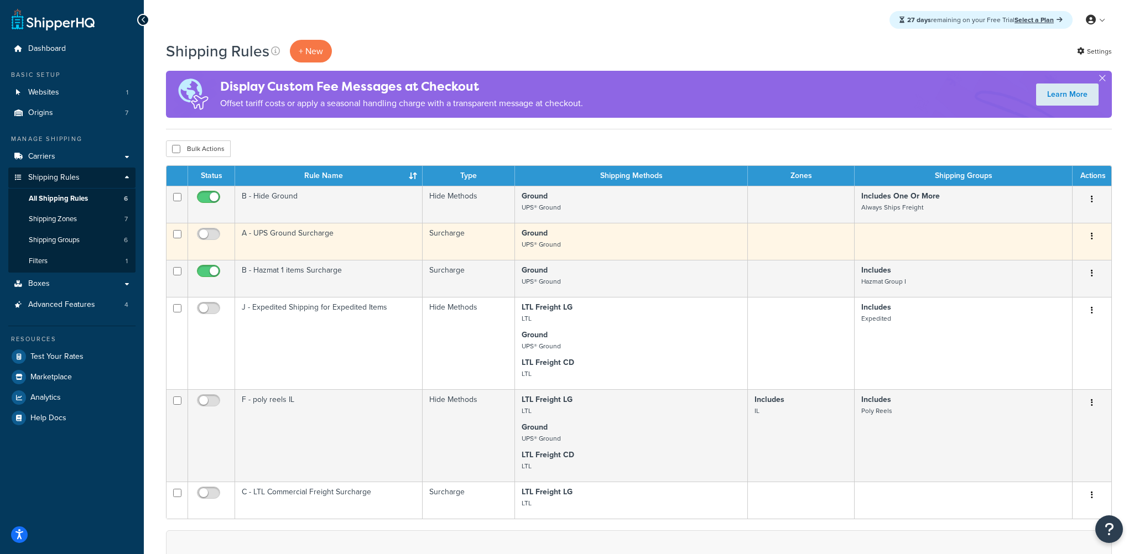
click at [1092, 241] on button "button" at bounding box center [1091, 237] width 15 height 18
click at [1031, 297] on link "Delete" at bounding box center [1055, 303] width 87 height 23
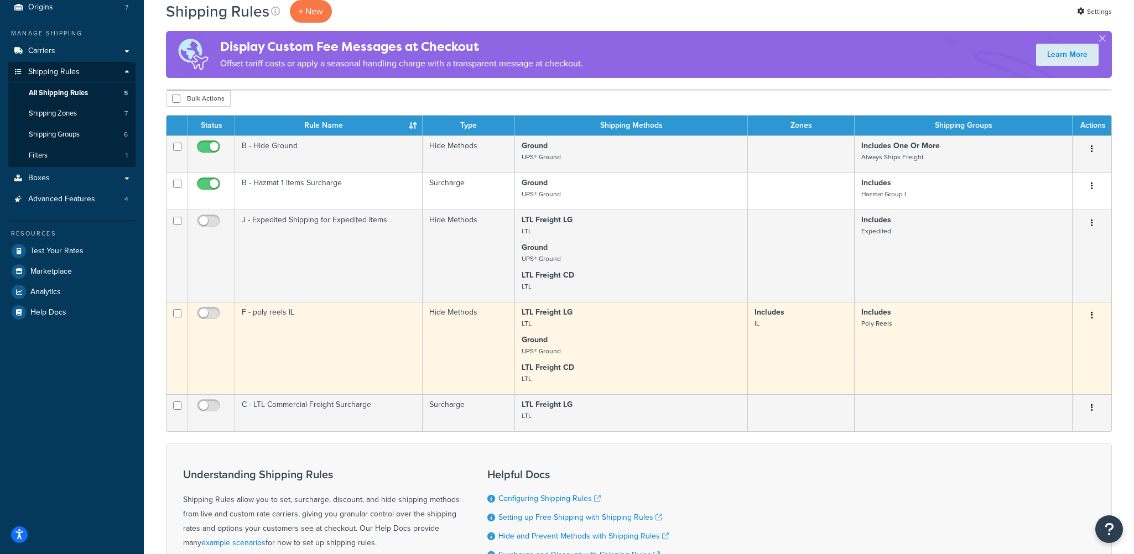
scroll to position [111, 0]
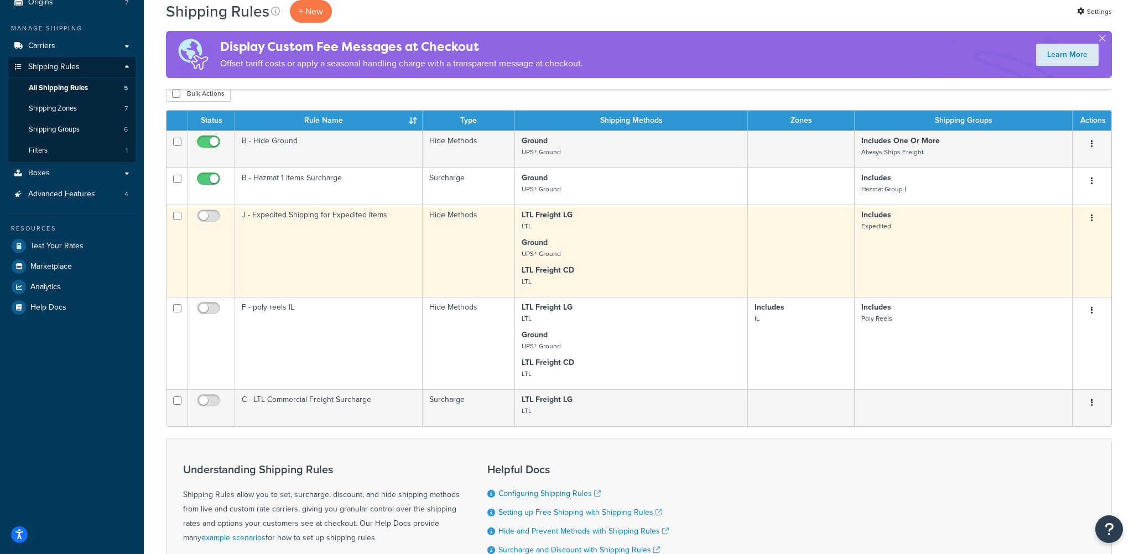
click at [397, 240] on td "J - Expedited Shipping for Expedited Items" at bounding box center [329, 251] width 188 height 92
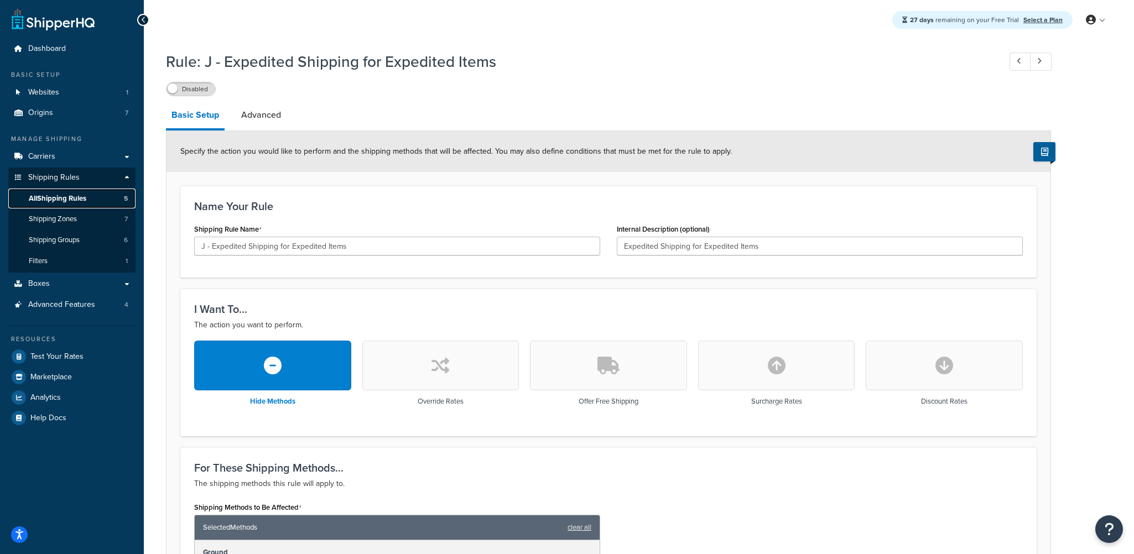
click at [81, 196] on span "All Shipping Rules" at bounding box center [58, 198] width 58 height 9
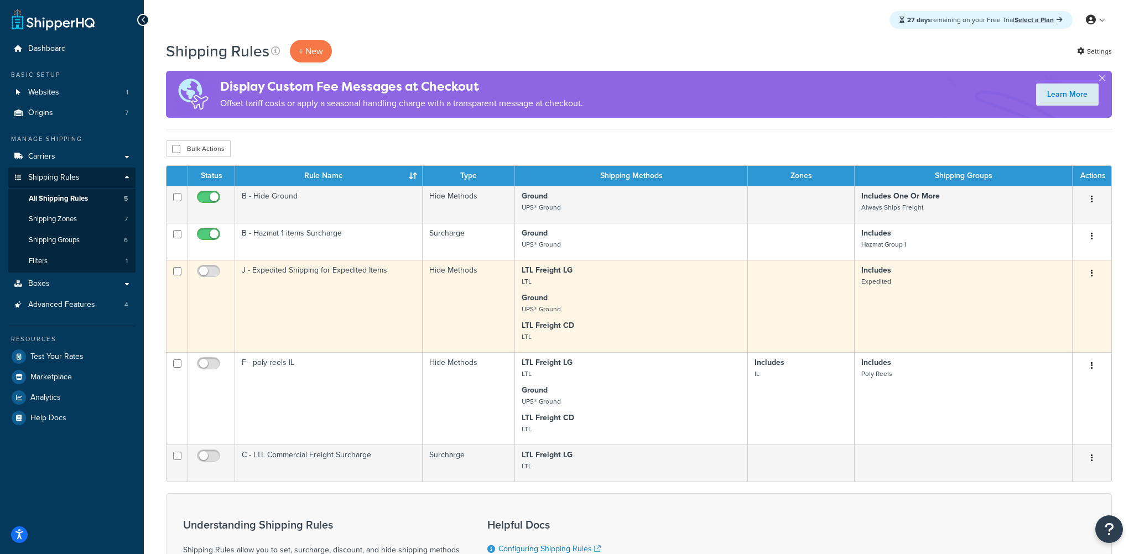
scroll to position [55, 0]
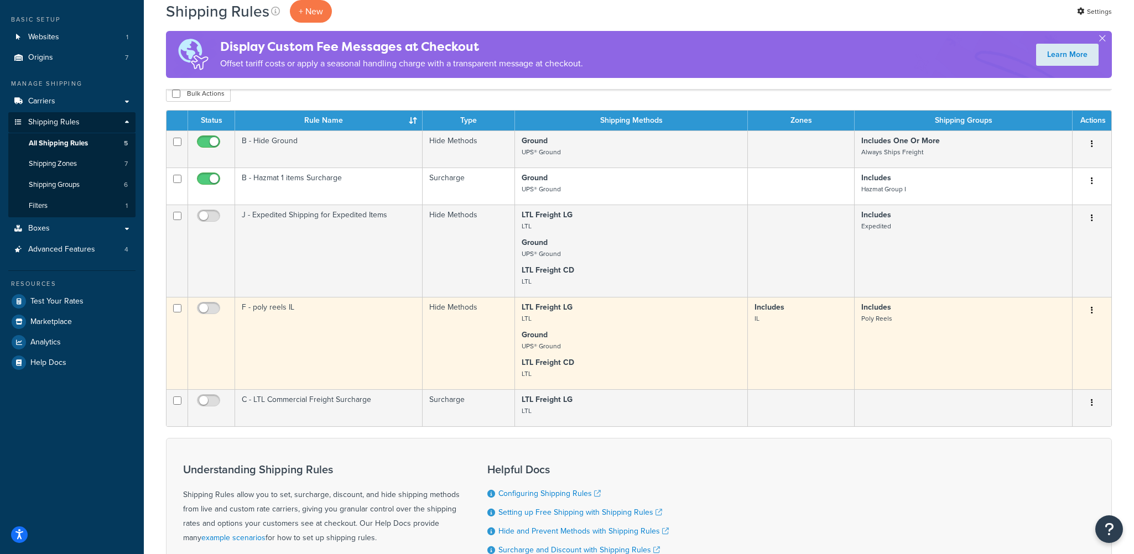
click at [1094, 310] on button "button" at bounding box center [1091, 311] width 15 height 18
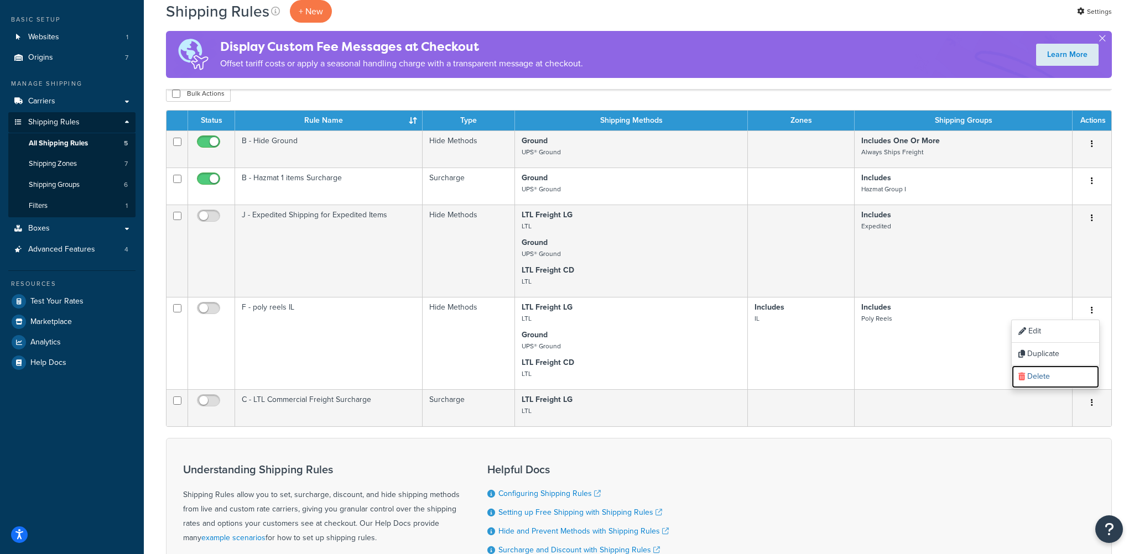
drag, startPoint x: 1048, startPoint y: 374, endPoint x: 625, endPoint y: 36, distance: 541.1
click at [1048, 374] on link "Delete" at bounding box center [1055, 377] width 87 height 23
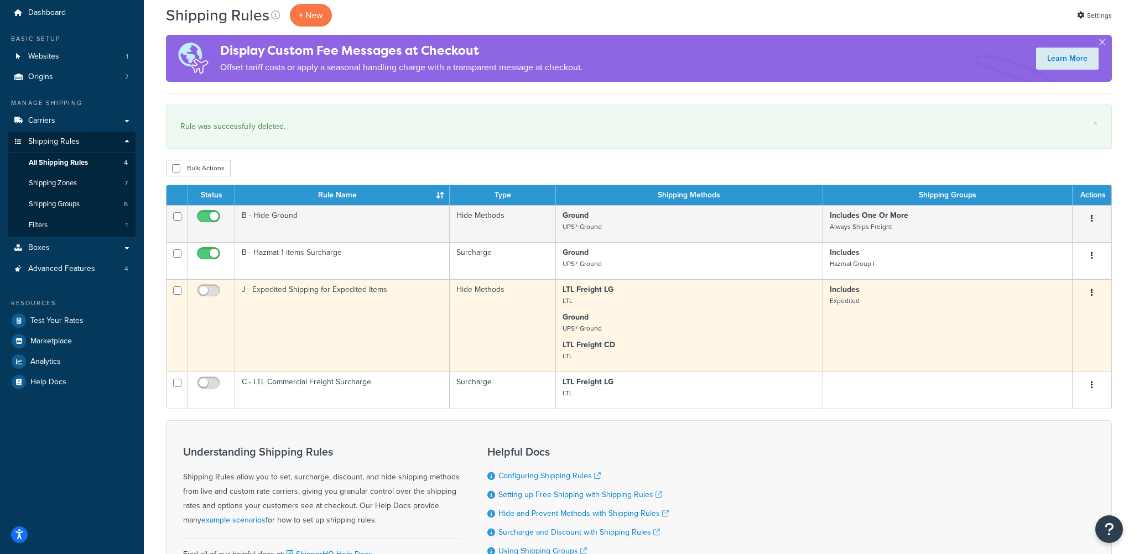
scroll to position [55, 0]
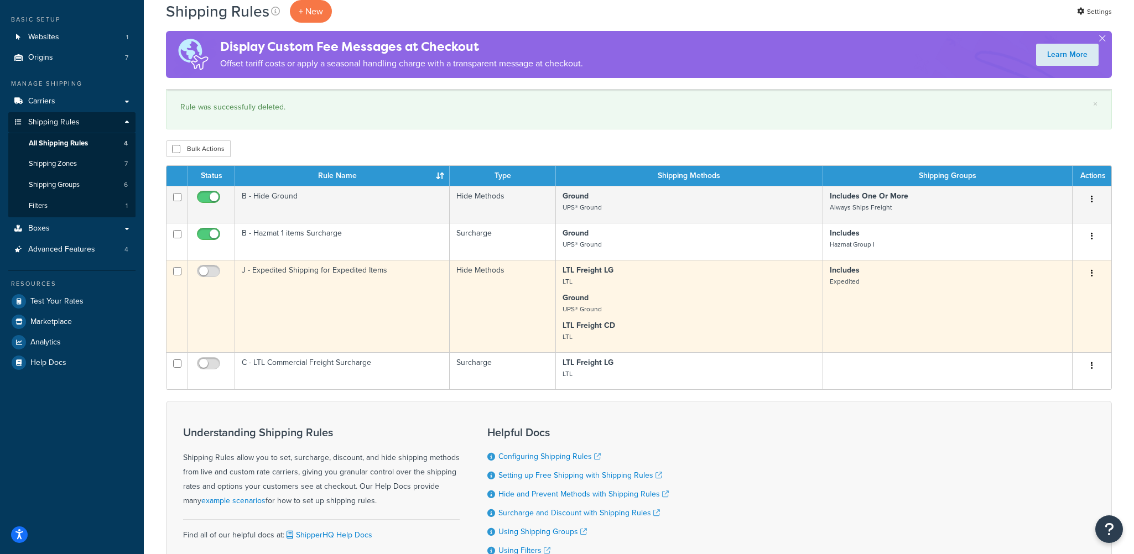
click at [1093, 272] on button "button" at bounding box center [1091, 274] width 15 height 18
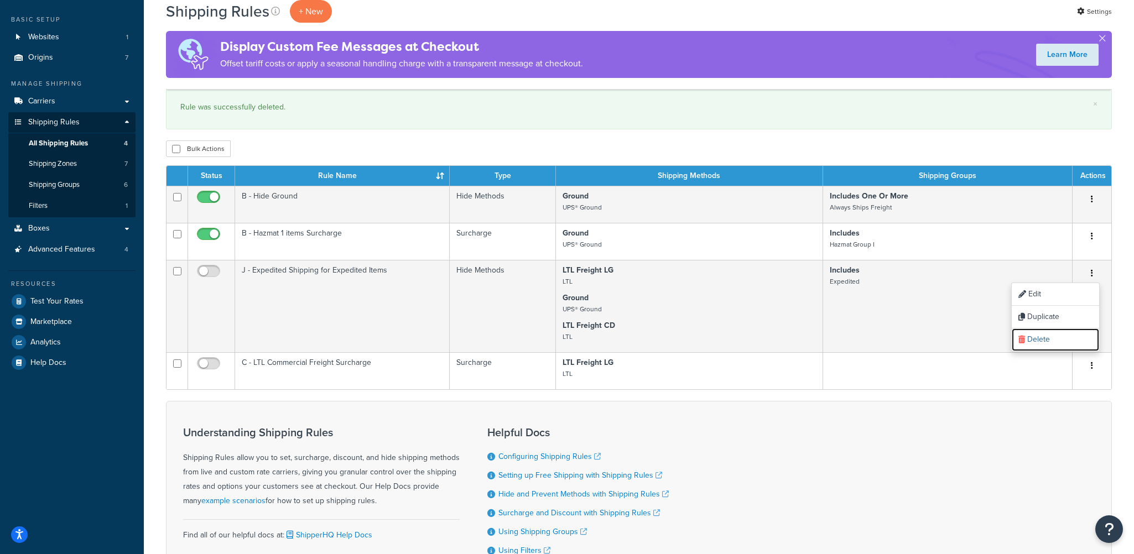
drag, startPoint x: 1053, startPoint y: 331, endPoint x: 628, endPoint y: 38, distance: 516.1
click at [1053, 331] on link "Delete" at bounding box center [1055, 340] width 87 height 23
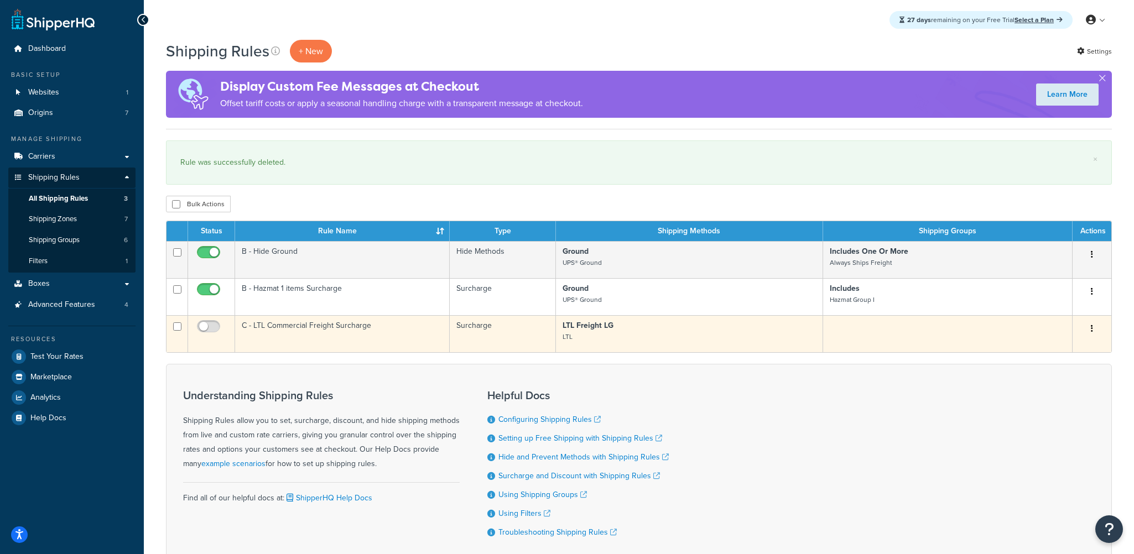
click at [387, 326] on td "C - LTL Commercial Freight Surcharge" at bounding box center [342, 333] width 215 height 37
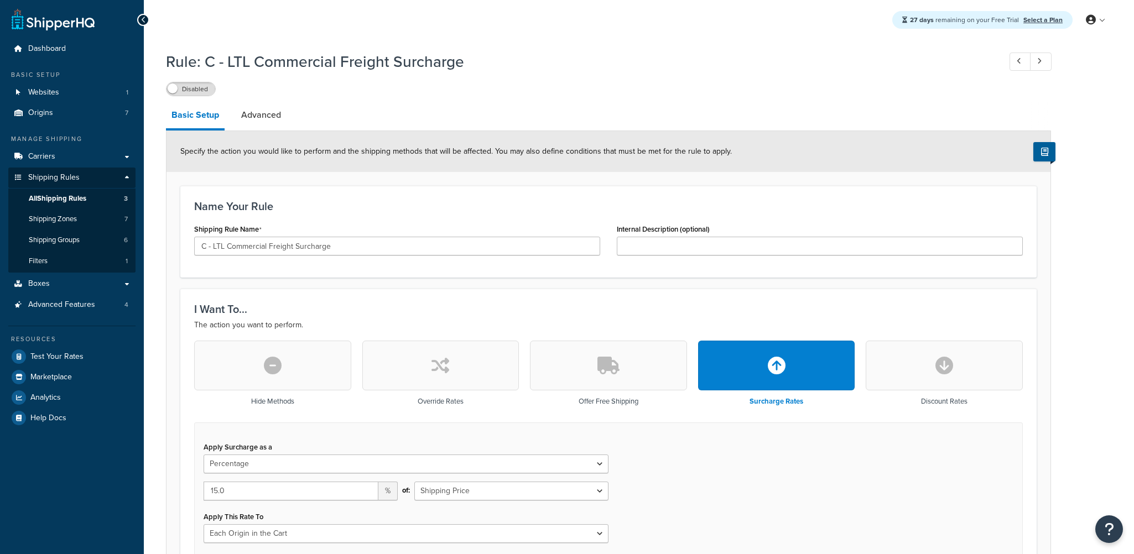
select select "PERCENTAGE"
select select "LOCATION"
click at [74, 199] on span "All Shipping Rules" at bounding box center [58, 198] width 58 height 9
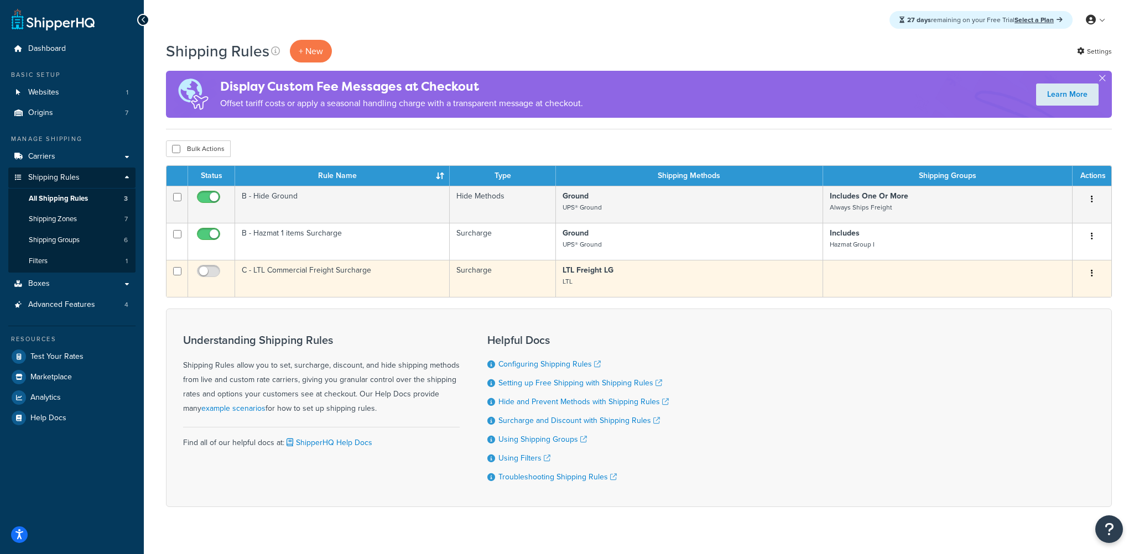
click at [1091, 275] on icon "button" at bounding box center [1092, 273] width 2 height 8
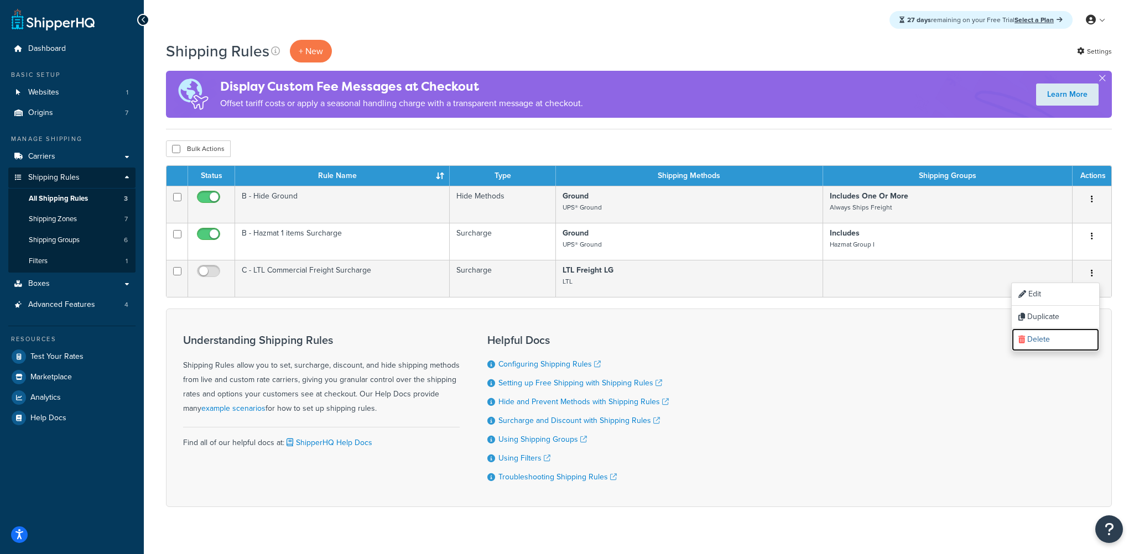
drag, startPoint x: 1047, startPoint y: 338, endPoint x: 621, endPoint y: 34, distance: 523.4
click at [1047, 338] on link "Delete" at bounding box center [1055, 340] width 87 height 23
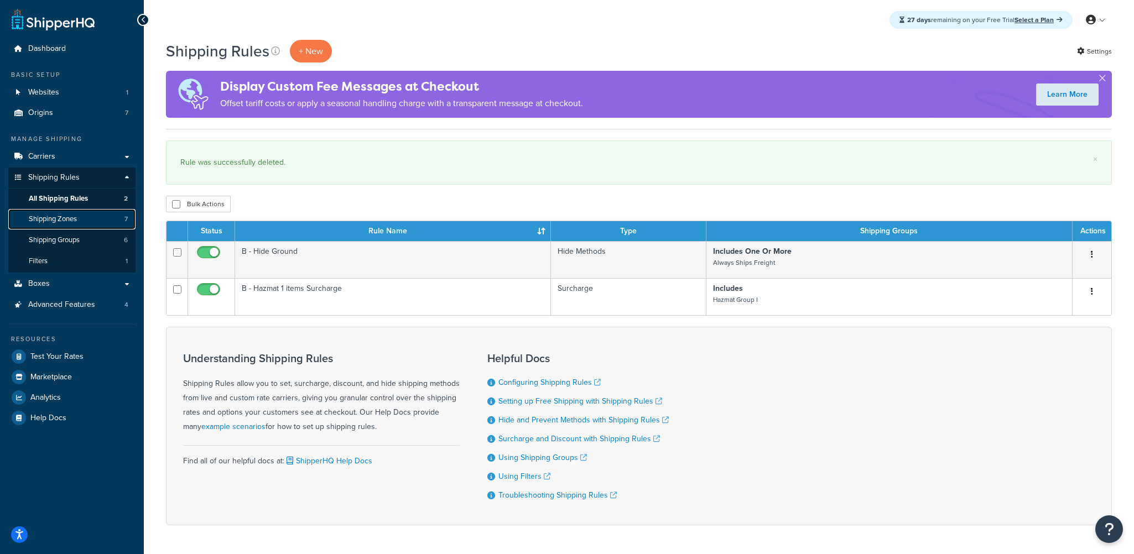
click at [77, 222] on span "Shipping Zones" at bounding box center [53, 219] width 48 height 9
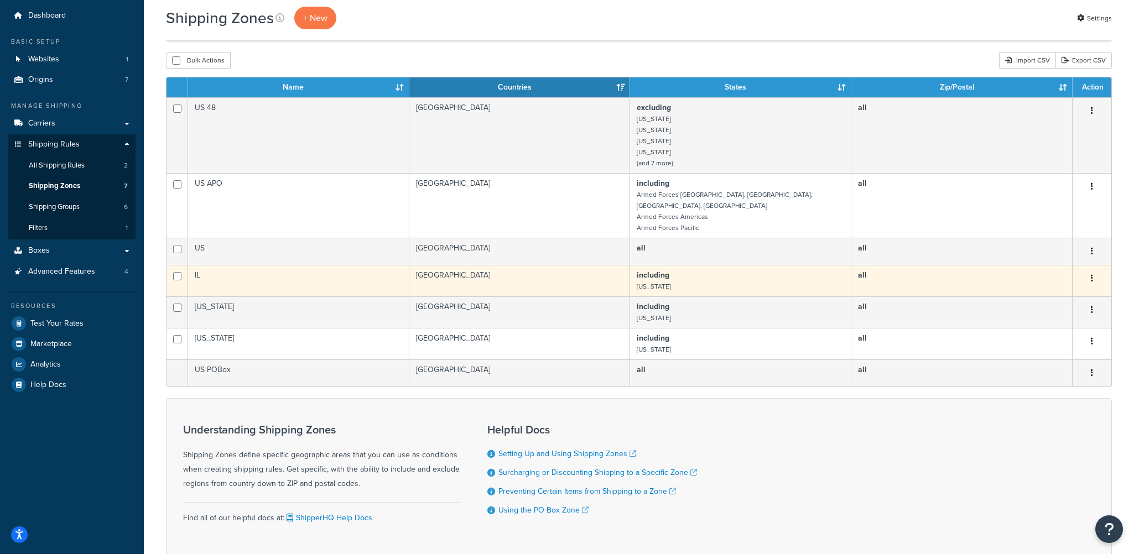
scroll to position [55, 0]
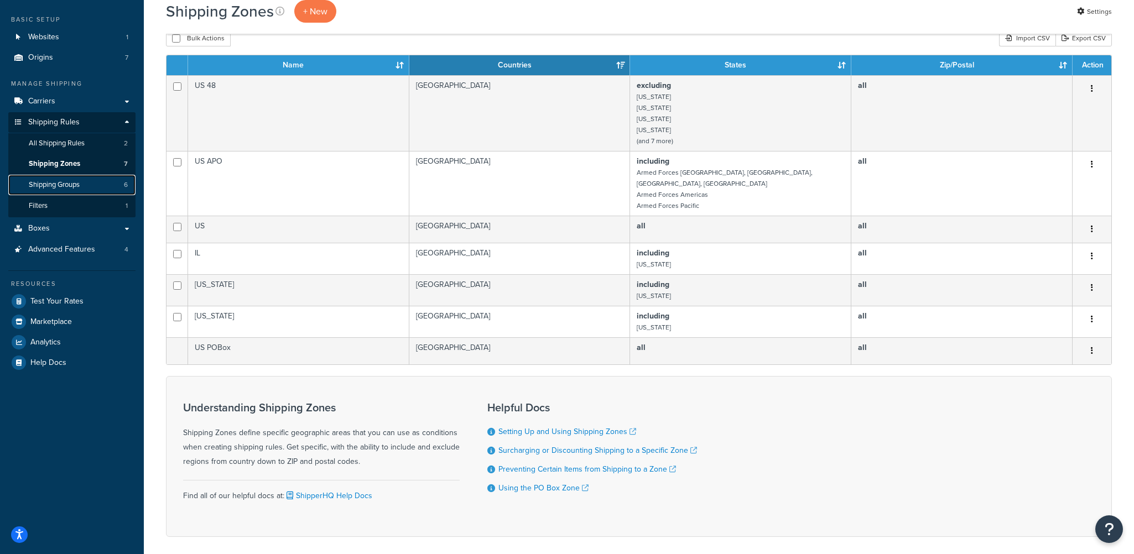
click at [79, 181] on span "Shipping Groups" at bounding box center [54, 184] width 51 height 9
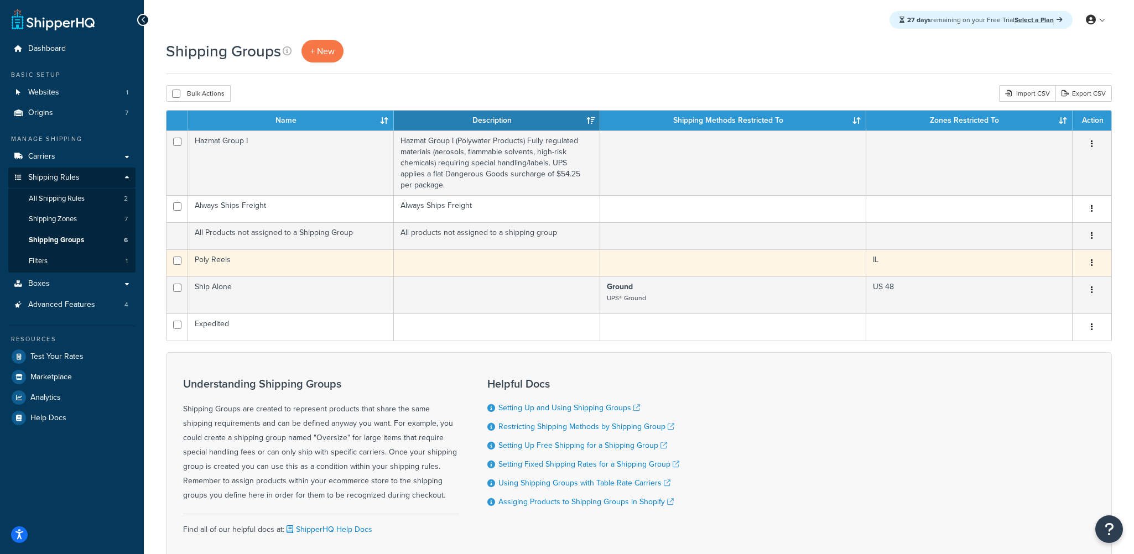
click at [1012, 264] on td "IL" at bounding box center [969, 262] width 206 height 27
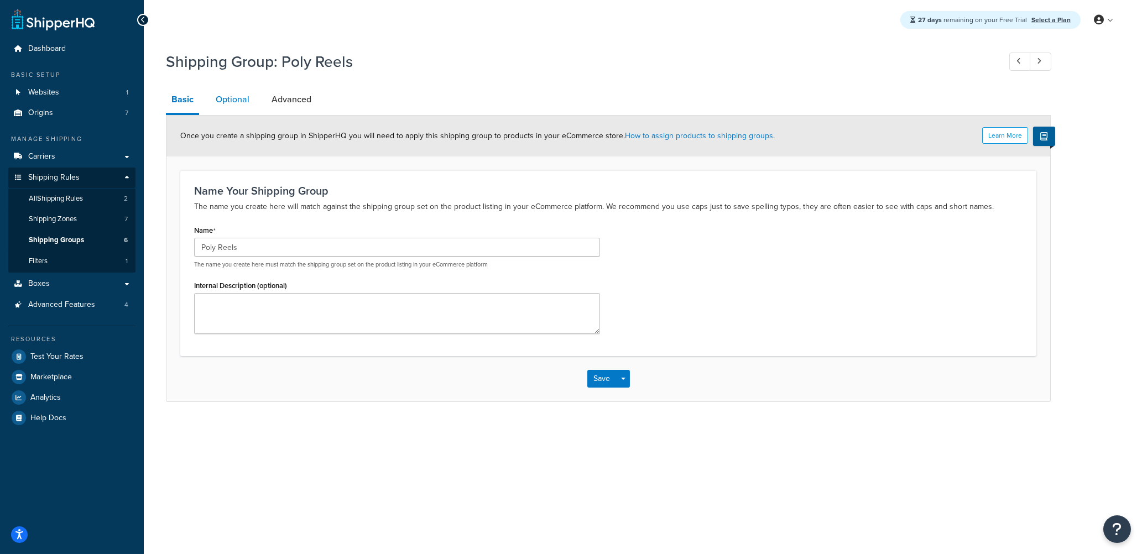
click at [239, 100] on link "Optional" at bounding box center [232, 99] width 45 height 27
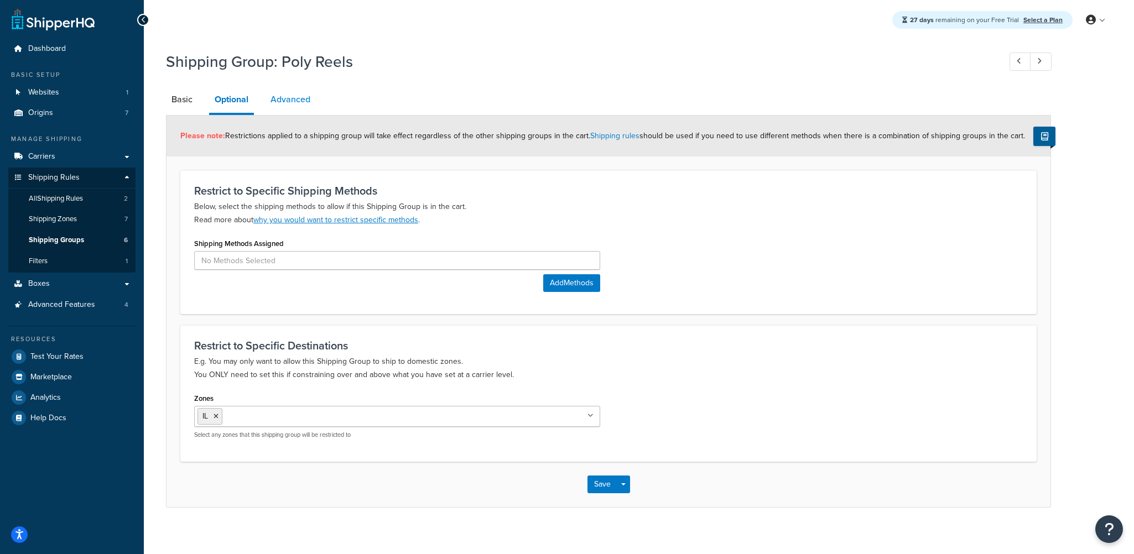
click at [288, 101] on link "Advanced" at bounding box center [290, 99] width 51 height 27
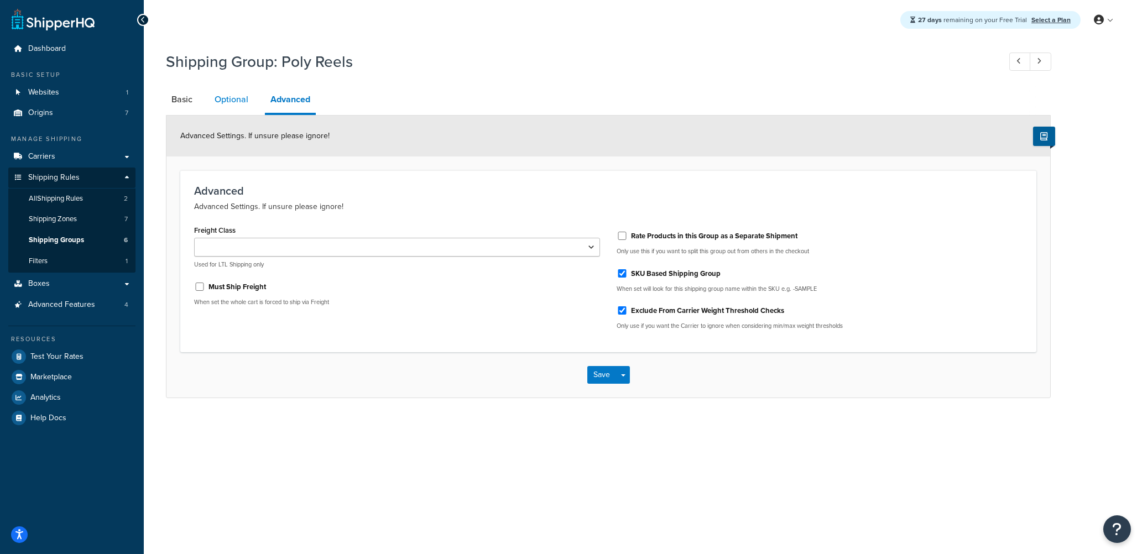
click at [227, 100] on link "Optional" at bounding box center [231, 99] width 45 height 27
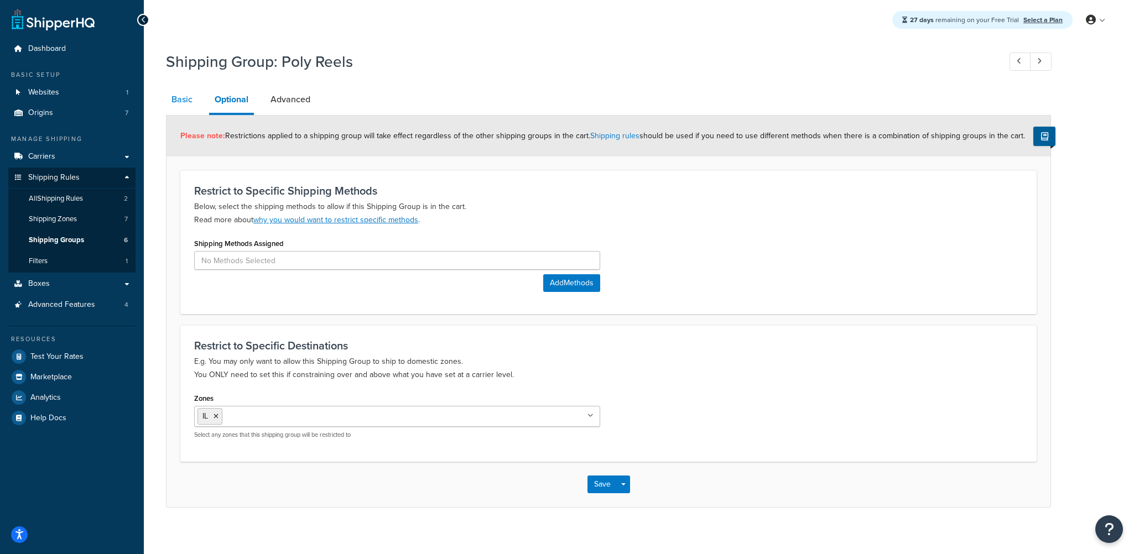
click at [176, 102] on link "Basic" at bounding box center [182, 99] width 32 height 27
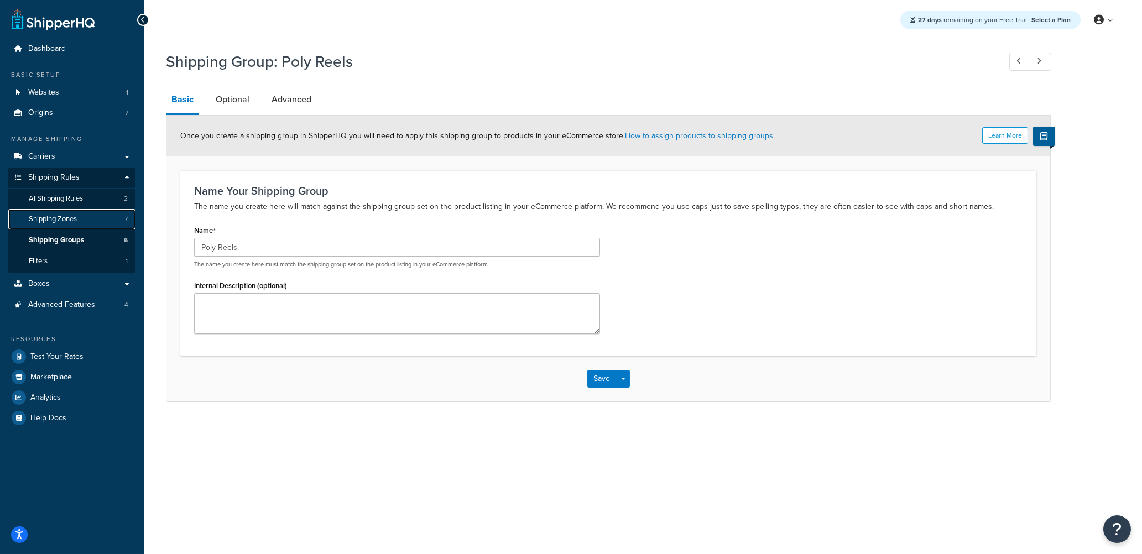
click at [71, 220] on span "Shipping Zones" at bounding box center [53, 219] width 48 height 9
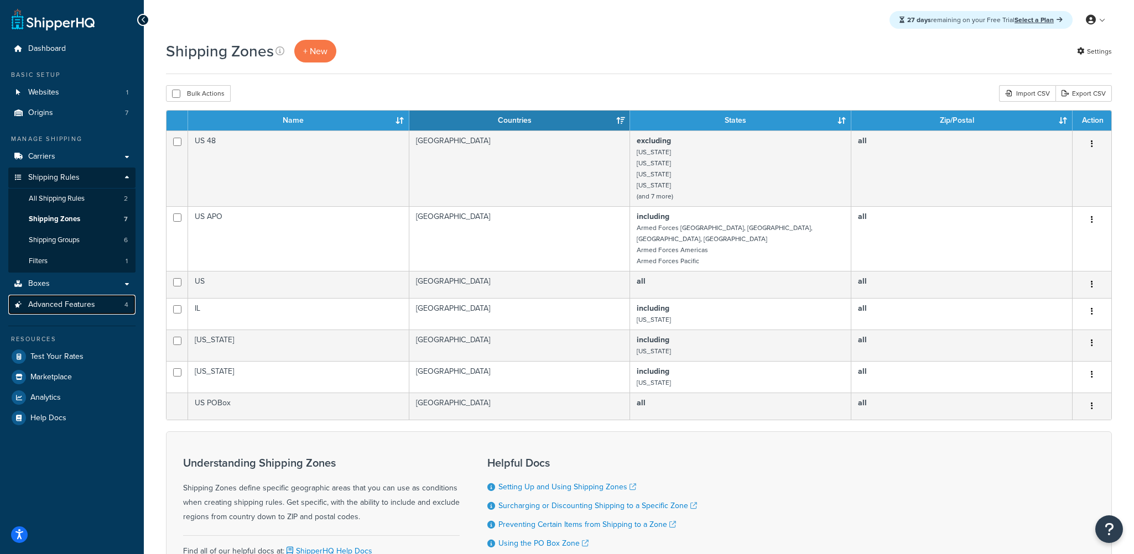
click at [70, 300] on span "Advanced Features" at bounding box center [61, 304] width 67 height 9
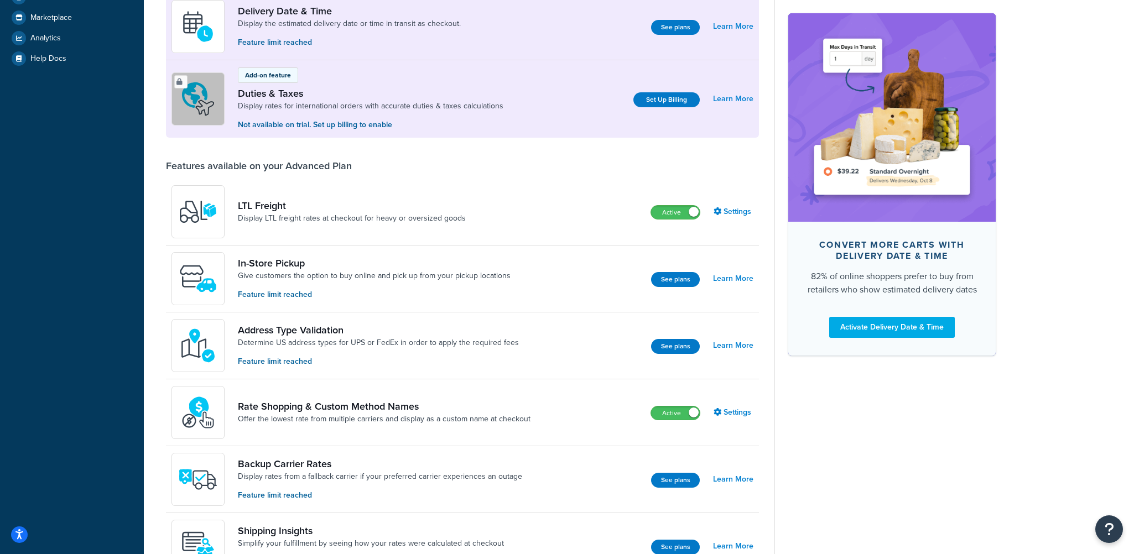
scroll to position [332, 0]
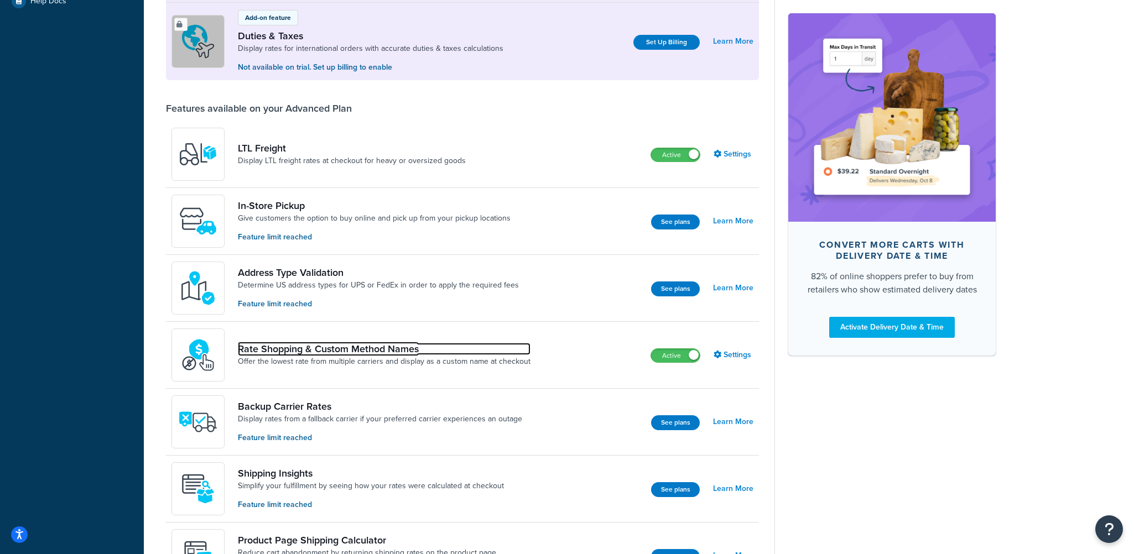
click at [384, 345] on link "Rate Shopping & Custom Method Names" at bounding box center [384, 349] width 293 height 12
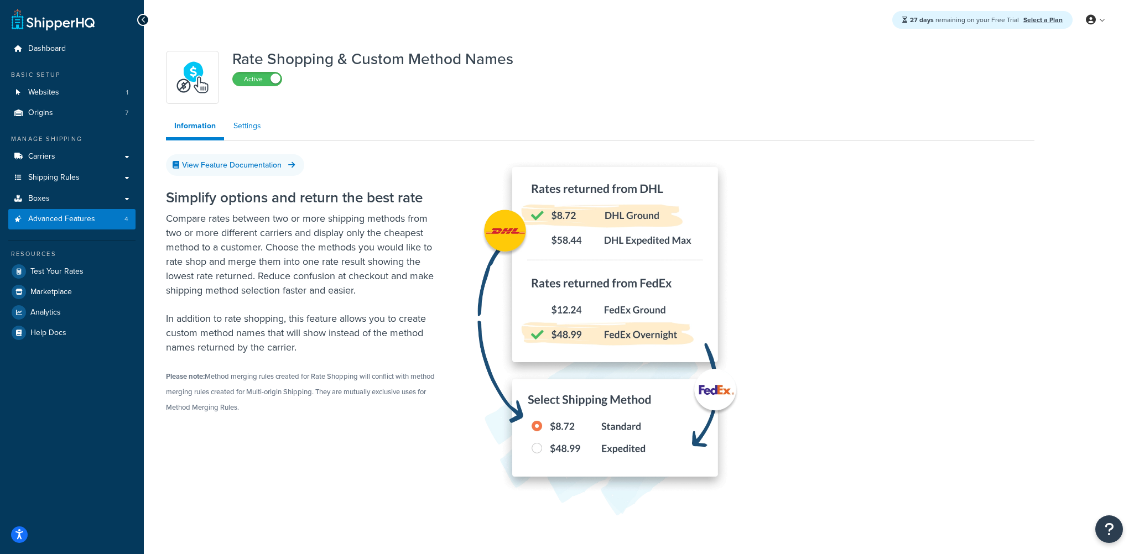
click at [249, 128] on link "Settings" at bounding box center [247, 126] width 44 height 22
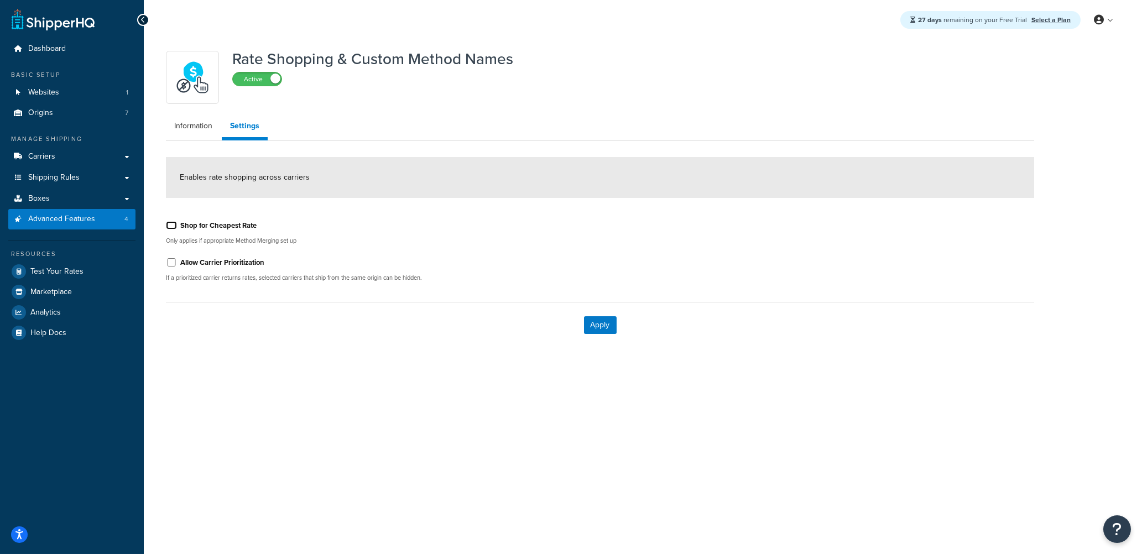
click at [171, 228] on input "Shop for Cheapest Rate" at bounding box center [171, 225] width 11 height 8
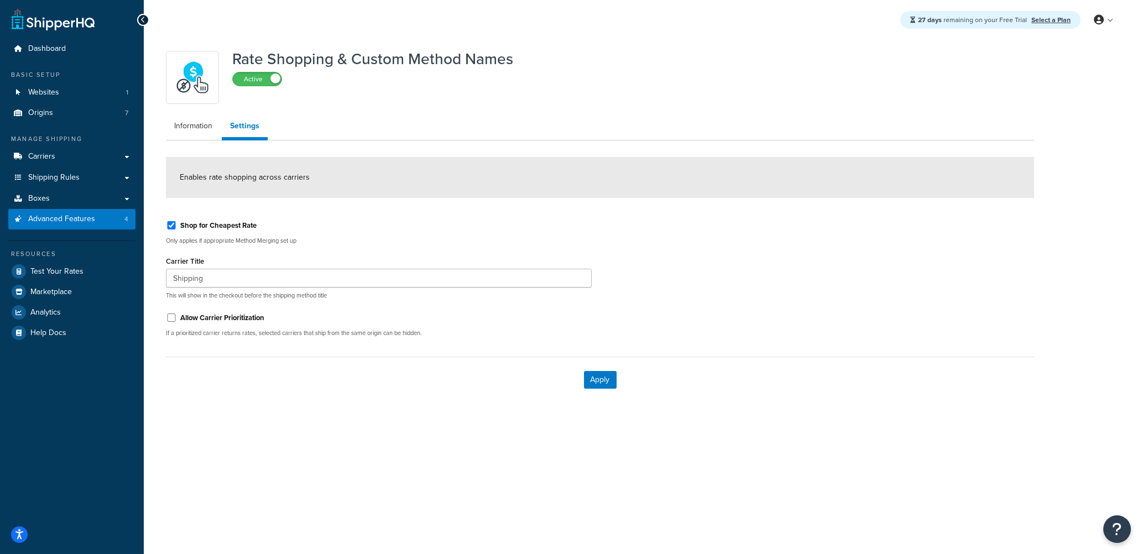
click at [172, 230] on div "Shop for Cheapest Rate" at bounding box center [379, 224] width 426 height 17
click at [173, 227] on input "Shop for Cheapest Rate" at bounding box center [171, 225] width 11 height 8
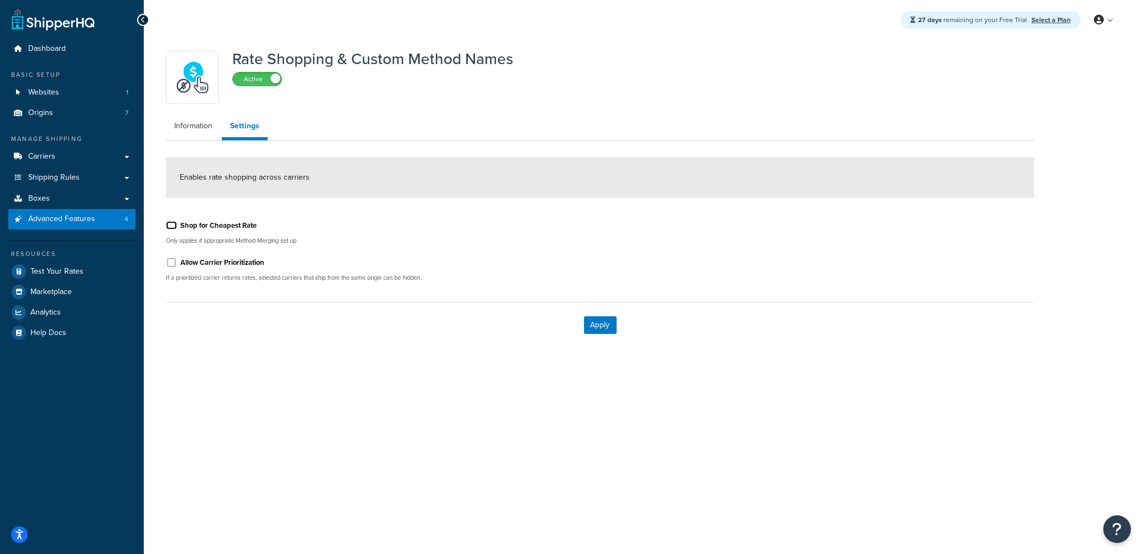
click at [174, 224] on input "Shop for Cheapest Rate" at bounding box center [171, 225] width 11 height 8
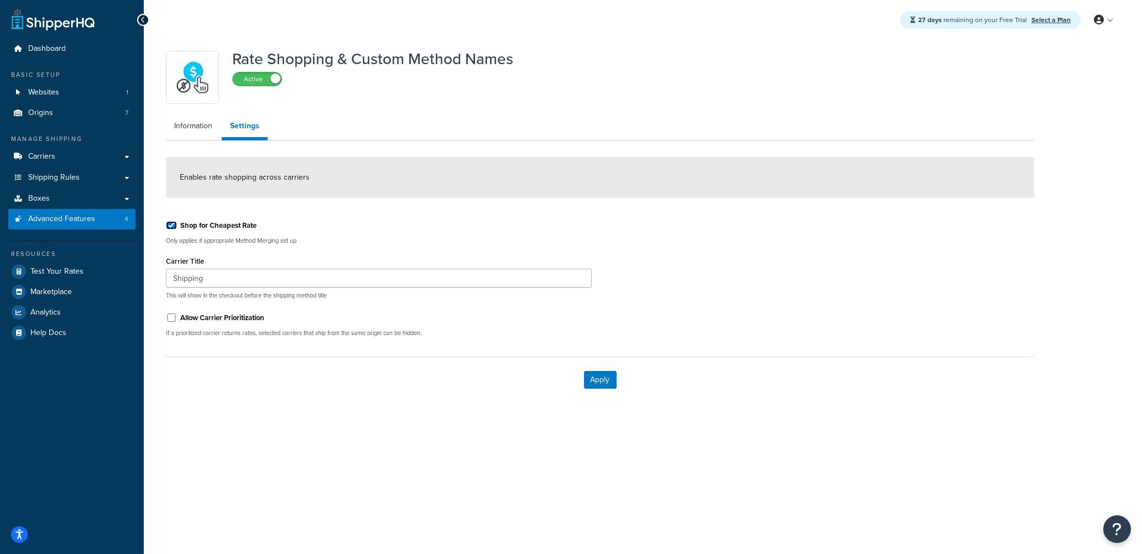
click at [174, 224] on input "Shop for Cheapest Rate" at bounding box center [171, 225] width 11 height 8
checkbox input "false"
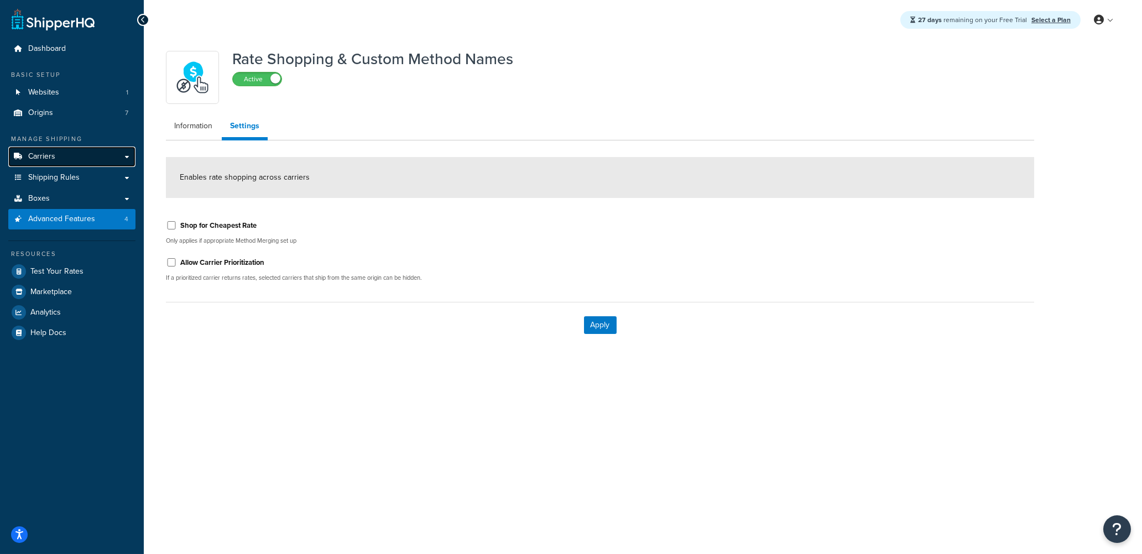
click at [55, 155] on link "Carriers" at bounding box center [71, 157] width 127 height 20
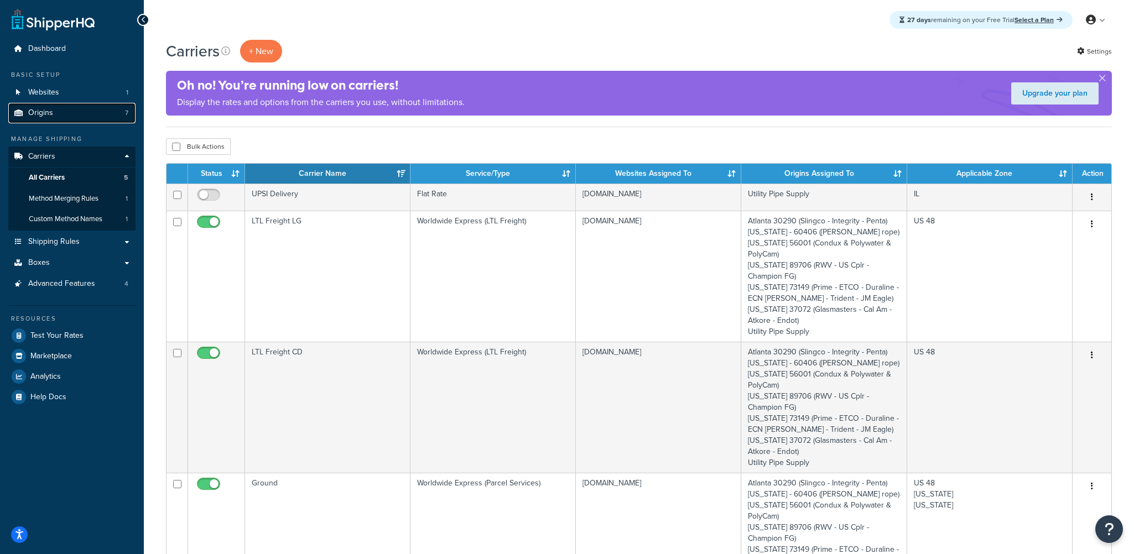
click at [55, 114] on link "Origins 7" at bounding box center [71, 113] width 127 height 20
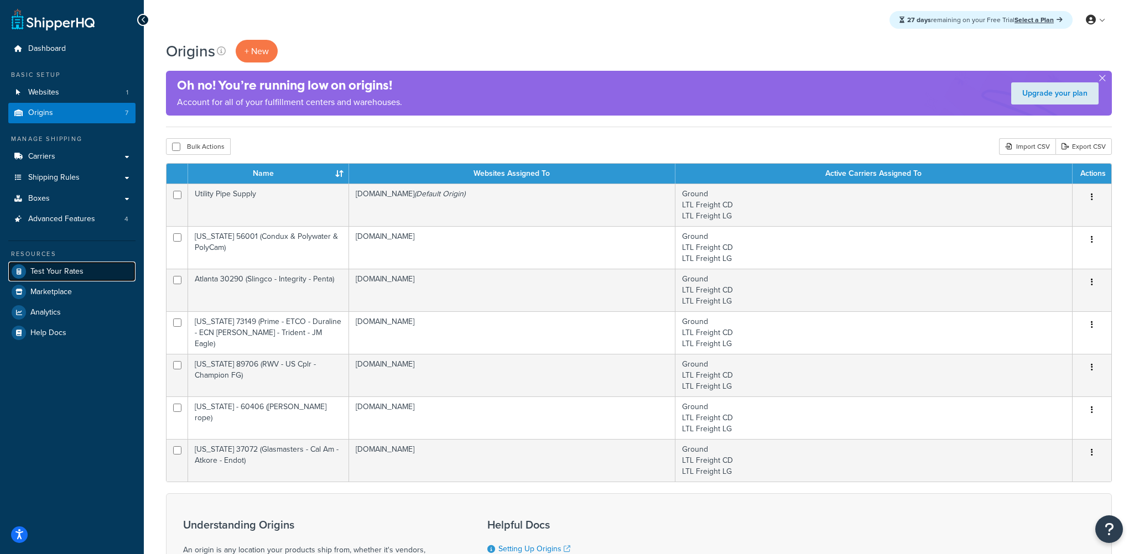
click at [62, 274] on span "Test Your Rates" at bounding box center [56, 271] width 53 height 9
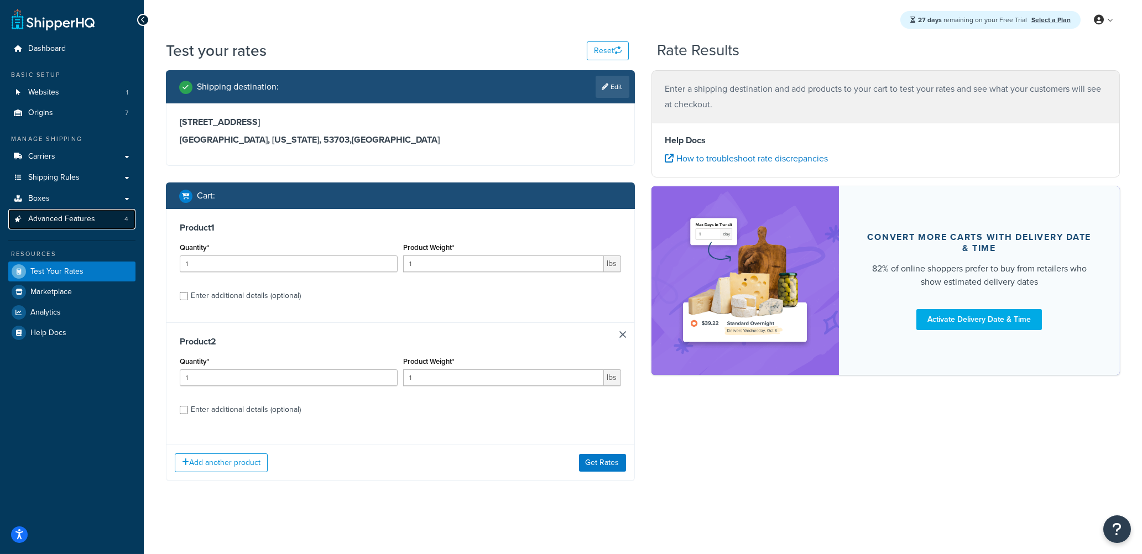
click at [60, 218] on span "Advanced Features" at bounding box center [61, 219] width 67 height 9
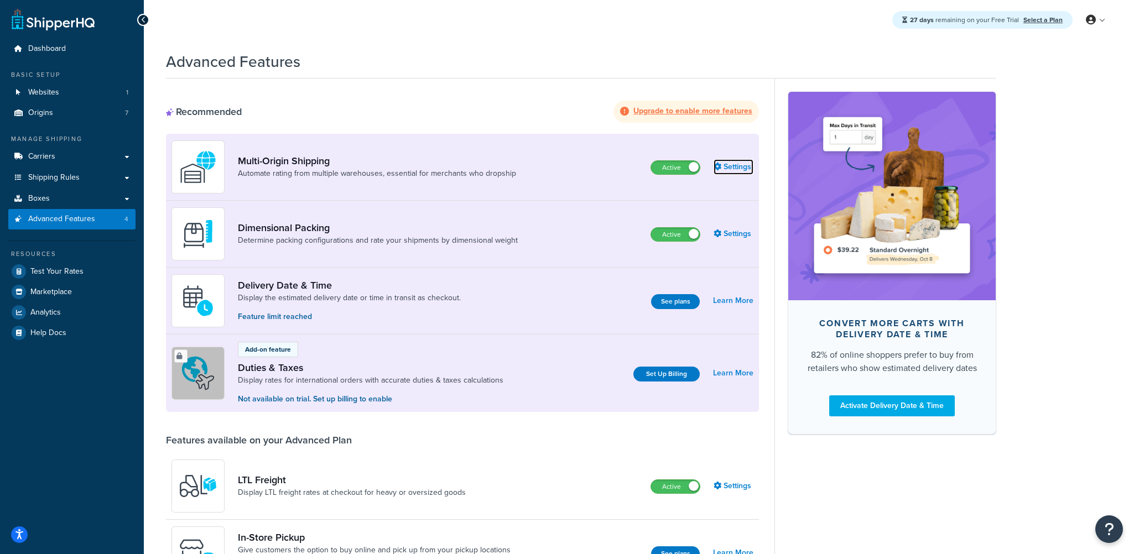
click at [746, 170] on link "Settings" at bounding box center [734, 166] width 40 height 15
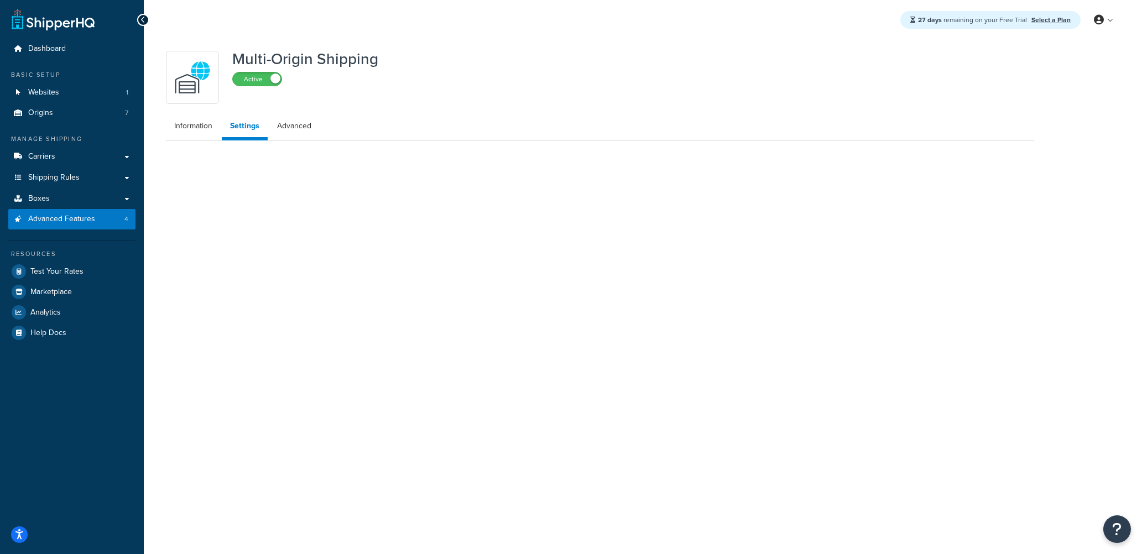
select select "false"
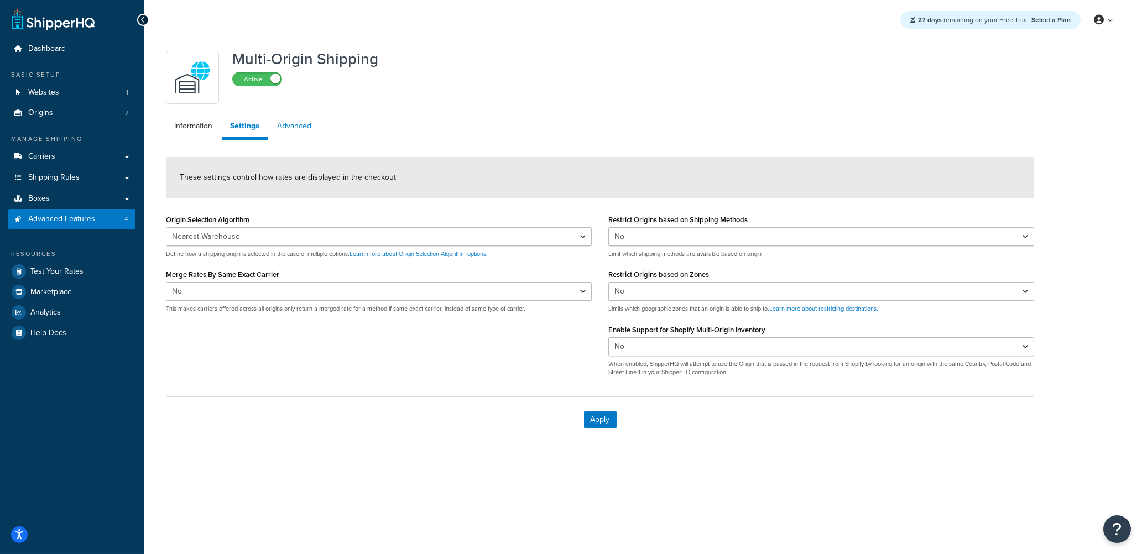
click at [296, 124] on link "Advanced" at bounding box center [294, 126] width 51 height 22
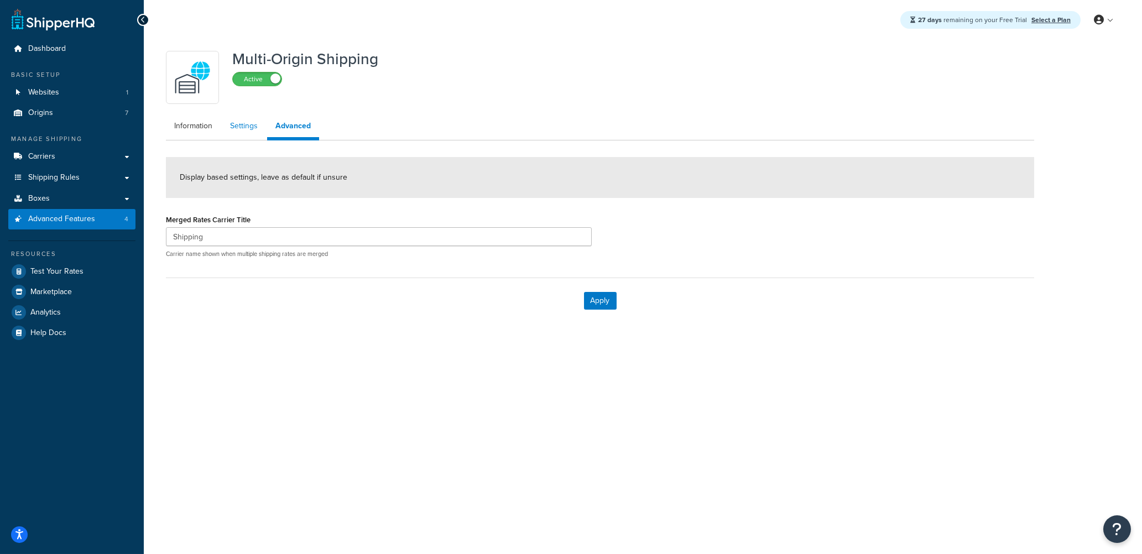
click at [247, 126] on link "Settings" at bounding box center [244, 126] width 44 height 22
select select "false"
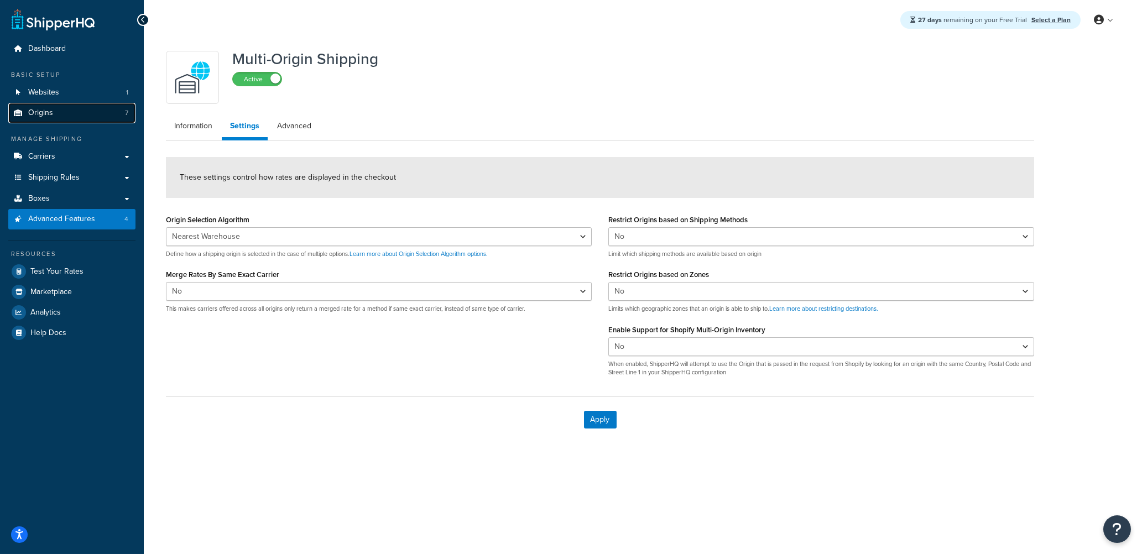
click at [37, 111] on span "Origins" at bounding box center [40, 112] width 25 height 9
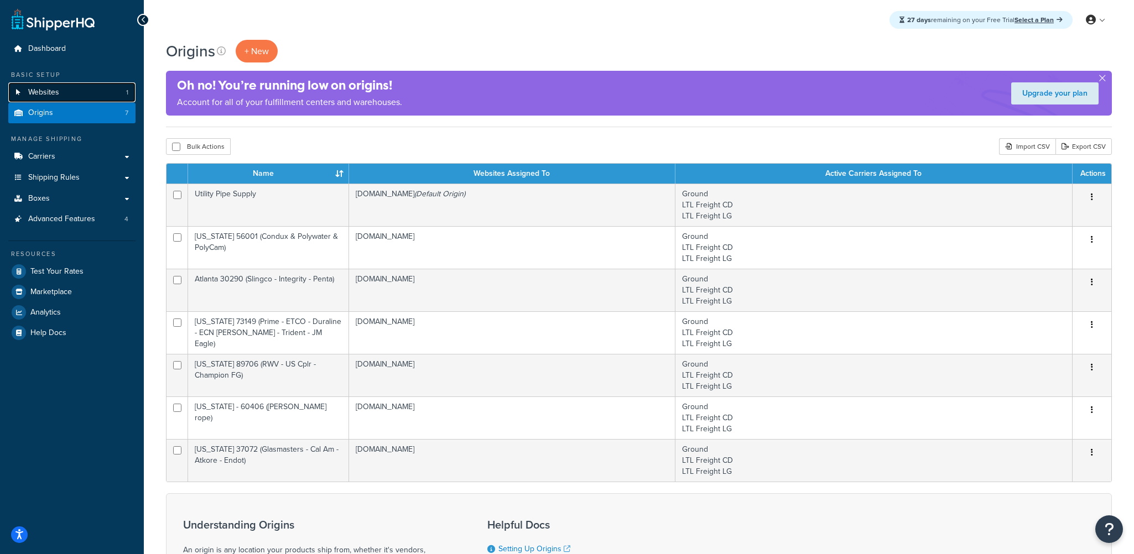
click at [73, 90] on link "Websites 1" at bounding box center [71, 92] width 127 height 20
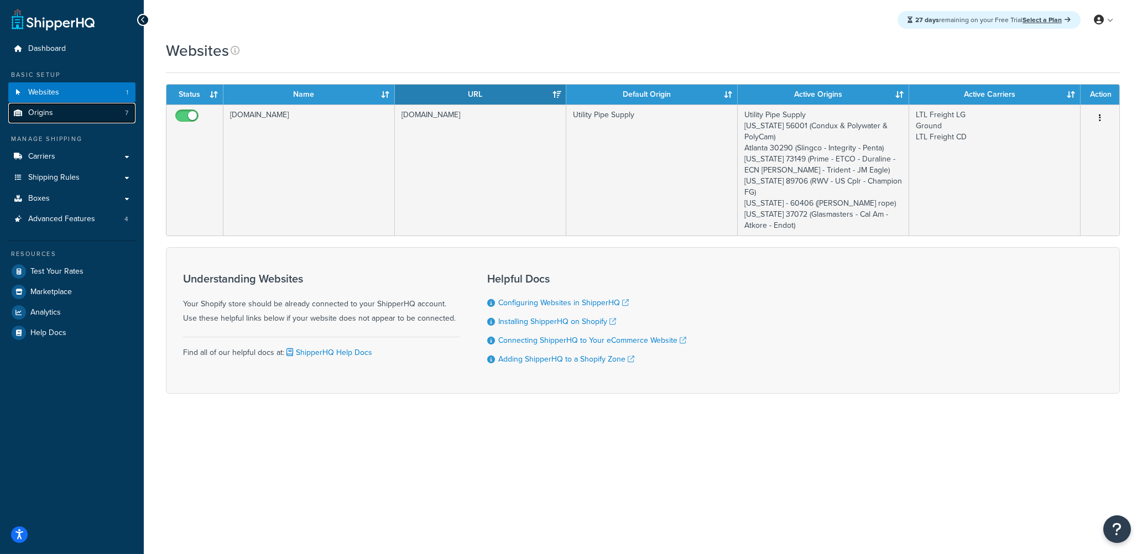
click at [72, 117] on link "Origins 7" at bounding box center [71, 113] width 127 height 20
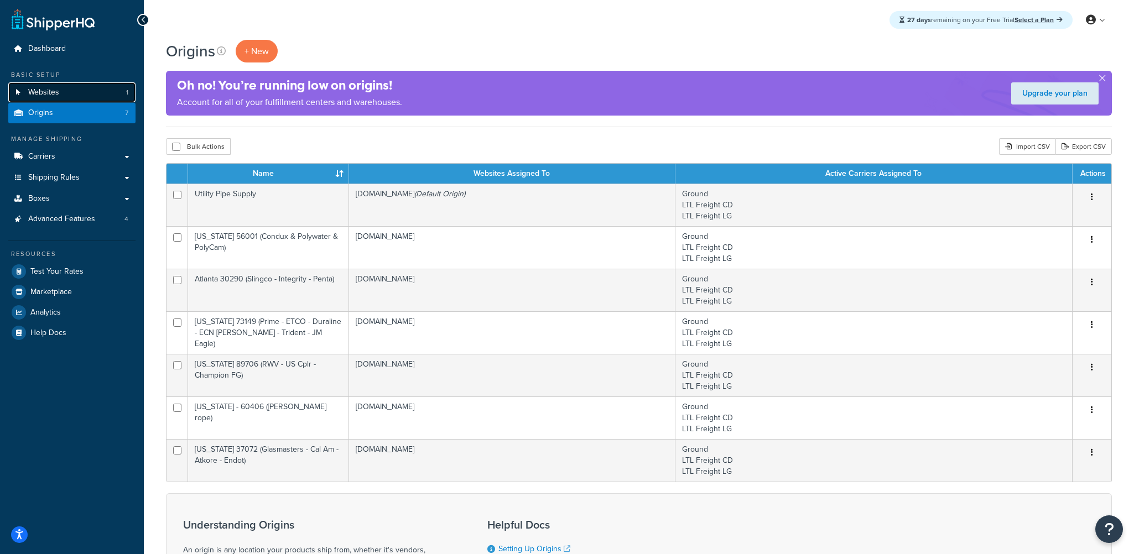
click at [56, 94] on span "Websites" at bounding box center [43, 92] width 31 height 9
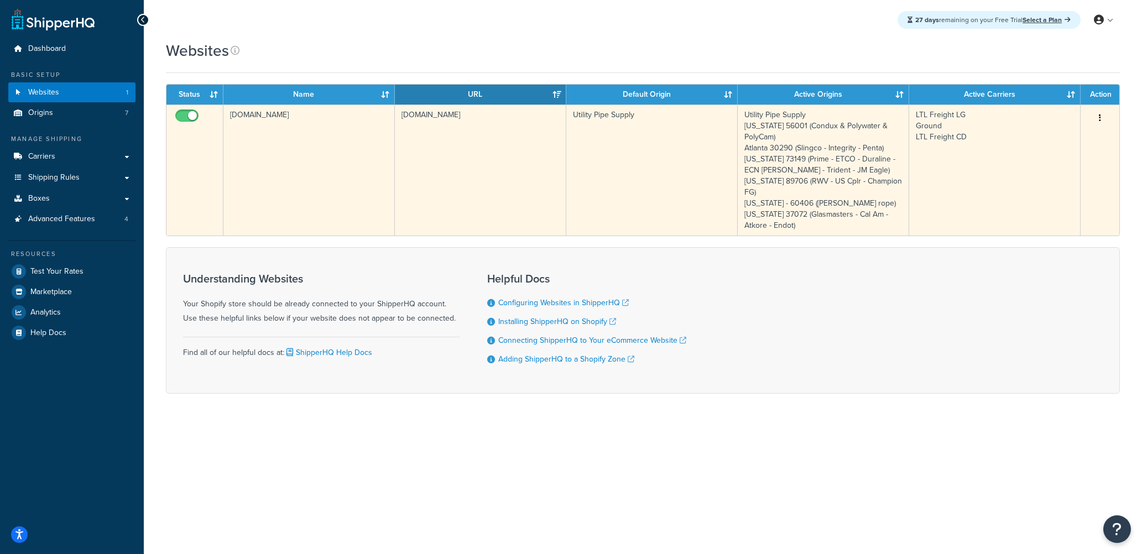
click at [189, 119] on input "checkbox" at bounding box center [188, 119] width 30 height 14
checkbox input "false"
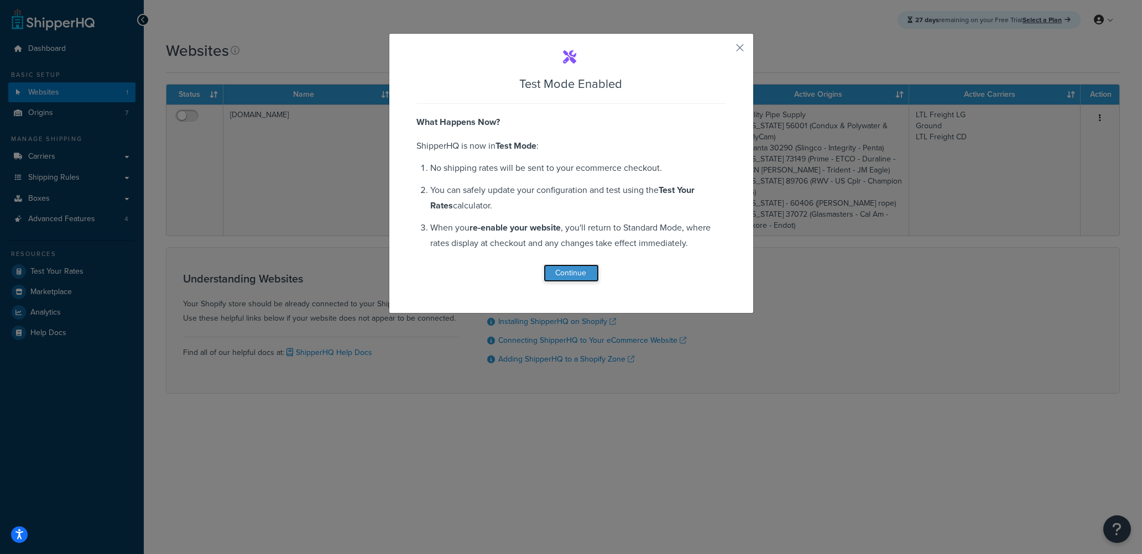
click at [559, 273] on button "Continue" at bounding box center [571, 273] width 55 height 18
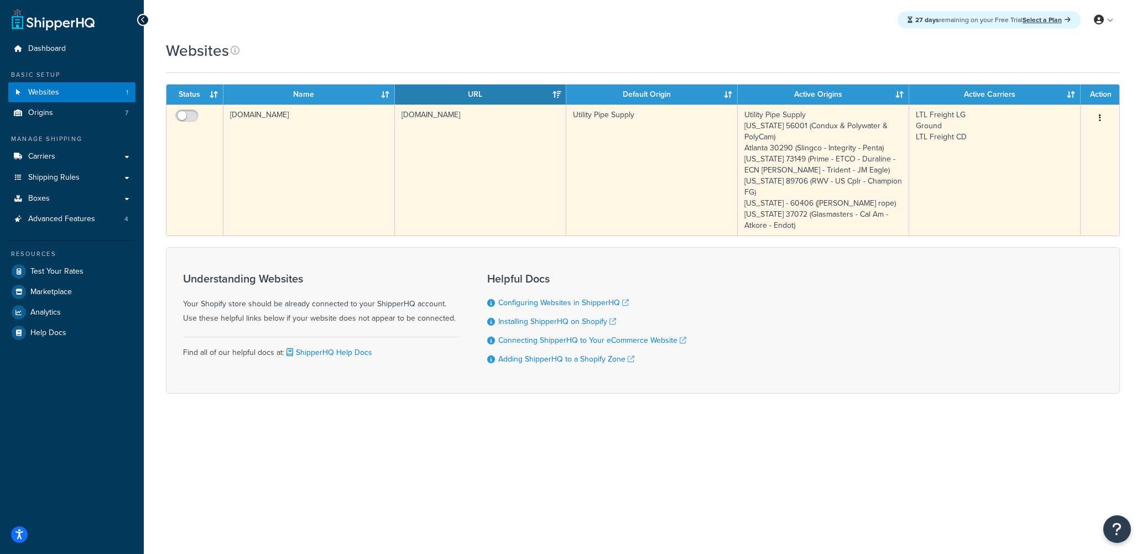
click at [1099, 119] on icon "button" at bounding box center [1100, 118] width 2 height 8
click at [1091, 191] on td "Edit" at bounding box center [1100, 170] width 39 height 131
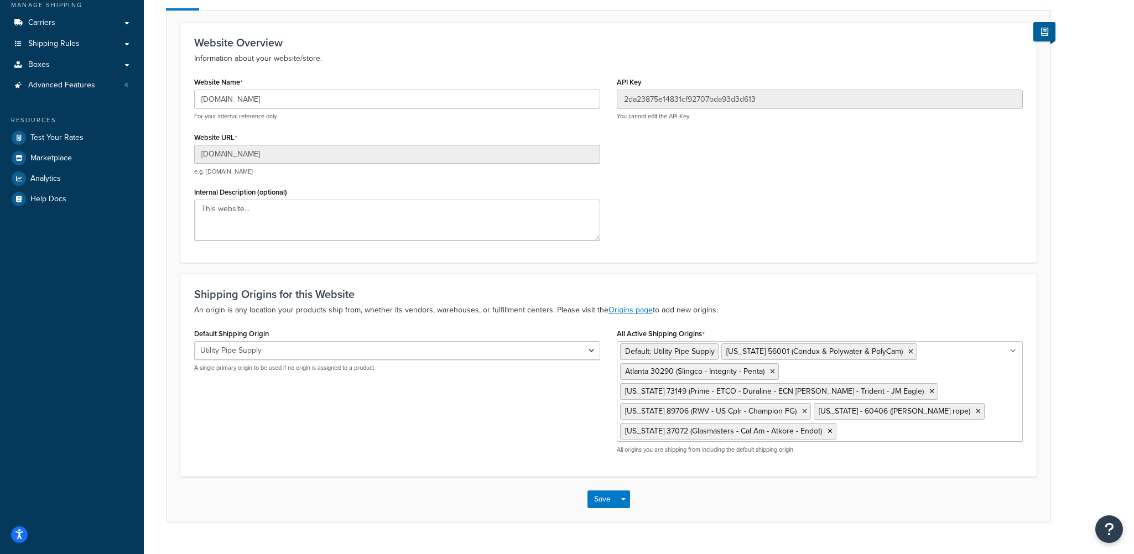
scroll to position [152, 0]
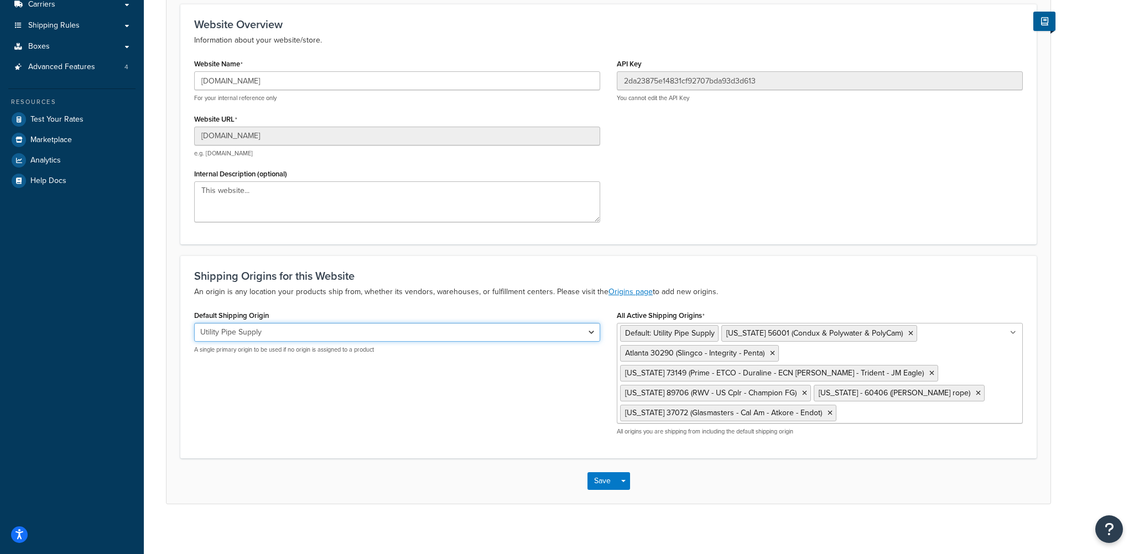
click at [372, 330] on select "Utility Pipe Supply Minnesota 56001 (Condux & Polywater & PolyCam) Atlanta 3029…" at bounding box center [397, 332] width 406 height 19
click at [464, 311] on div "Default Shipping Origin Utility Pipe Supply Minnesota 56001 (Condux & Polywater…" at bounding box center [397, 331] width 406 height 46
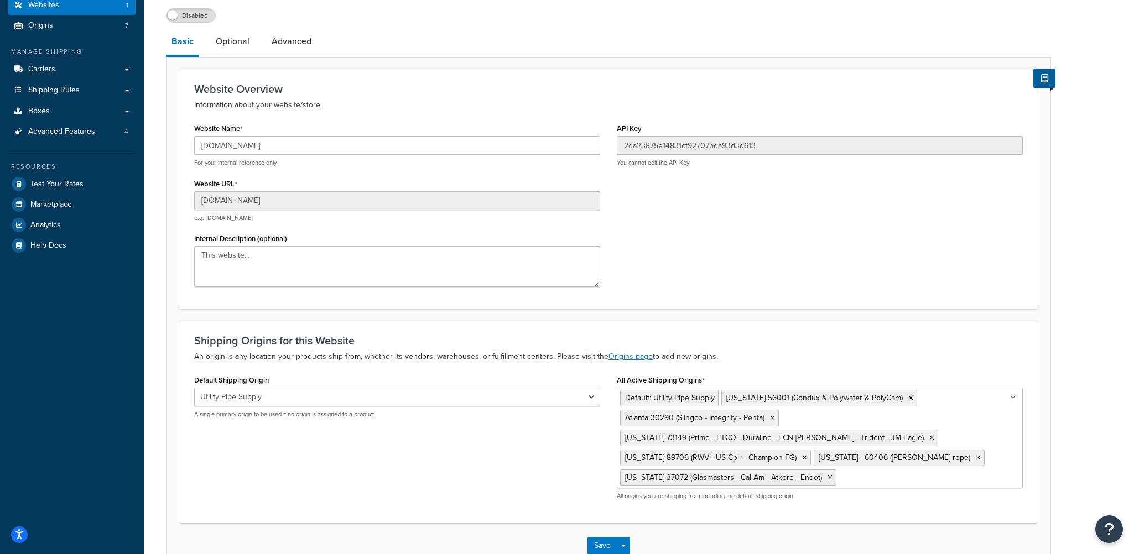
scroll to position [41, 0]
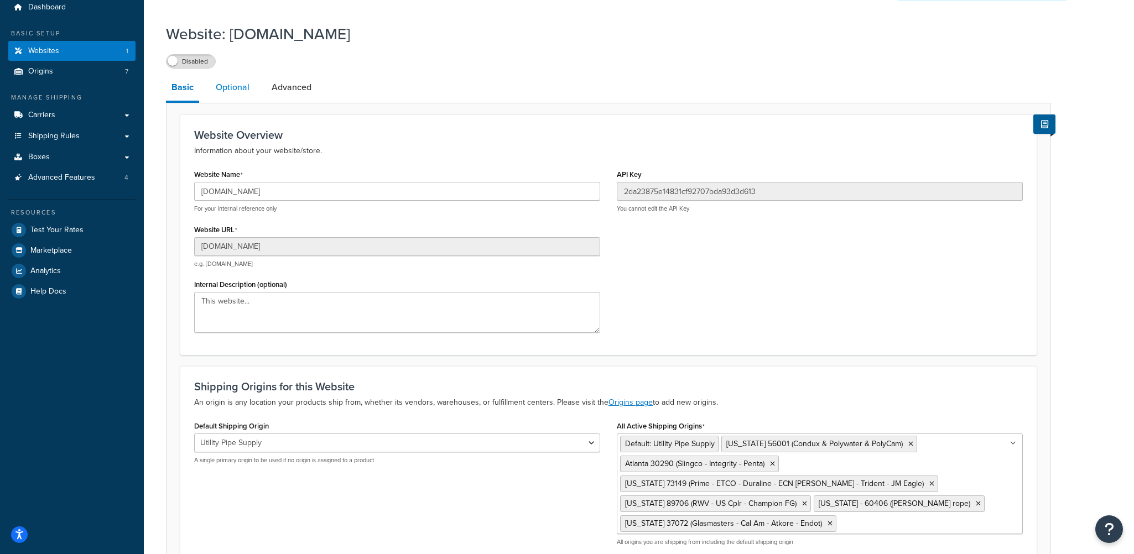
click at [236, 86] on link "Optional" at bounding box center [232, 87] width 45 height 27
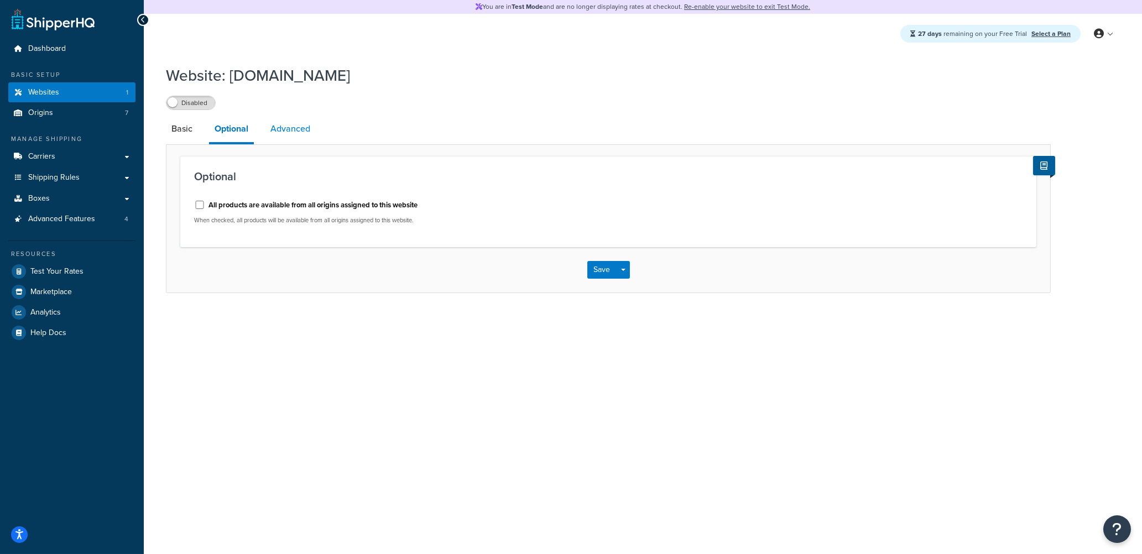
click at [284, 128] on link "Advanced" at bounding box center [290, 129] width 51 height 27
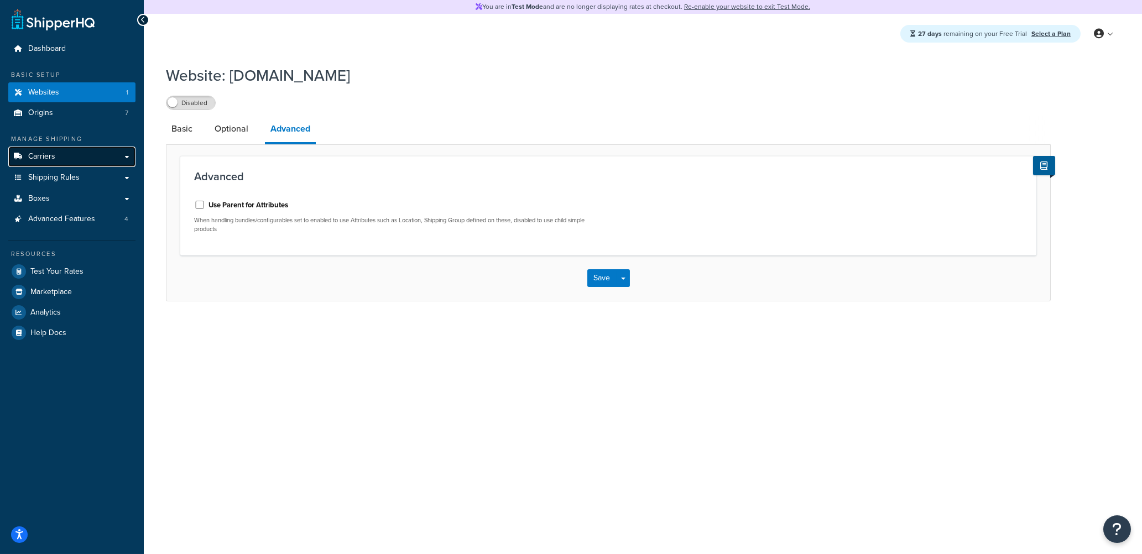
click at [55, 154] on link "Carriers" at bounding box center [71, 157] width 127 height 20
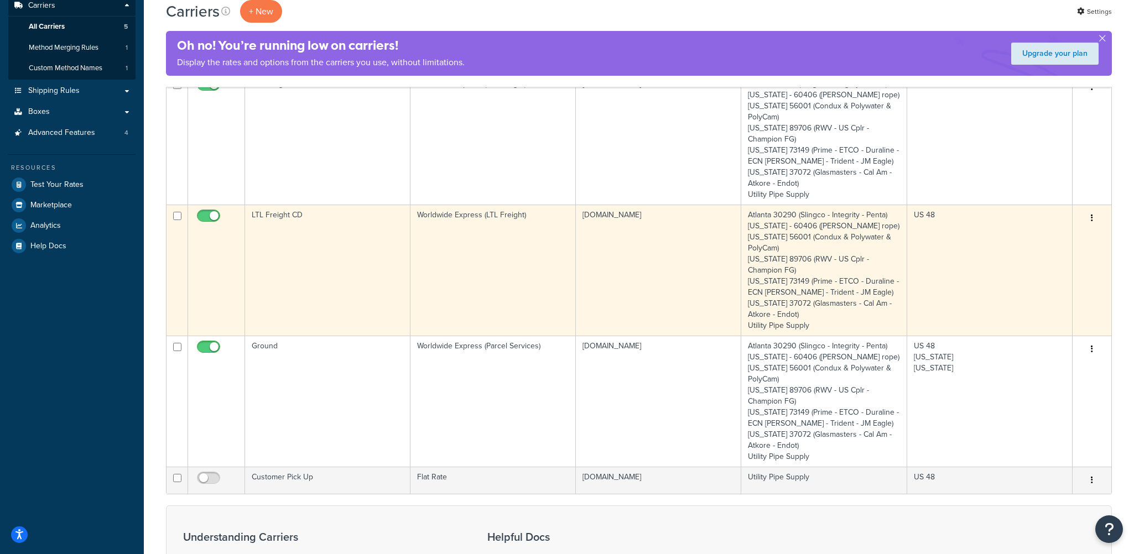
scroll to position [166, 0]
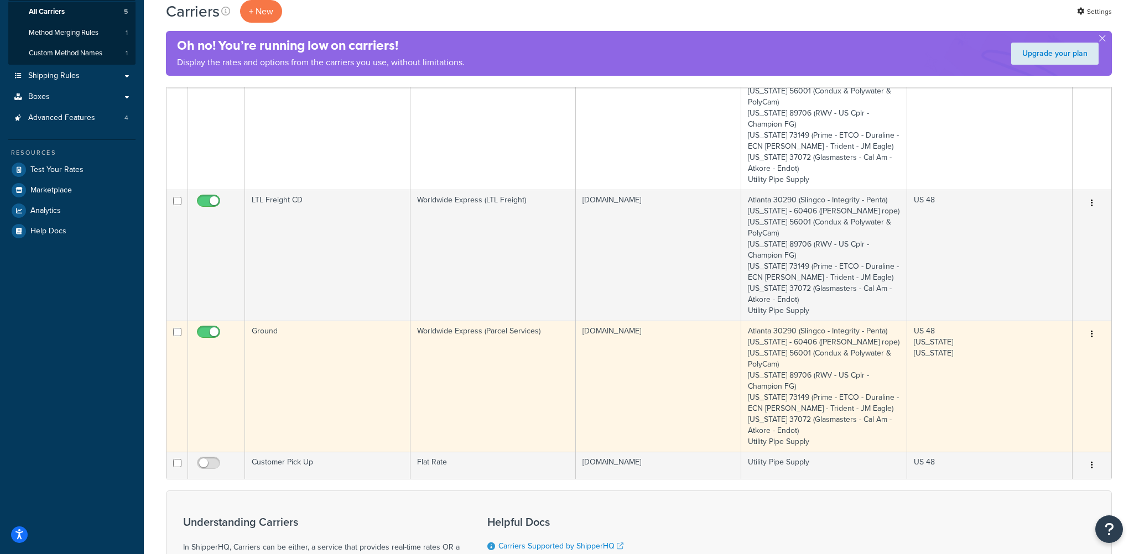
click at [1090, 334] on button "button" at bounding box center [1091, 335] width 15 height 18
click at [1059, 351] on link "Edit" at bounding box center [1046, 355] width 87 height 23
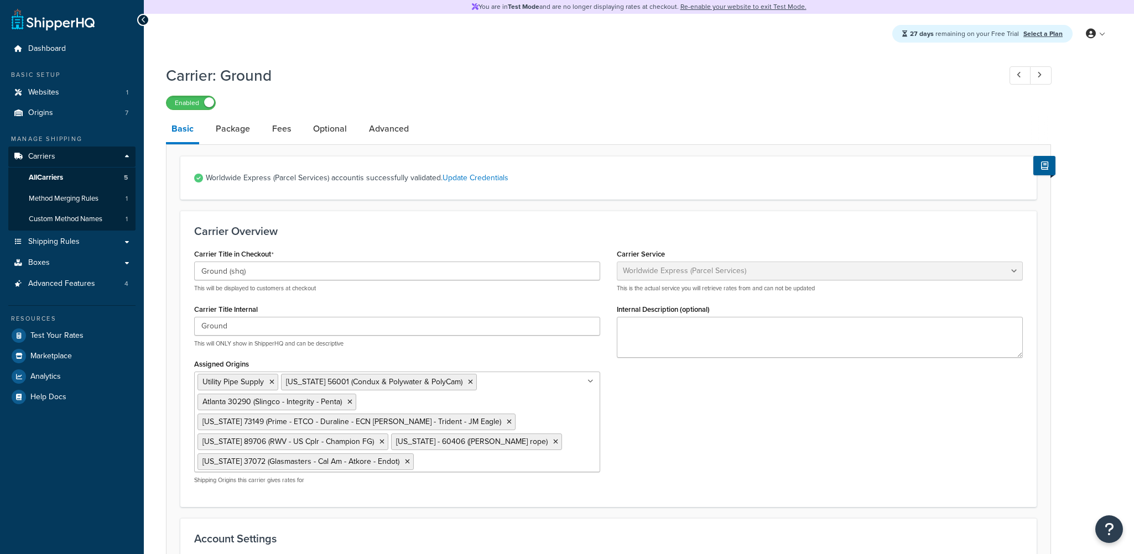
select select "worldwideExpress"
click at [395, 134] on link "Advanced" at bounding box center [388, 129] width 51 height 27
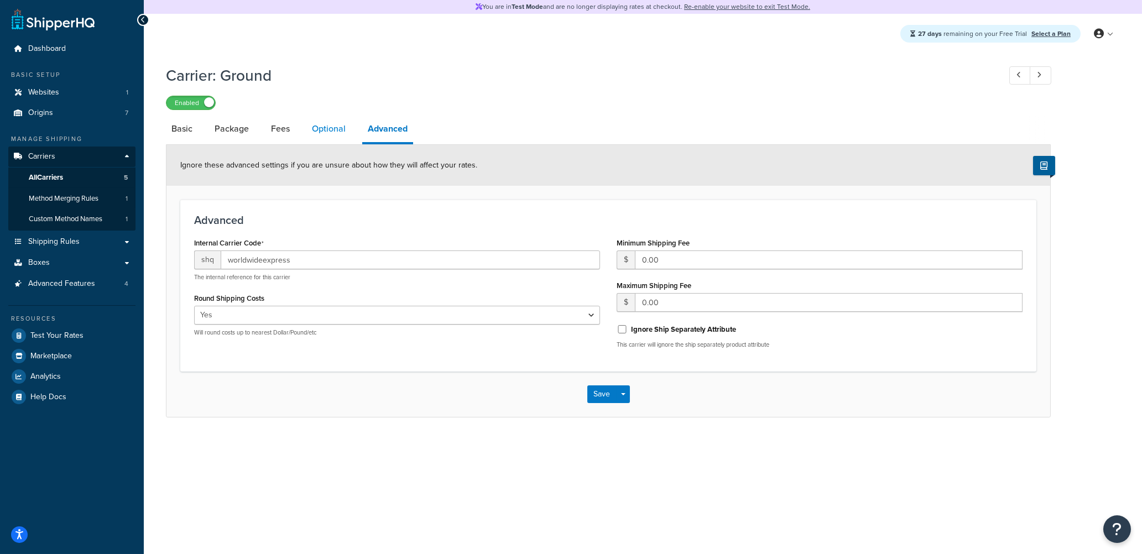
click at [326, 132] on link "Optional" at bounding box center [328, 129] width 45 height 27
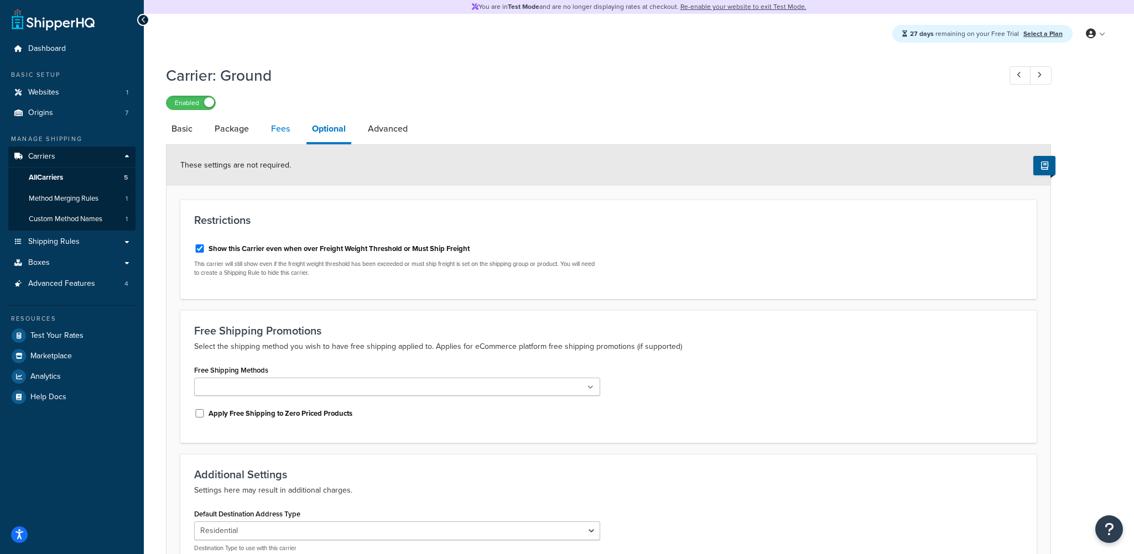
click at [274, 128] on link "Fees" at bounding box center [281, 129] width 30 height 27
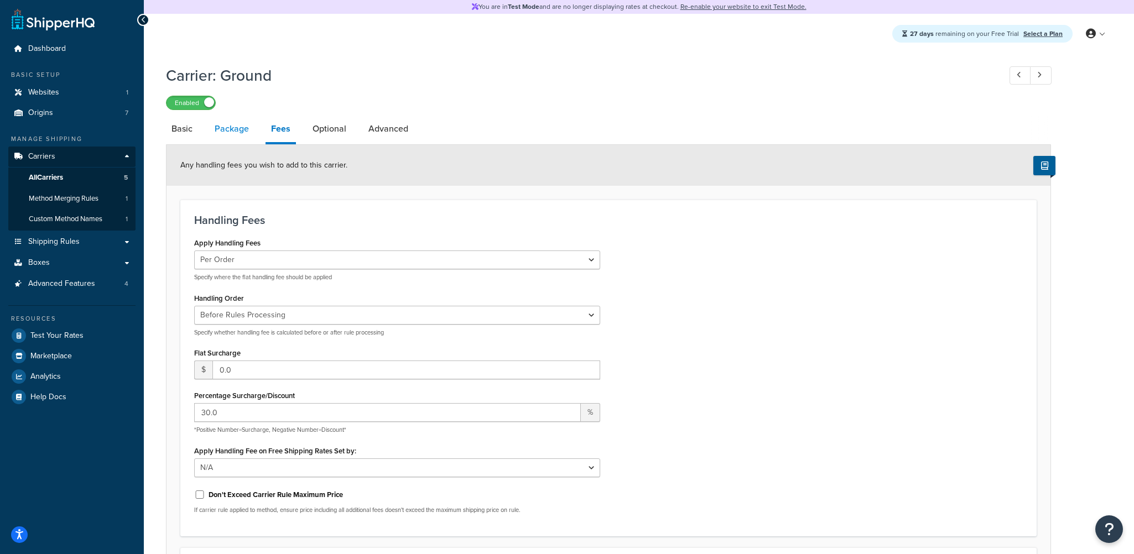
click at [231, 127] on link "Package" at bounding box center [231, 129] width 45 height 27
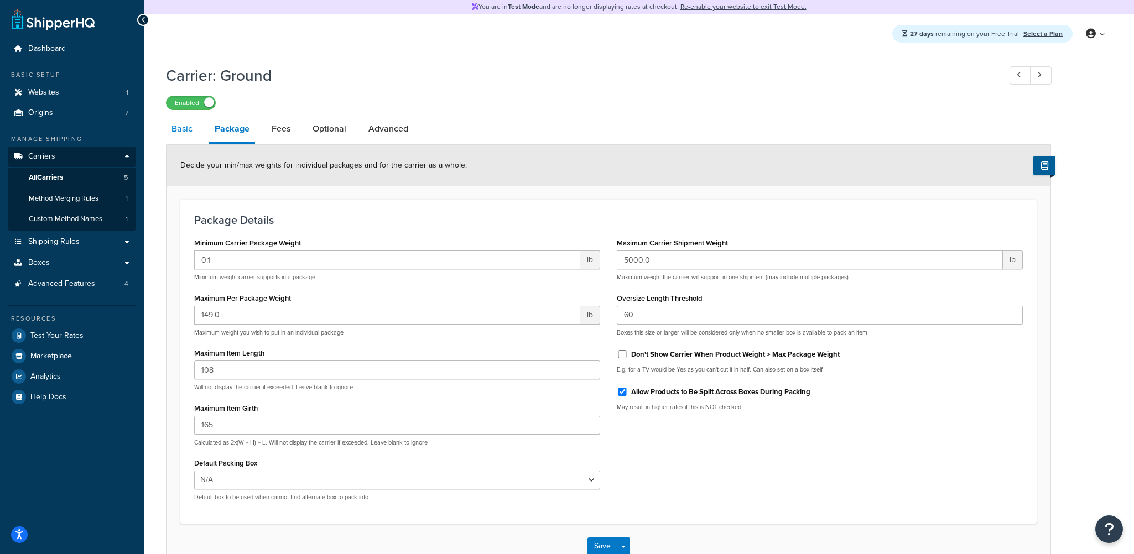
click at [181, 128] on link "Basic" at bounding box center [182, 129] width 32 height 27
select select "worldwideExpress"
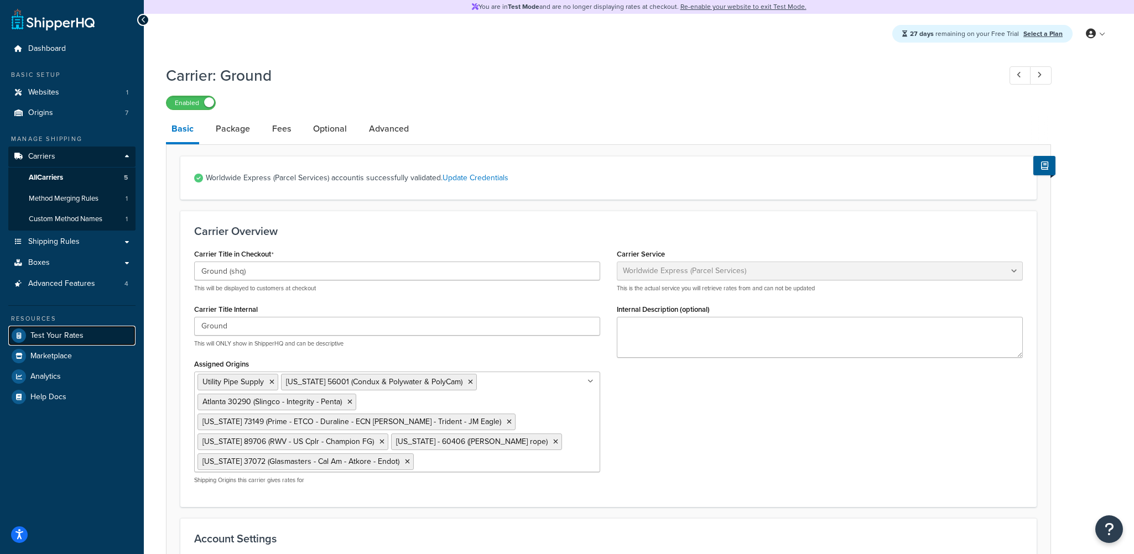
click at [54, 335] on span "Test Your Rates" at bounding box center [56, 335] width 53 height 9
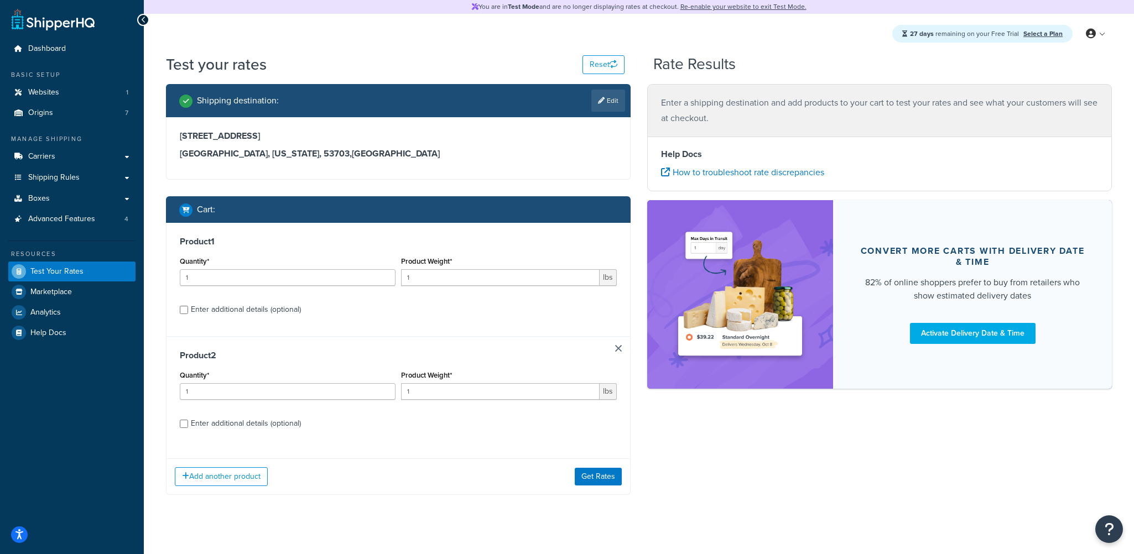
click at [426, 240] on h3 "Product 1" at bounding box center [398, 241] width 437 height 11
drag, startPoint x: 421, startPoint y: 275, endPoint x: 366, endPoint y: 285, distance: 56.7
click at [366, 285] on div "Quantity* 1 Product Weight* 1 lbs" at bounding box center [398, 274] width 443 height 40
type input "20"
click at [412, 308] on label "Enter additional details (optional)" at bounding box center [404, 309] width 426 height 18
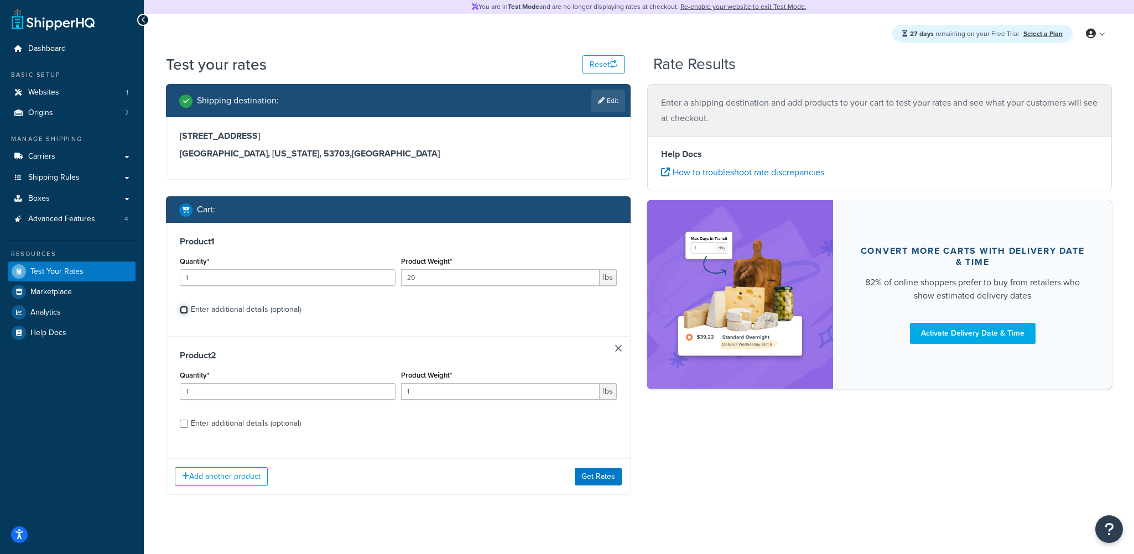
click at [188, 308] on input "Enter additional details (optional)" at bounding box center [184, 310] width 8 height 8
checkbox input "true"
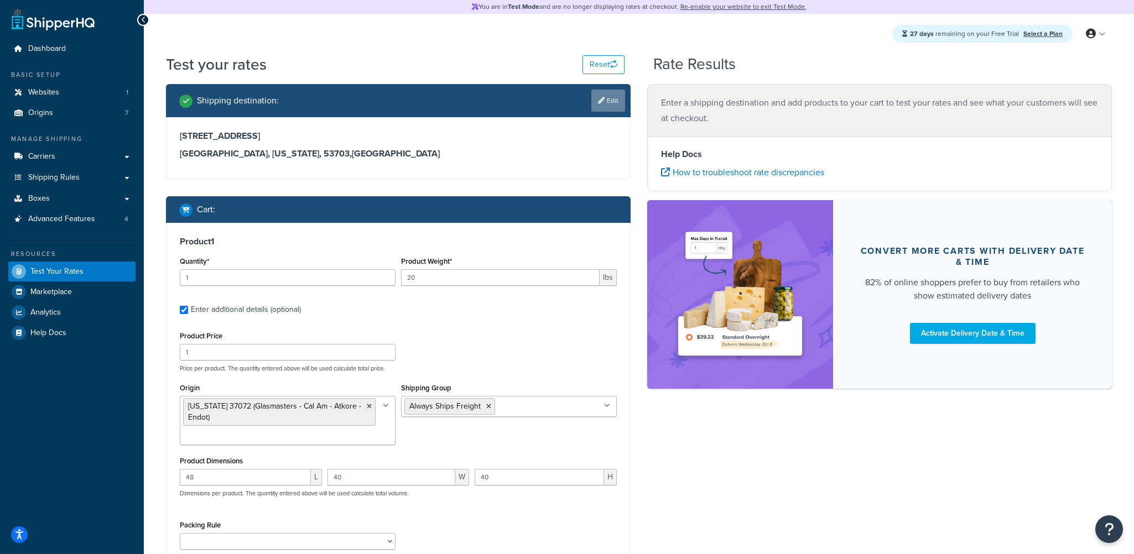
click at [611, 103] on link "Edit" at bounding box center [608, 101] width 34 height 22
select select "WI"
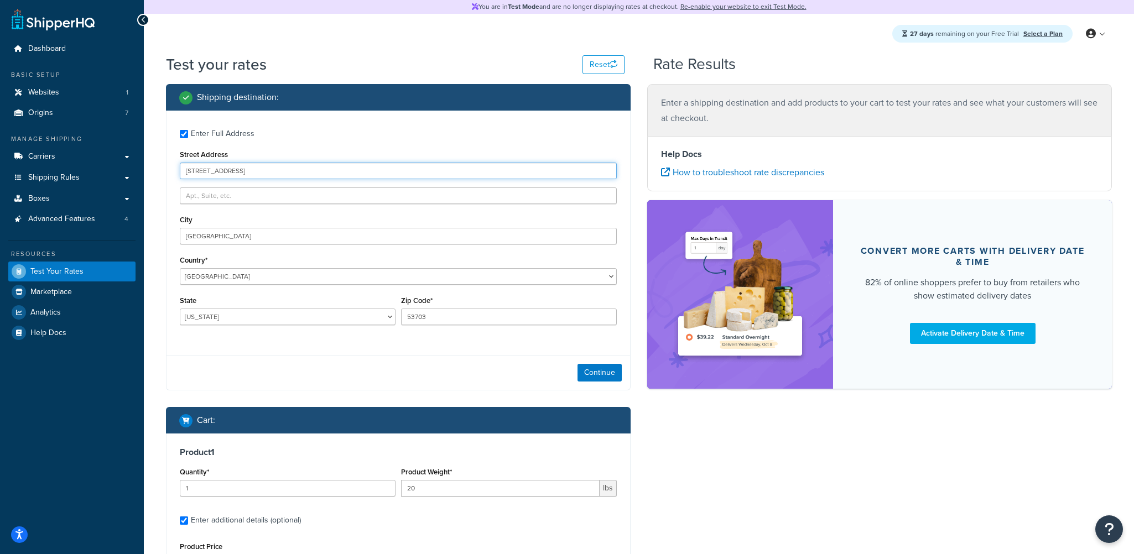
drag, startPoint x: 207, startPoint y: 174, endPoint x: 136, endPoint y: 175, distance: 71.4
type input "5998 Alcala Park Way"
type input "San Diego"
select select "CA"
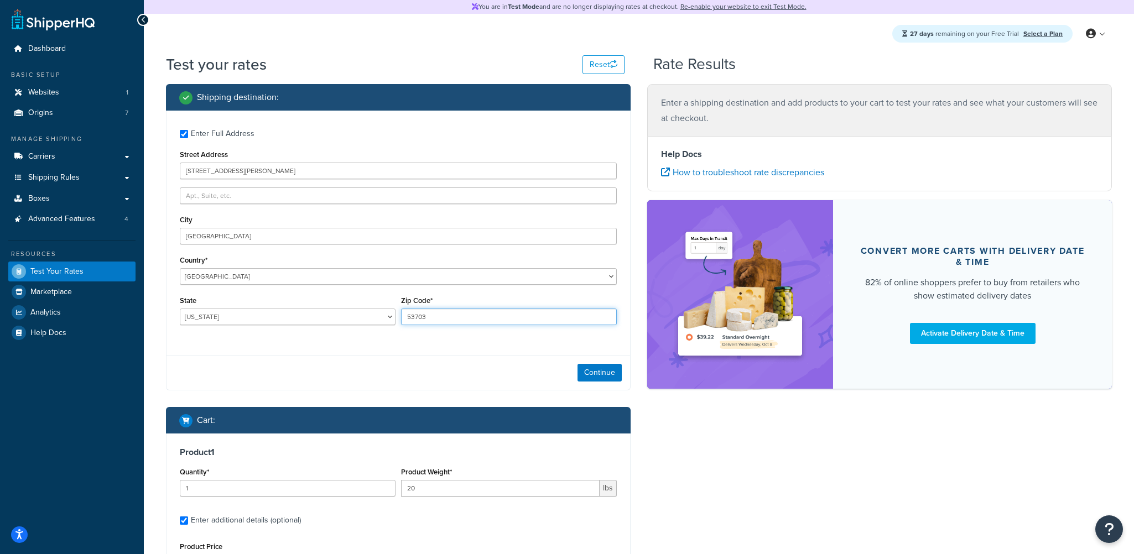
type input "92110"
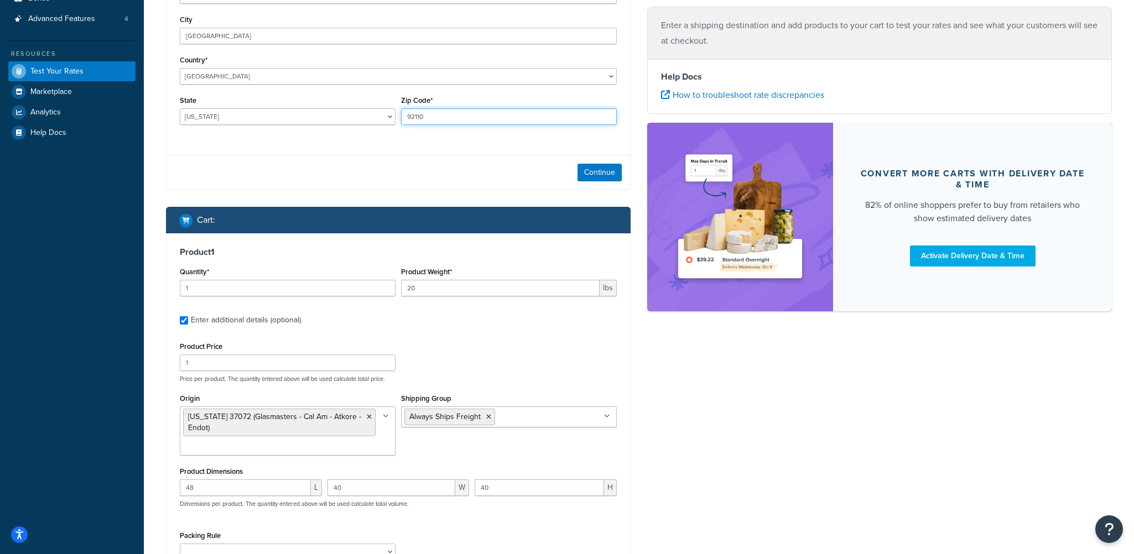
scroll to position [277, 0]
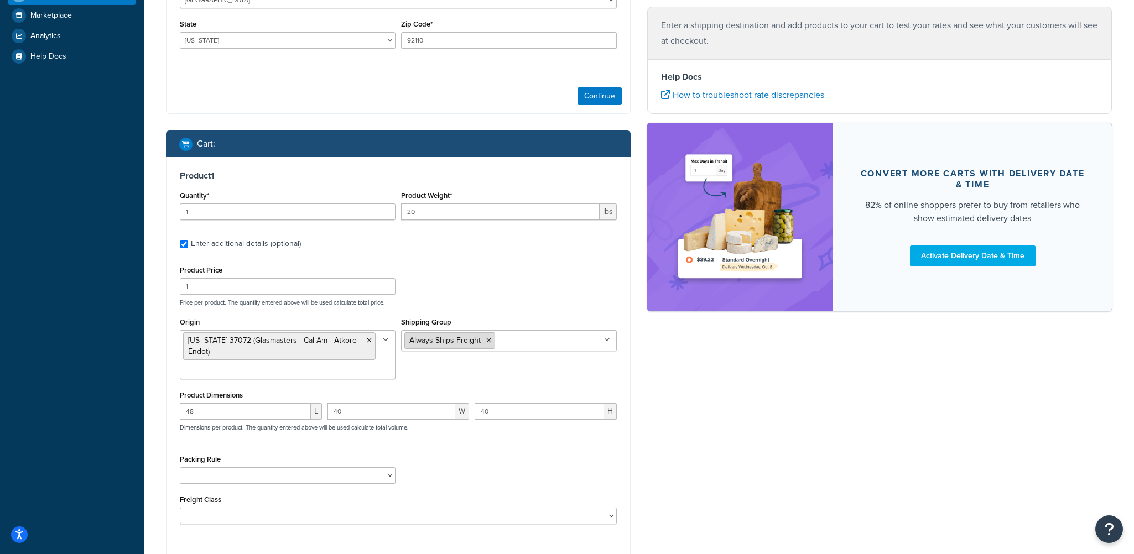
click at [487, 341] on icon at bounding box center [488, 340] width 5 height 7
click at [564, 284] on div "Product Price 1 Price per product. The quantity entered above will be used calc…" at bounding box center [398, 285] width 443 height 44
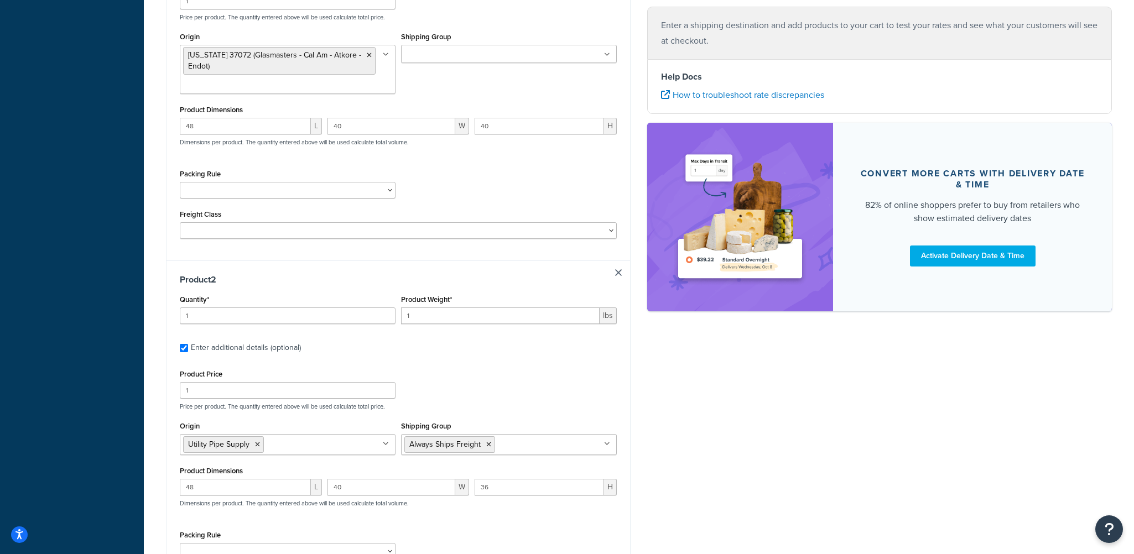
scroll to position [553, 0]
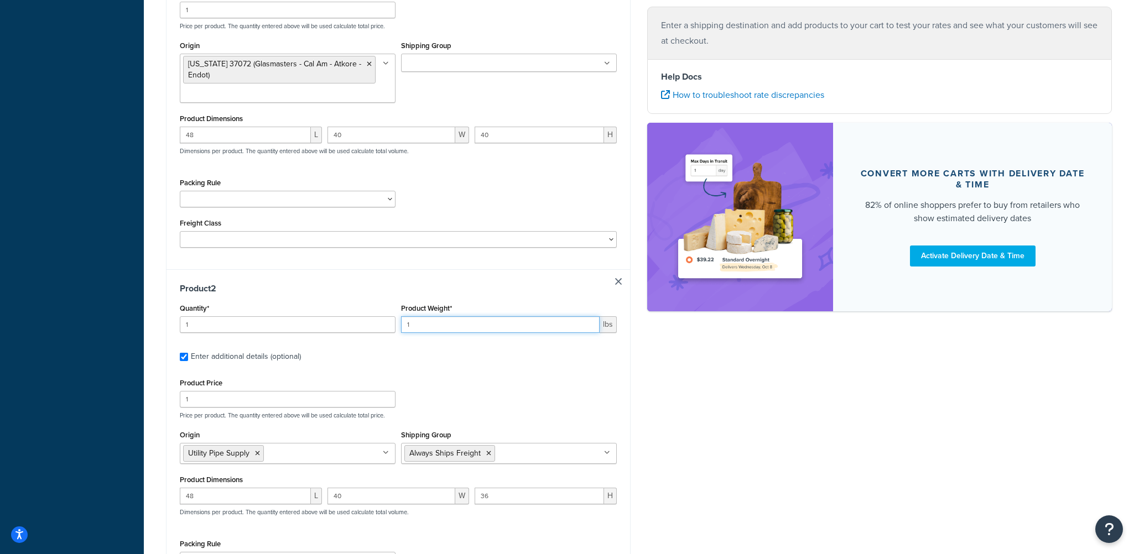
drag, startPoint x: 427, startPoint y: 326, endPoint x: 389, endPoint y: 330, distance: 38.4
click at [389, 330] on div "Quantity* 1 Product Weight* 1 lbs" at bounding box center [398, 321] width 443 height 40
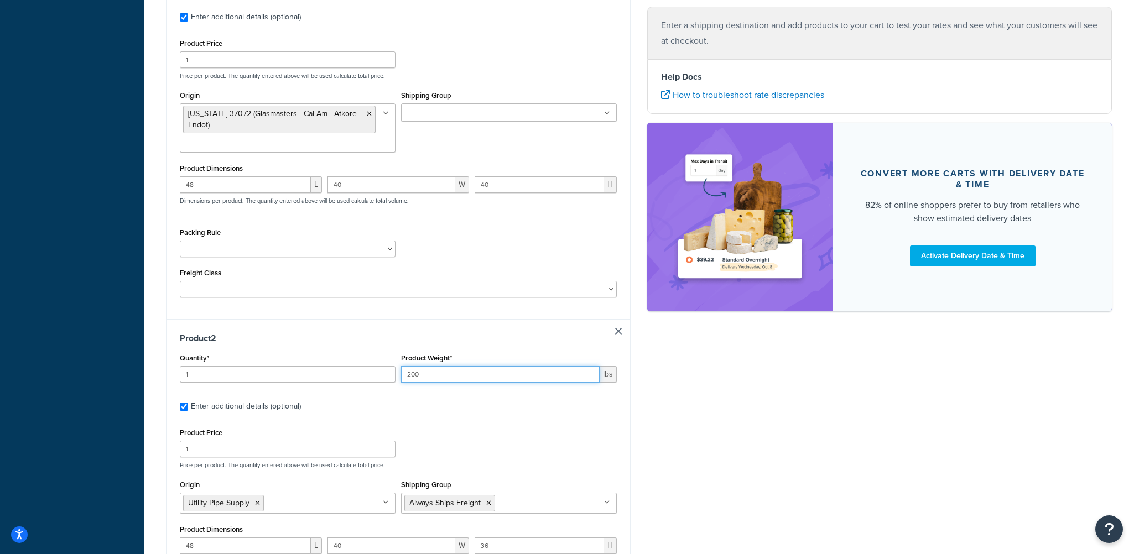
scroll to position [387, 0]
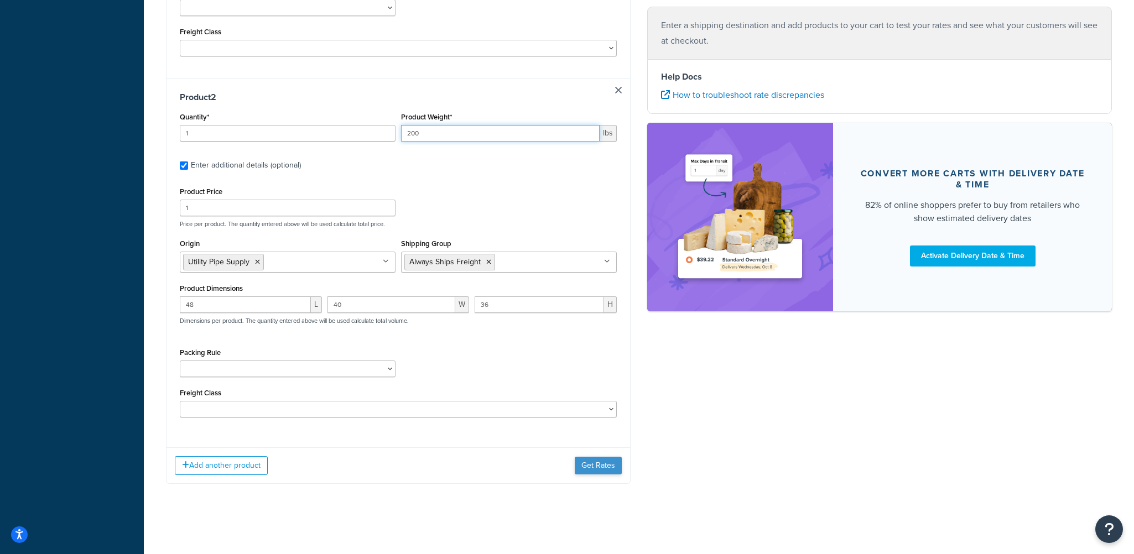
type input "200"
click at [601, 464] on button "Get Rates" at bounding box center [598, 466] width 47 height 18
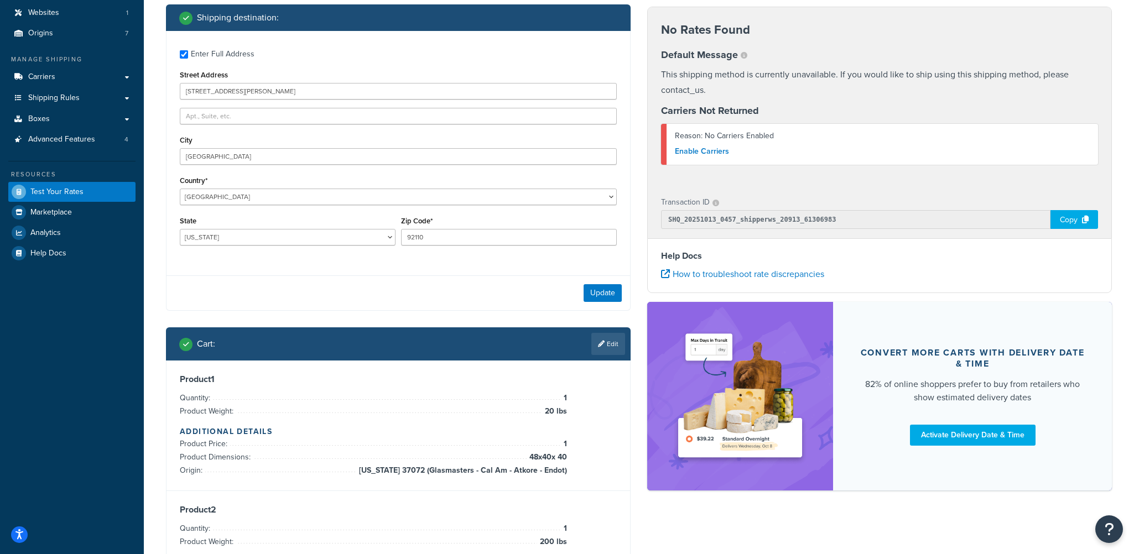
scroll to position [65, 0]
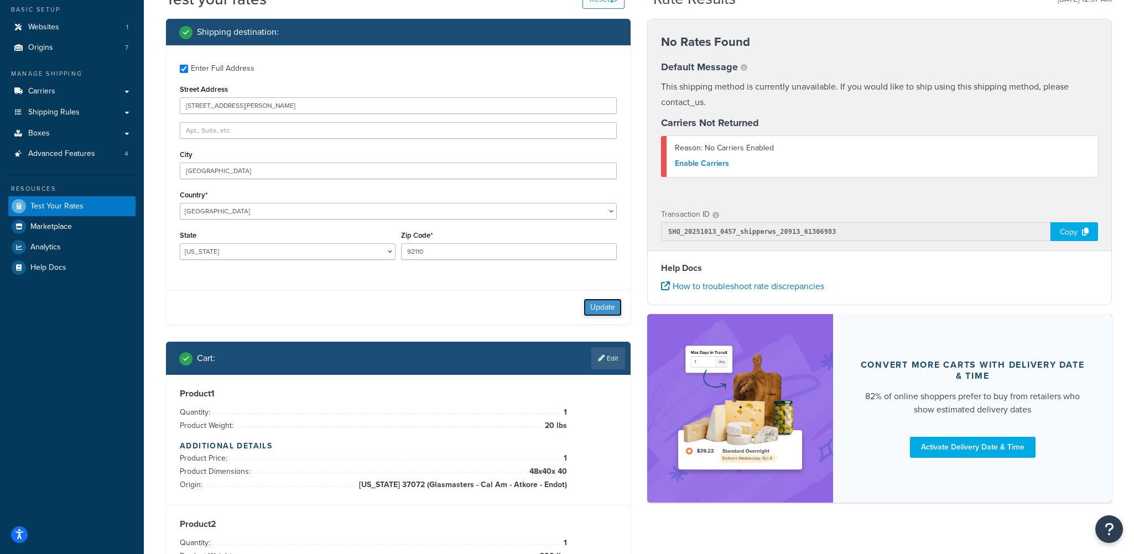
click at [601, 309] on button "Update" at bounding box center [603, 308] width 38 height 18
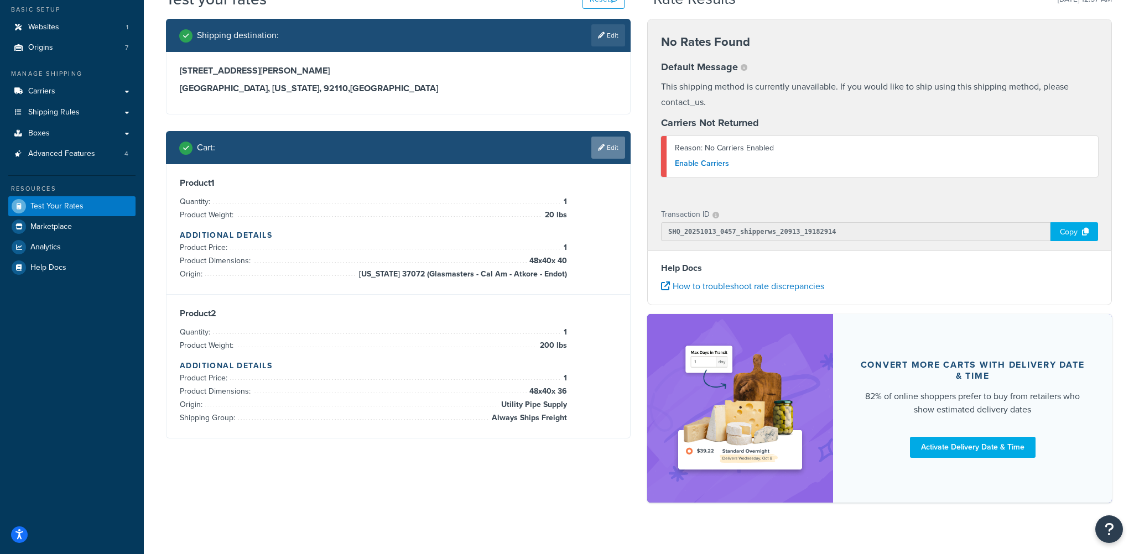
click at [607, 152] on link "Edit" at bounding box center [608, 148] width 34 height 22
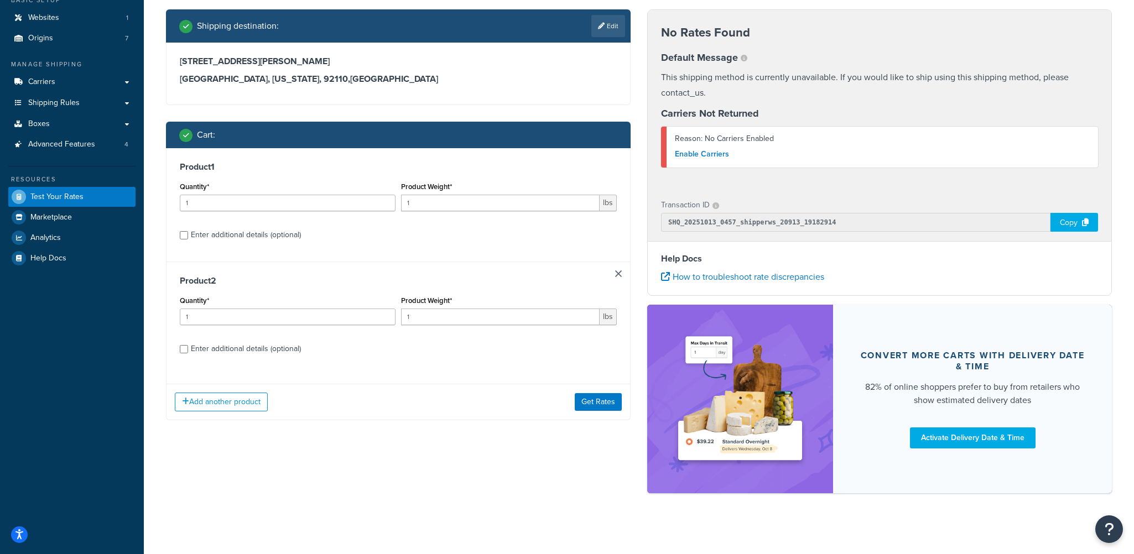
scroll to position [79, 0]
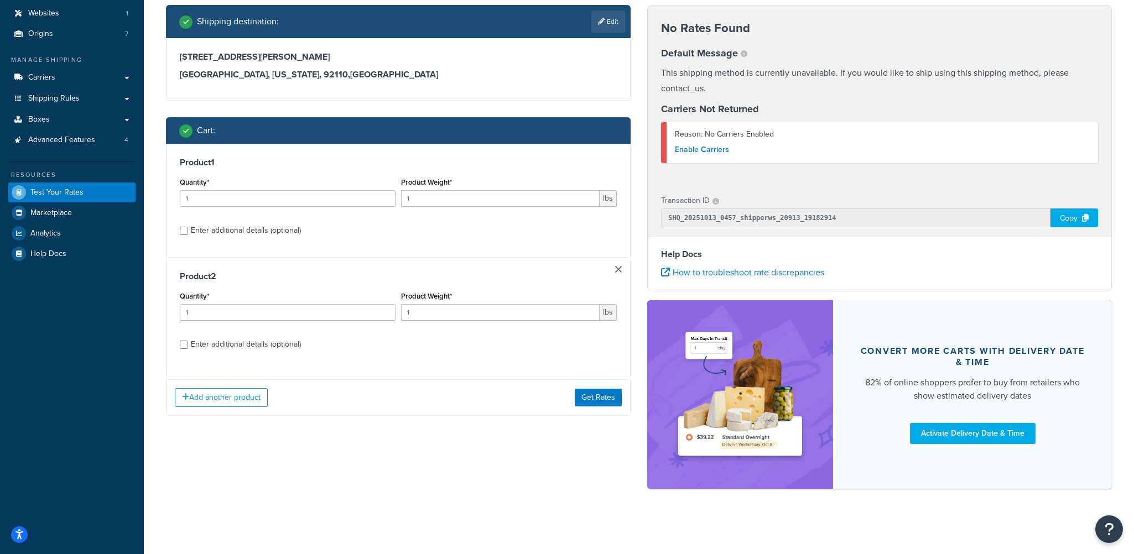
click at [280, 230] on div "Enter additional details (optional)" at bounding box center [246, 230] width 110 height 15
click at [188, 230] on input "Enter additional details (optional)" at bounding box center [184, 231] width 8 height 8
checkbox input "true"
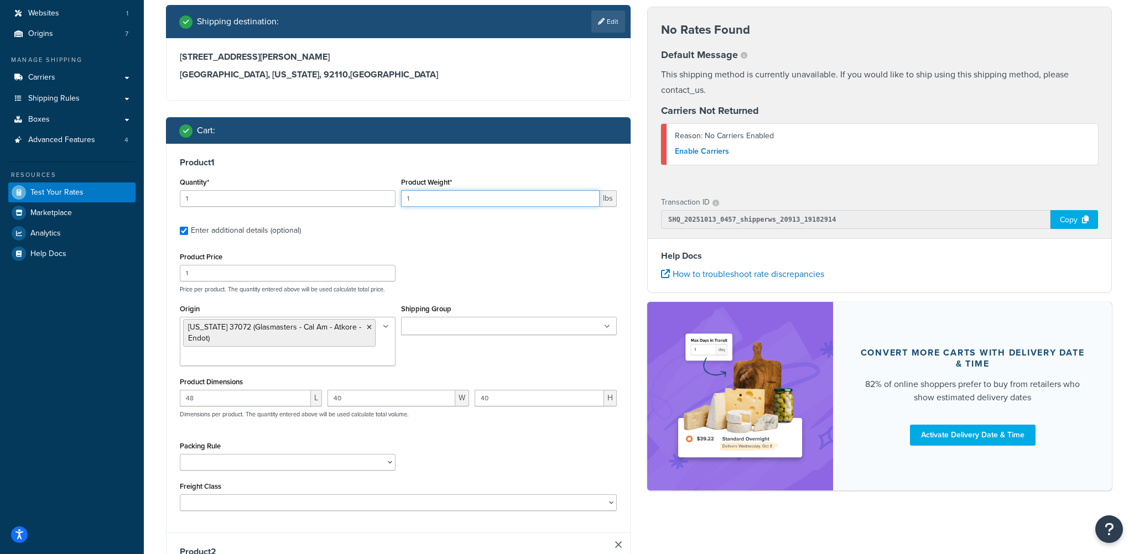
drag, startPoint x: 420, startPoint y: 197, endPoint x: 376, endPoint y: 200, distance: 43.8
click at [376, 200] on div "Quantity* 1 Product Weight* 1 lbs" at bounding box center [398, 195] width 443 height 40
type input "25"
click at [477, 252] on div "Product Price 1 Price per product. The quantity entered above will be used calc…" at bounding box center [398, 271] width 443 height 44
drag, startPoint x: 242, startPoint y: 402, endPoint x: 159, endPoint y: 408, distance: 83.2
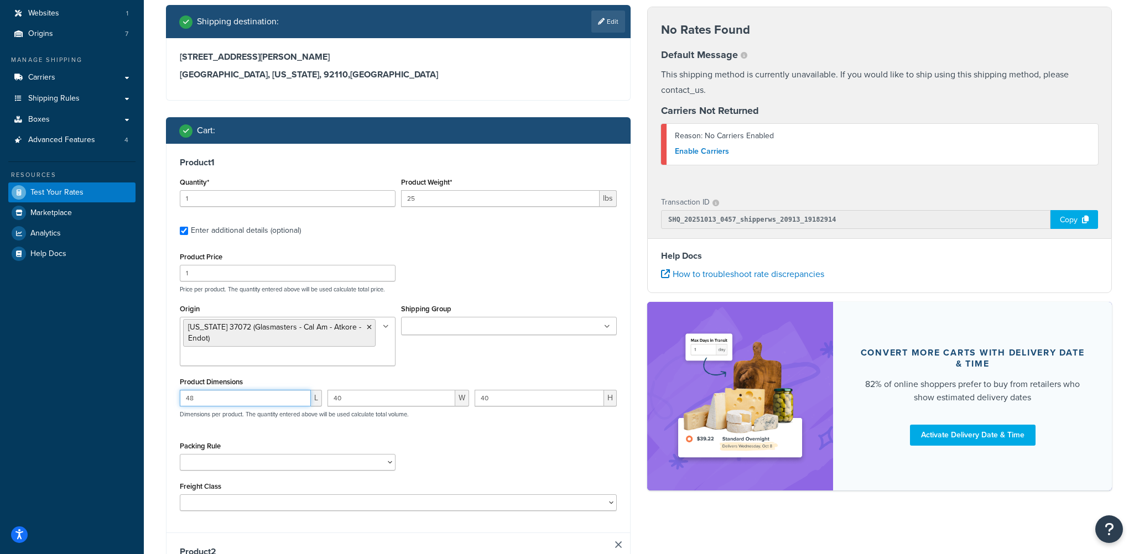
click at [159, 408] on div "Shipping destination : Edit 5998 Alcala Park Way San Diego, California, 92110 ,…" at bounding box center [398, 480] width 481 height 950
drag, startPoint x: 353, startPoint y: 400, endPoint x: 313, endPoint y: 404, distance: 40.6
click at [308, 404] on div "L 40 W 40 H Dimensions per product. The quantity entered above will be used cal…" at bounding box center [398, 410] width 443 height 40
drag, startPoint x: 504, startPoint y: 394, endPoint x: 456, endPoint y: 397, distance: 48.2
click at [456, 397] on div "L W H Dimensions per product. The quantity entered above will be used calculate…" at bounding box center [398, 410] width 443 height 40
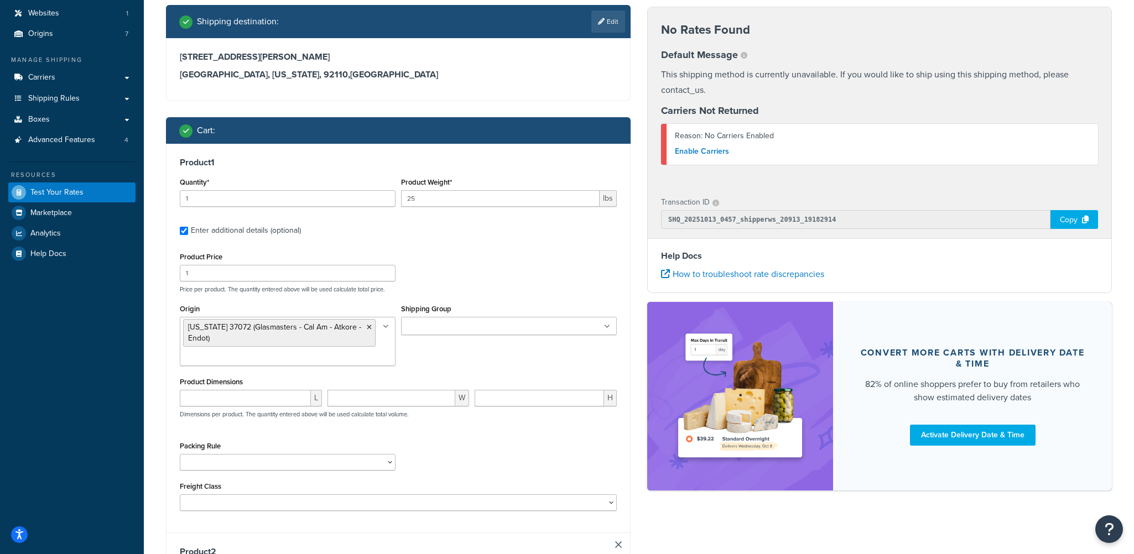
click at [513, 367] on div "Origin Tennessee 37072 (Glasmasters - Cal Am - Atkore - Endot) Atlanta 30290 (S…" at bounding box center [398, 337] width 443 height 73
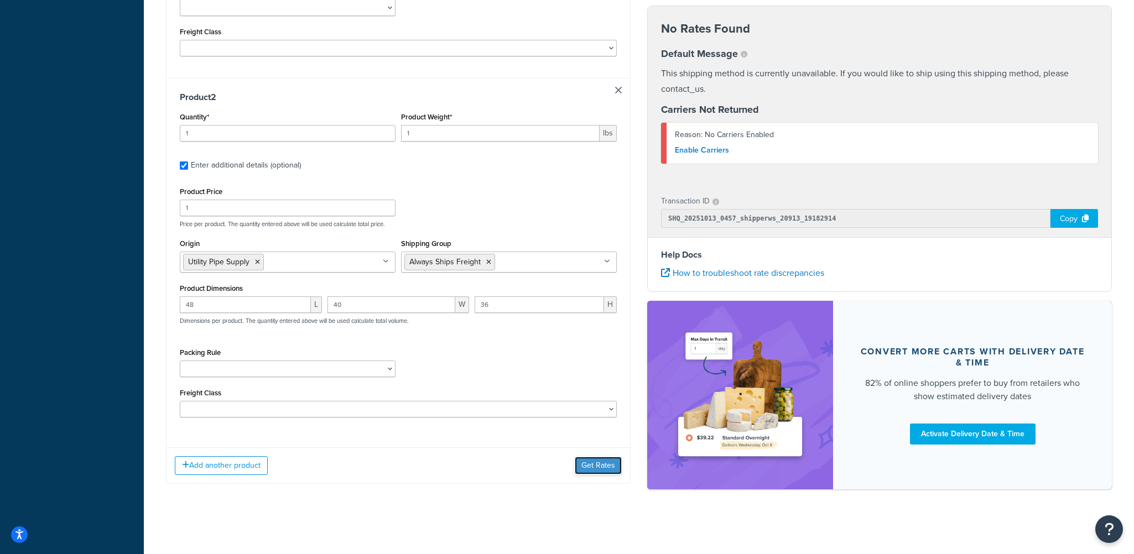
click at [594, 457] on button "Get Rates" at bounding box center [598, 466] width 47 height 18
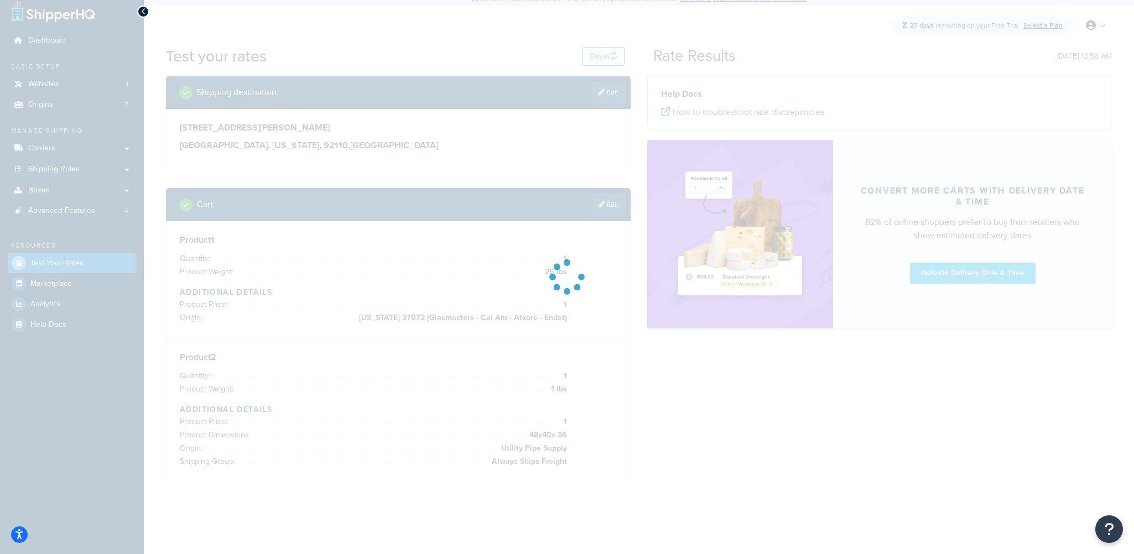
scroll to position [7, 0]
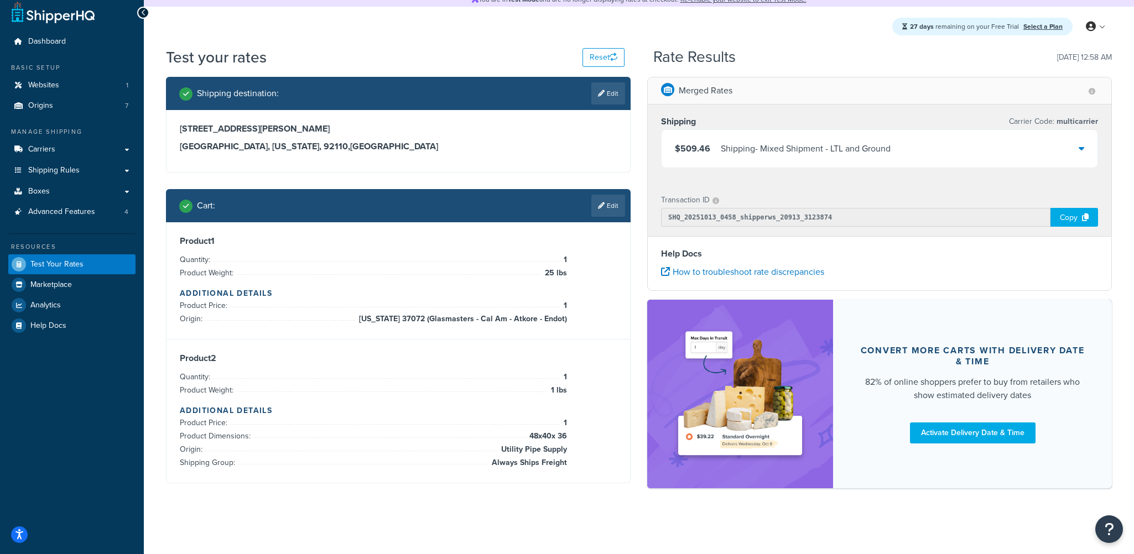
click at [1076, 142] on div "$509.46 Shipping - Mixed Shipment - LTL and Ground" at bounding box center [880, 149] width 436 height 38
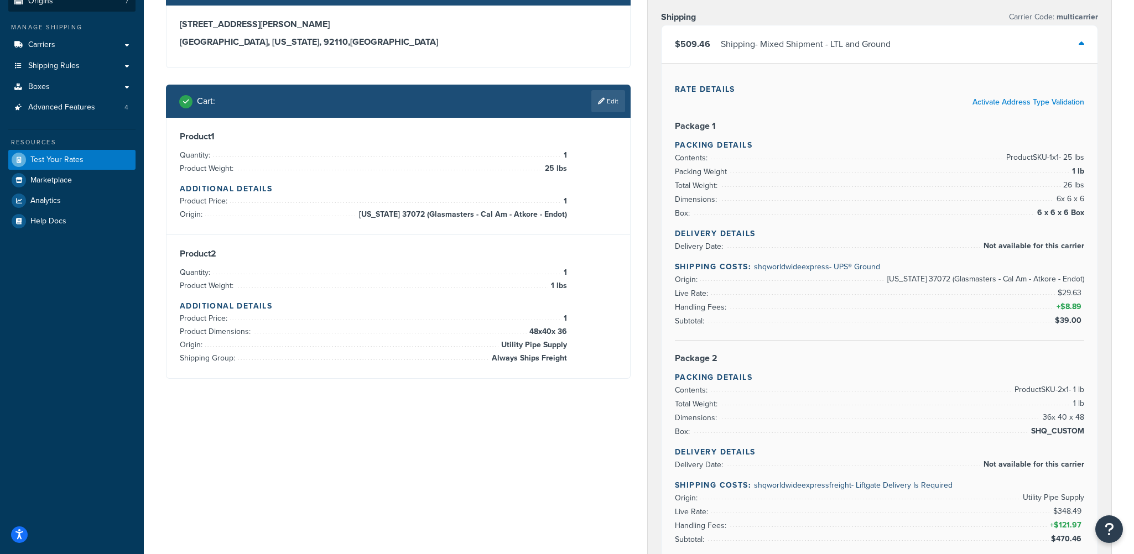
scroll to position [0, 0]
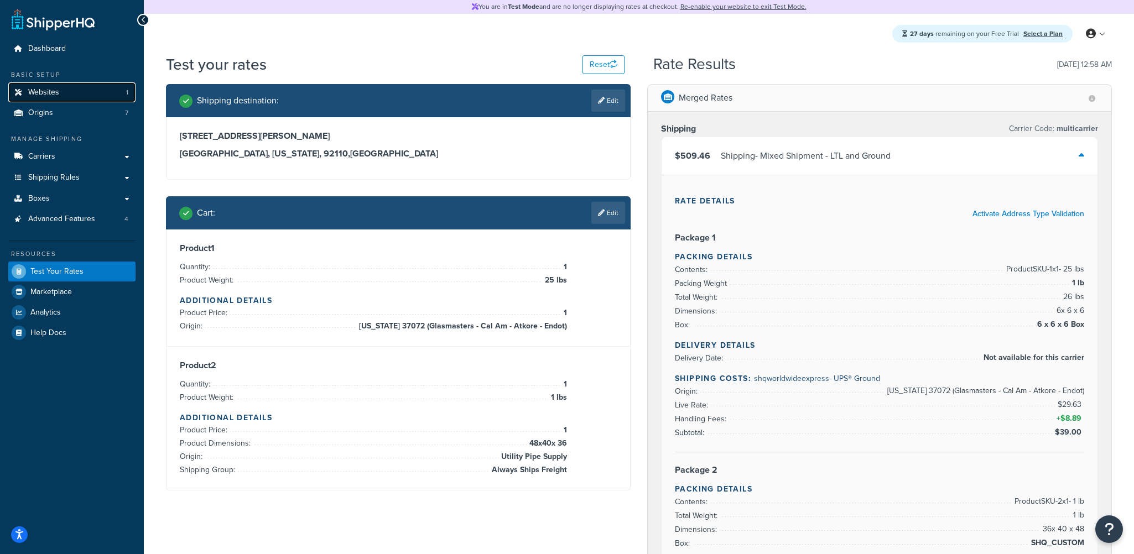
click at [58, 95] on span "Websites" at bounding box center [43, 92] width 31 height 9
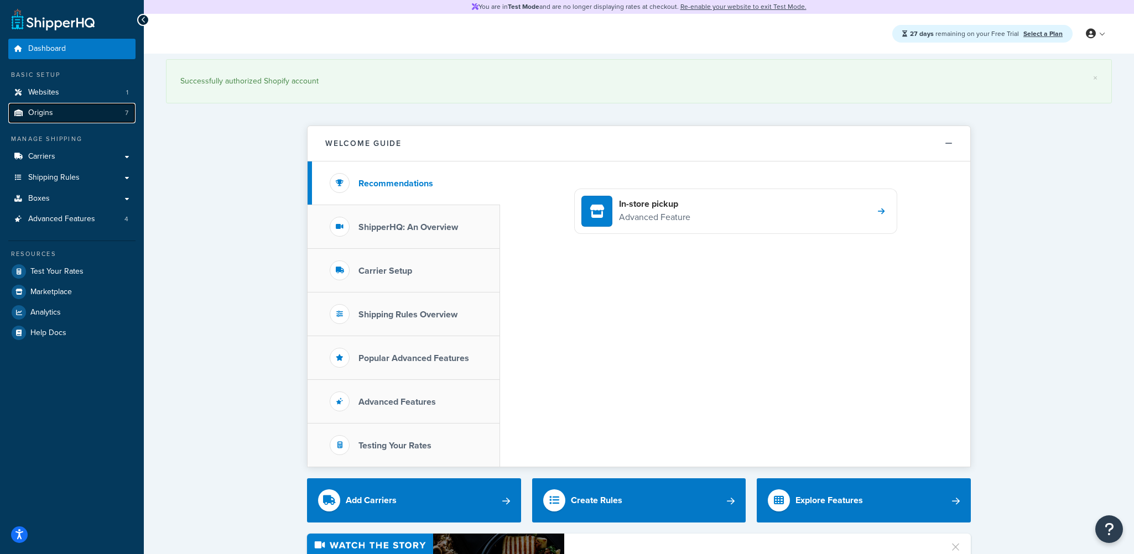
click at [46, 112] on span "Origins" at bounding box center [40, 112] width 25 height 9
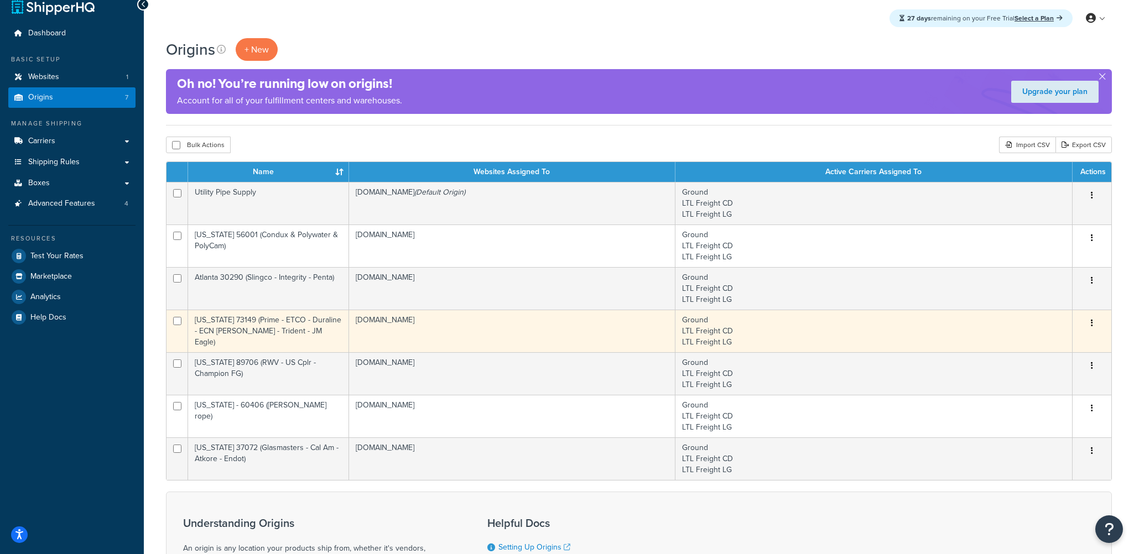
scroll to position [55, 0]
